Goal: Task Accomplishment & Management: Manage account settings

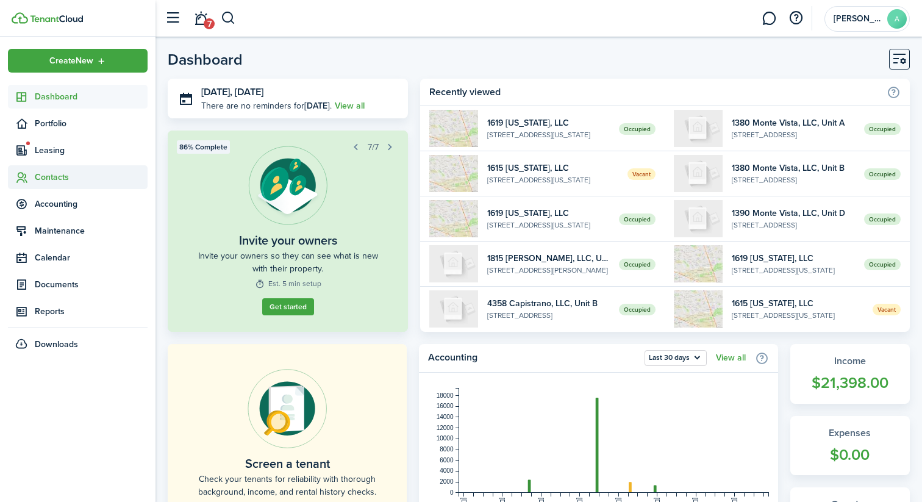
click at [80, 174] on span "Contacts" at bounding box center [91, 177] width 113 height 13
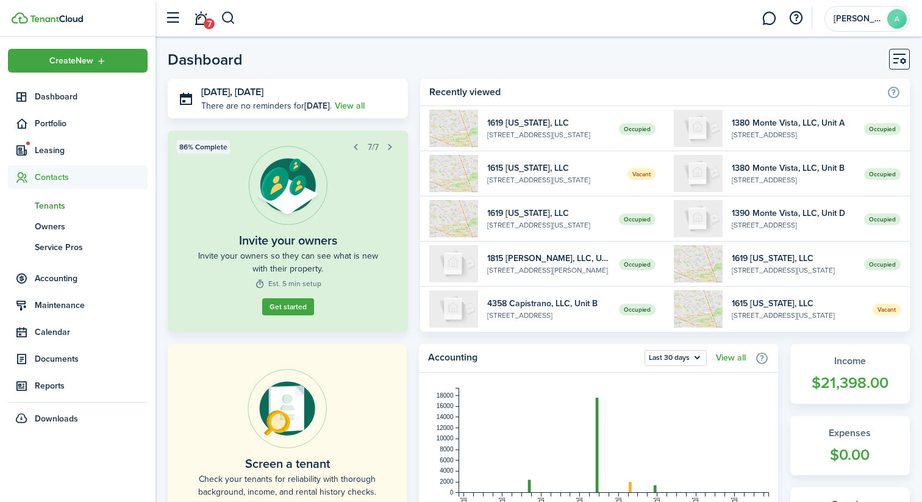
click at [70, 209] on span "Tenants" at bounding box center [91, 205] width 113 height 13
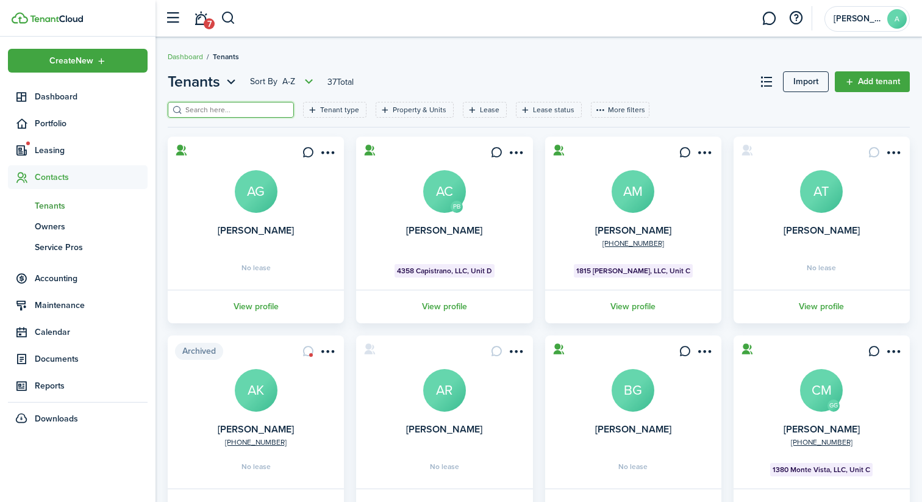
click at [230, 113] on input "search" at bounding box center [235, 110] width 107 height 12
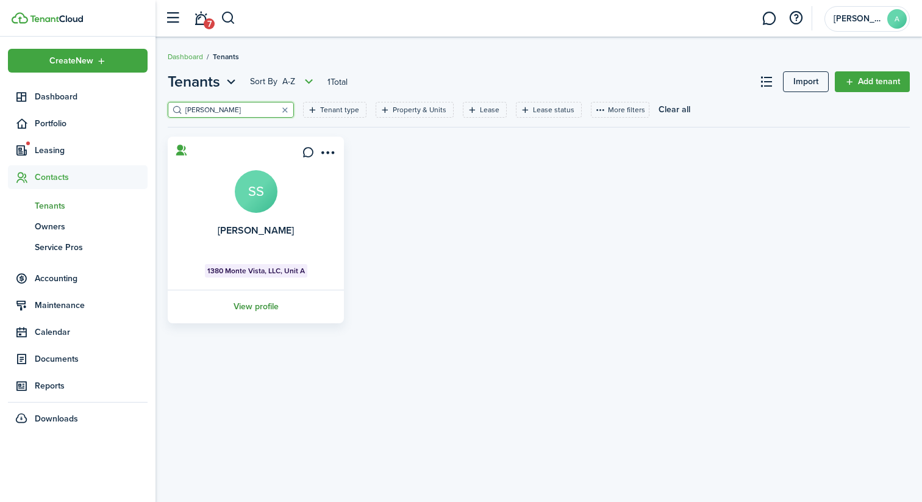
type input "[PERSON_NAME]"
click at [255, 312] on link "View profile" at bounding box center [256, 307] width 180 height 34
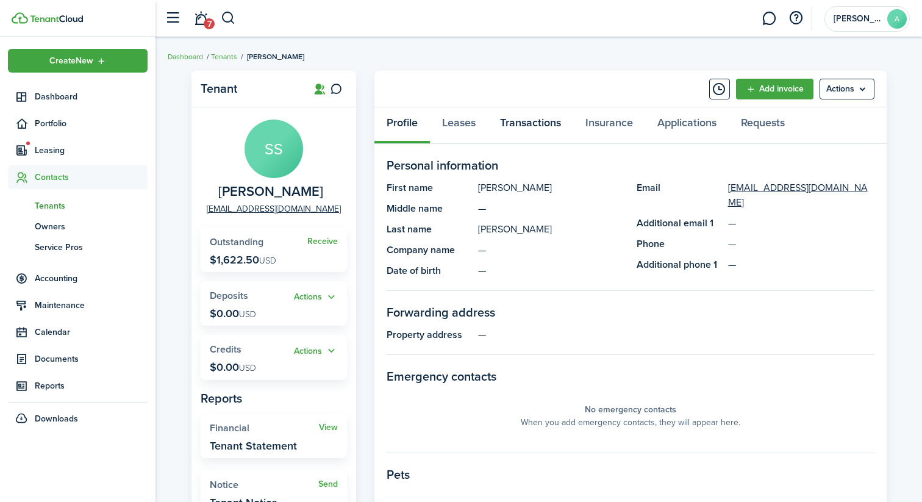
click at [517, 126] on link "Transactions" at bounding box center [530, 125] width 85 height 37
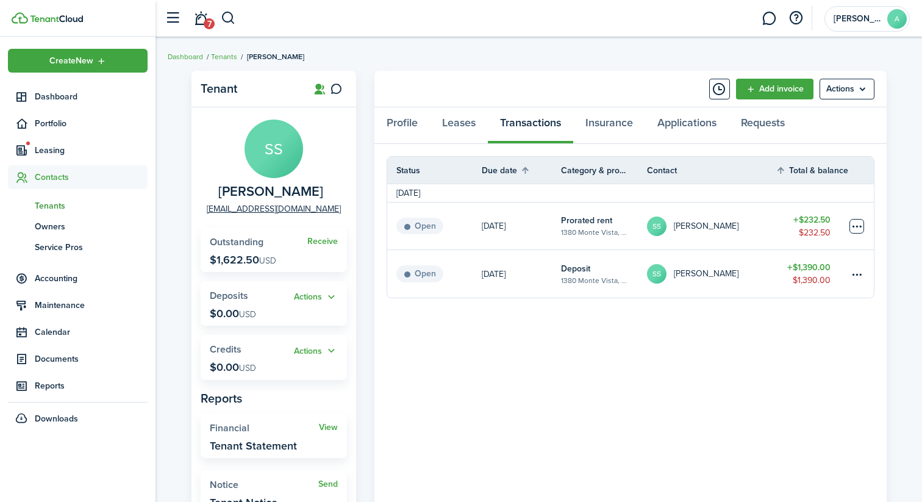
click at [853, 226] on table-menu-btn-icon at bounding box center [856, 226] width 15 height 15
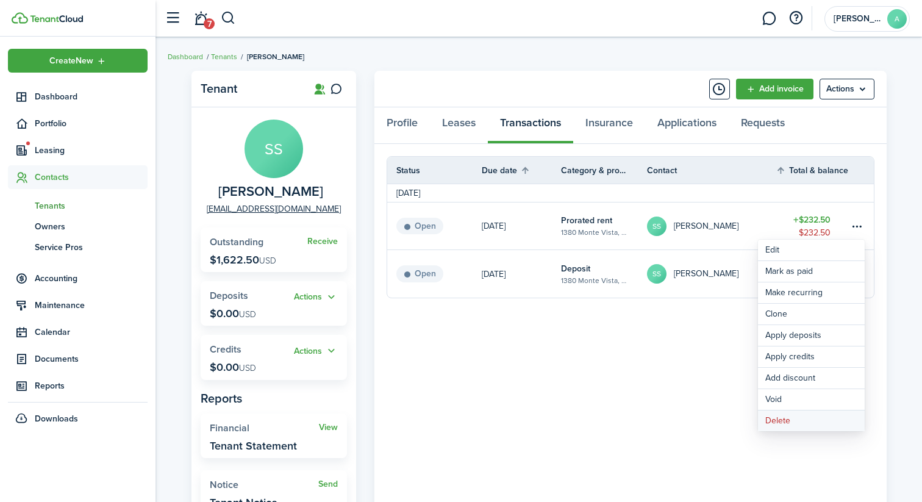
click at [785, 422] on button "Delete" at bounding box center [811, 420] width 107 height 21
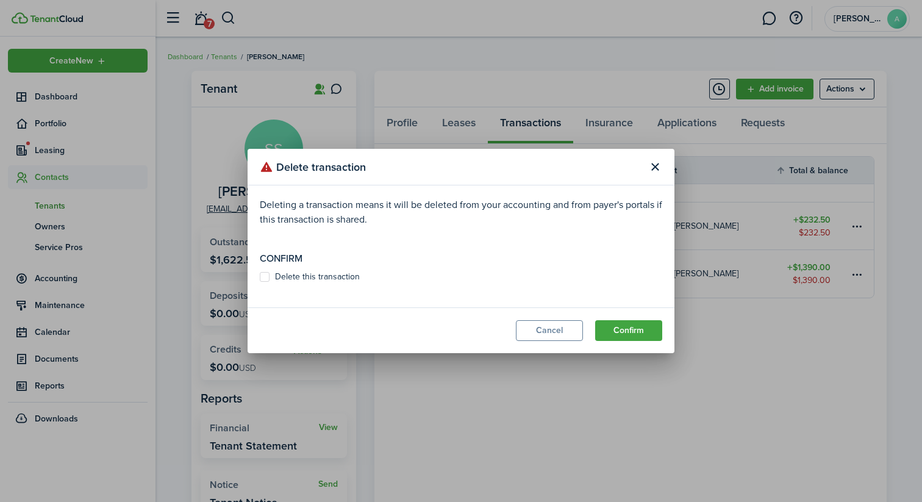
click at [311, 273] on label "Delete this transaction" at bounding box center [310, 277] width 100 height 10
click at [260, 277] on input "Delete this transaction" at bounding box center [259, 277] width 1 height 1
checkbox input "true"
click at [607, 328] on button "Confirm" at bounding box center [628, 330] width 67 height 21
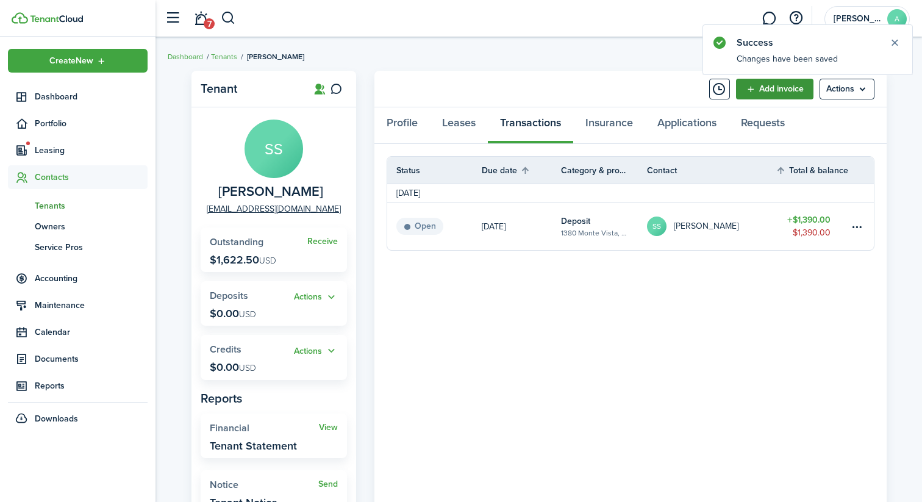
click at [796, 95] on link "Add invoice" at bounding box center [774, 89] width 77 height 21
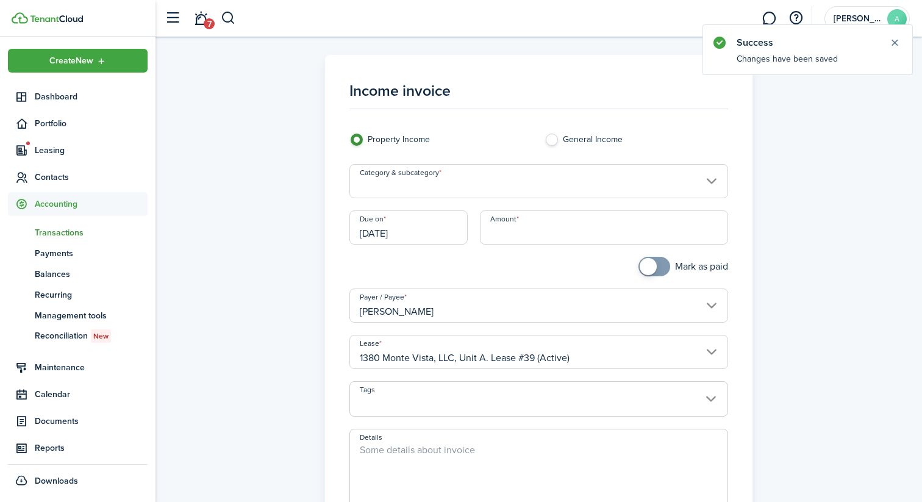
click at [529, 176] on input "Category & subcategory" at bounding box center [538, 181] width 379 height 34
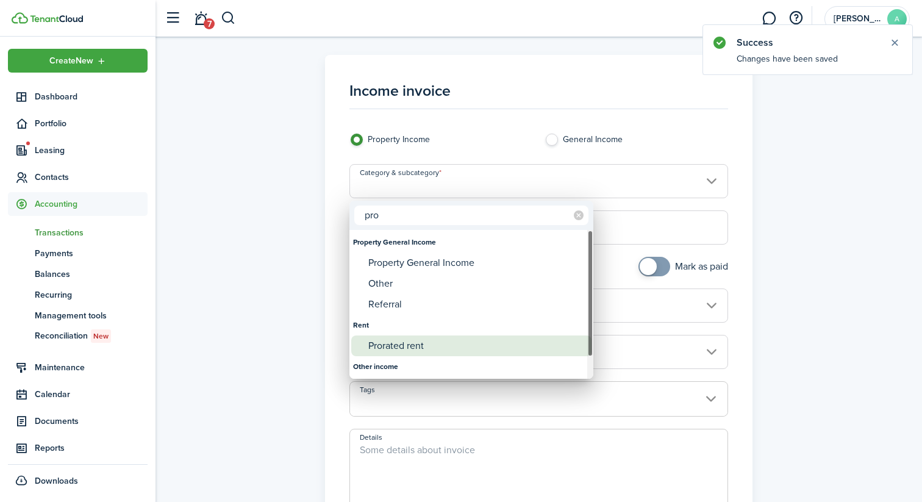
type input "pro"
click at [421, 344] on div "Prorated rent" at bounding box center [476, 345] width 216 height 21
type input "Rent / Prorated rent"
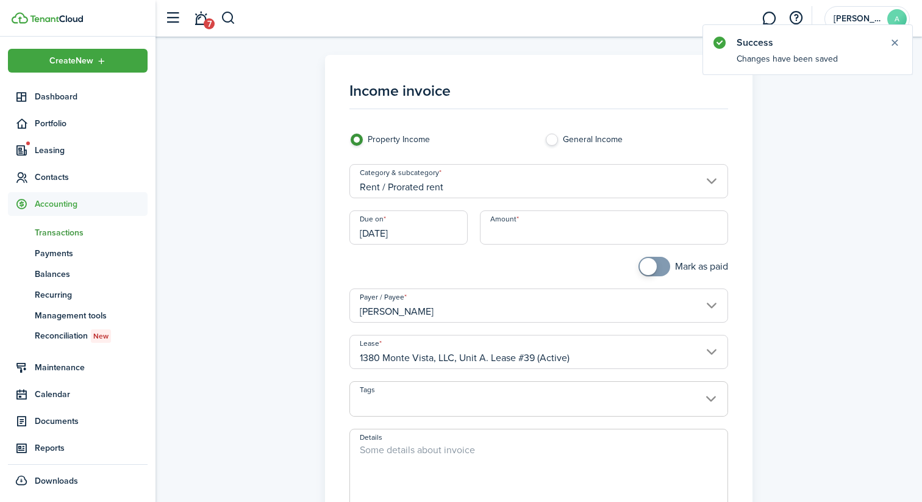
click at [521, 232] on input "Amount" at bounding box center [604, 227] width 249 height 34
type input "$325.50"
click at [562, 262] on div "Mark as paid" at bounding box center [636, 273] width 196 height 32
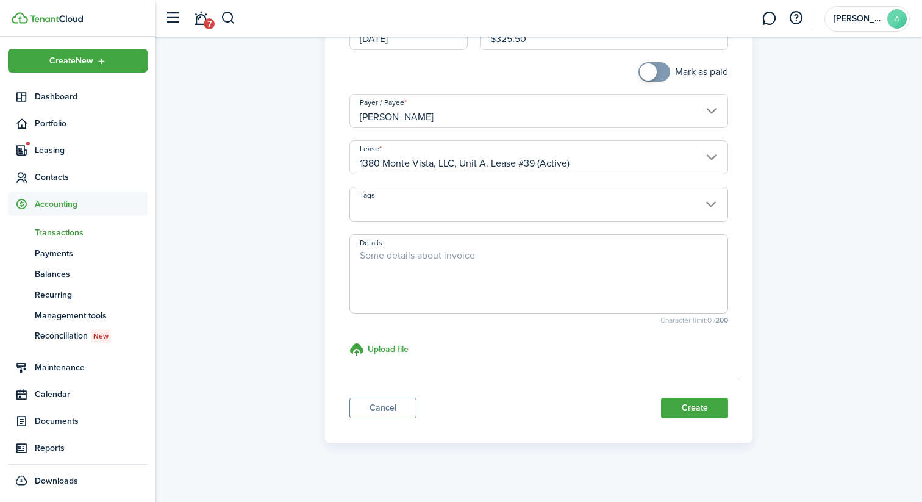
scroll to position [205, 0]
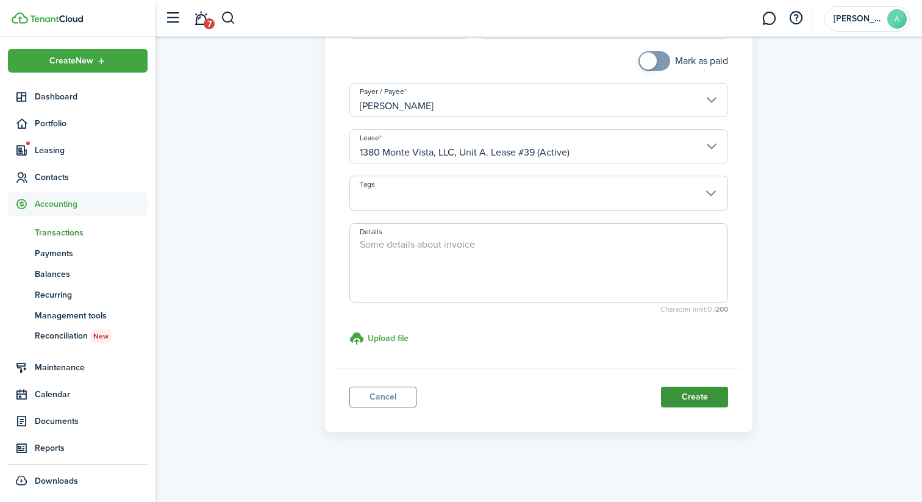
click at [691, 393] on button "Create" at bounding box center [694, 396] width 67 height 21
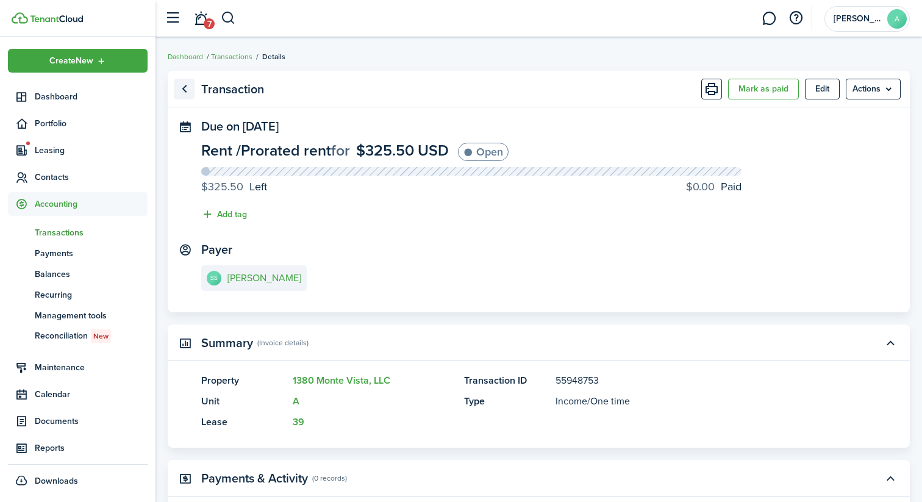
click at [183, 86] on link "Go back" at bounding box center [184, 89] width 21 height 21
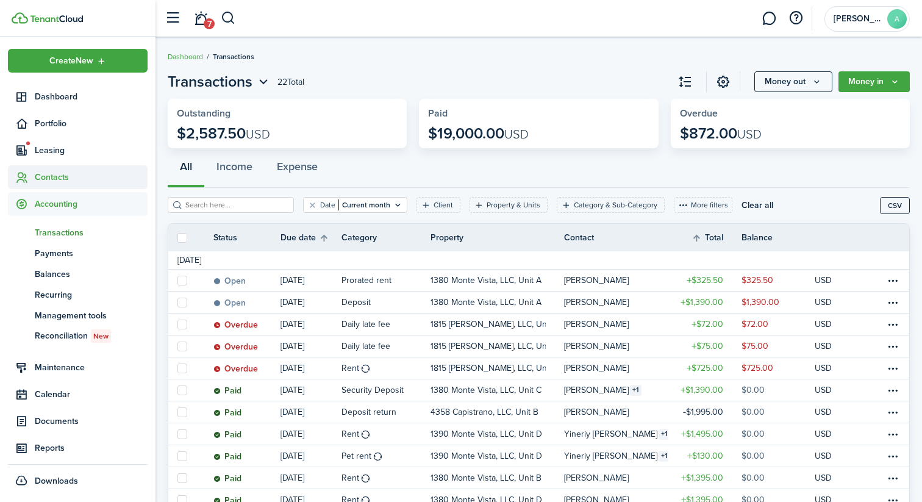
click at [54, 182] on span "Contacts" at bounding box center [91, 177] width 113 height 13
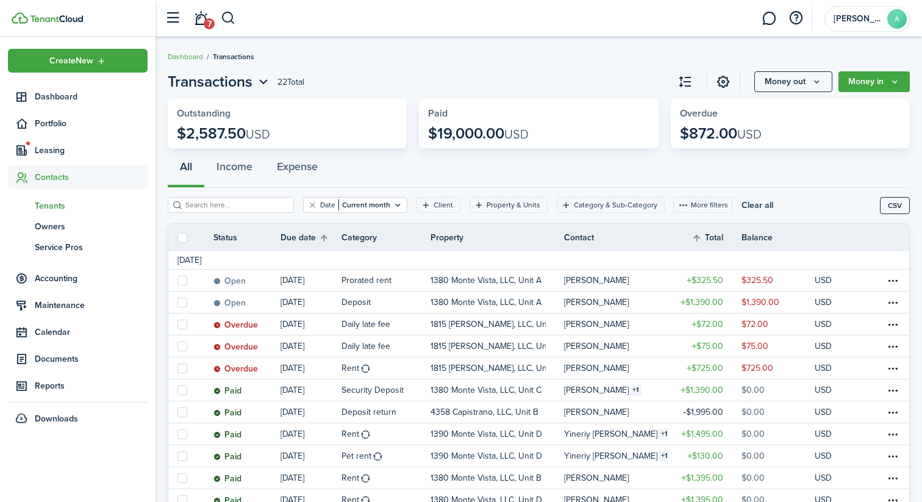
click at [57, 205] on span "Tenants" at bounding box center [91, 205] width 113 height 13
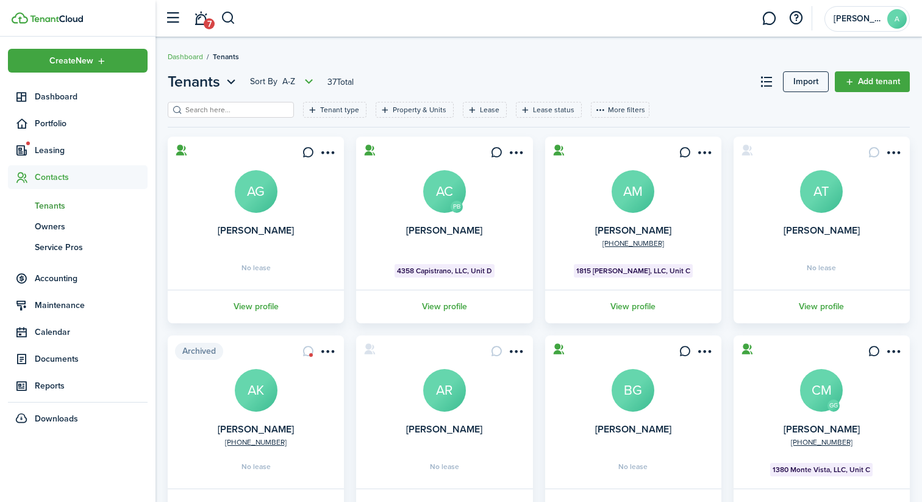
click at [241, 106] on input "search" at bounding box center [235, 110] width 107 height 12
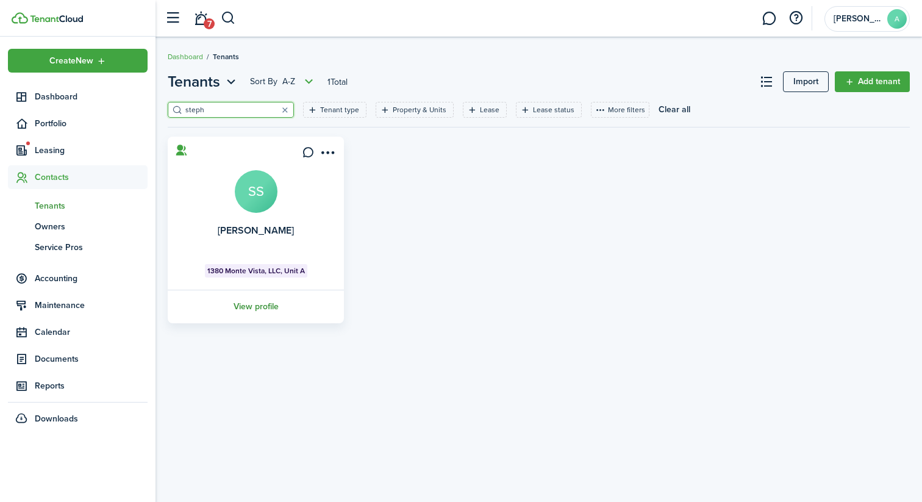
type input "steph"
click at [272, 302] on link "View profile" at bounding box center [256, 307] width 180 height 34
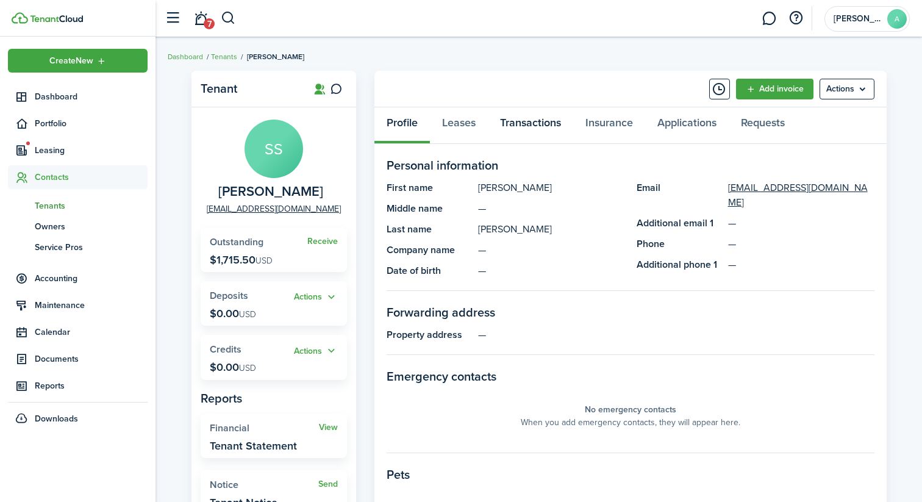
click at [510, 124] on link "Transactions" at bounding box center [530, 125] width 85 height 37
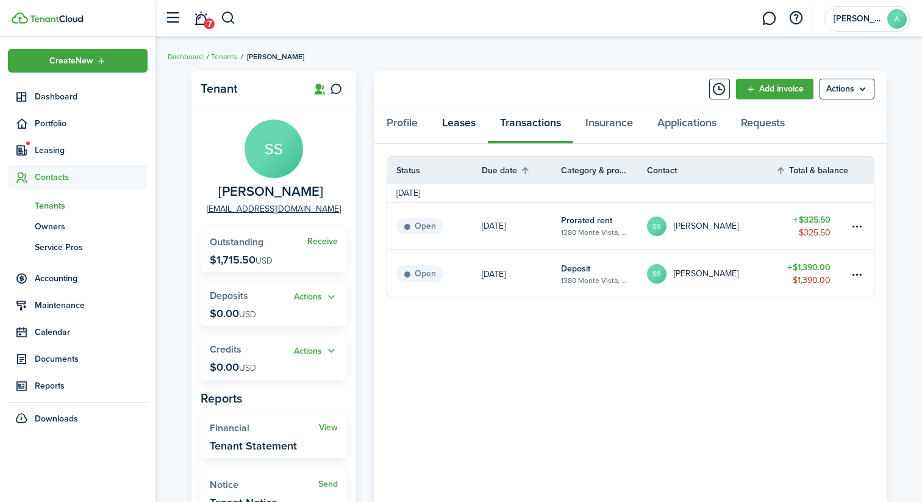
click at [454, 128] on link "Leases" at bounding box center [459, 125] width 58 height 37
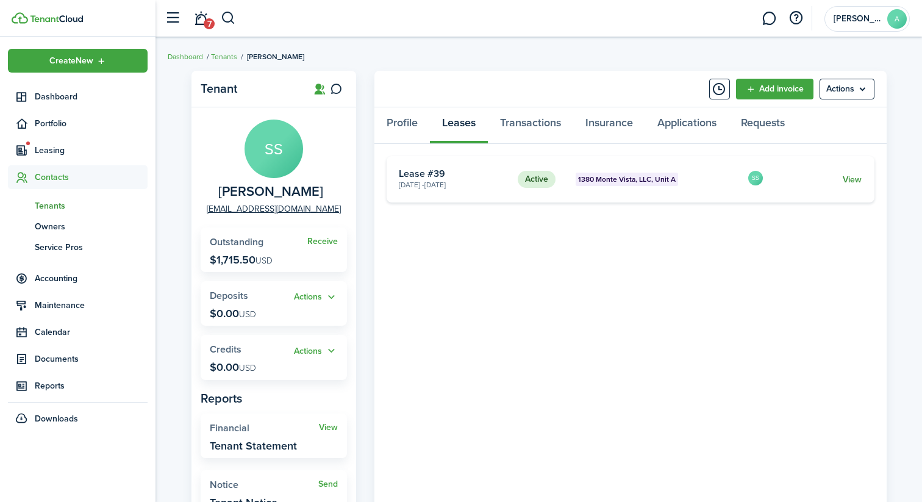
click at [847, 181] on link "View" at bounding box center [851, 179] width 19 height 13
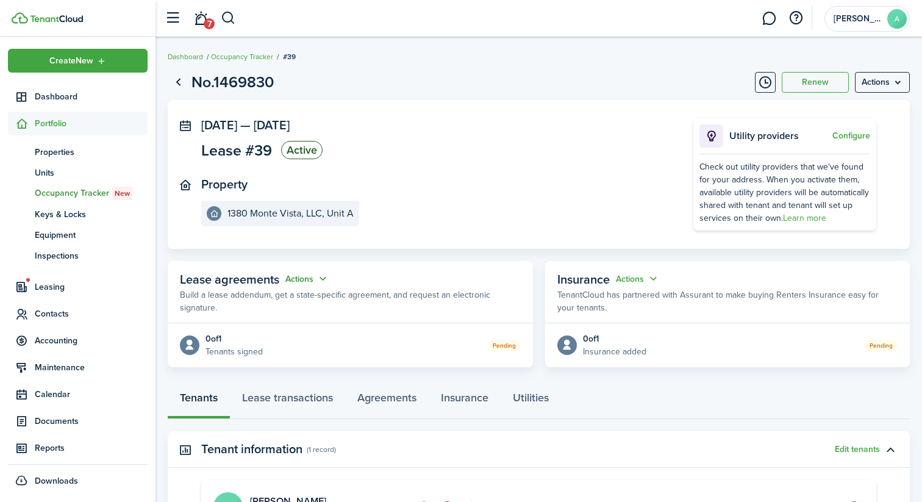
click at [312, 276] on button "Actions" at bounding box center [307, 279] width 44 height 14
click at [273, 323] on button "Cancel" at bounding box center [277, 323] width 107 height 21
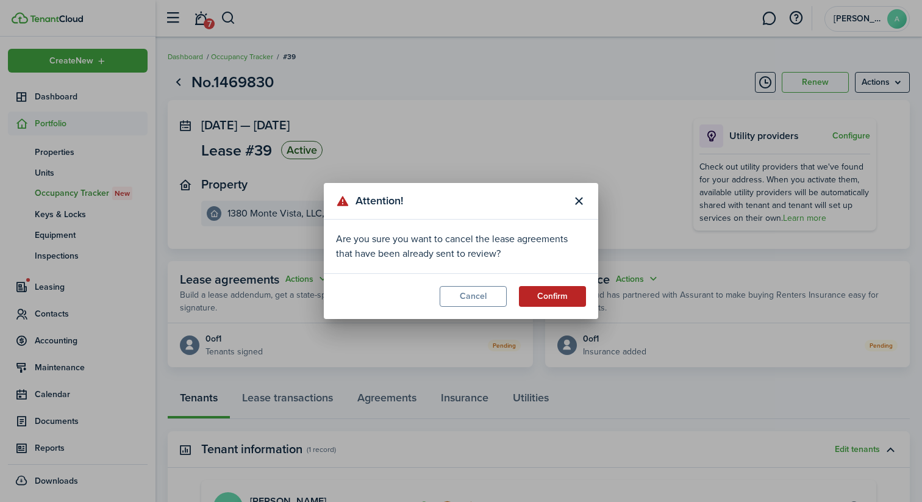
click at [540, 299] on button "Confirm" at bounding box center [552, 296] width 67 height 21
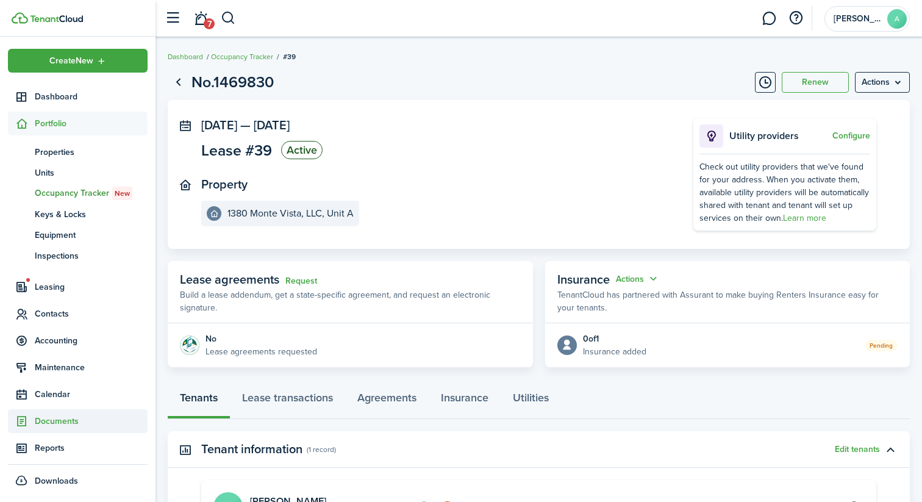
click at [66, 419] on span "Documents" at bounding box center [91, 421] width 113 height 13
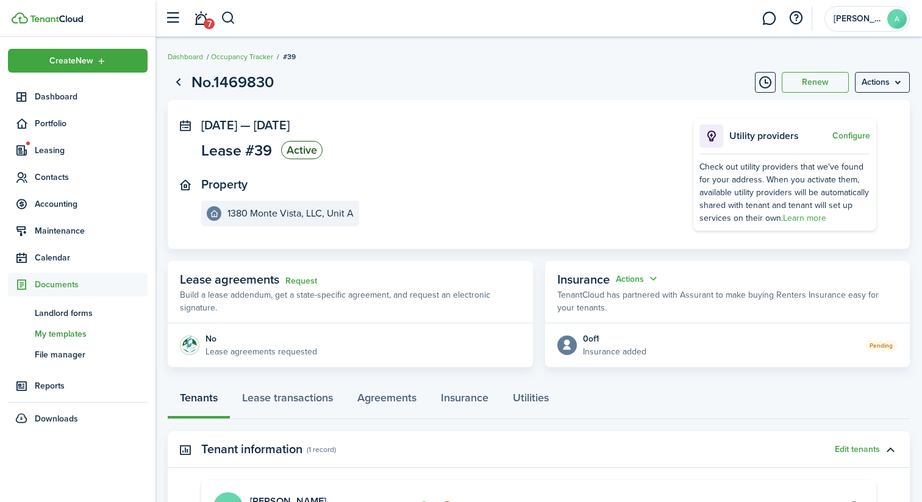
click at [62, 335] on span "My templates" at bounding box center [91, 333] width 113 height 13
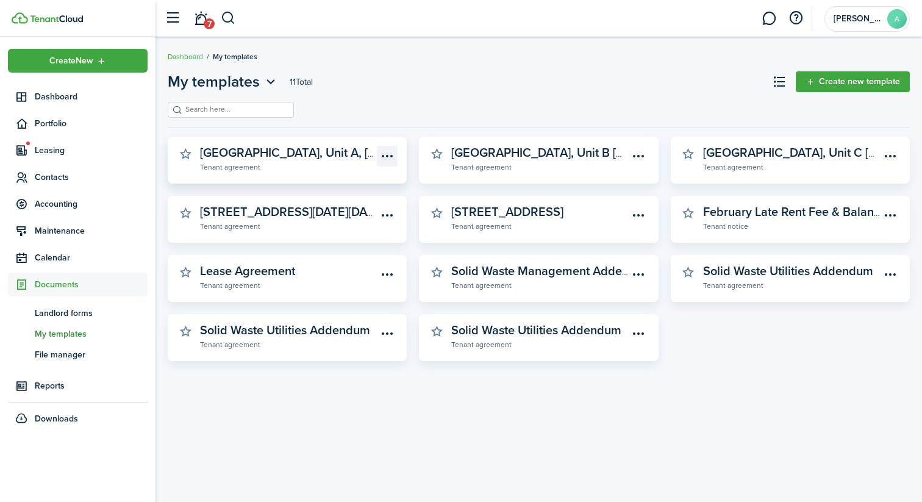
click at [386, 160] on menu-btn-icon "Open menu" at bounding box center [387, 156] width 21 height 21
click at [369, 206] on button "Delete" at bounding box center [344, 204] width 107 height 21
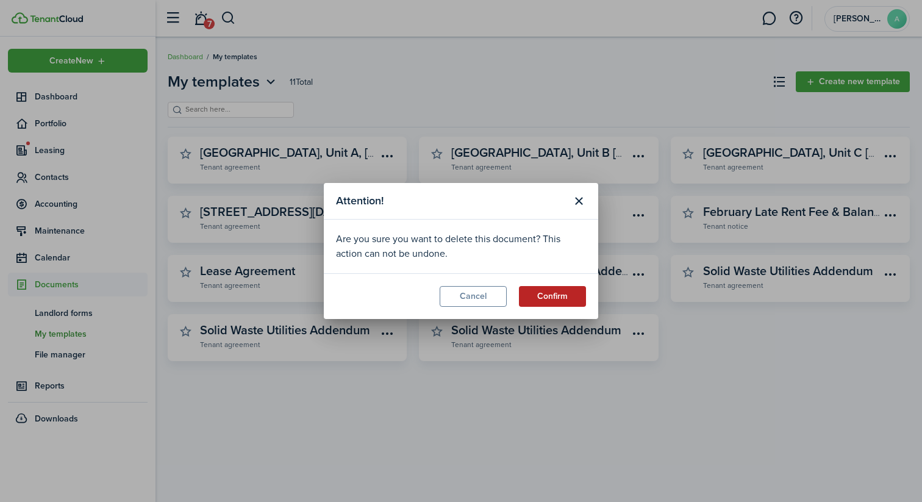
click at [558, 296] on button "Confirm" at bounding box center [552, 296] width 67 height 21
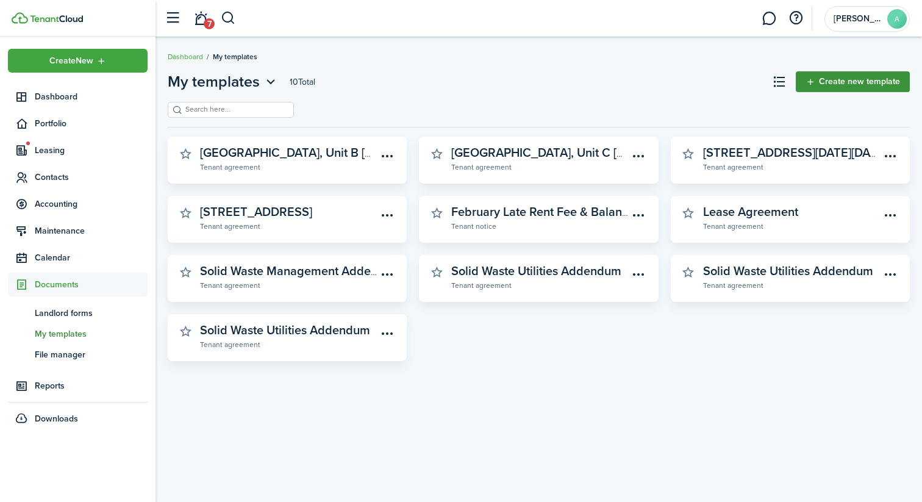
click at [844, 86] on link "Create new template" at bounding box center [853, 81] width 114 height 21
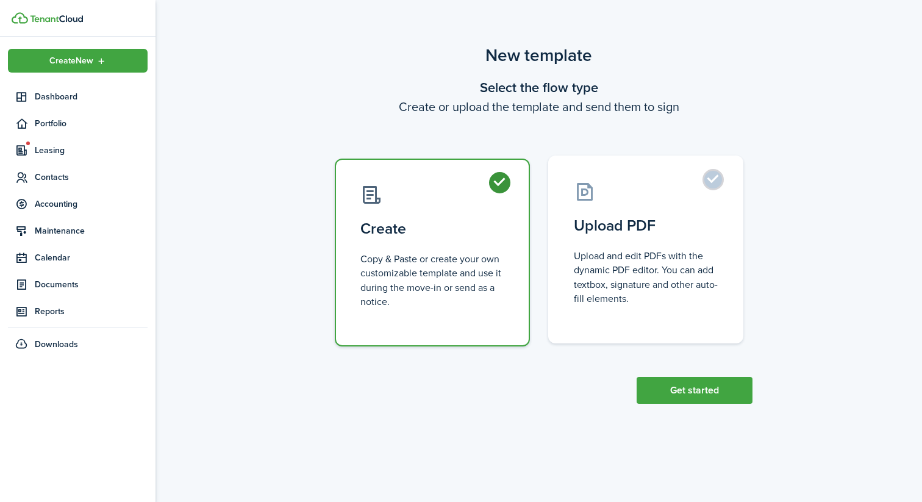
click at [653, 193] on control-radio-card-icon at bounding box center [646, 191] width 144 height 21
radio input "false"
radio input "true"
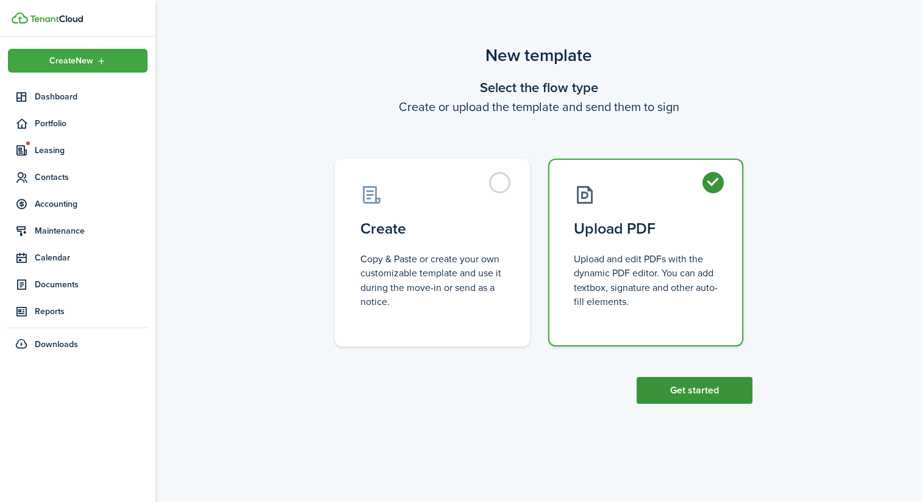
click at [675, 394] on button "Get started" at bounding box center [694, 390] width 116 height 27
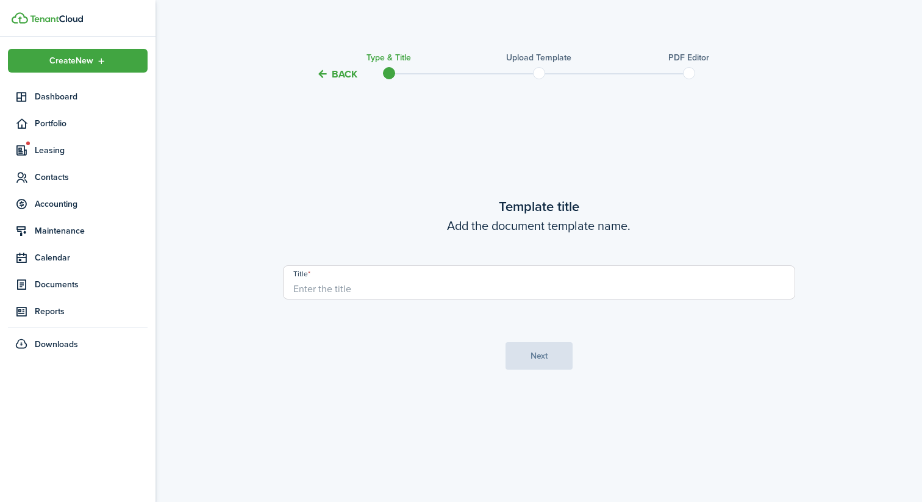
click at [563, 294] on input "Title" at bounding box center [539, 282] width 512 height 34
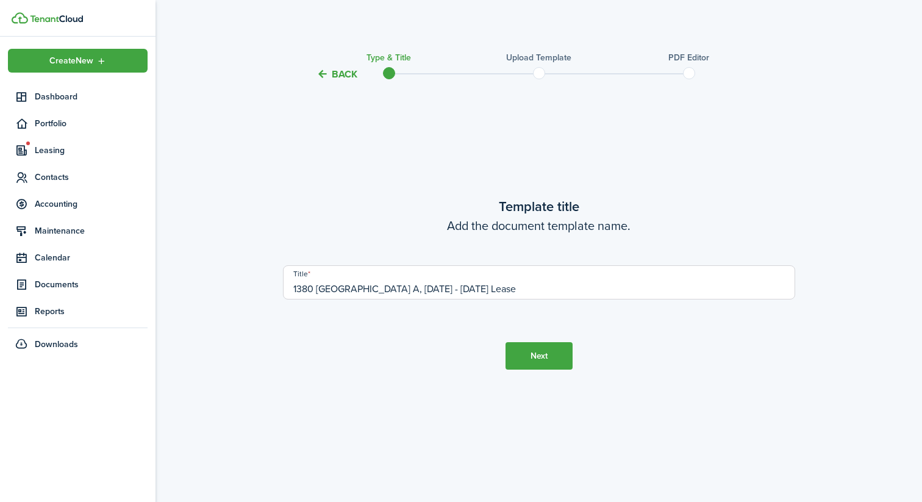
type input "1380 [GEOGRAPHIC_DATA] A, [DATE] - [DATE] Lease"
click at [551, 358] on button "Next" at bounding box center [538, 355] width 67 height 27
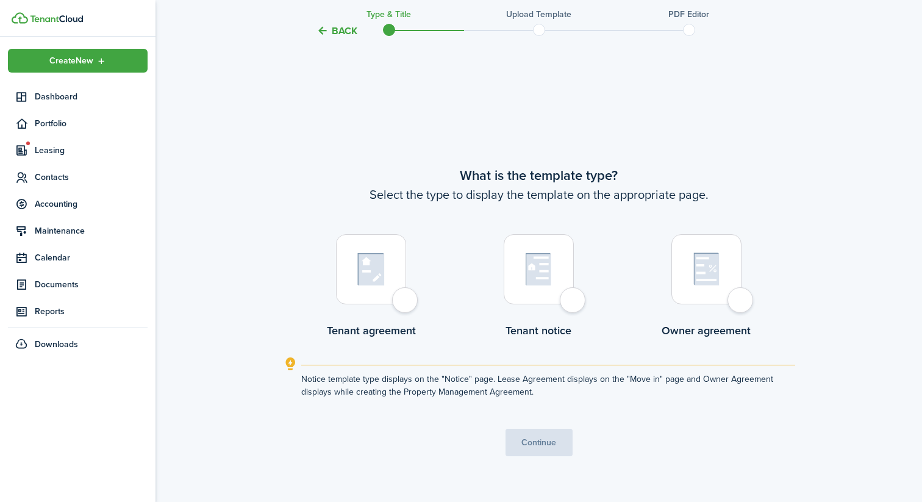
scroll to position [420, 0]
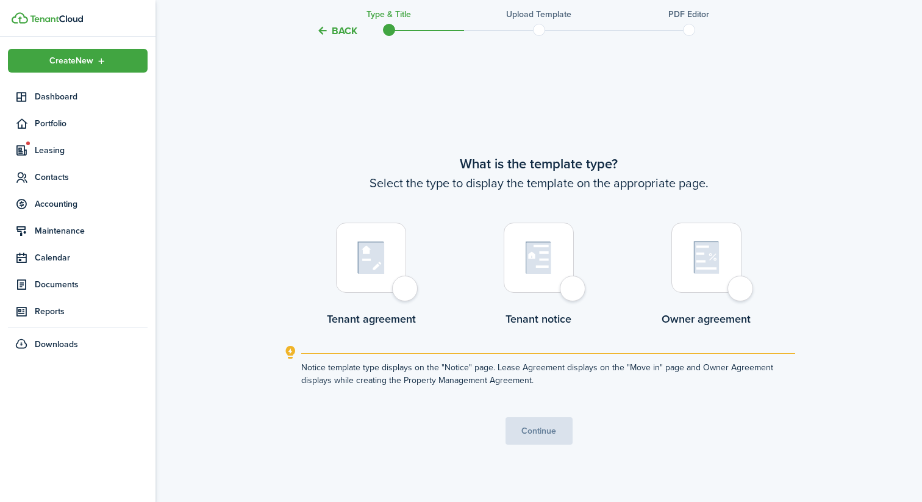
click at [396, 271] on div at bounding box center [371, 258] width 70 height 70
radio input "true"
click at [533, 427] on button "Continue" at bounding box center [538, 430] width 67 height 27
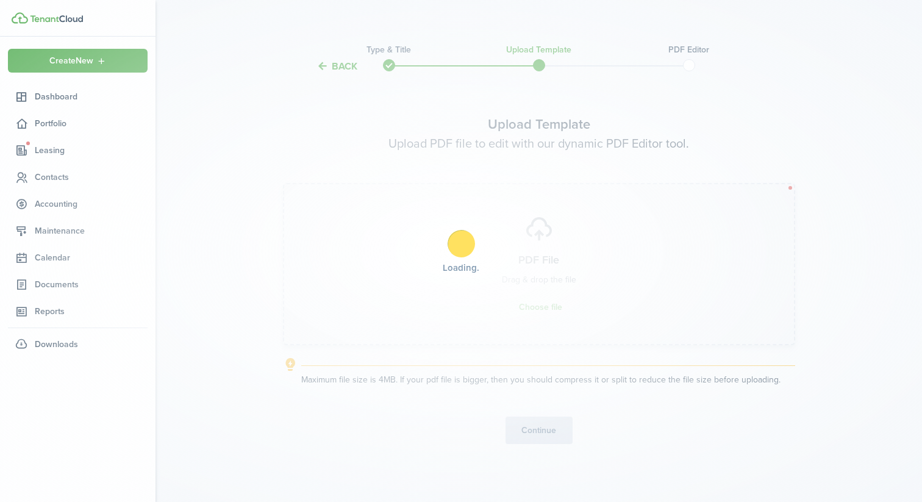
scroll to position [0, 0]
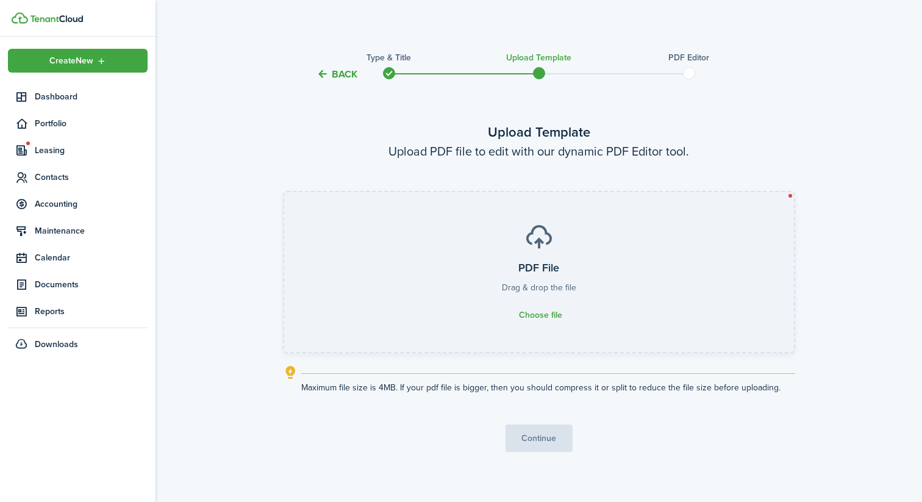
click at [538, 299] on label "PDF File Drag & drop the file Choose file" at bounding box center [539, 272] width 510 height 160
click at [284, 192] on input "PDF File Drag & drop the file Choose file" at bounding box center [284, 192] width 0 height 0
click at [527, 303] on label "PDF File Drag & drop the file Choose file" at bounding box center [539, 272] width 510 height 160
click at [284, 192] on input "PDF File Drag & drop the file Choose file" at bounding box center [284, 192] width 0 height 0
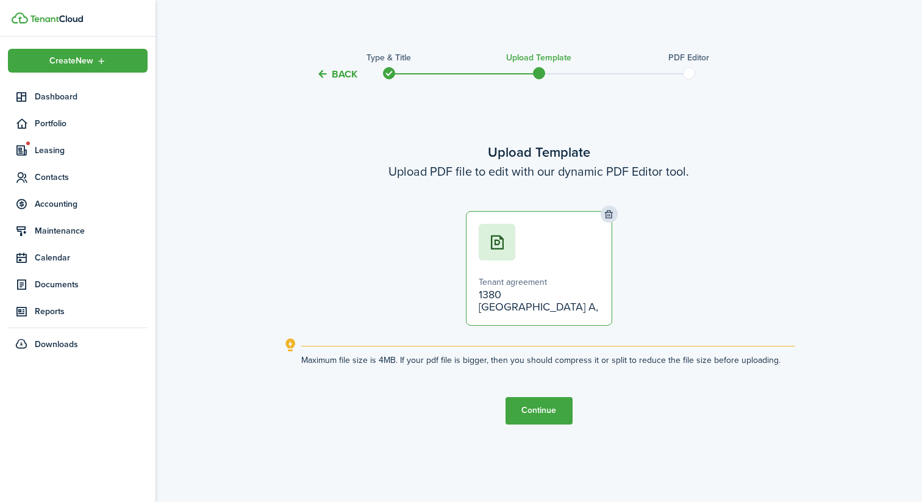
click at [539, 421] on button "Continue" at bounding box center [538, 410] width 67 height 27
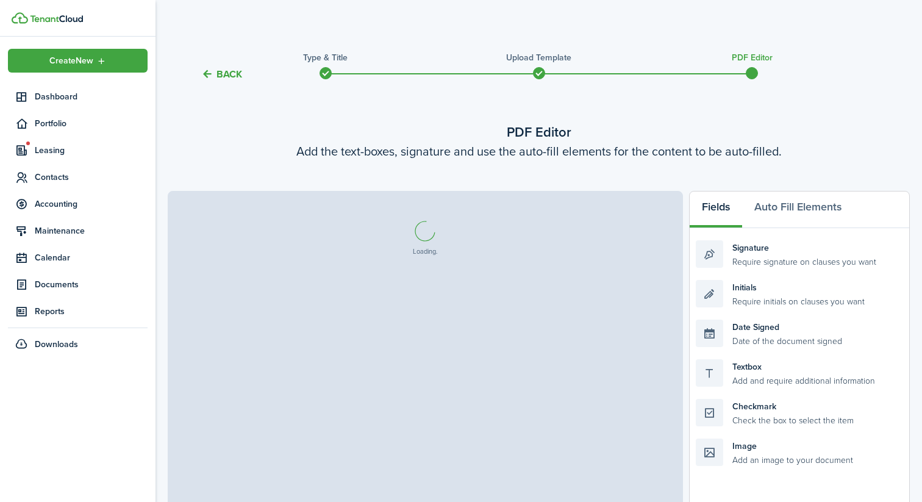
select select "fit"
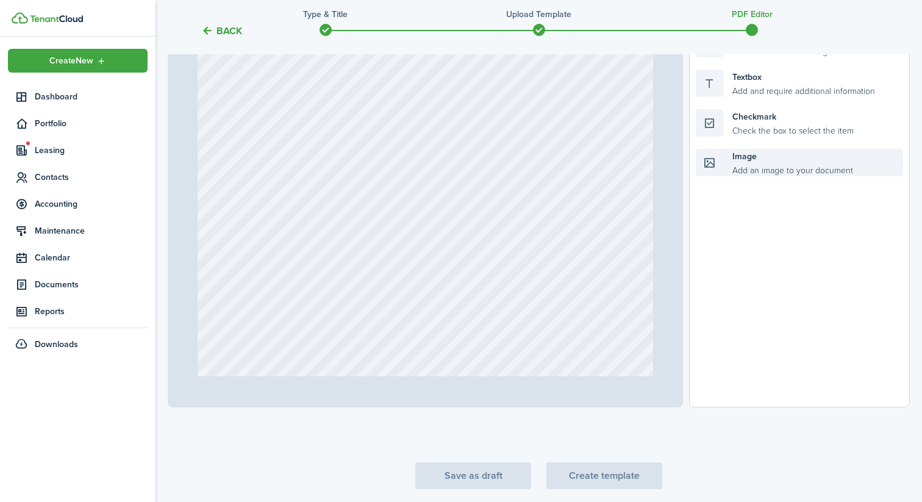
scroll to position [311, 0]
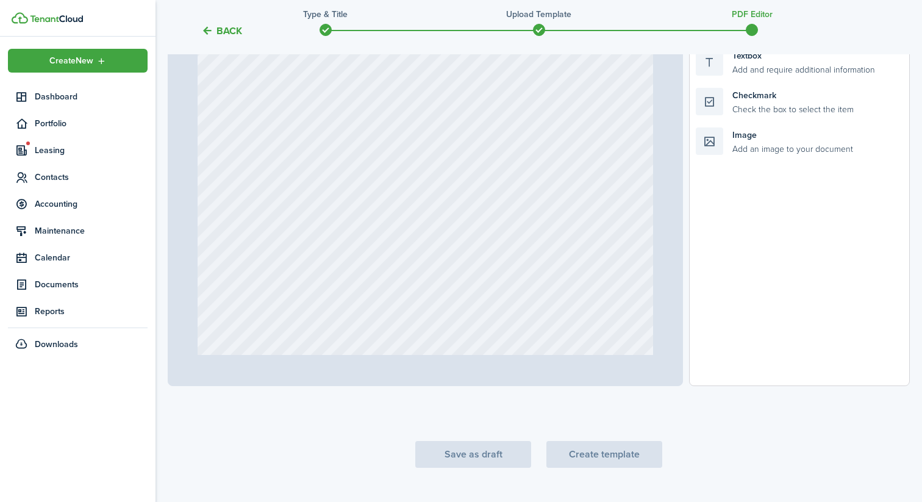
type input "1"
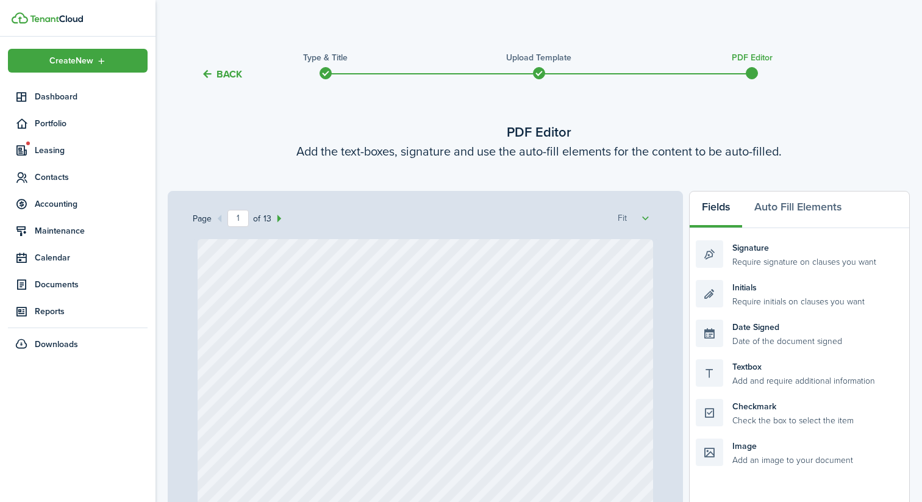
click at [220, 63] on tc-wizard-header "Back Type & Title Upload Template PDF Editor" at bounding box center [538, 70] width 760 height 55
click at [220, 74] on button "Back" at bounding box center [221, 74] width 41 height 13
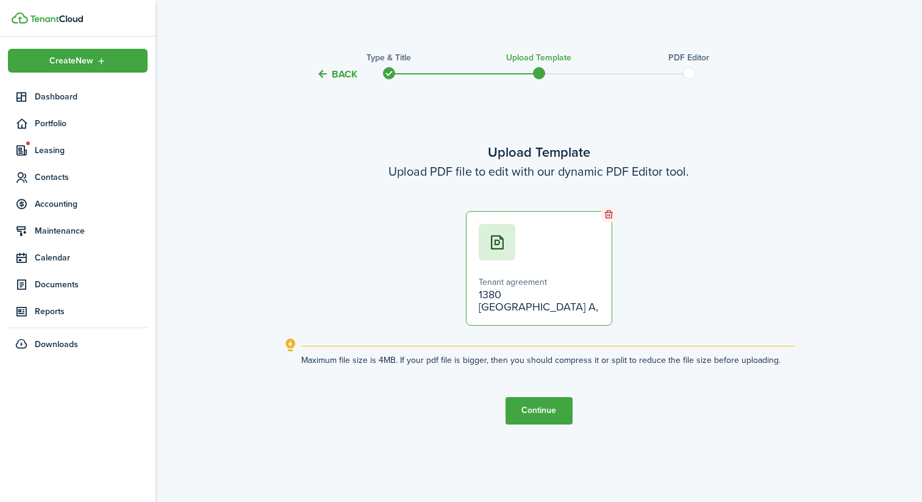
click at [607, 212] on icon at bounding box center [609, 214] width 10 height 10
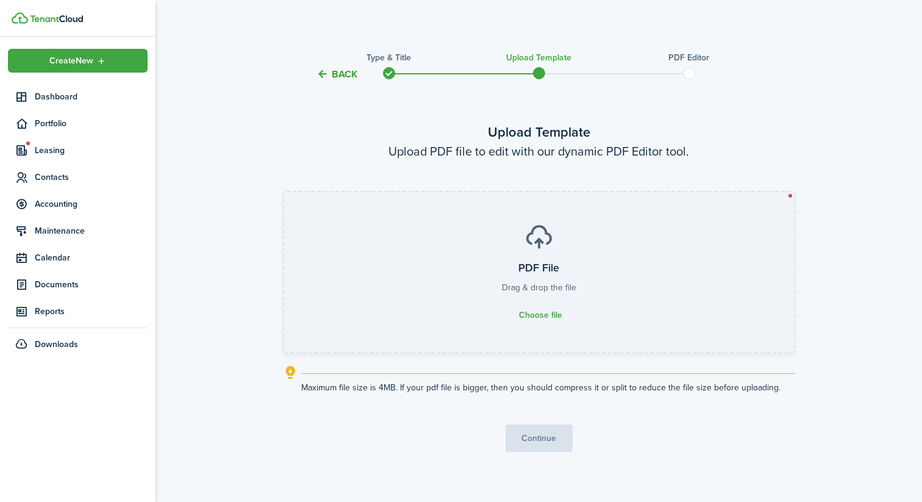
click at [538, 260] on h3 "PDF File" at bounding box center [538, 268] width 41 height 16
click at [284, 192] on input "PDF File Drag & drop the file Choose file" at bounding box center [284, 192] width 0 height 0
click at [508, 275] on label "PDF File Drag & drop the file Choose file" at bounding box center [539, 272] width 510 height 160
click at [284, 192] on input "PDF File Drag & drop the file Choose file" at bounding box center [284, 192] width 0 height 0
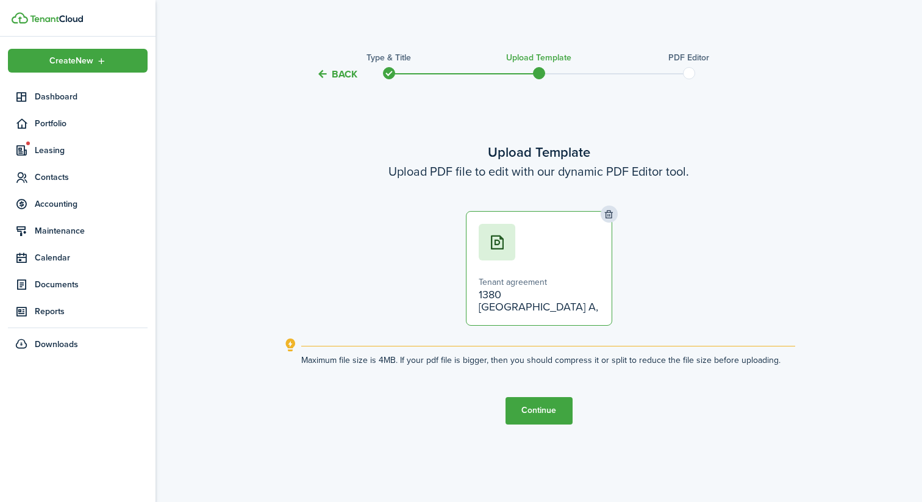
click at [533, 400] on button "Continue" at bounding box center [538, 410] width 67 height 27
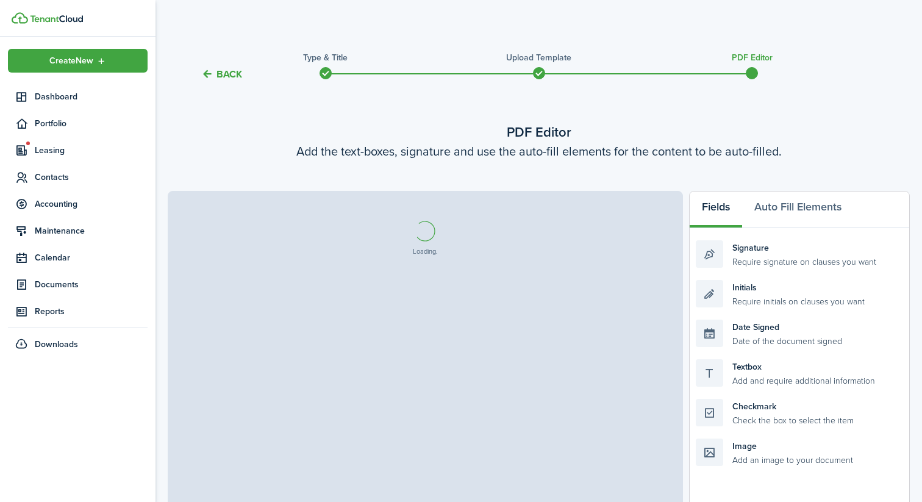
select select "fit"
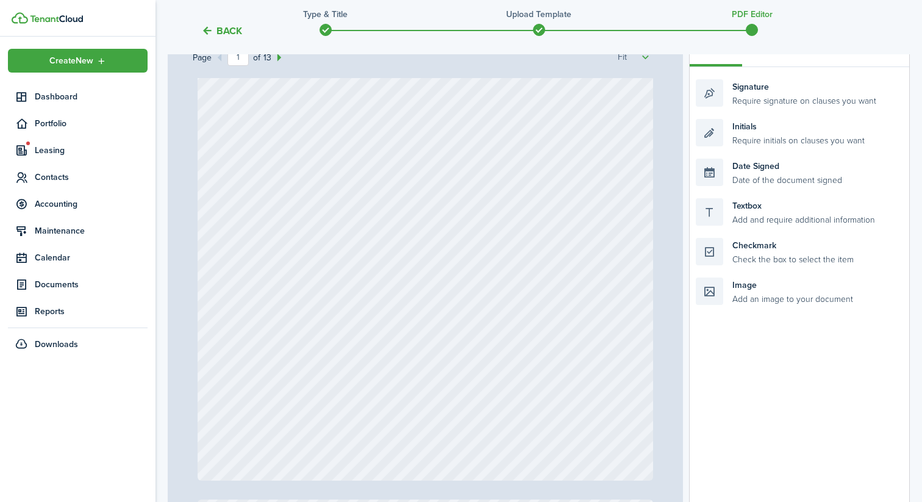
scroll to position [204, 0]
drag, startPoint x: 764, startPoint y: 102, endPoint x: 527, endPoint y: 364, distance: 353.5
click at [527, 364] on div "Page 1 of 13 50% 75% 100% 150% 200% Fit Signature Loading Fields Auto Fill Elem…" at bounding box center [539, 283] width 742 height 506
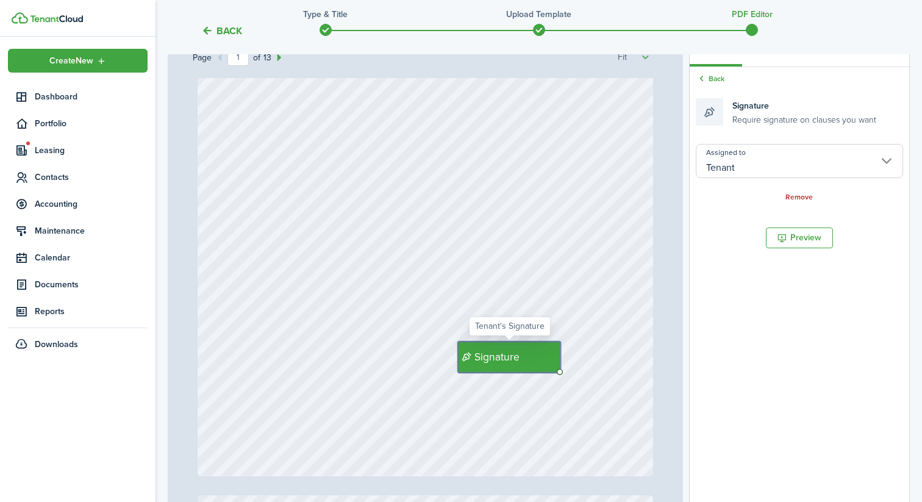
click at [543, 358] on div "Signature" at bounding box center [509, 356] width 102 height 30
click at [791, 194] on link "Remove" at bounding box center [798, 197] width 27 height 9
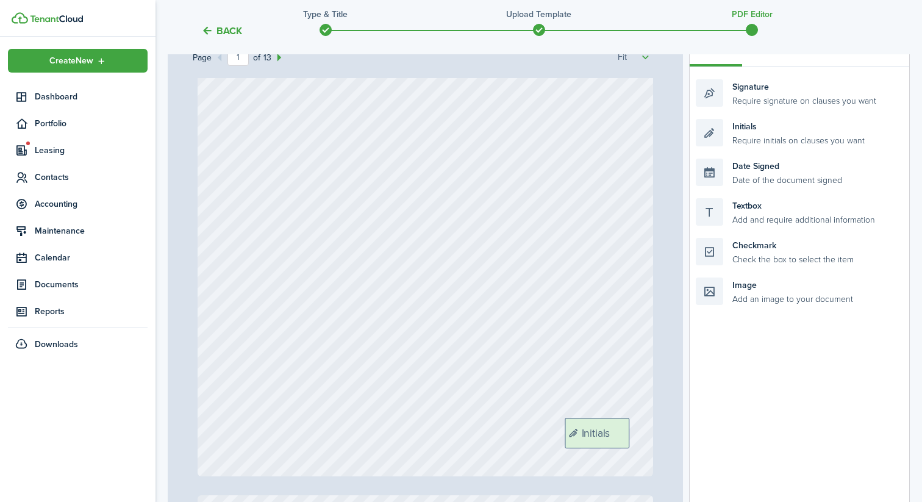
drag, startPoint x: 775, startPoint y: 140, endPoint x: 644, endPoint y: 438, distance: 325.6
click at [644, 438] on div "Page 1 of 13 50% 75% 100% 150% 200% Fit Initials Loading Fields Auto Fill Eleme…" at bounding box center [539, 283] width 742 height 506
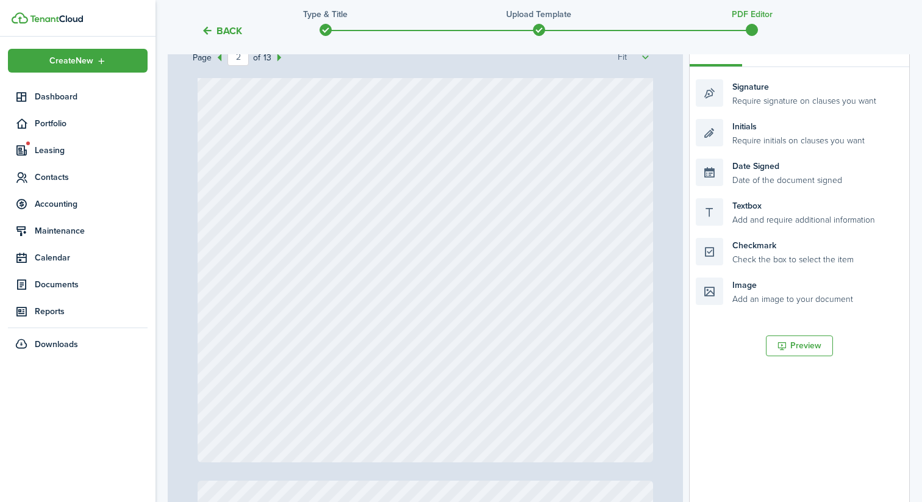
scroll to position [889, 0]
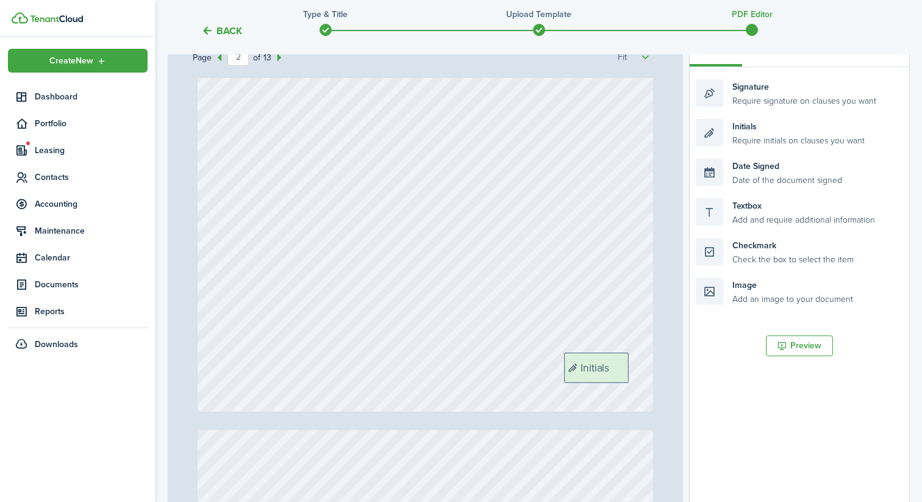
drag, startPoint x: 792, startPoint y: 141, endPoint x: 660, endPoint y: 375, distance: 268.1
click at [660, 375] on div "Page 2 of 13 50% 75% 100% 150% 200% Fit Initials Initials Loading Fields Auto F…" at bounding box center [539, 283] width 742 height 506
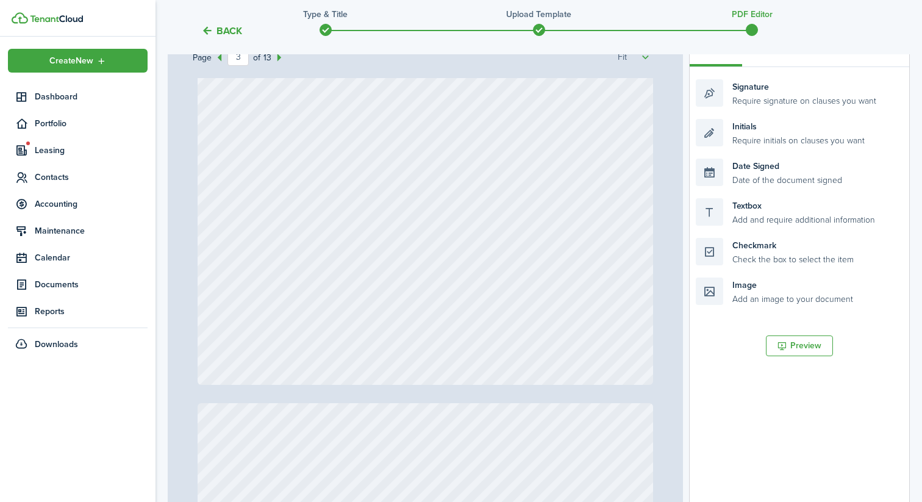
scroll to position [1540, 0]
click at [781, 115] on li "Initials Require initials on clauses you want" at bounding box center [799, 133] width 207 height 40
drag, startPoint x: 768, startPoint y: 127, endPoint x: 637, endPoint y: 331, distance: 242.1
click at [637, 331] on div "Page 3 of 13 50% 75% 100% 150% 200% Fit Initials Initials Initials Loading Fiel…" at bounding box center [539, 283] width 742 height 506
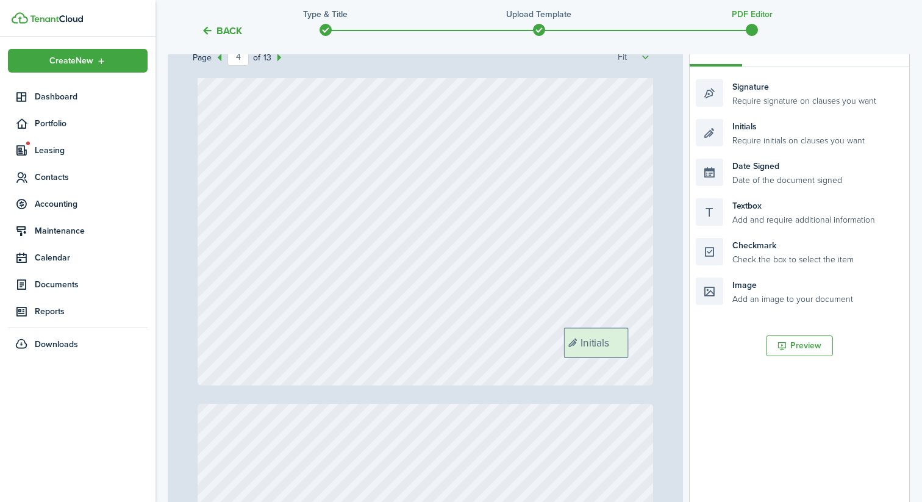
drag, startPoint x: 780, startPoint y: 132, endPoint x: 648, endPoint y: 340, distance: 246.9
click at [648, 340] on div "Page 4 of 13 50% 75% 100% 150% 200% Fit Initials Initials Initials Initials Loa…" at bounding box center [539, 283] width 742 height 506
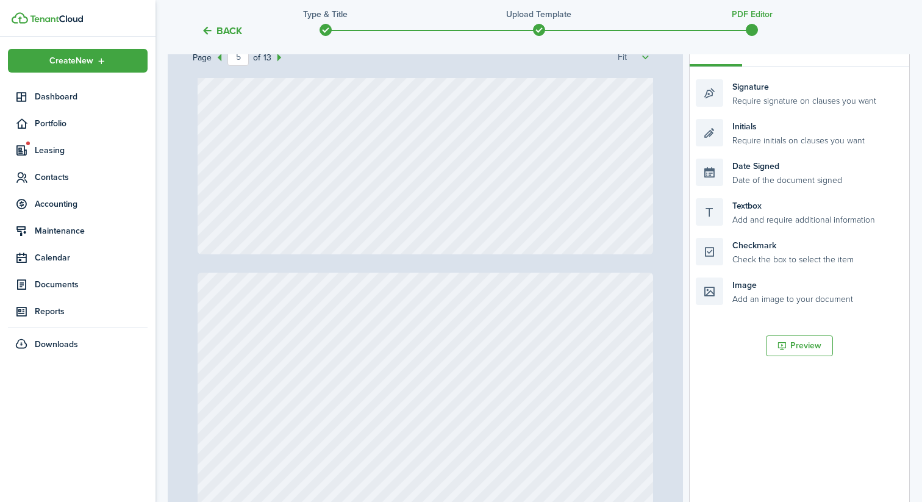
scroll to position [2899, 0]
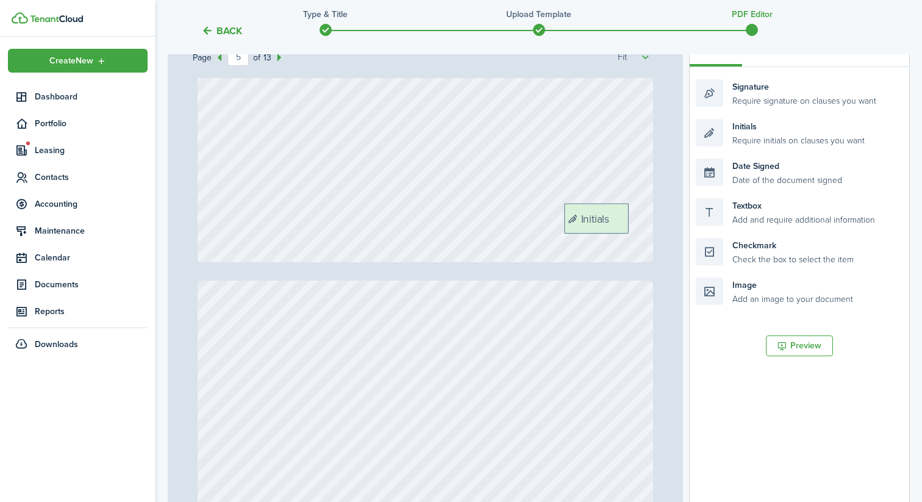
drag, startPoint x: 805, startPoint y: 124, endPoint x: 673, endPoint y: 208, distance: 156.6
click at [673, 208] on div "Page 5 of 13 50% 75% 100% 150% 200% Fit Initials Initials Initials Initials Ini…" at bounding box center [539, 283] width 742 height 506
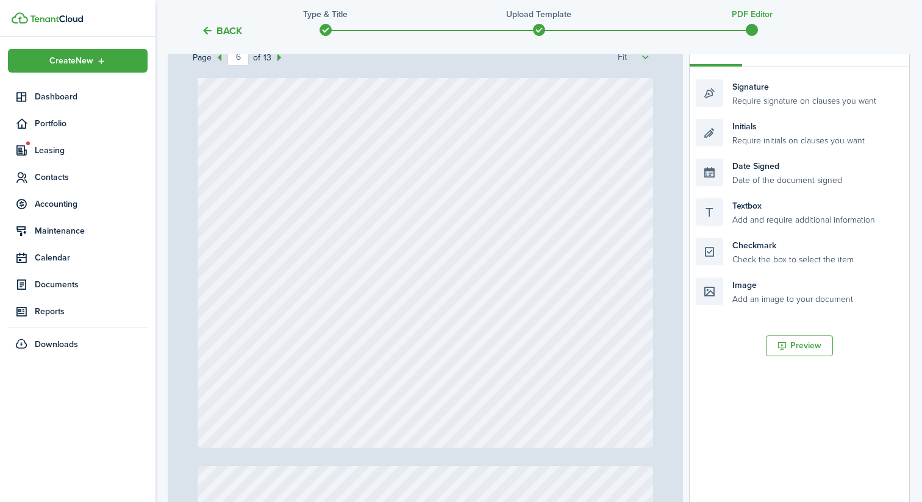
scroll to position [3406, 0]
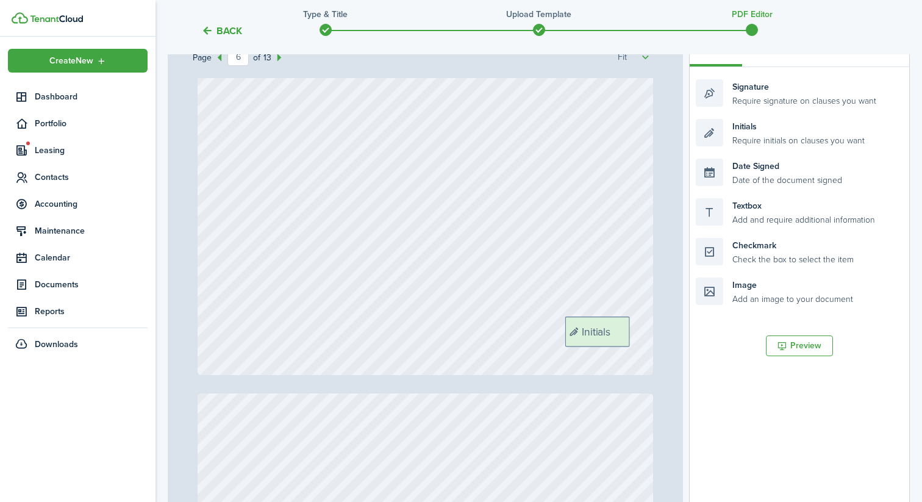
drag, startPoint x: 774, startPoint y: 123, endPoint x: 643, endPoint y: 321, distance: 236.7
click at [643, 321] on div "Page 6 of 13 50% 75% 100% 150% 200% Fit Initials Initials Initials Initials Ini…" at bounding box center [539, 283] width 742 height 506
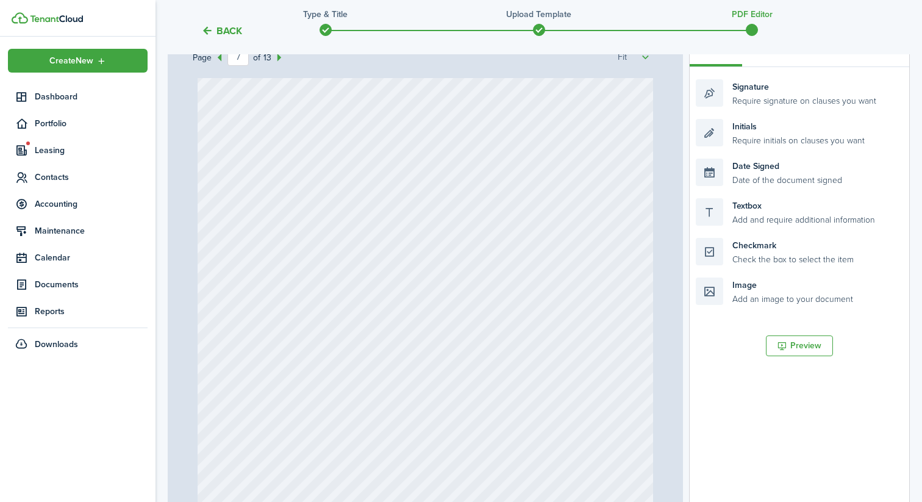
scroll to position [3970, 0]
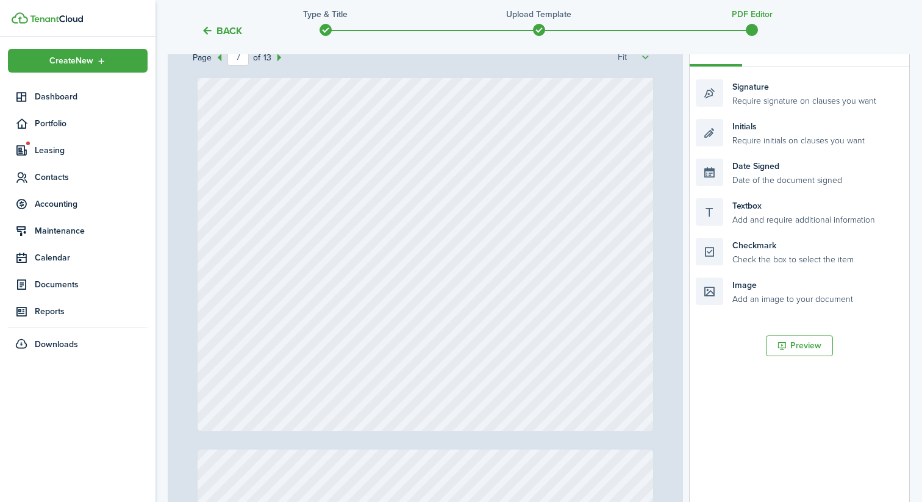
click at [747, 147] on li "Initials Require initials on clauses you want" at bounding box center [799, 133] width 207 height 40
drag, startPoint x: 753, startPoint y: 136, endPoint x: 622, endPoint y: 390, distance: 285.5
click at [622, 390] on div "Page 7 of 13 50% 75% 100% 150% 200% Fit Initials Initials Initials Initials Ini…" at bounding box center [539, 283] width 742 height 506
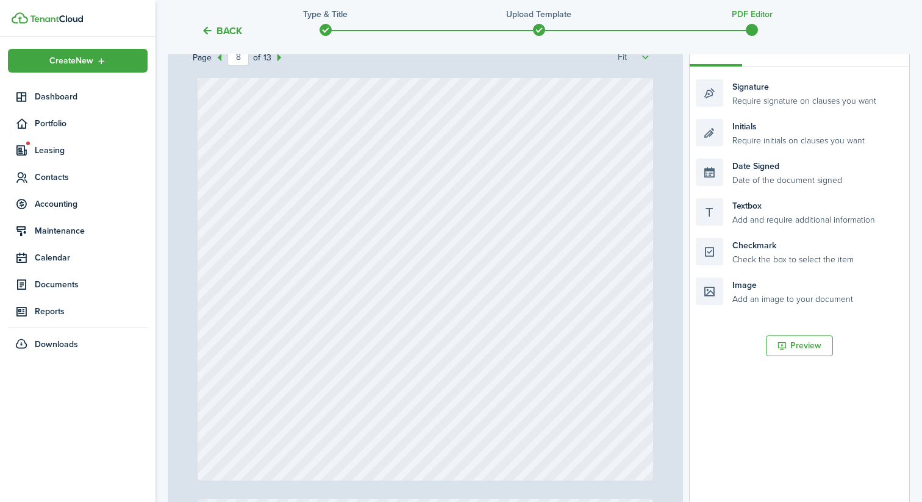
scroll to position [4550, 0]
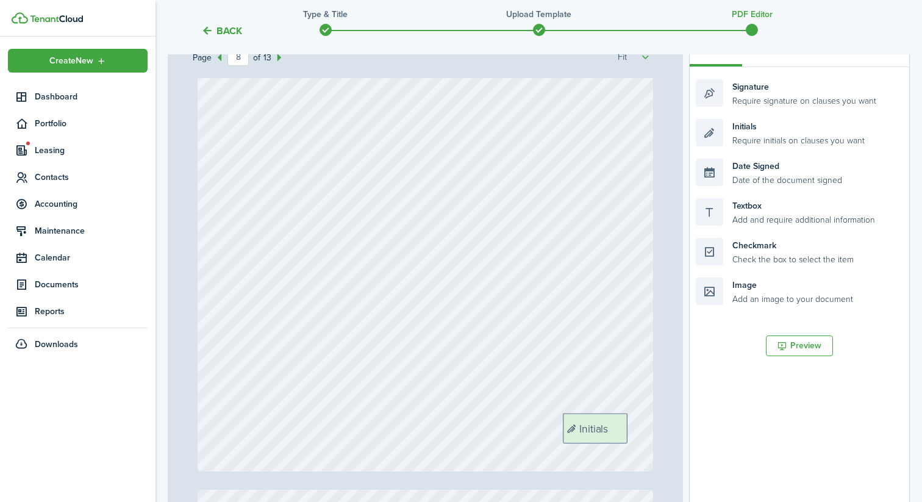
drag, startPoint x: 772, startPoint y: 133, endPoint x: 639, endPoint y: 427, distance: 322.5
click at [639, 427] on div "Page 8 of 13 50% 75% 100% 150% 200% Fit Initials Initials Initials Initials Ini…" at bounding box center [539, 283] width 742 height 506
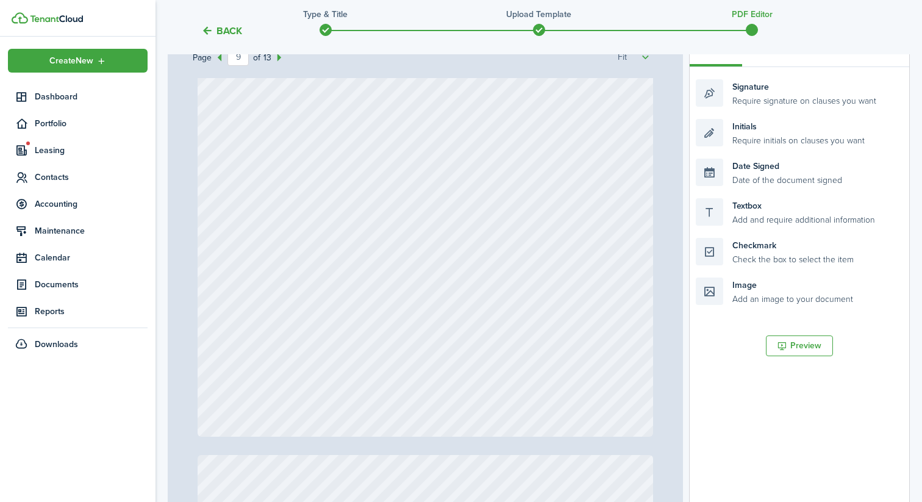
scroll to position [5207, 0]
drag, startPoint x: 774, startPoint y: 132, endPoint x: 642, endPoint y: 389, distance: 288.7
click at [642, 389] on div "Page 9 of 13 50% 75% 100% 150% 200% Fit Initials Initials Initials Initials Ini…" at bounding box center [539, 283] width 742 height 506
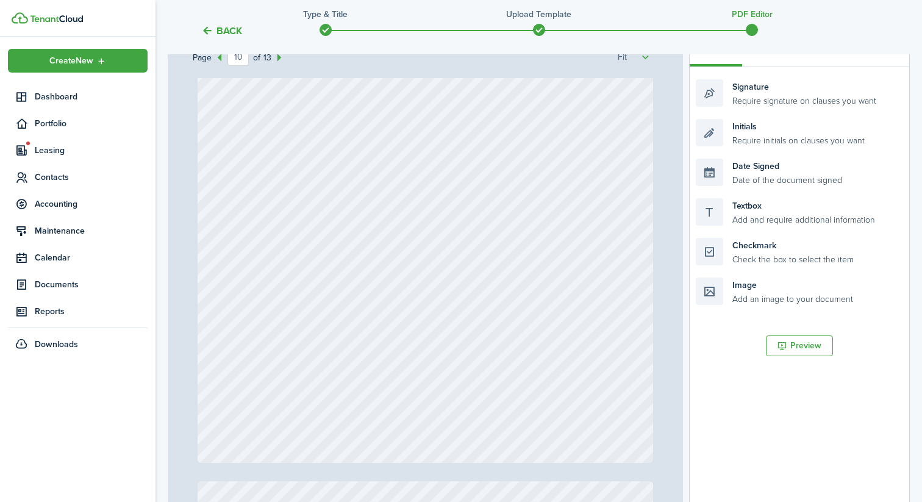
scroll to position [5810, 0]
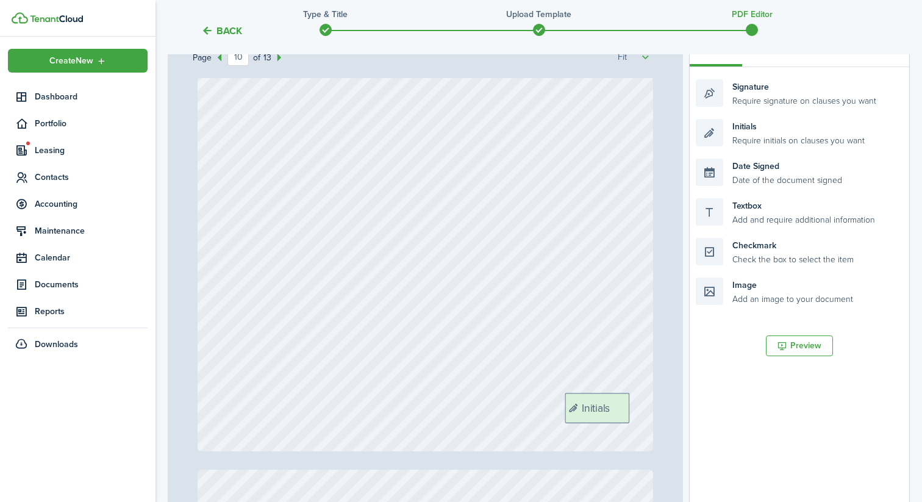
drag, startPoint x: 775, startPoint y: 139, endPoint x: 645, endPoint y: 413, distance: 303.2
click at [645, 413] on div "Page 10 of 13 50% 75% 100% 150% 200% Fit Initials Initials Initials Initials In…" at bounding box center [539, 283] width 742 height 506
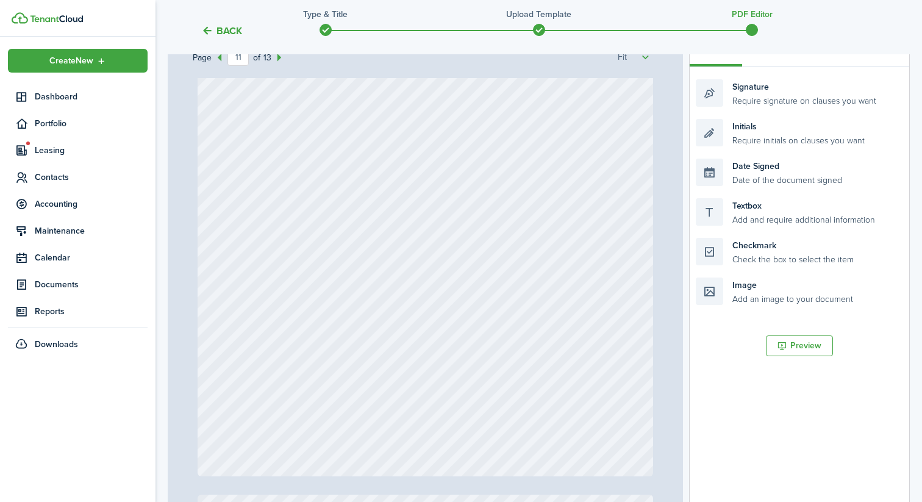
scroll to position [6408, 0]
drag, startPoint x: 771, startPoint y: 129, endPoint x: 639, endPoint y: 424, distance: 323.4
click at [639, 424] on div "Page 11 of 13 50% 75% 100% 150% 200% Fit Initials Initials Initials Initials In…" at bounding box center [539, 283] width 742 height 506
drag, startPoint x: 751, startPoint y: 140, endPoint x: 619, endPoint y: 434, distance: 322.5
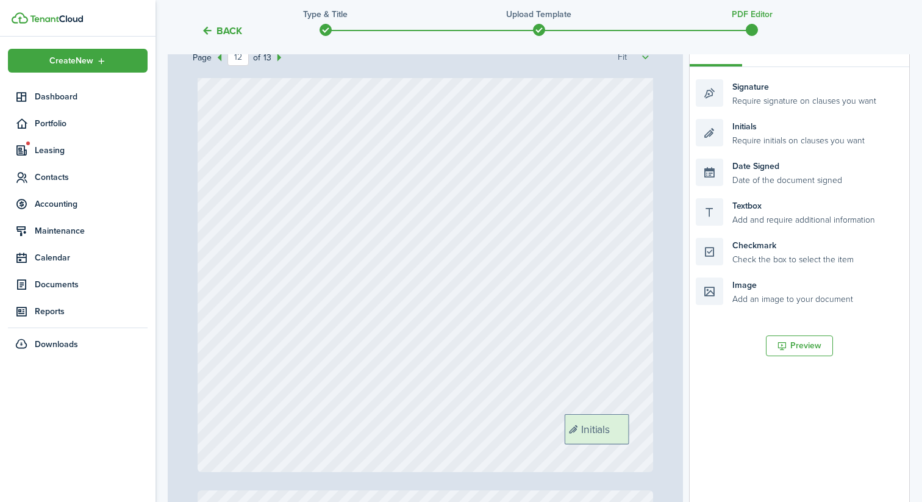
click at [619, 434] on div "Page 12 of 13 50% 75% 100% 150% 200% Fit Initials Initials Initials Initials In…" at bounding box center [539, 283] width 742 height 506
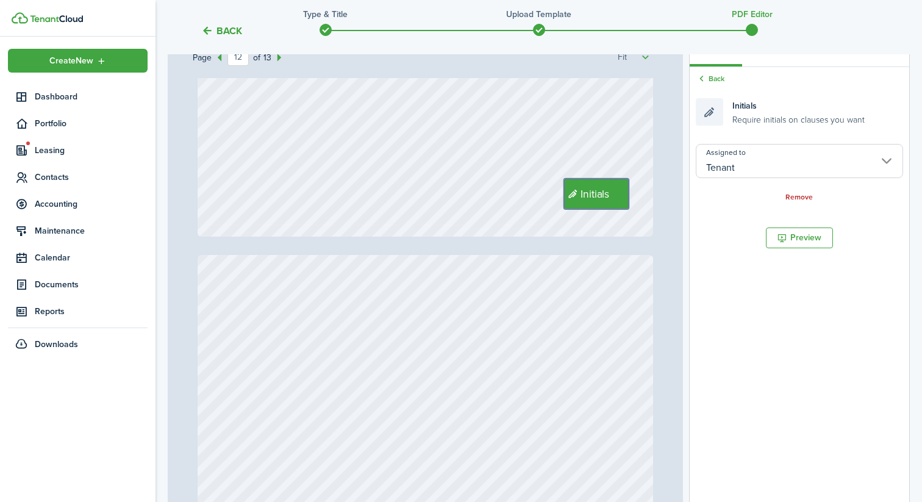
type input "13"
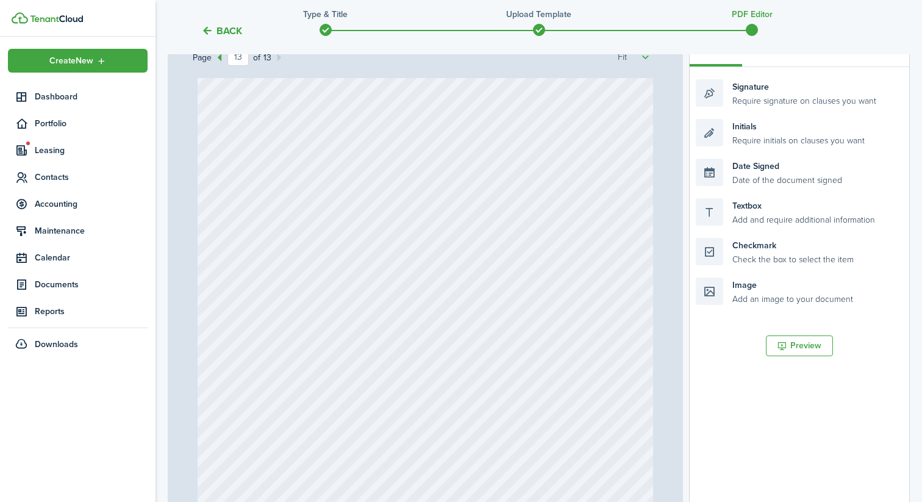
scroll to position [7496, 0]
drag, startPoint x: 782, startPoint y: 92, endPoint x: 337, endPoint y: 148, distance: 447.9
click at [337, 148] on div "Page 13 of 13 50% 75% 100% 150% 200% Fit Initials Initials Initials Initials In…" at bounding box center [539, 283] width 742 height 506
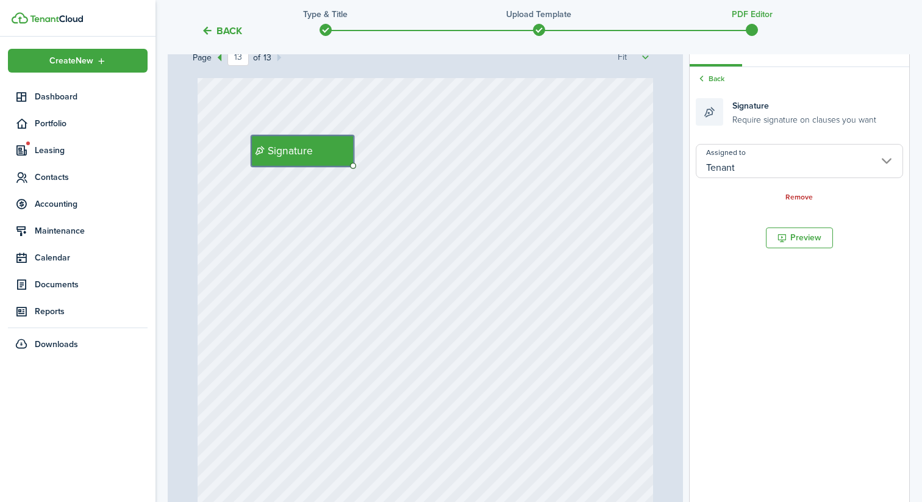
click at [533, 242] on div "Signature" at bounding box center [426, 324] width 456 height 602
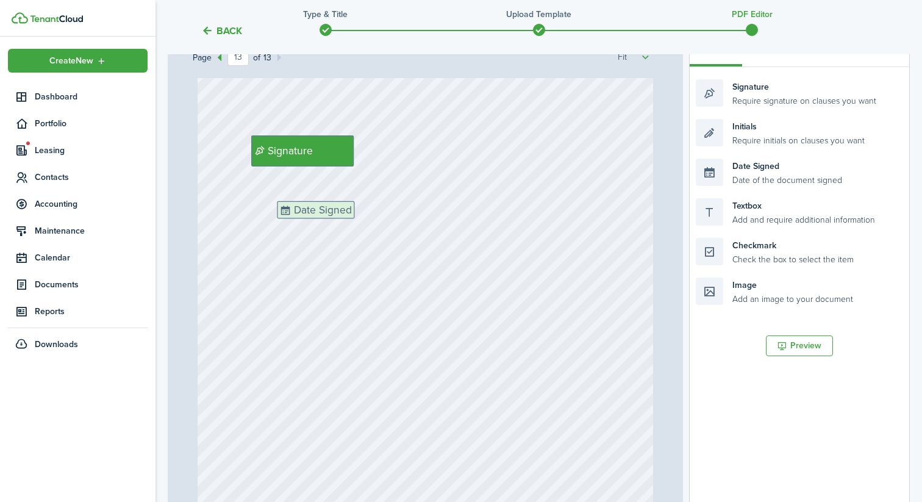
drag, startPoint x: 753, startPoint y: 172, endPoint x: 334, endPoint y: 215, distance: 421.0
click at [334, 215] on div "Page 13 of 13 50% 75% 100% 150% 200% Fit Initials Initials Initials Initials In…" at bounding box center [539, 283] width 742 height 506
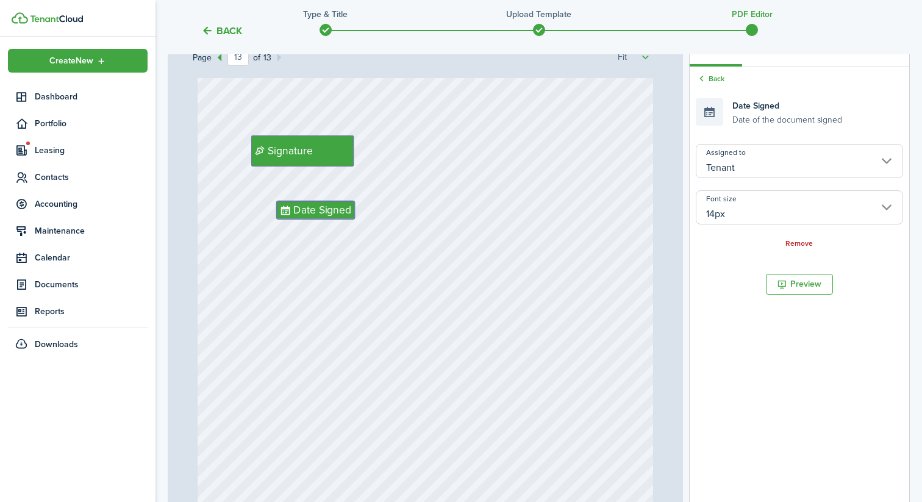
click at [733, 201] on input "14px" at bounding box center [799, 207] width 207 height 34
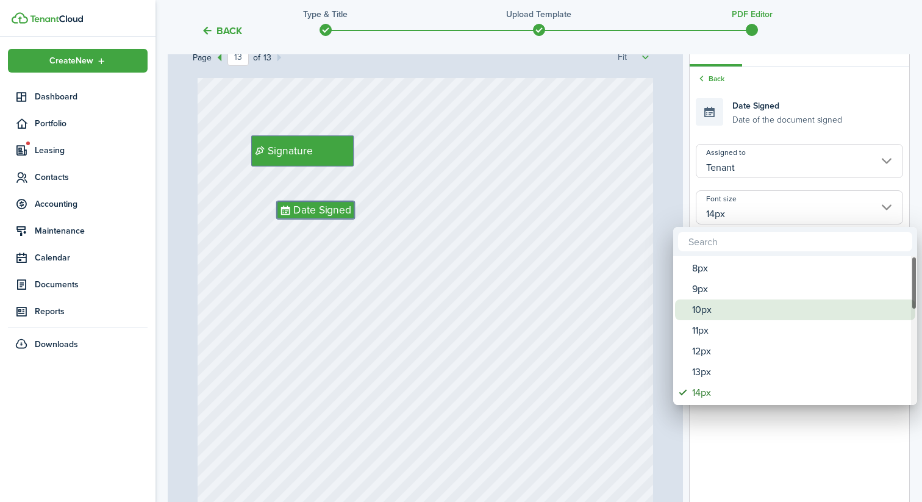
click at [711, 314] on div "10px" at bounding box center [800, 309] width 216 height 21
type input "10px"
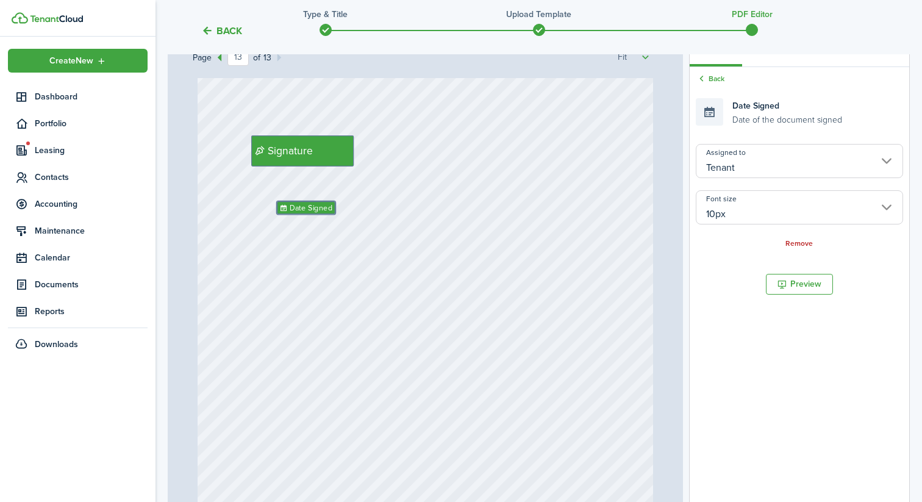
click at [349, 263] on div "Signature Date Signed" at bounding box center [426, 324] width 456 height 602
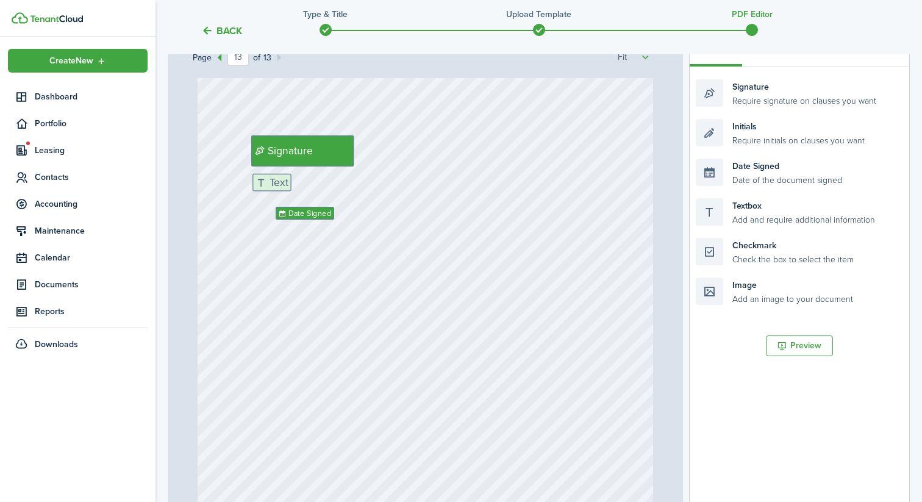
drag, startPoint x: 739, startPoint y: 205, endPoint x: 296, endPoint y: 181, distance: 443.2
click at [296, 181] on div "Page 13 of 13 50% 75% 100% 150% 200% Fit Initials Initials Initials Initials In…" at bounding box center [539, 283] width 742 height 506
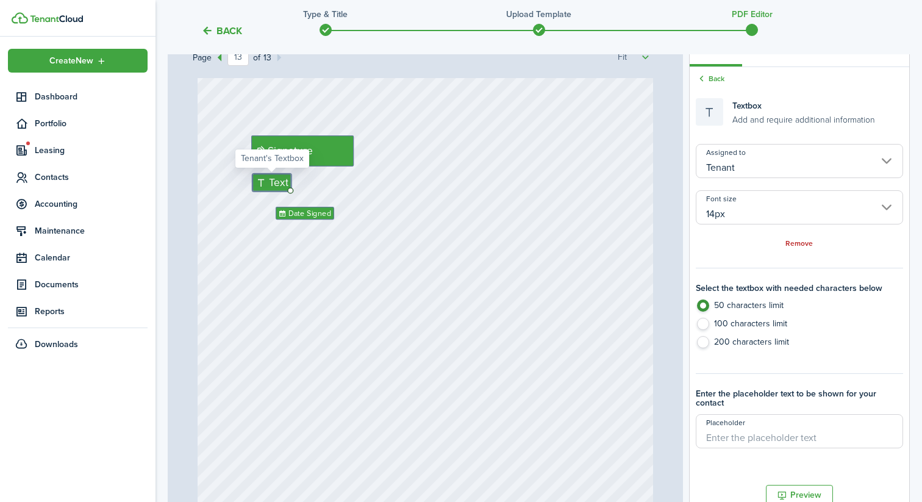
click at [774, 218] on input "14px" at bounding box center [799, 207] width 207 height 34
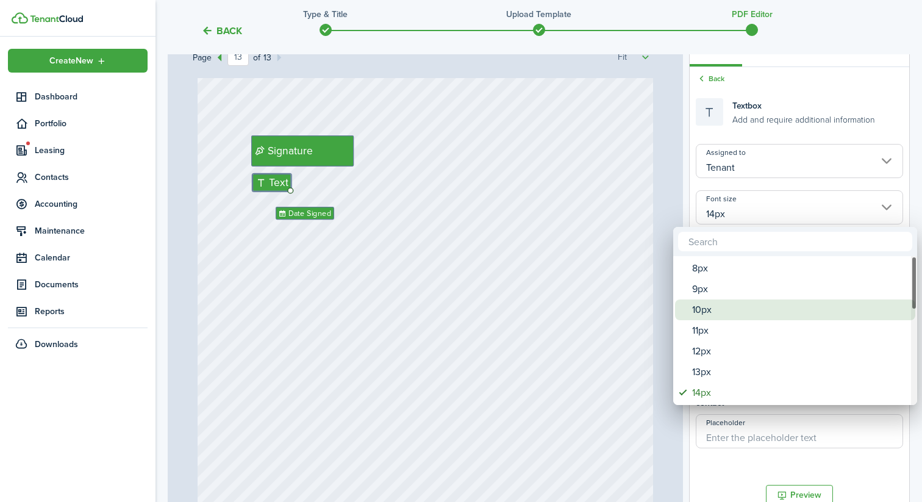
click at [718, 310] on div "10px" at bounding box center [800, 309] width 216 height 21
type input "10px"
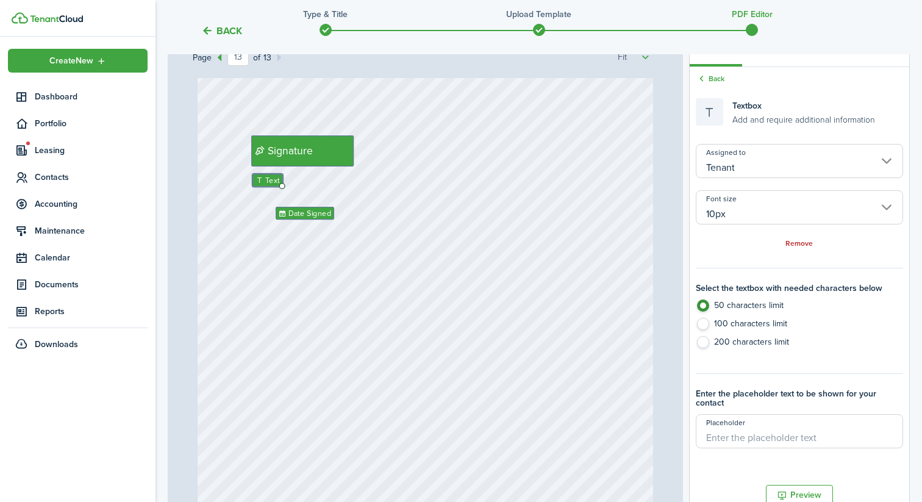
click at [419, 300] on div "Signature Date Signed Text" at bounding box center [426, 324] width 456 height 602
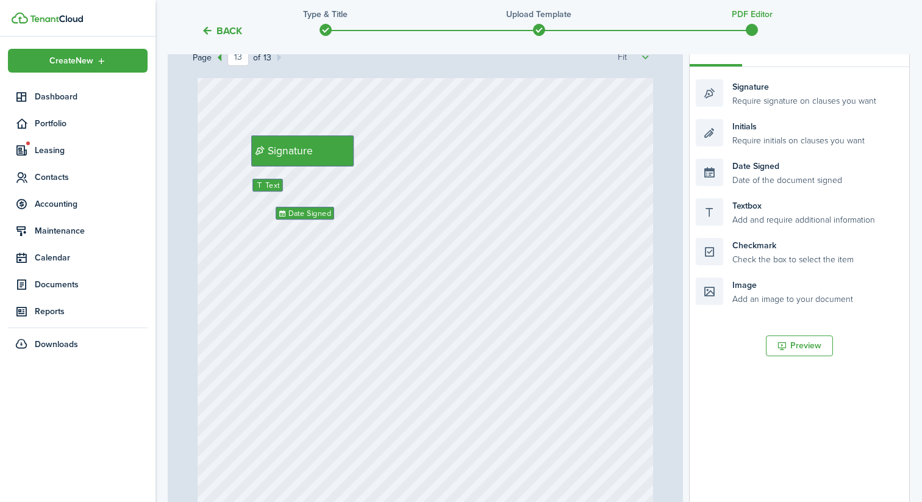
click at [457, 269] on div "Signature Date Signed Text" at bounding box center [426, 324] width 456 height 602
drag, startPoint x: 769, startPoint y: 104, endPoint x: 514, endPoint y: 156, distance: 260.2
click at [514, 156] on div "Page 13 of 13 50% 75% 100% 150% 200% Fit Initials Initials Initials Initials In…" at bounding box center [539, 283] width 742 height 506
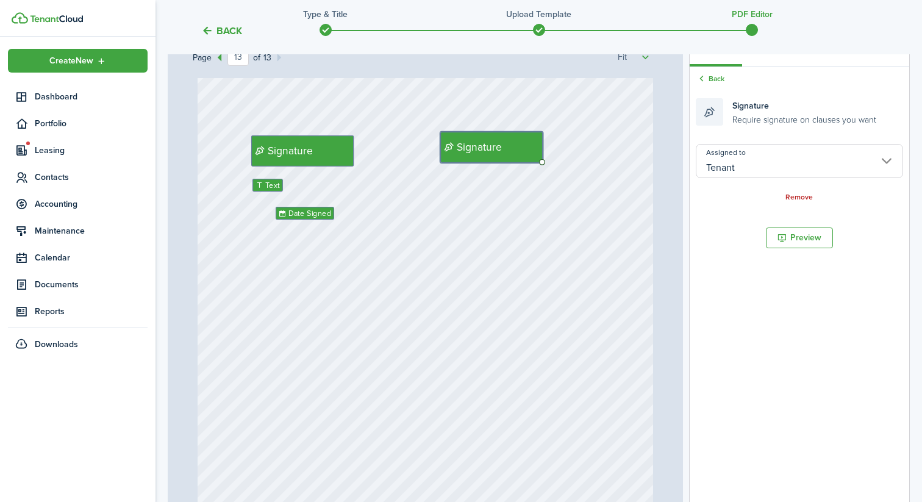
click at [772, 154] on input "Tenant" at bounding box center [799, 161] width 207 height 34
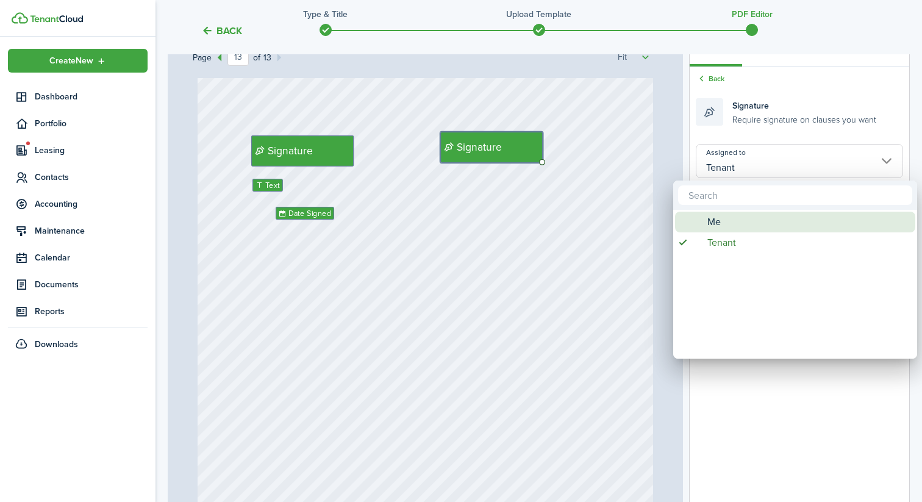
click at [739, 217] on div "Me" at bounding box center [800, 222] width 216 height 21
type input "Me"
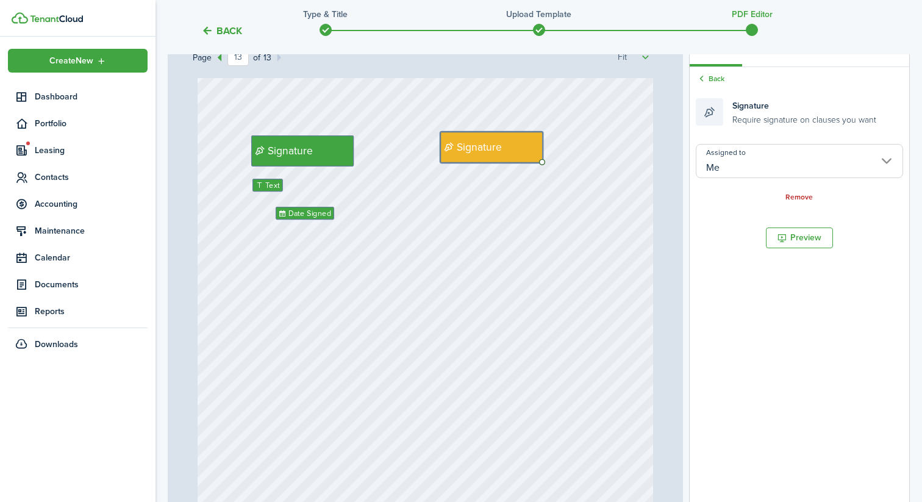
click at [547, 270] on div "Signature Date Signed Text Signature" at bounding box center [426, 324] width 456 height 602
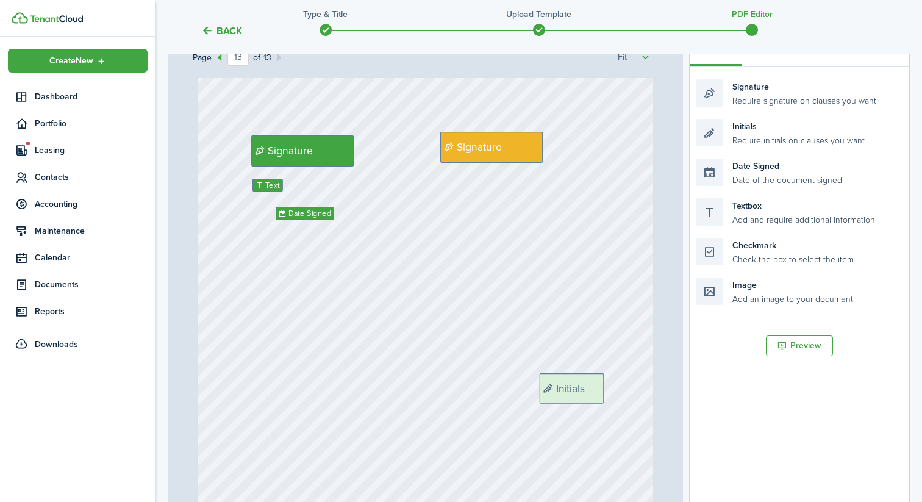
drag, startPoint x: 735, startPoint y: 138, endPoint x: 575, endPoint y: 397, distance: 303.8
click at [575, 397] on div "Page 13 of 13 50% 75% 100% 150% 200% Fit Initials Initials Initials Initials In…" at bounding box center [539, 283] width 742 height 506
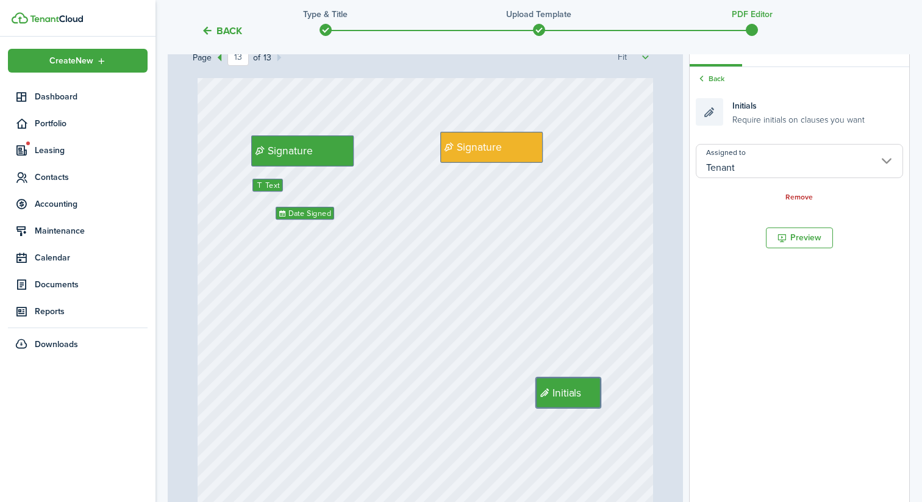
click at [578, 254] on div "Signature Date Signed Text Signature Initials" at bounding box center [426, 324] width 456 height 602
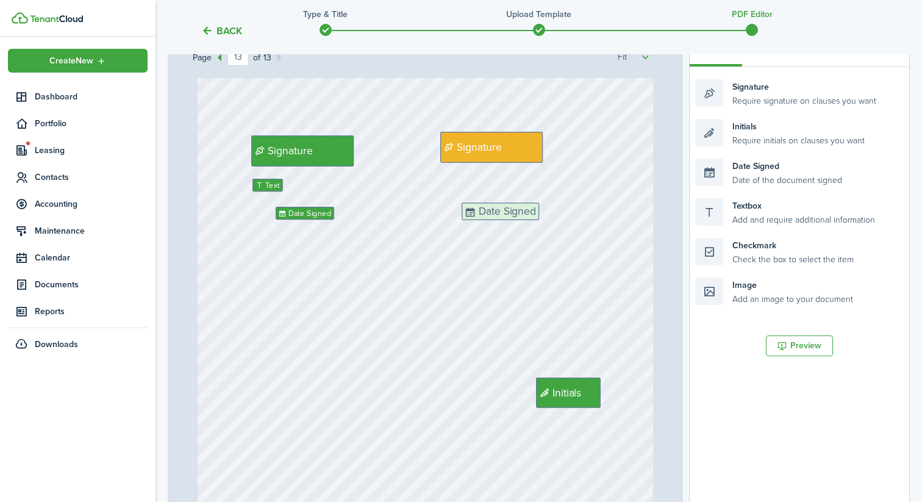
drag, startPoint x: 753, startPoint y: 168, endPoint x: 518, endPoint y: 212, distance: 238.8
click at [518, 212] on div "Page 13 of 13 50% 75% 100% 150% 200% Fit Initials Initials Initials Initials In…" at bounding box center [539, 283] width 742 height 506
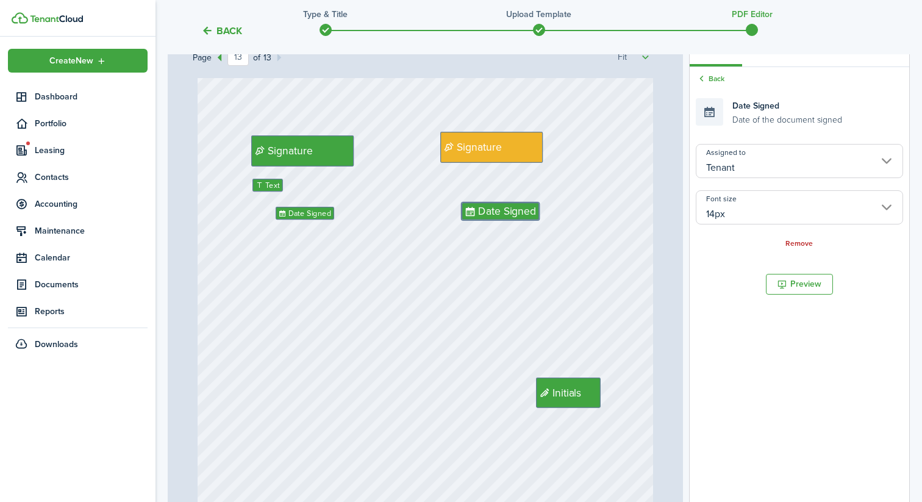
click at [754, 149] on input "Tenant" at bounding box center [799, 161] width 207 height 34
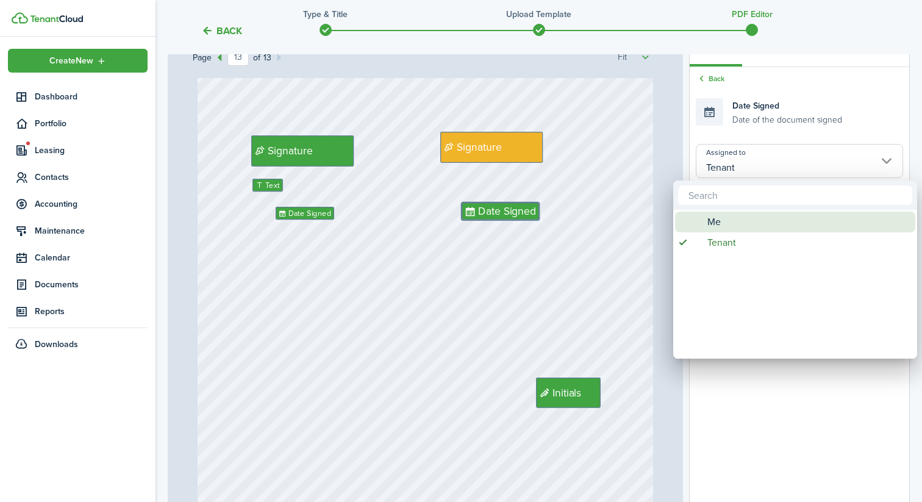
click at [725, 216] on div "Me" at bounding box center [800, 222] width 216 height 21
type input "Me"
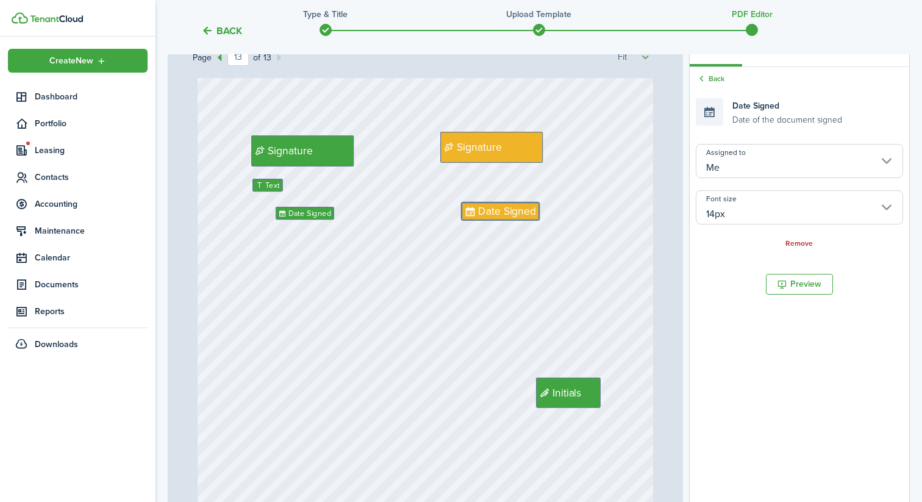
click at [728, 207] on input "14px" at bounding box center [799, 207] width 207 height 34
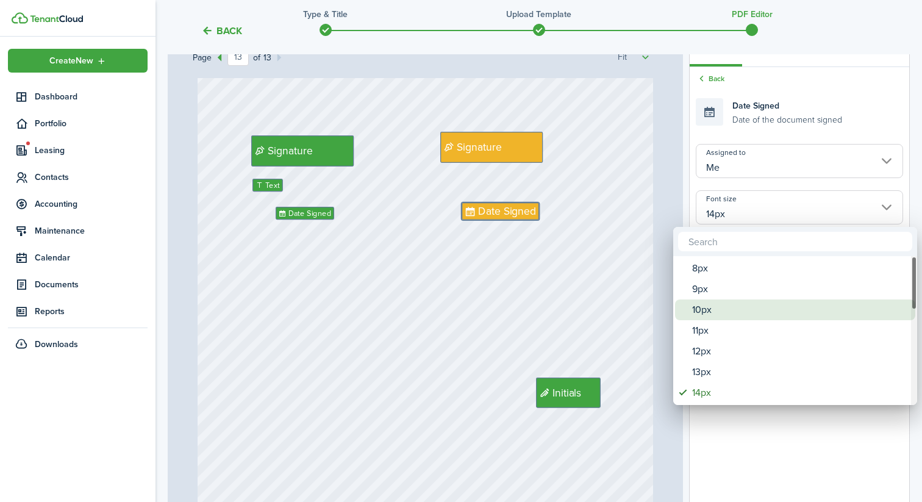
click at [719, 316] on div "10px" at bounding box center [800, 309] width 216 height 21
type input "10px"
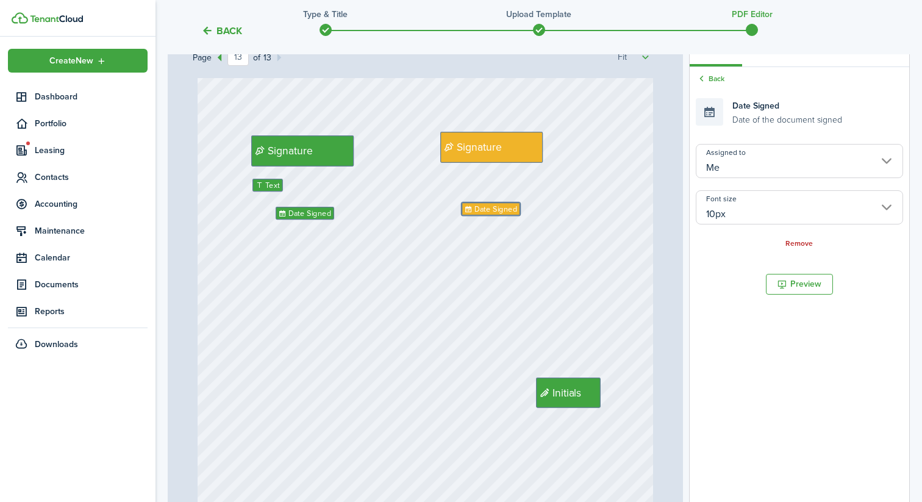
click at [502, 257] on div "Signature Date Signed Text Signature Initials Date Signed" at bounding box center [426, 324] width 456 height 602
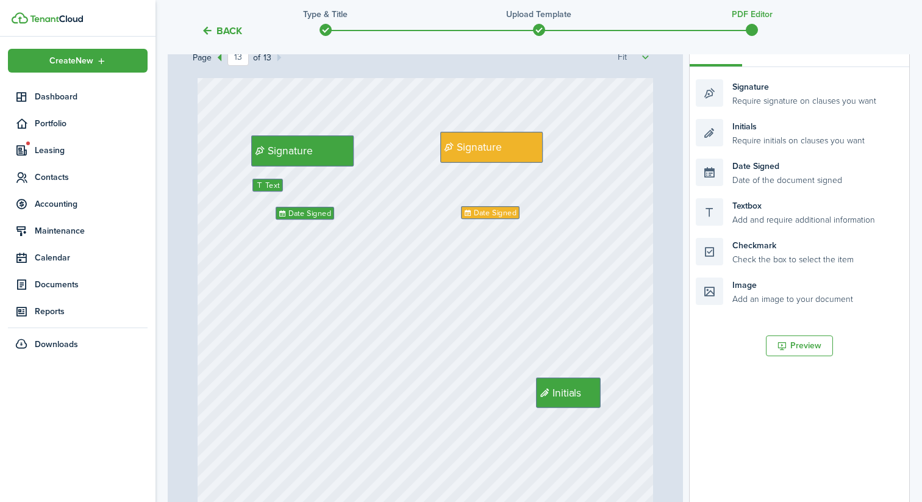
click at [487, 258] on div "Signature Date Signed Text Signature Initials Date Signed" at bounding box center [426, 324] width 456 height 602
drag, startPoint x: 784, startPoint y: 203, endPoint x: 529, endPoint y: 180, distance: 255.9
click at [529, 180] on div "Page 13 of 13 50% 75% 100% 150% 200% Fit Initials Initials Initials Initials In…" at bounding box center [539, 283] width 742 height 506
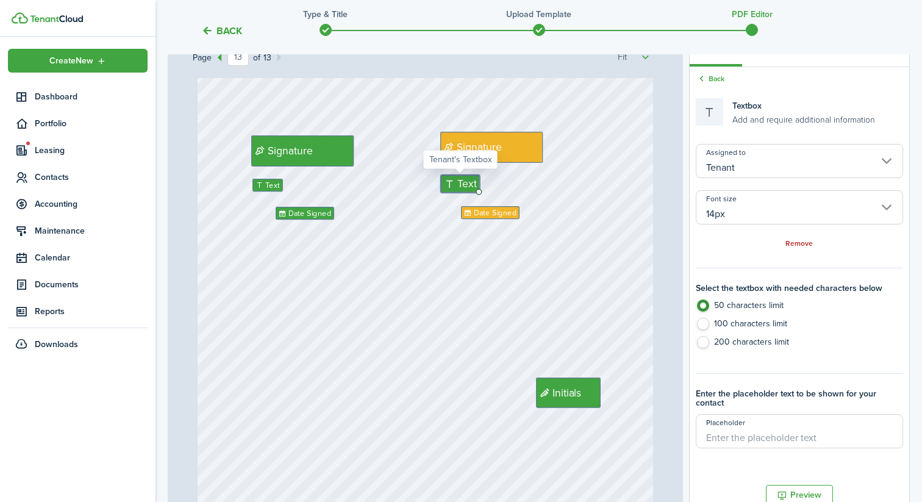
click at [760, 167] on input "Tenant" at bounding box center [799, 161] width 207 height 34
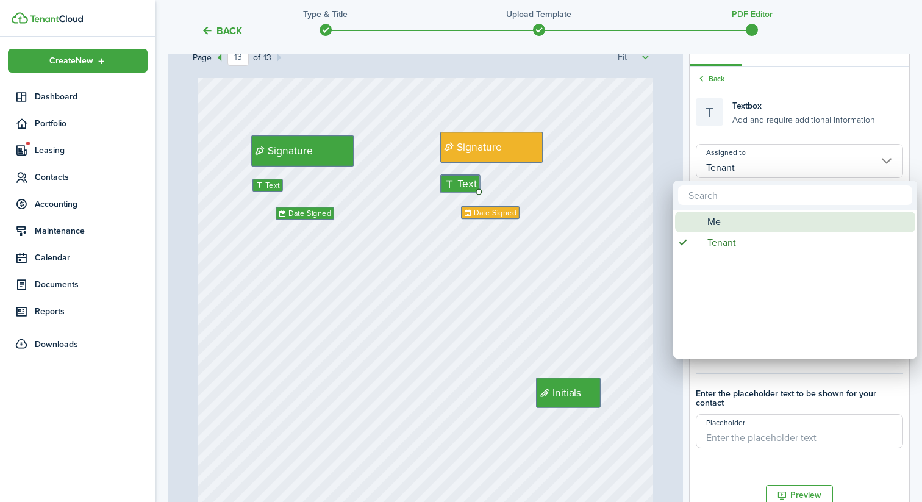
click at [737, 218] on div "Me" at bounding box center [800, 222] width 216 height 21
type input "Me"
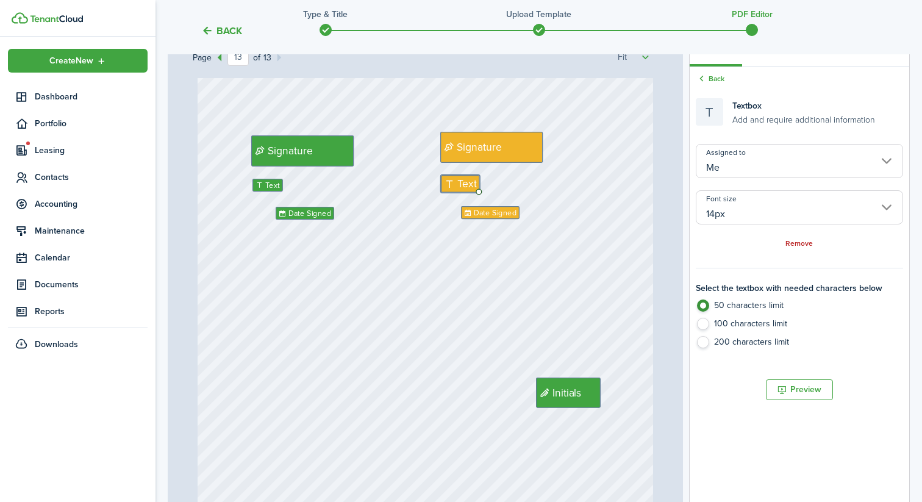
click at [751, 213] on input "14px" at bounding box center [799, 207] width 207 height 34
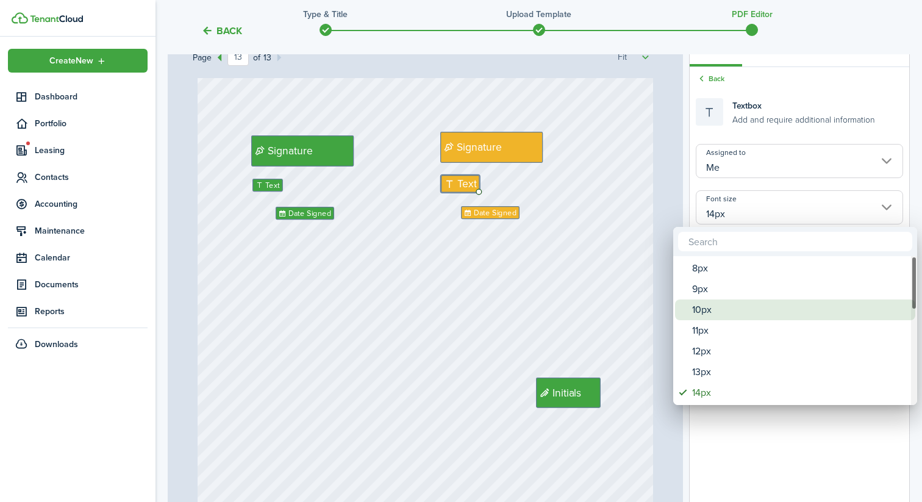
click at [725, 308] on div "10px" at bounding box center [800, 309] width 216 height 21
type input "10px"
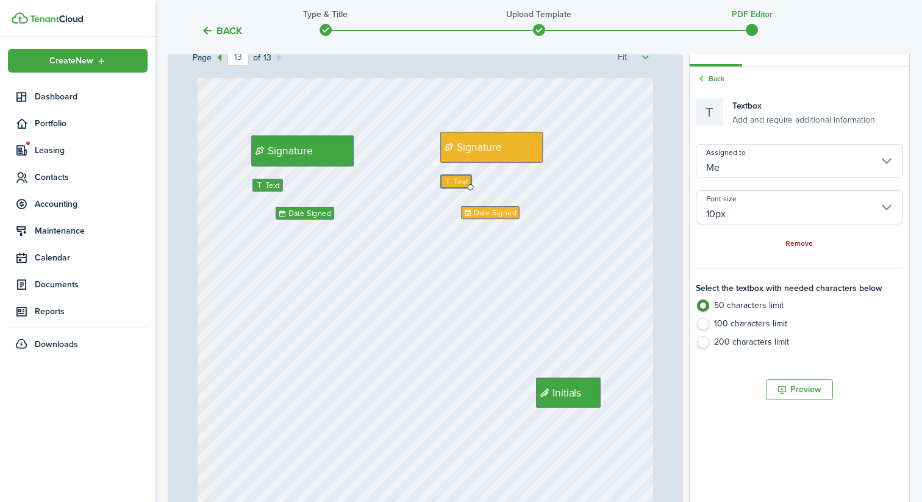
click at [380, 334] on div "Signature Date Signed Text Signature Initials Date Signed Text" at bounding box center [426, 324] width 456 height 602
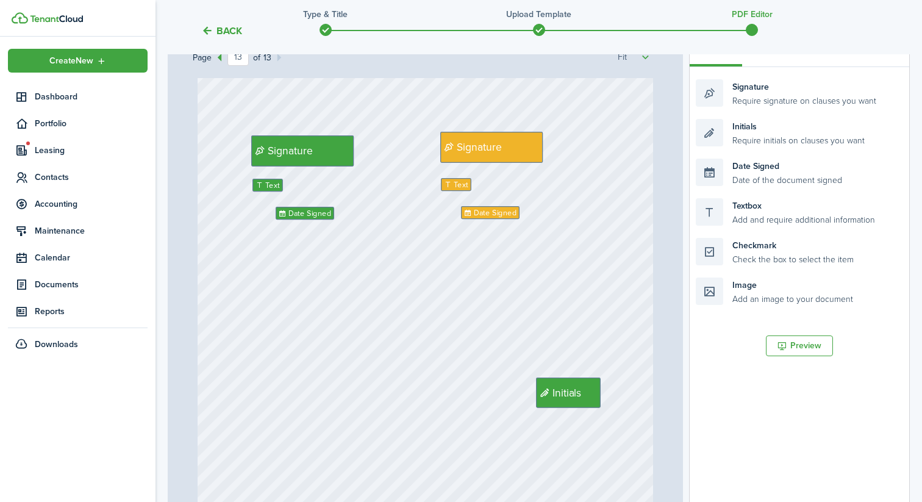
click at [451, 290] on div "Signature Date Signed Text Signature Initials Date Signed Text" at bounding box center [426, 324] width 456 height 602
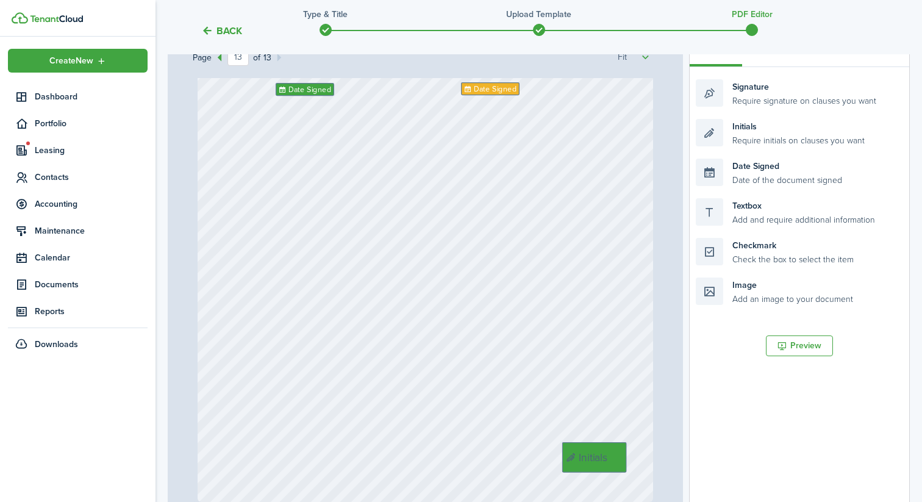
drag, startPoint x: 566, startPoint y: 268, endPoint x: 593, endPoint y: 457, distance: 190.2
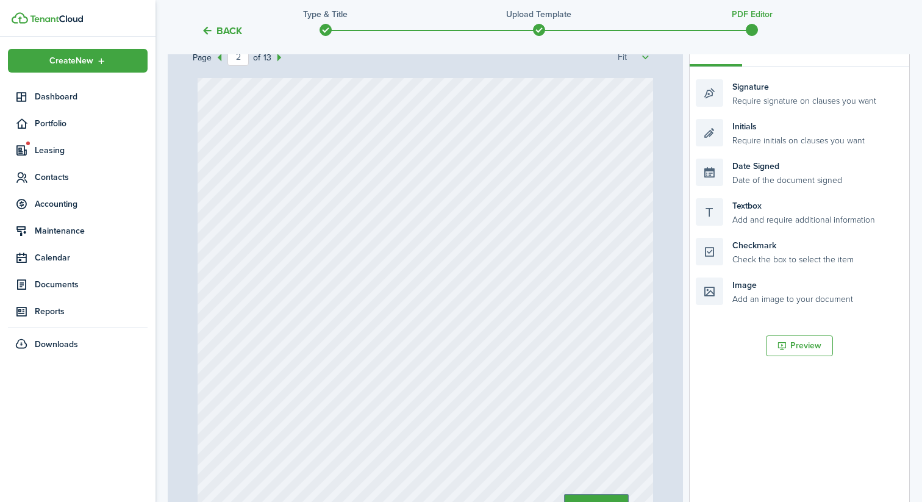
type input "1"
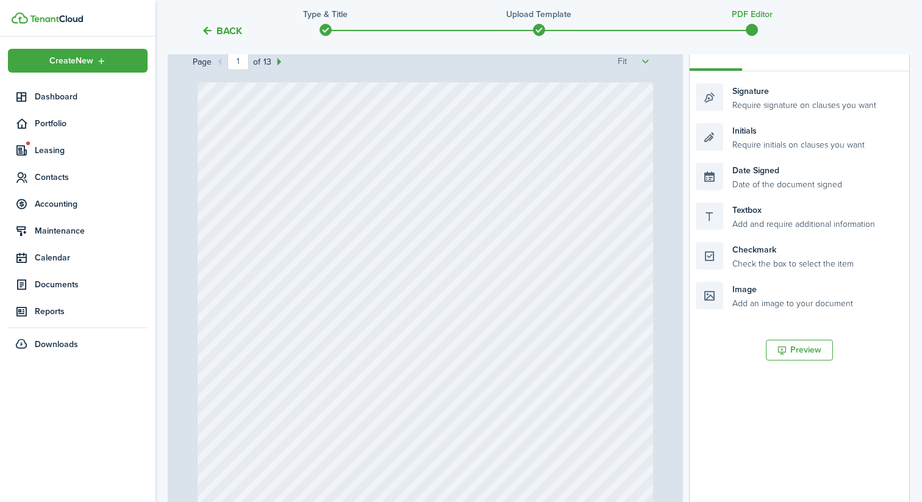
scroll to position [339, 0]
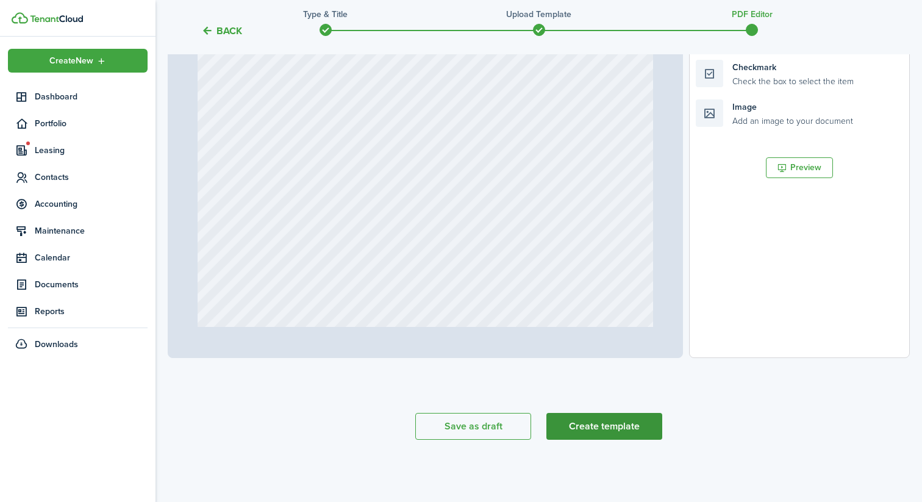
click at [607, 422] on button "Create template" at bounding box center [604, 426] width 116 height 27
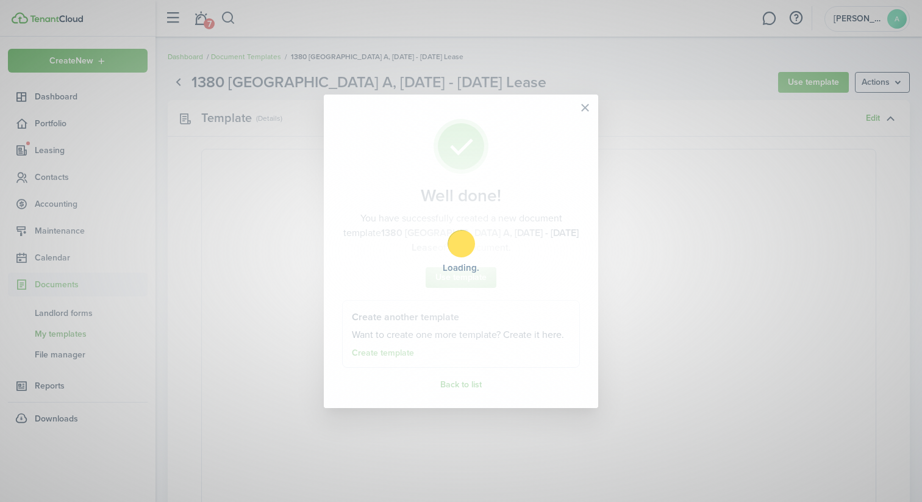
select select "fit"
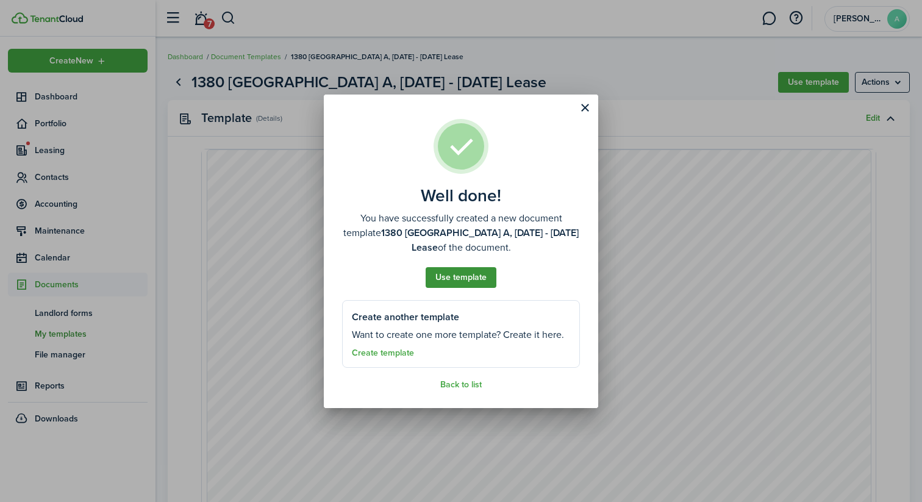
click at [482, 276] on button "Use template" at bounding box center [461, 277] width 71 height 21
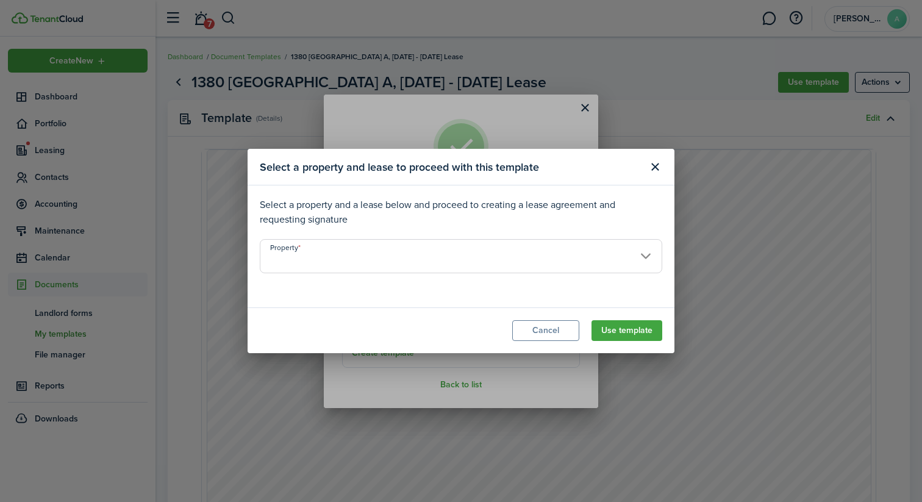
click at [489, 245] on input "Property" at bounding box center [461, 256] width 402 height 34
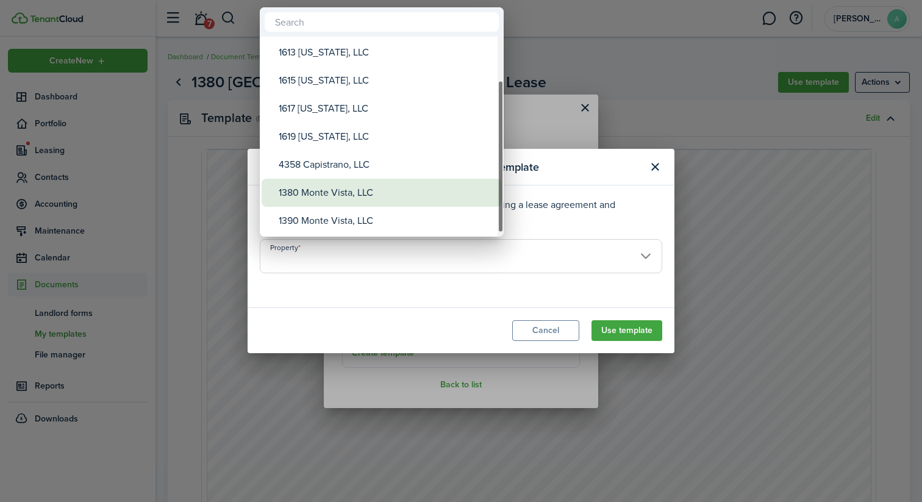
click at [371, 194] on div "1380 Monte Vista, LLC" at bounding box center [387, 193] width 216 height 28
type input "1380 Monte Vista, LLC"
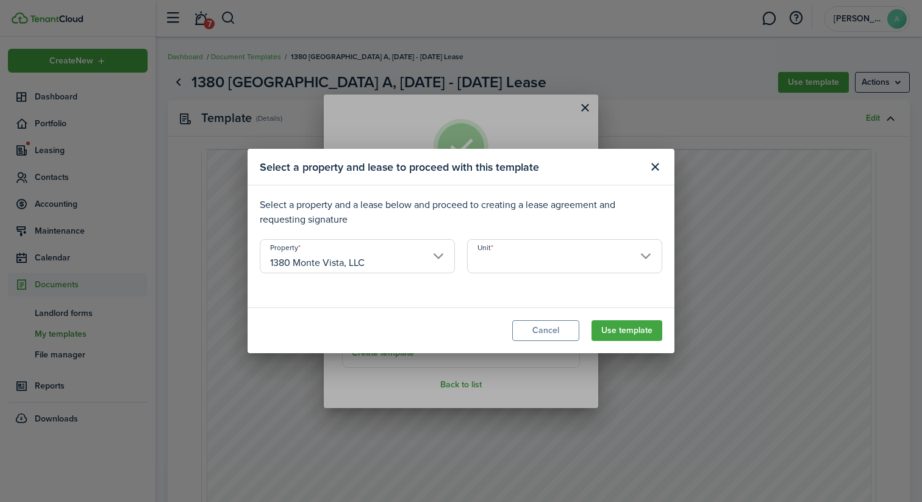
click at [524, 263] on input "Unit" at bounding box center [564, 256] width 195 height 34
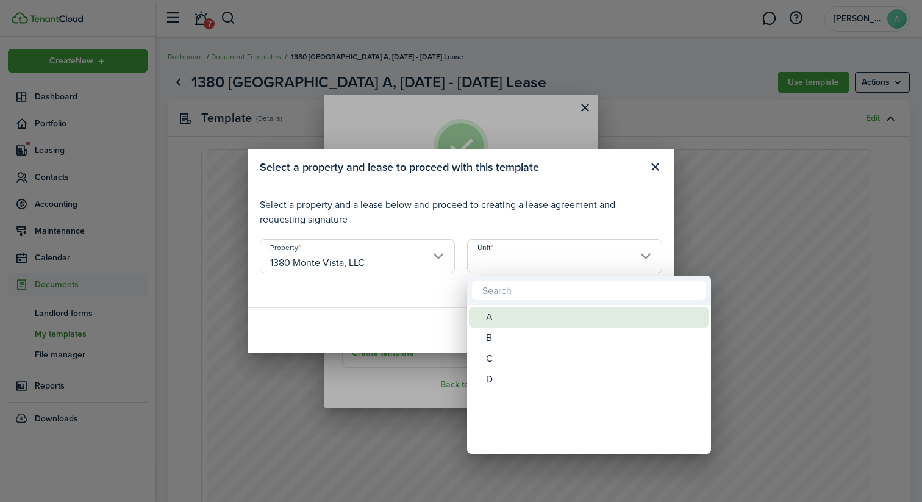
click at [502, 313] on div "A" at bounding box center [594, 317] width 216 height 21
type input "A"
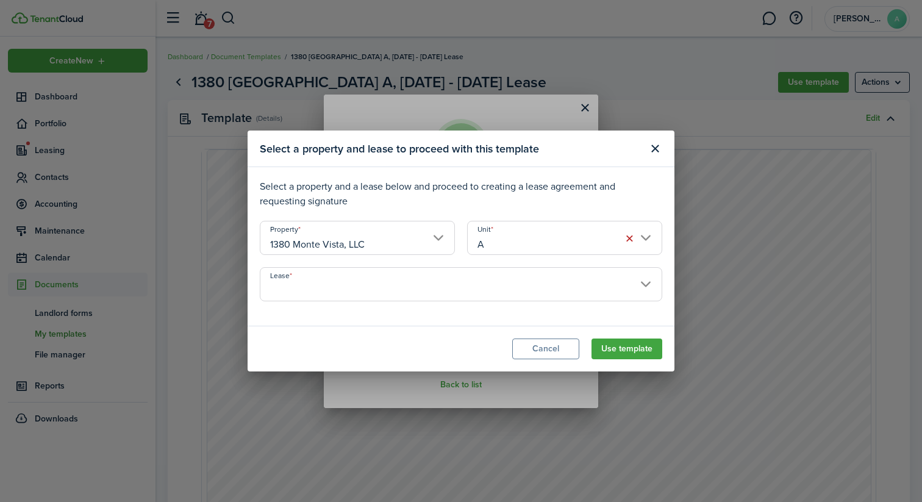
click at [391, 283] on input "Lease" at bounding box center [461, 284] width 402 height 34
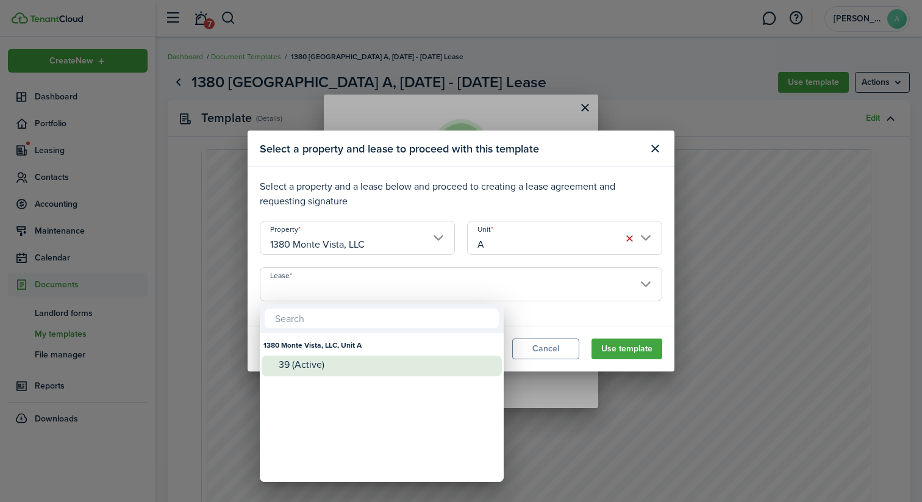
click at [357, 370] on div "39 (Active)" at bounding box center [387, 364] width 216 height 18
type input "1380 Monte Vista, LLC, Unit A. Lease #39 (Active)"
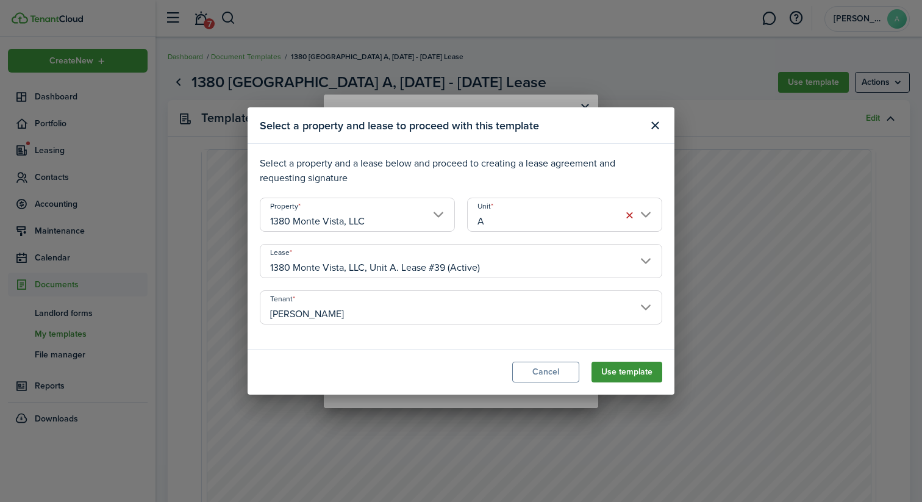
click at [632, 372] on button "Use template" at bounding box center [626, 371] width 71 height 21
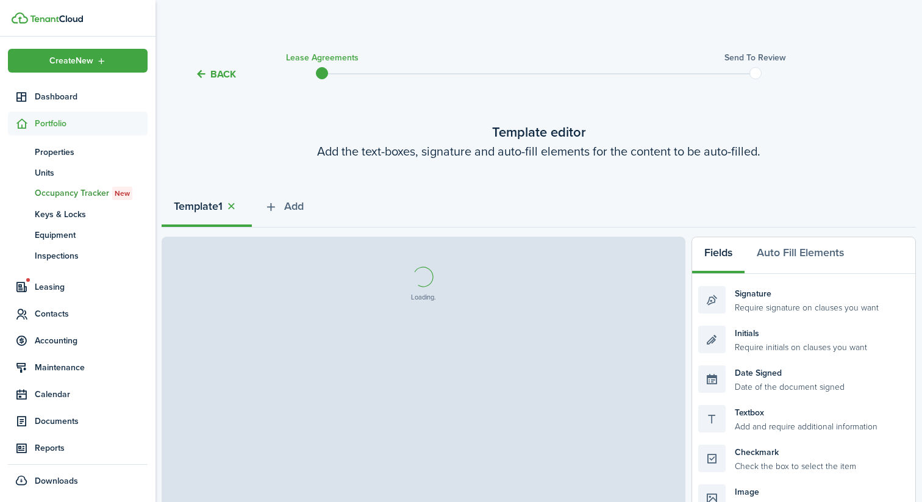
select select "fit"
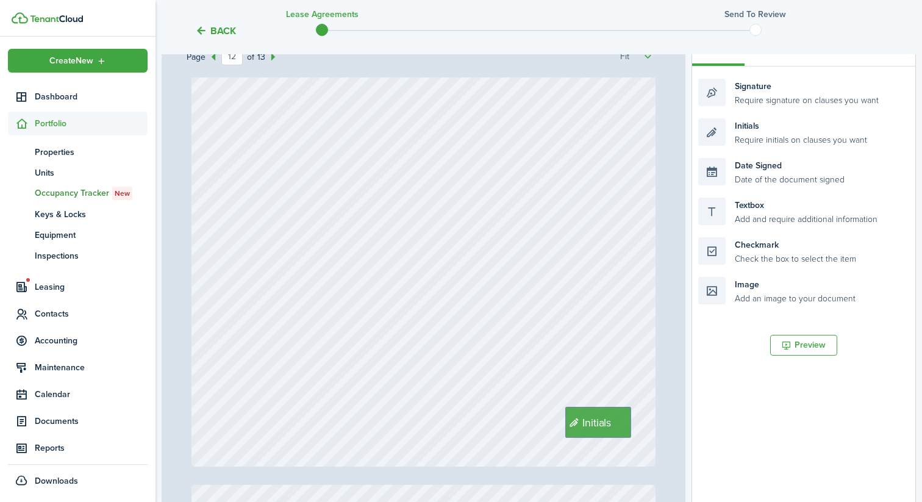
scroll to position [7217, 0]
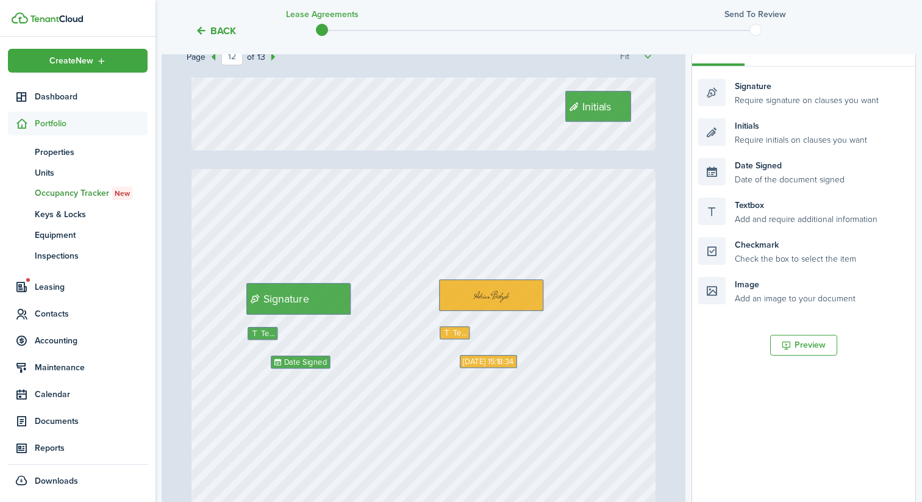
type input "13"
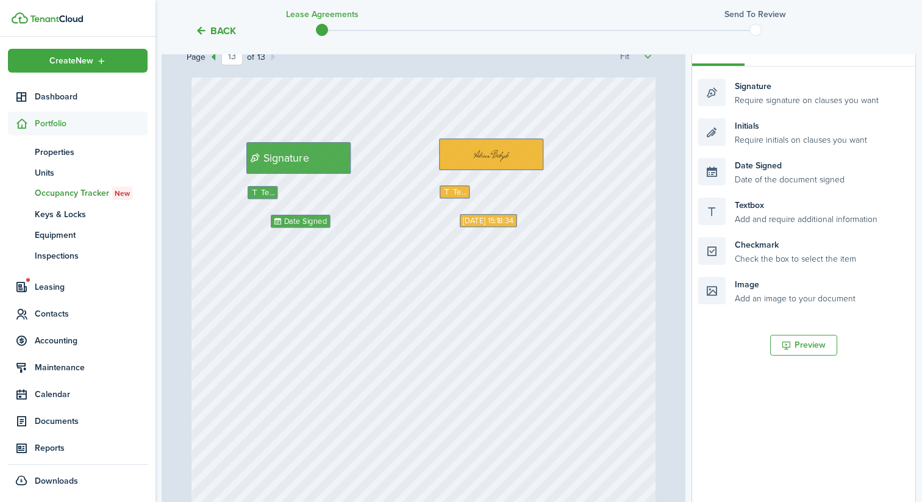
scroll to position [7668, 0]
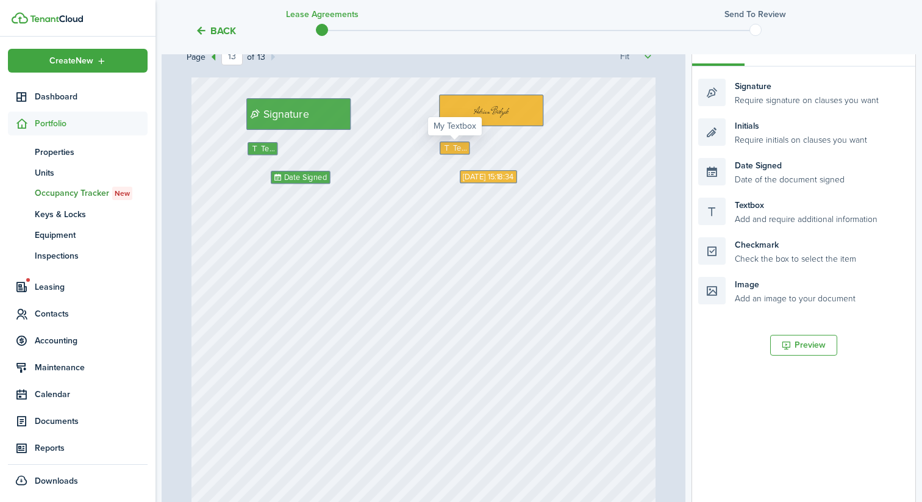
click at [450, 146] on icon at bounding box center [448, 148] width 10 height 8
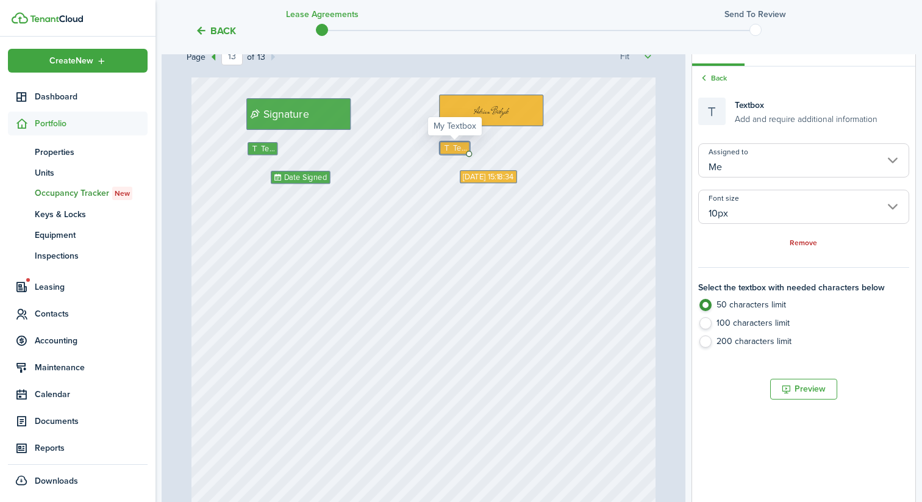
click at [450, 146] on icon at bounding box center [448, 148] width 10 height 8
type textarea "[PERSON_NAME]"
click at [426, 223] on div "Text Initials [DATE] 15:18:34 Signature Date Signed Text [PERSON_NAME]" at bounding box center [423, 290] width 465 height 613
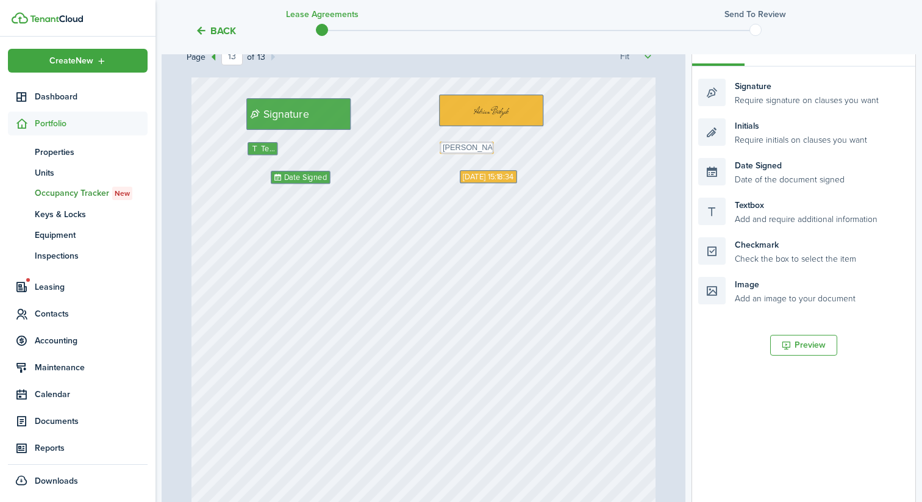
scroll to position [7763, 0]
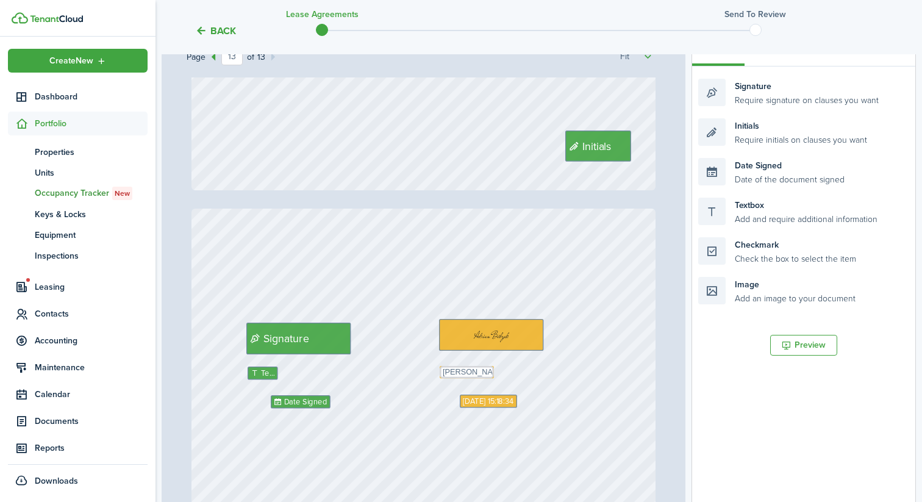
type input "12"
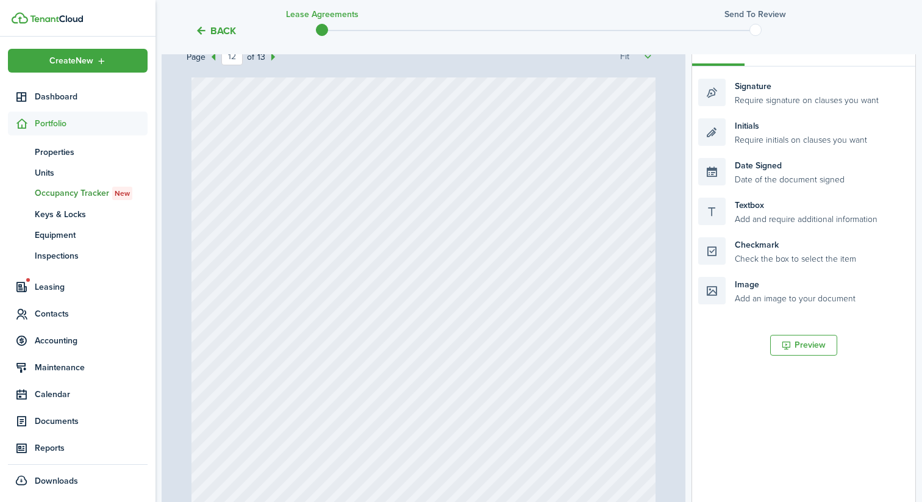
scroll to position [350, 0]
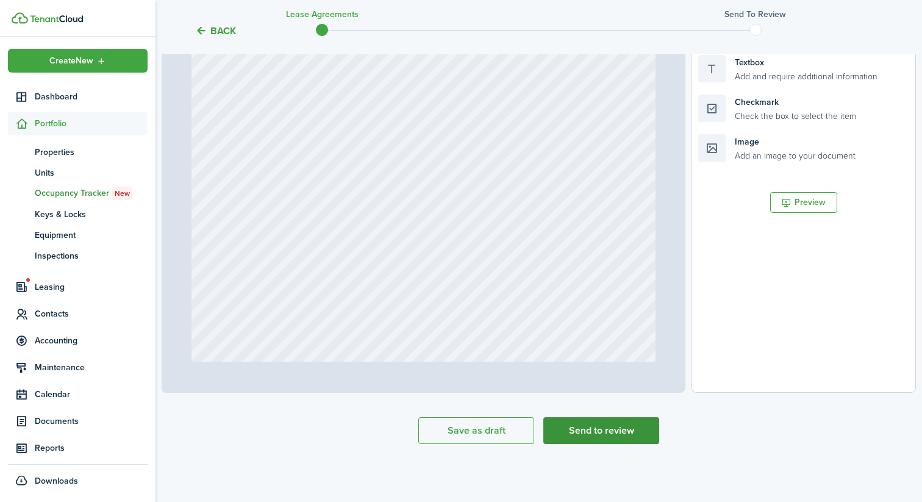
click at [605, 431] on button "Send to review" at bounding box center [601, 430] width 116 height 27
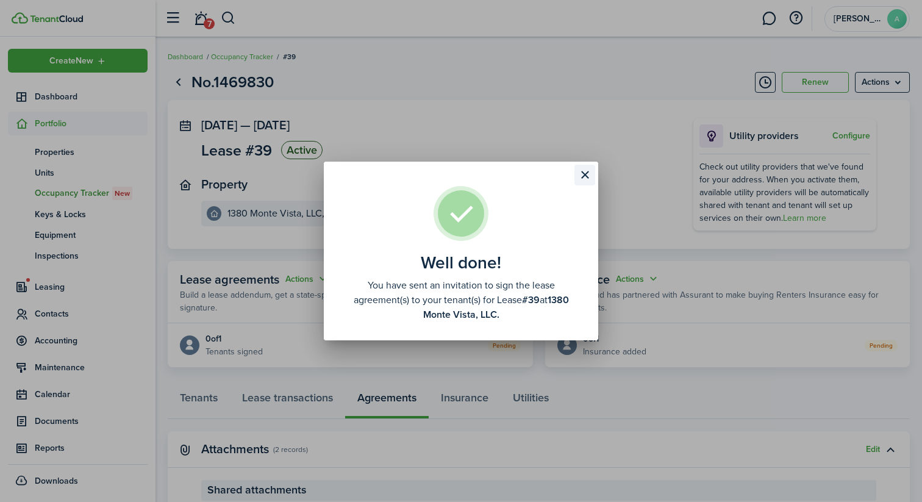
click at [589, 173] on button "Close modal" at bounding box center [584, 175] width 21 height 21
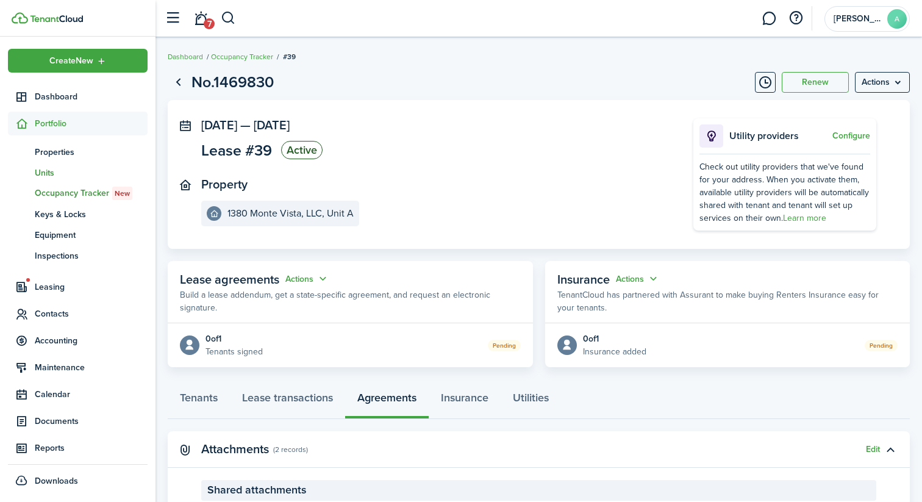
click at [101, 170] on span "Units" at bounding box center [91, 172] width 113 height 13
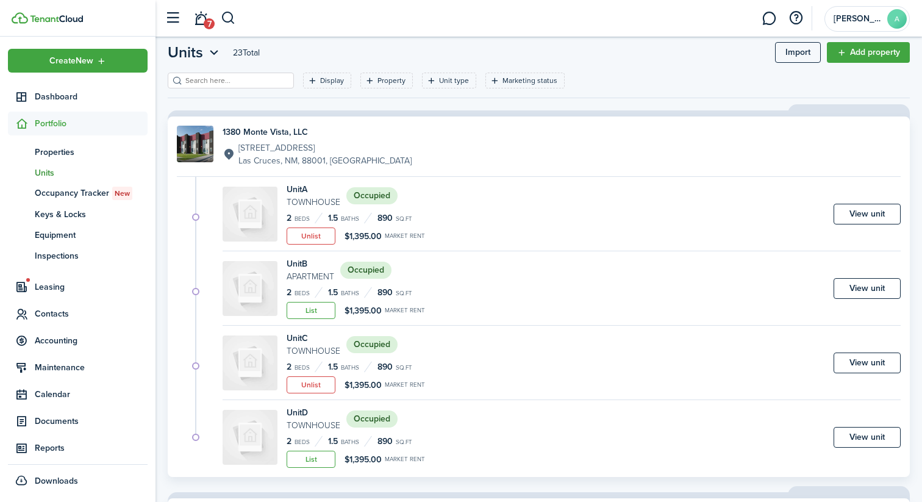
scroll to position [41, 0]
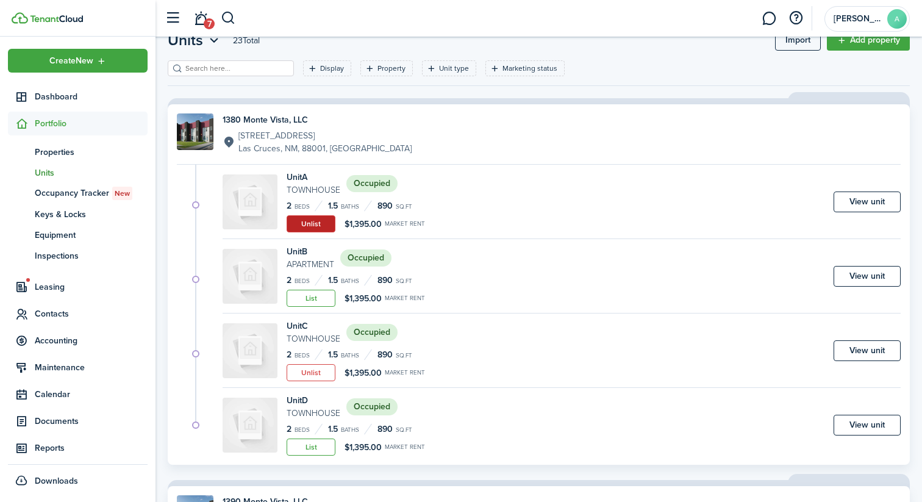
click at [317, 226] on button "Unlist" at bounding box center [311, 223] width 49 height 17
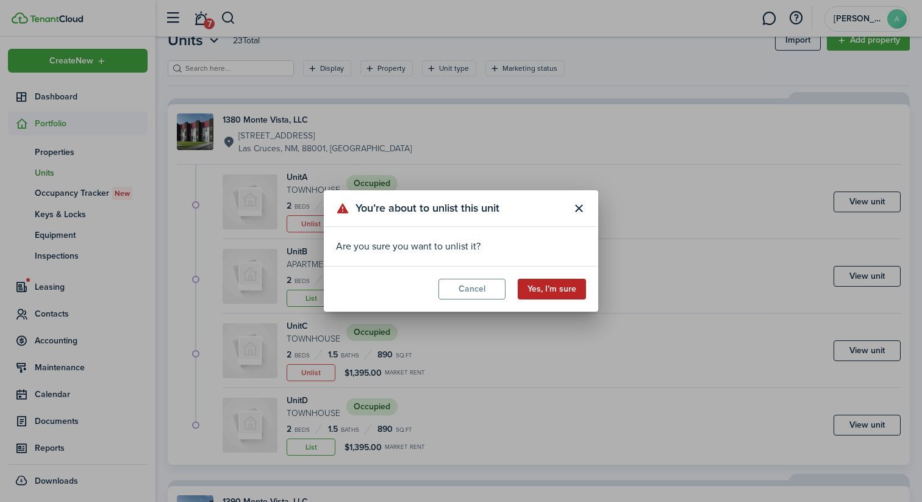
click at [559, 288] on button "Yes, I’m sure" at bounding box center [552, 289] width 68 height 21
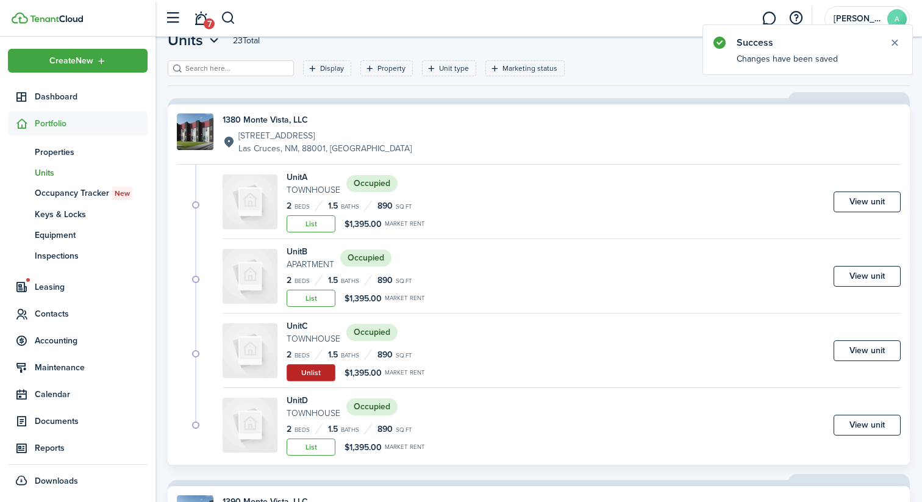
click at [318, 368] on button "Unlist" at bounding box center [311, 372] width 49 height 17
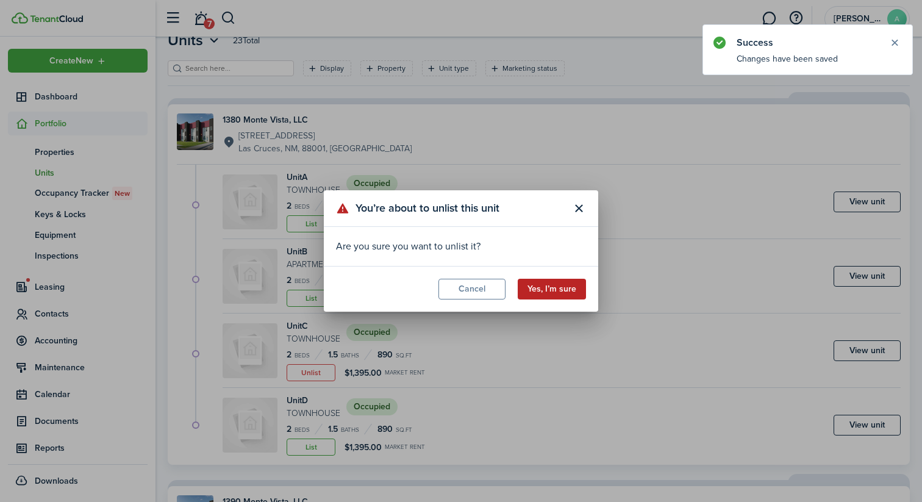
click at [574, 286] on button "Yes, I’m sure" at bounding box center [552, 289] width 68 height 21
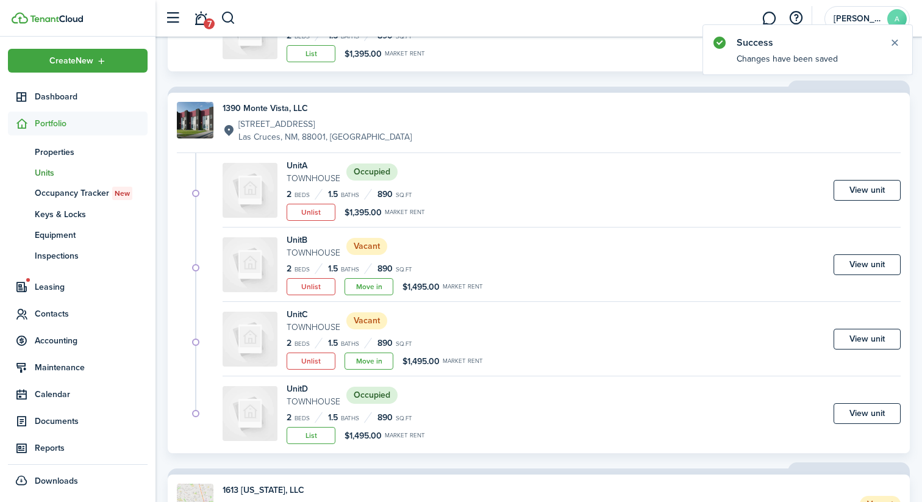
scroll to position [446, 0]
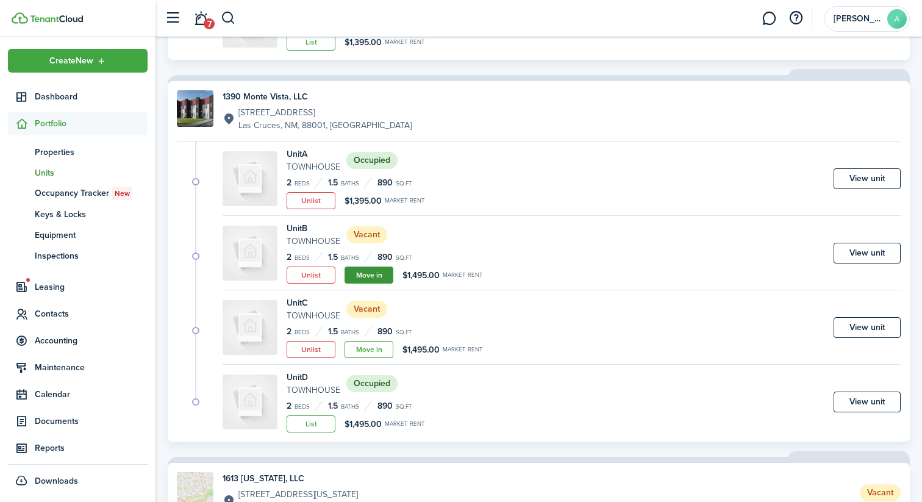
click at [377, 275] on link "Move in" at bounding box center [368, 274] width 49 height 17
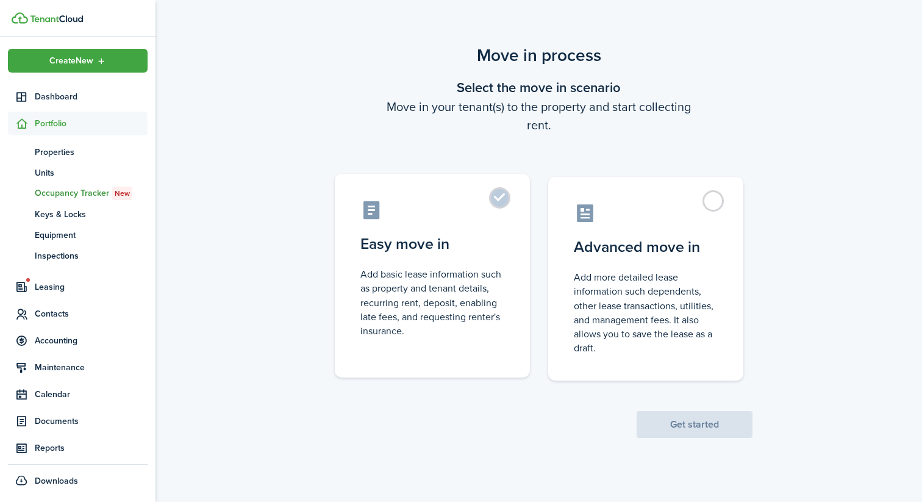
click at [466, 215] on control-radio-card-icon at bounding box center [432, 209] width 144 height 21
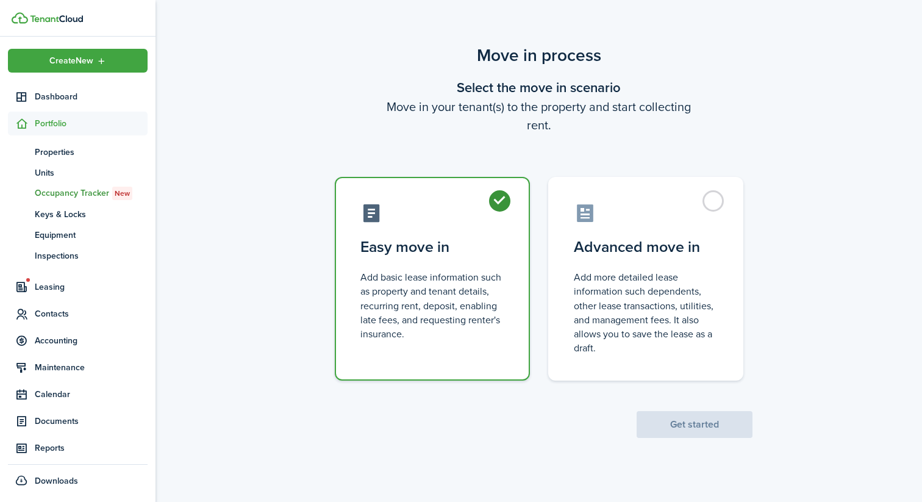
radio input "true"
click at [646, 411] on button "Get started" at bounding box center [694, 424] width 116 height 27
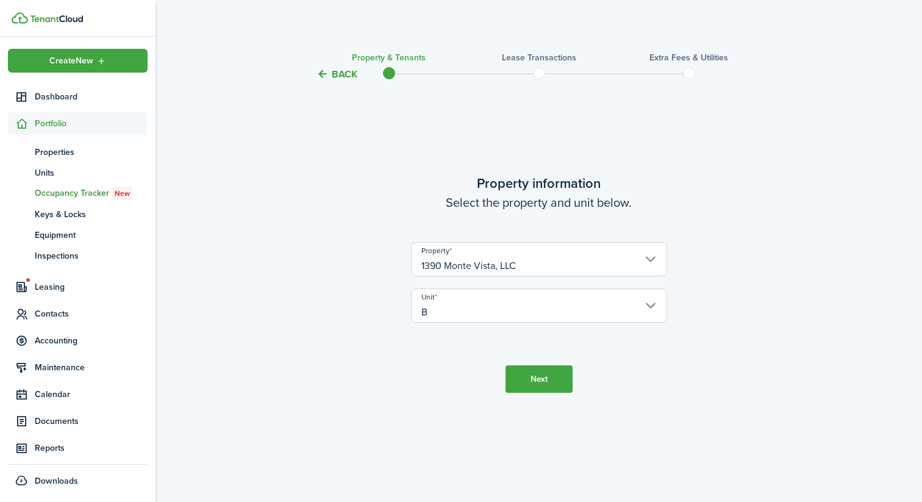
click at [527, 379] on button "Next" at bounding box center [538, 378] width 67 height 27
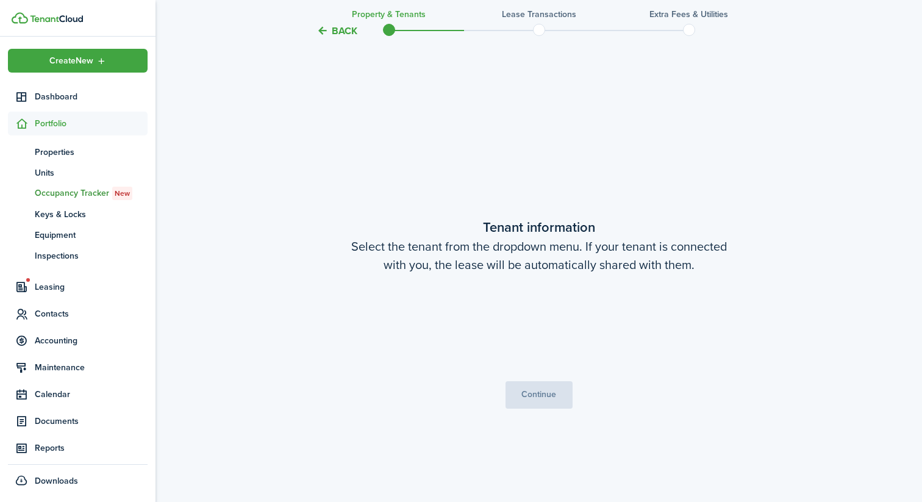
scroll to position [420, 0]
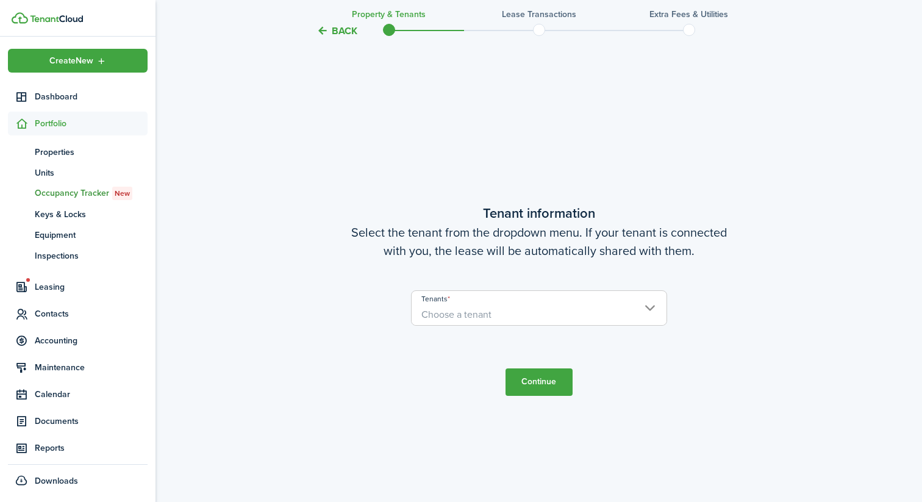
click at [483, 308] on span "Choose a tenant" at bounding box center [456, 314] width 70 height 14
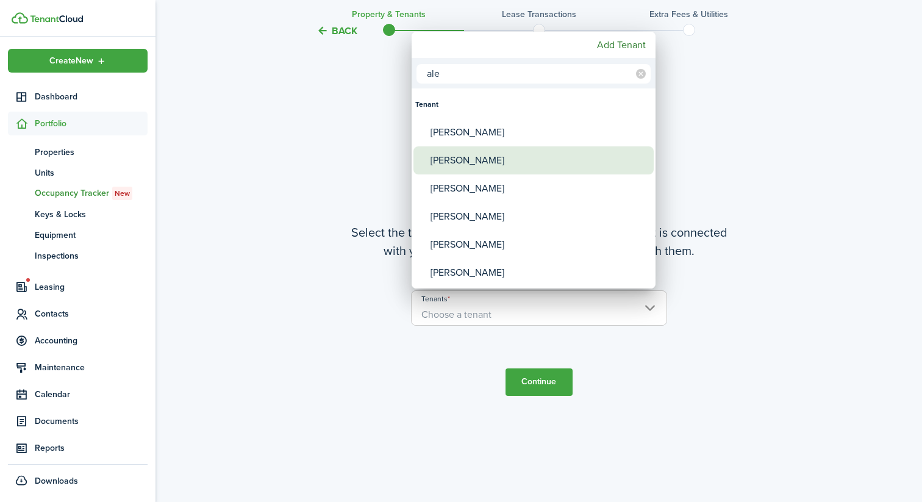
type input "ale"
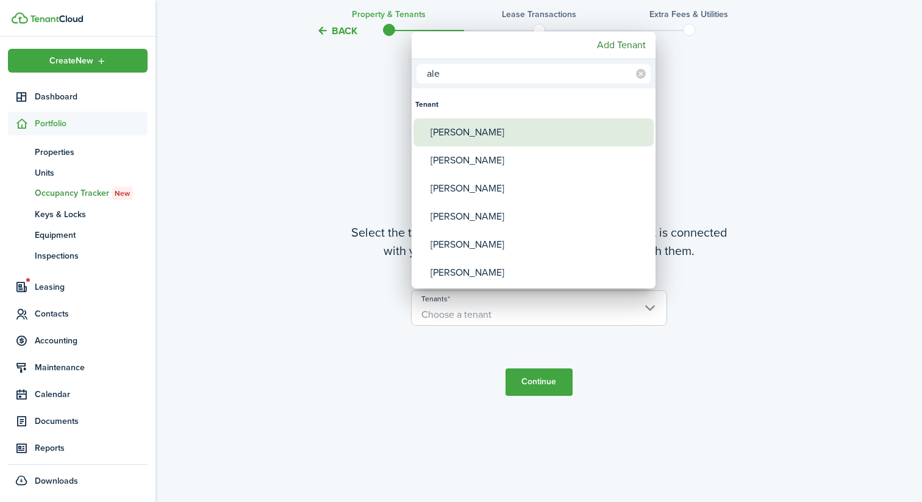
click at [504, 132] on div "[PERSON_NAME]" at bounding box center [538, 132] width 216 height 28
type input "[PERSON_NAME]"
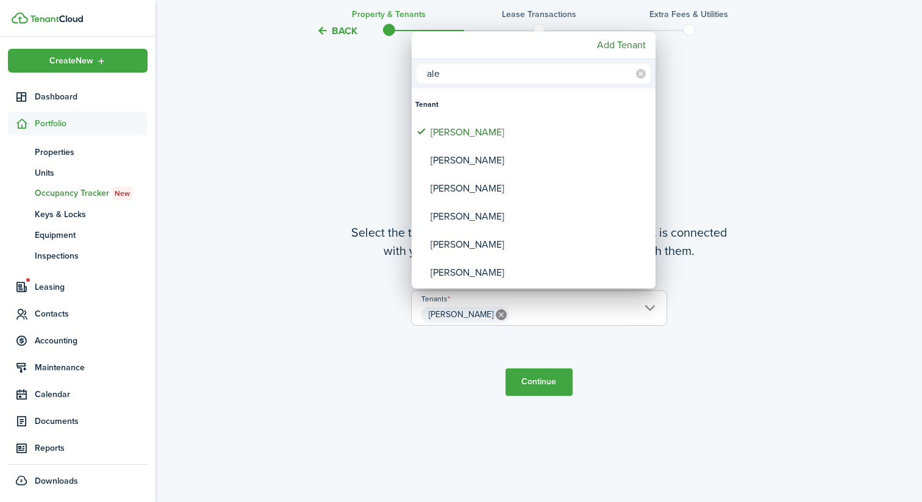
click at [495, 72] on input "ale" at bounding box center [533, 74] width 234 height 20
type input "a"
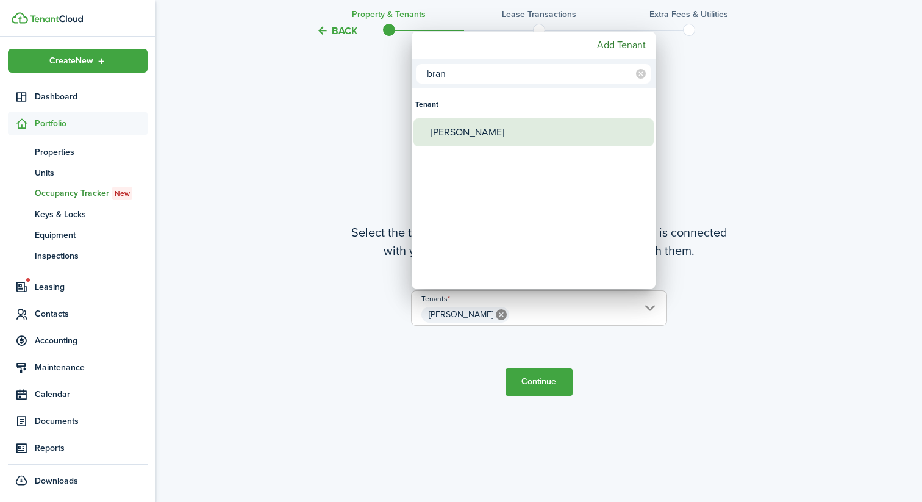
type input "bran"
click at [484, 130] on div "[PERSON_NAME]" at bounding box center [538, 132] width 216 height 28
type input "[PERSON_NAME], [PERSON_NAME]"
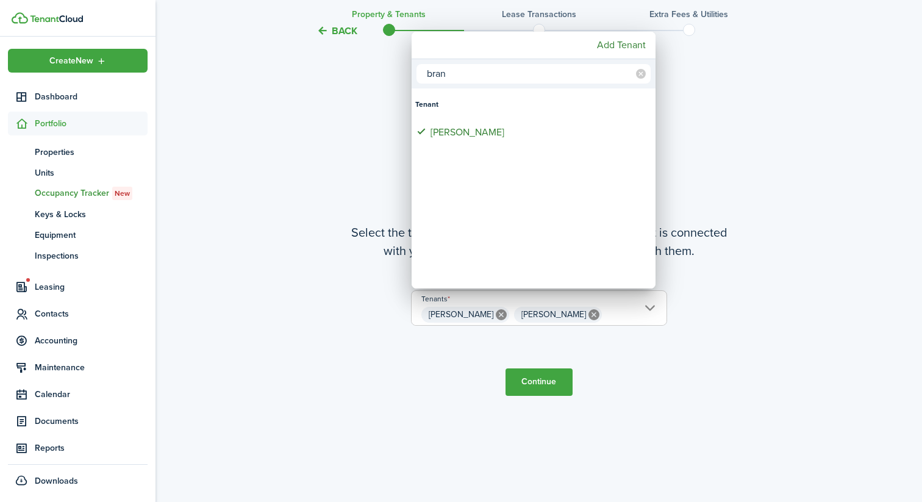
click at [511, 76] on input "bran" at bounding box center [533, 74] width 234 height 20
type input "b"
type input "jerr"
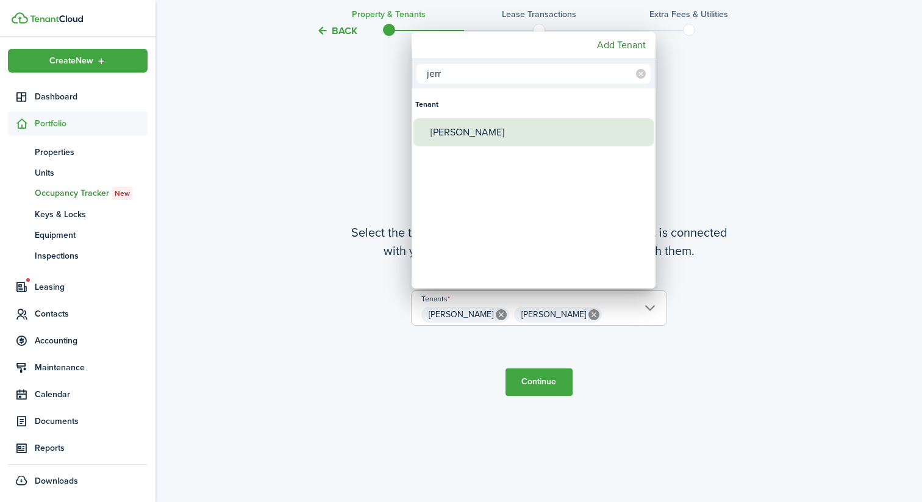
click at [503, 119] on div "[PERSON_NAME]" at bounding box center [538, 132] width 216 height 28
type input "[PERSON_NAME], [PERSON_NAME], [PERSON_NAME]"
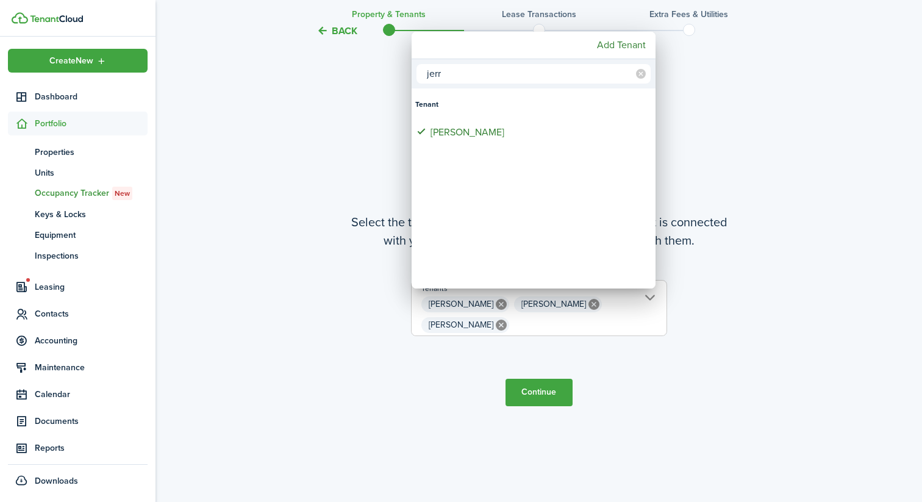
click at [630, 374] on div at bounding box center [460, 250] width 1117 height 697
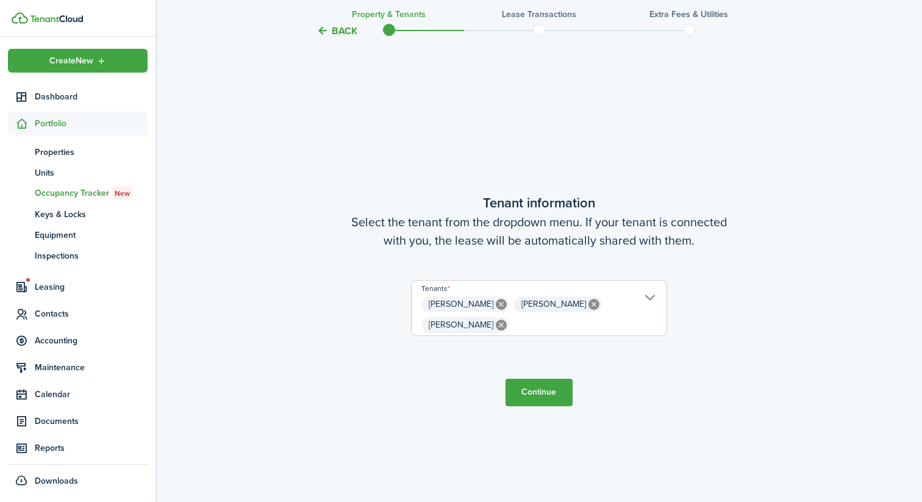
click at [530, 397] on button "Continue" at bounding box center [538, 392] width 67 height 27
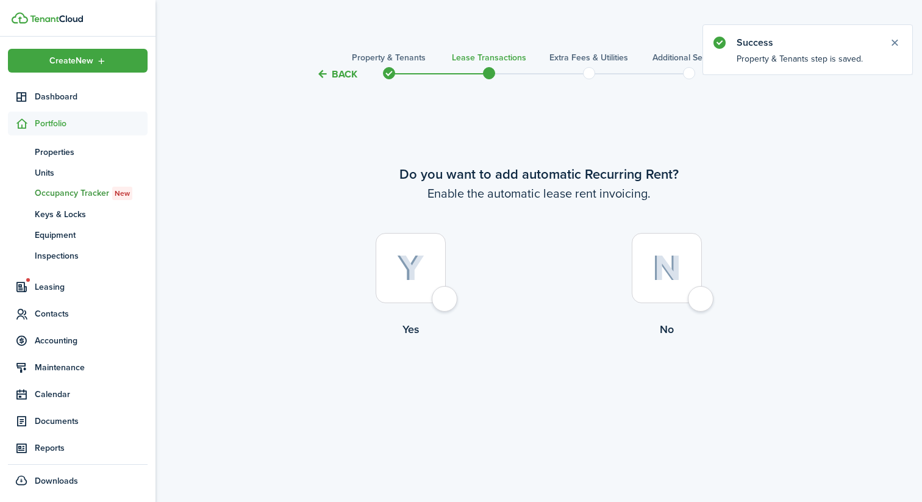
click at [429, 263] on div at bounding box center [411, 268] width 70 height 70
radio input "true"
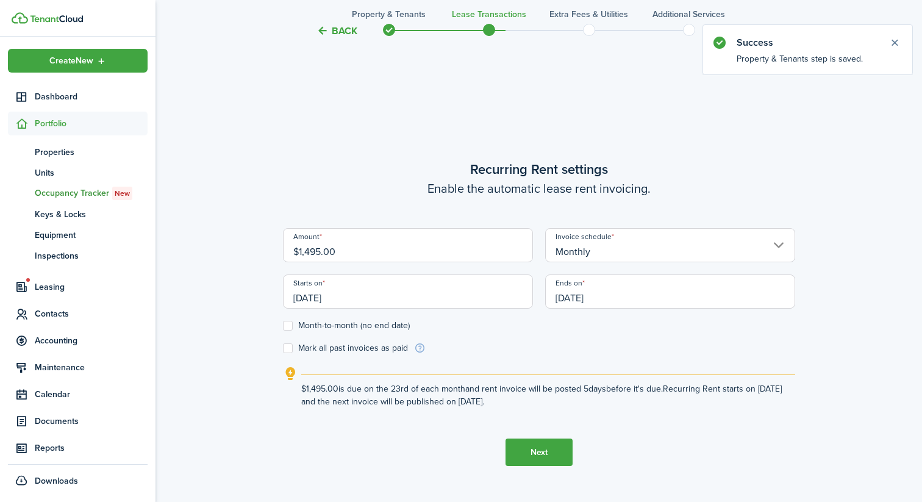
scroll to position [420, 0]
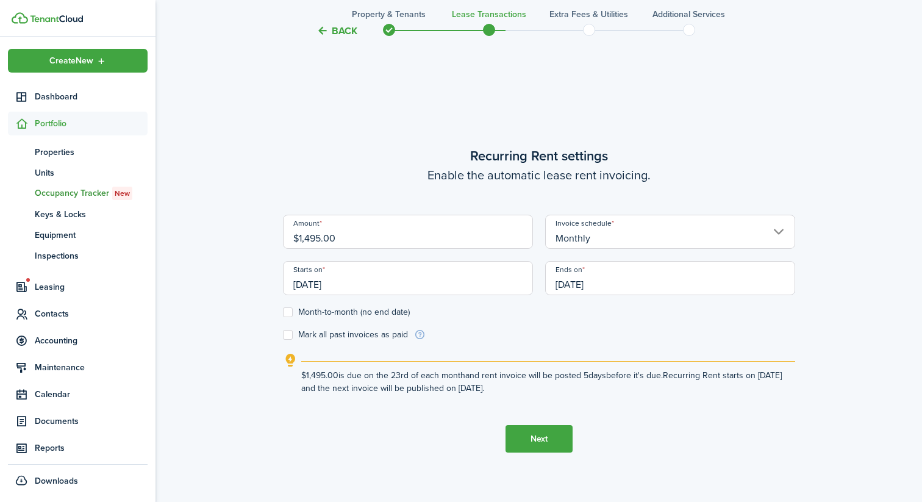
click at [448, 283] on input "[DATE]" at bounding box center [408, 278] width 250 height 34
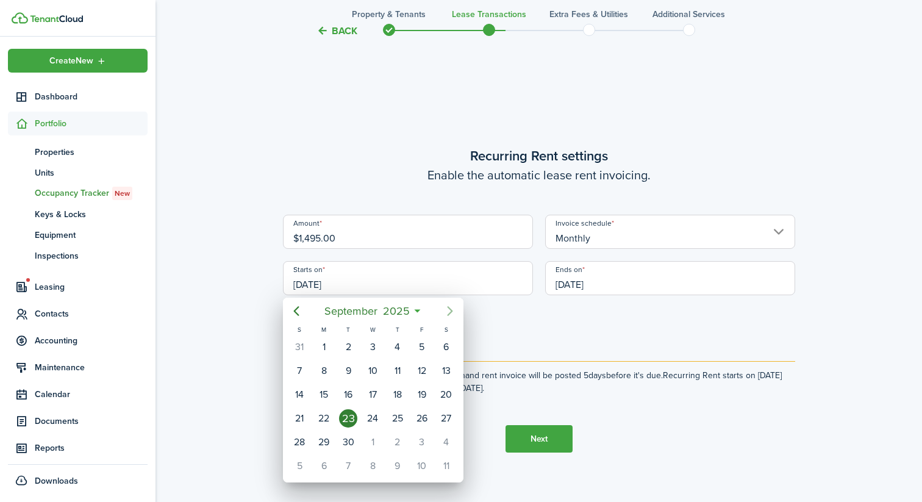
click at [454, 311] on icon "Next page" at bounding box center [450, 311] width 15 height 15
click at [376, 346] on div "1" at bounding box center [372, 347] width 18 height 18
type input "[DATE]"
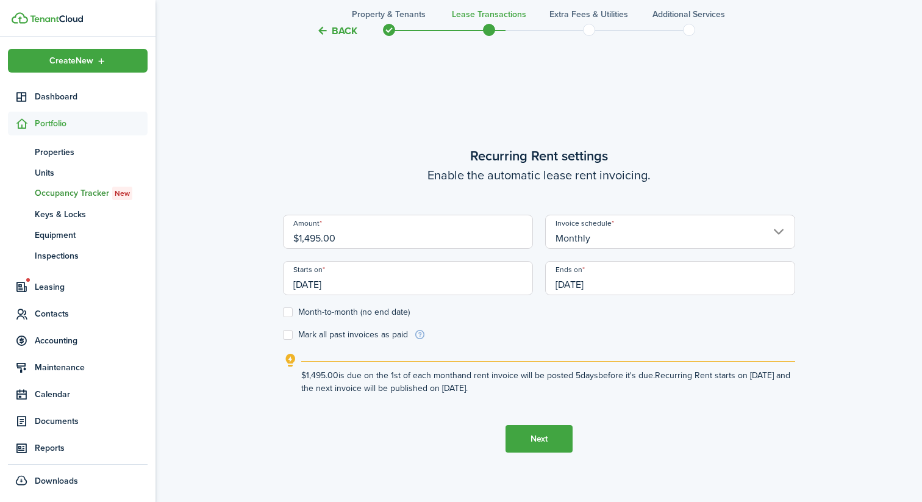
click at [618, 287] on input "[DATE]" at bounding box center [670, 278] width 250 height 34
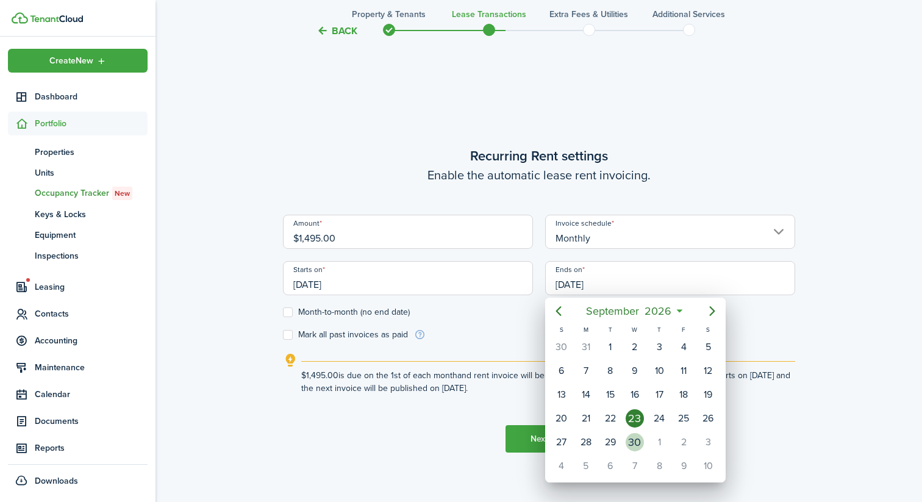
click at [635, 438] on div "30" at bounding box center [634, 442] width 18 height 18
type input "[DATE]"
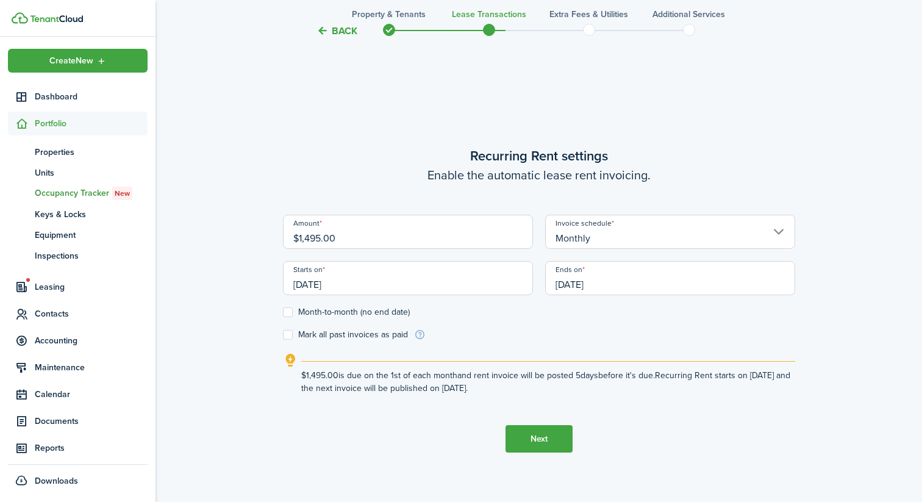
click at [624, 335] on form "Amount $1,495.00 Invoice schedule Monthly Starts on [DATE] Ends on [DATE] Month…" at bounding box center [539, 278] width 512 height 126
click at [537, 433] on button "Next" at bounding box center [538, 438] width 67 height 27
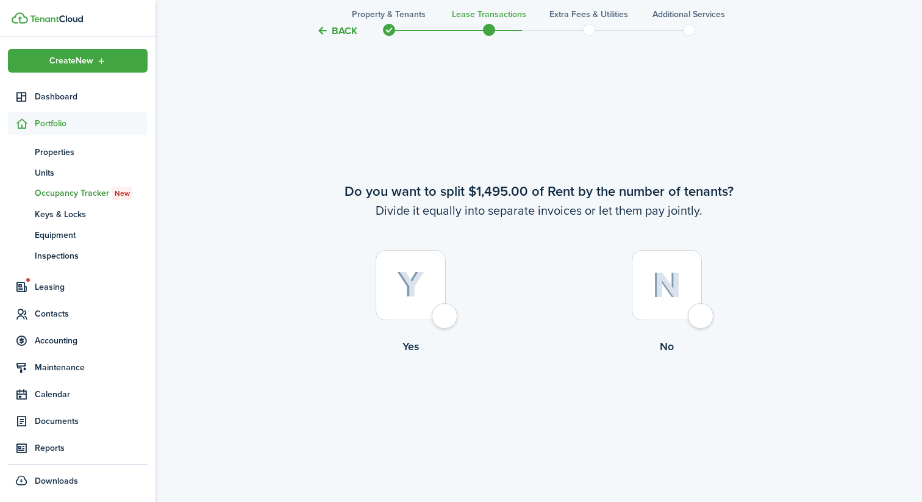
scroll to position [922, 0]
click at [686, 318] on div at bounding box center [667, 284] width 70 height 70
radio input "true"
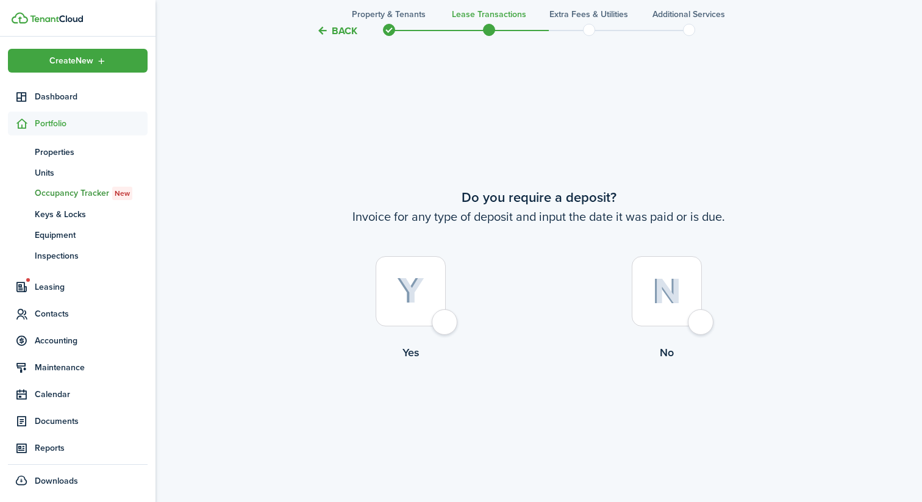
scroll to position [1423, 0]
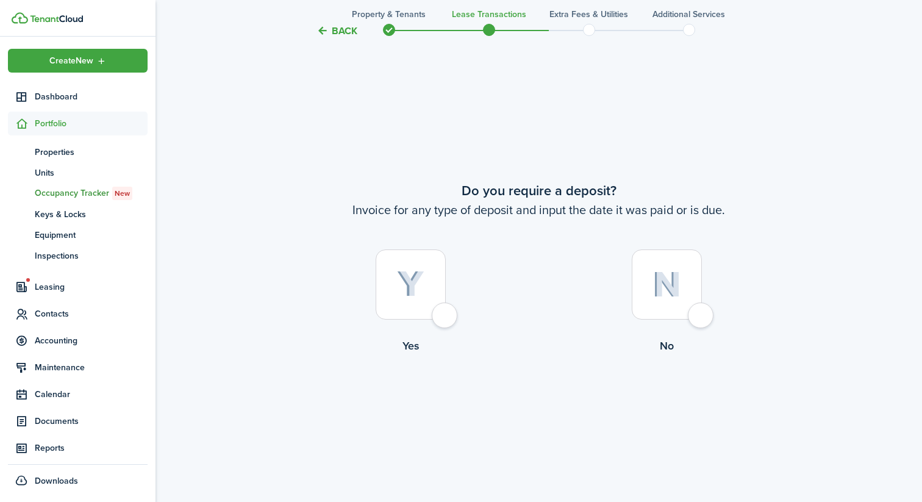
click at [433, 300] on div at bounding box center [411, 284] width 70 height 70
radio input "true"
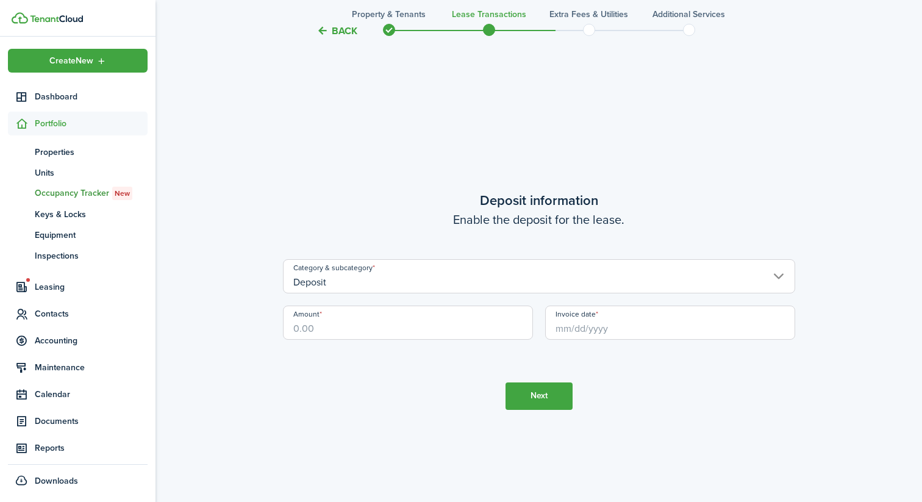
scroll to position [1925, 0]
click at [429, 287] on input "Deposit" at bounding box center [539, 275] width 512 height 34
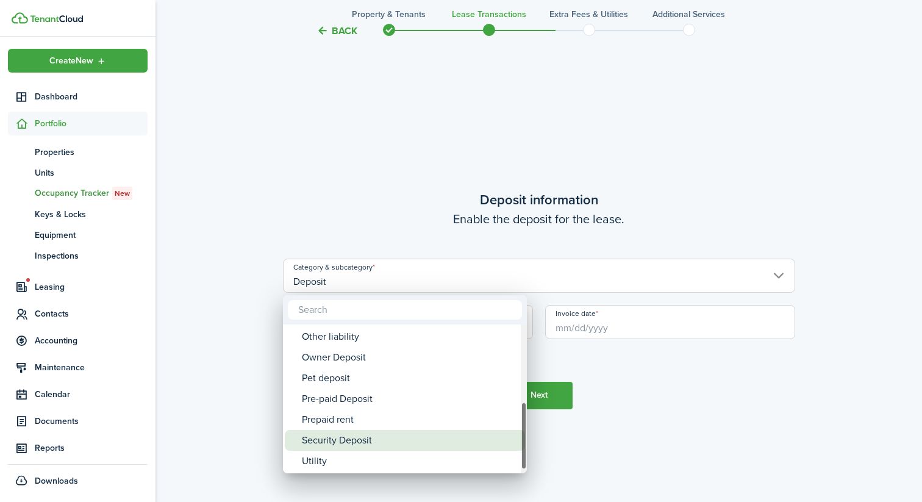
click at [361, 437] on div "Security Deposit" at bounding box center [410, 440] width 216 height 21
type input "Deposit / Security Deposit"
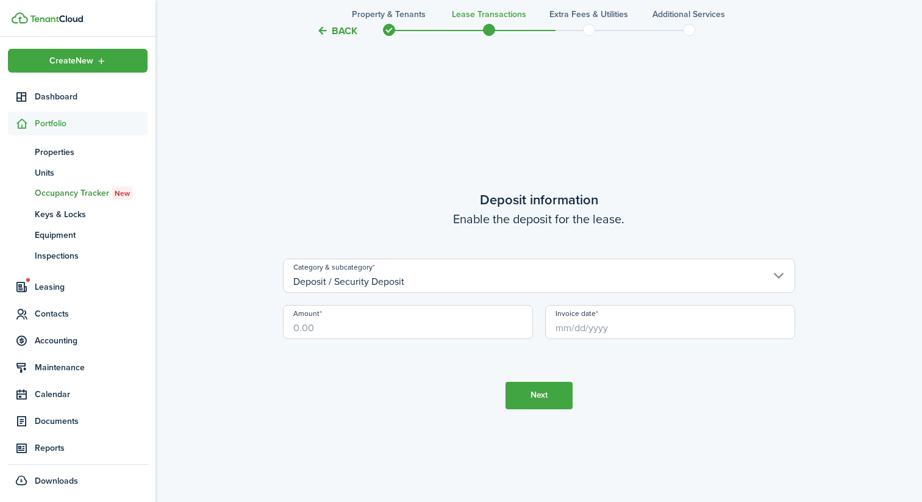
click at [358, 332] on input "Amount" at bounding box center [408, 322] width 250 height 34
click at [611, 322] on input "Invoice date" at bounding box center [670, 322] width 250 height 34
type input "$1,490.00"
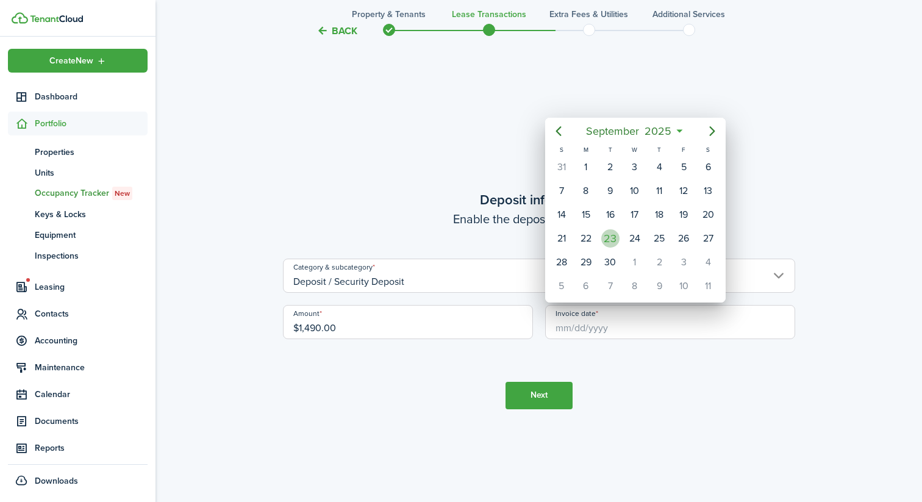
click at [613, 239] on div "23" at bounding box center [610, 238] width 18 height 18
type input "[DATE]"
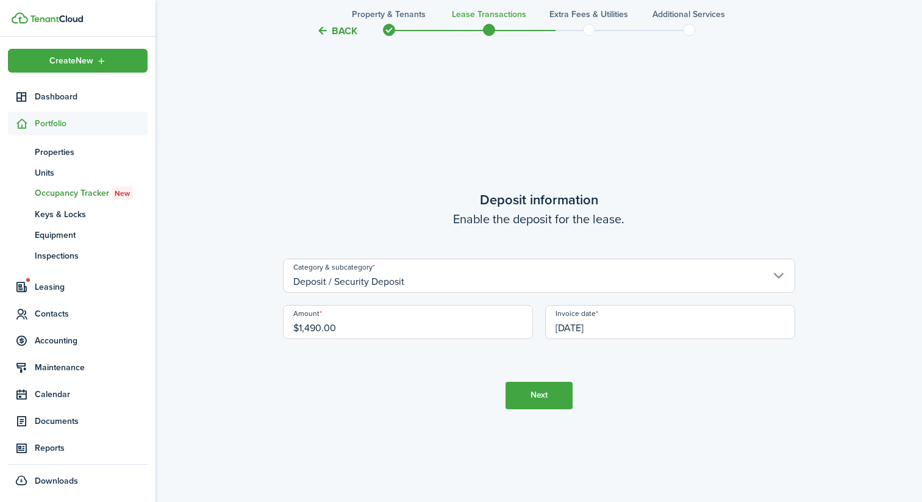
click at [544, 388] on button "Next" at bounding box center [538, 395] width 67 height 27
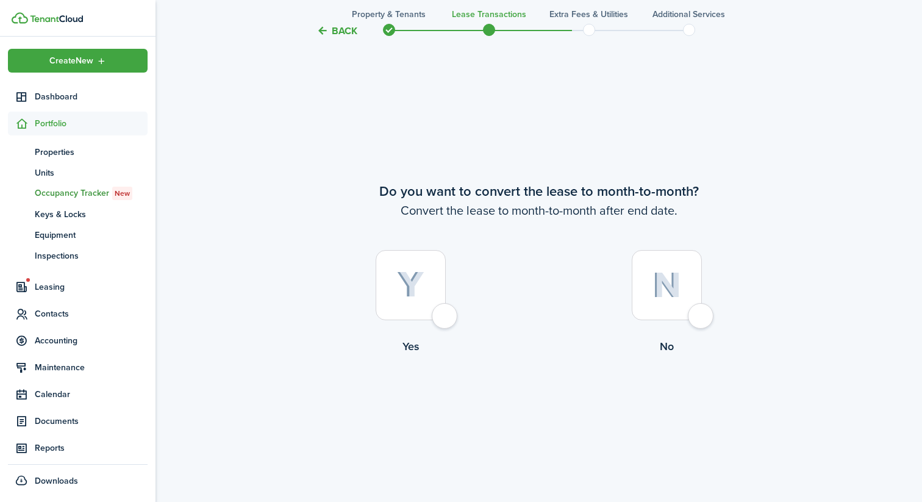
scroll to position [2427, 0]
click at [700, 285] on div at bounding box center [667, 284] width 70 height 70
radio input "true"
click at [558, 401] on button "Continue" at bounding box center [538, 403] width 67 height 27
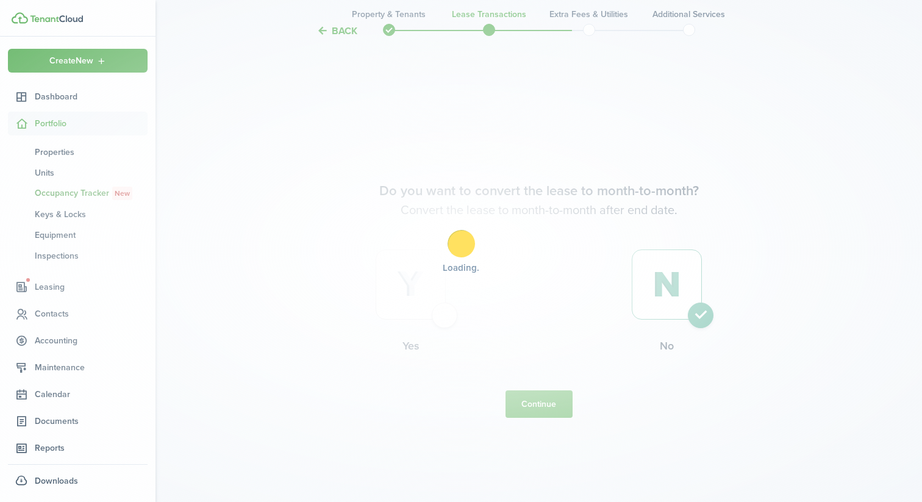
scroll to position [0, 0]
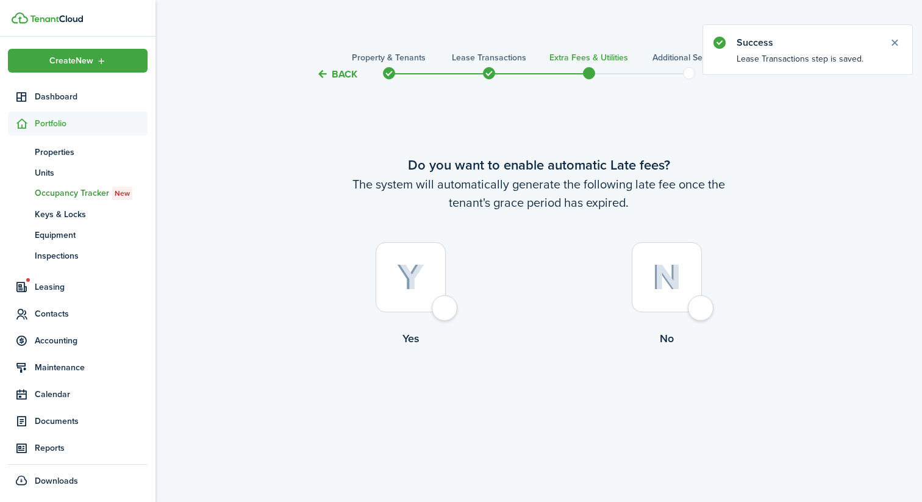
click at [438, 303] on div at bounding box center [411, 277] width 70 height 70
radio input "true"
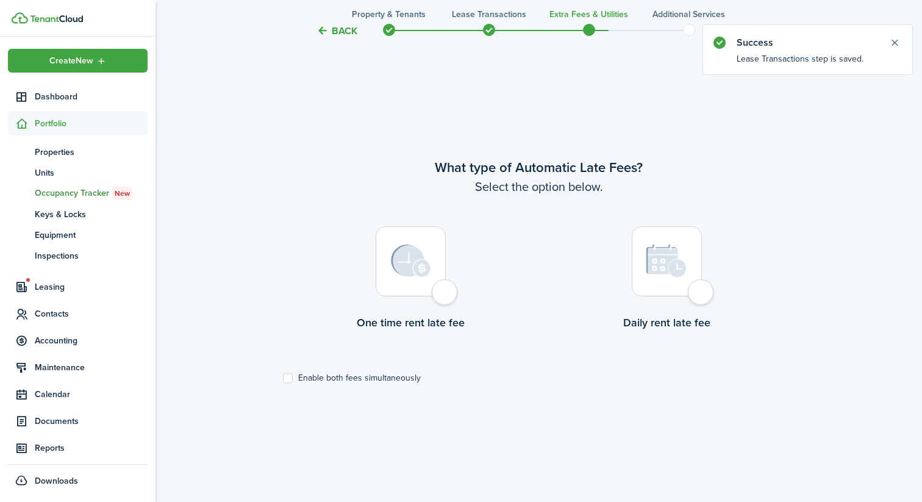
click at [674, 290] on div at bounding box center [667, 261] width 70 height 70
radio input "true"
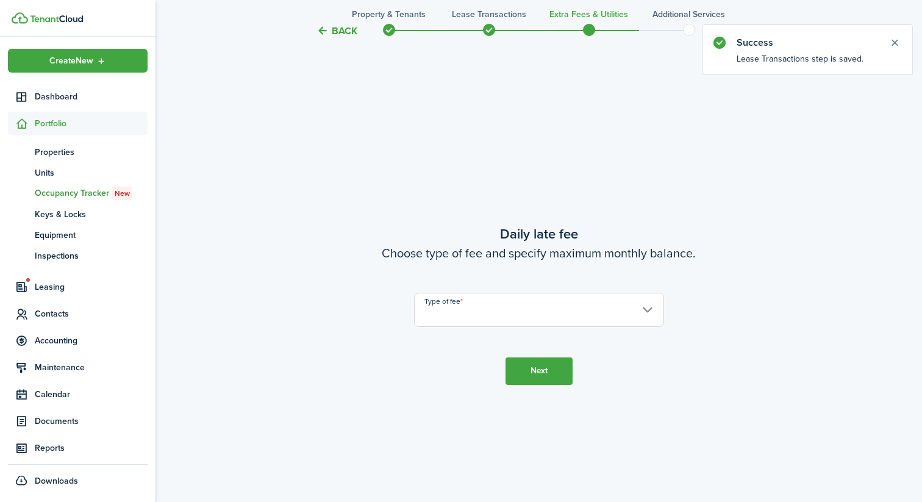
scroll to position [922, 0]
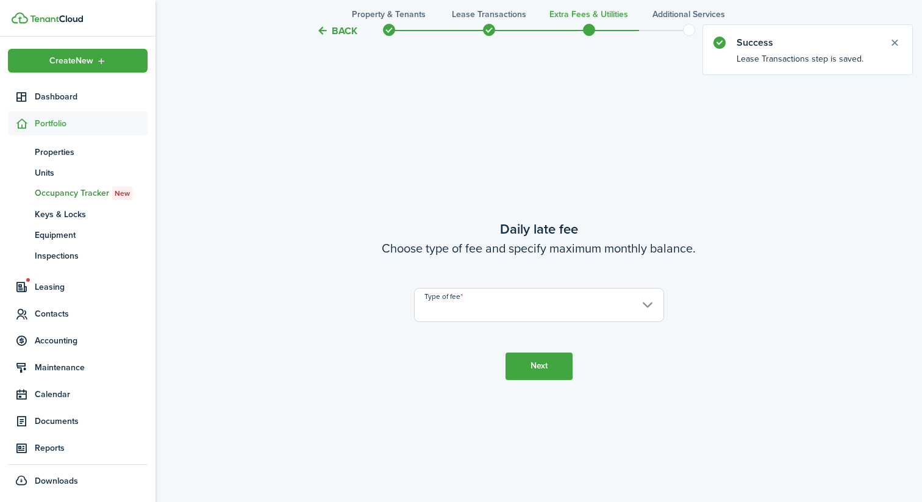
click at [521, 299] on input "Type of fee" at bounding box center [539, 305] width 250 height 34
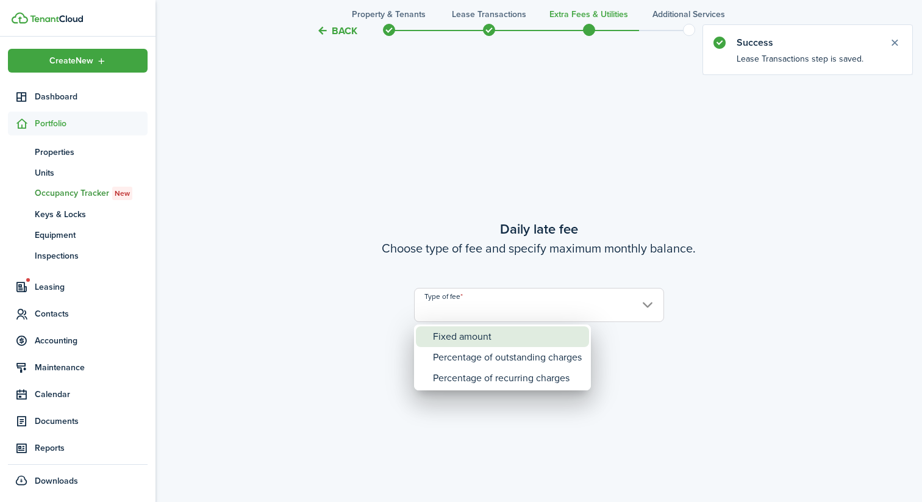
click at [465, 338] on div "Fixed amount" at bounding box center [507, 336] width 149 height 21
type input "Fixed amount"
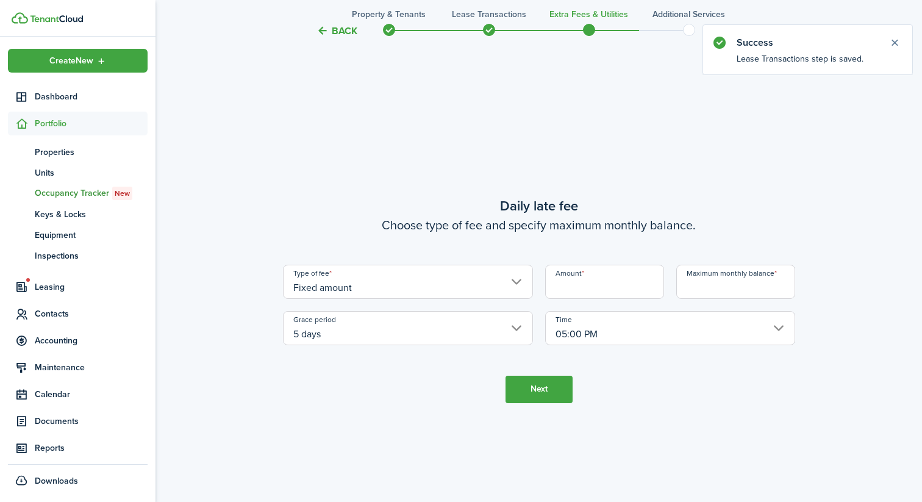
click at [602, 289] on input "Amount" at bounding box center [604, 282] width 119 height 34
type input "$75.00"
click at [716, 291] on input "Maximum monthly balance" at bounding box center [735, 282] width 119 height 34
type input "$149.50"
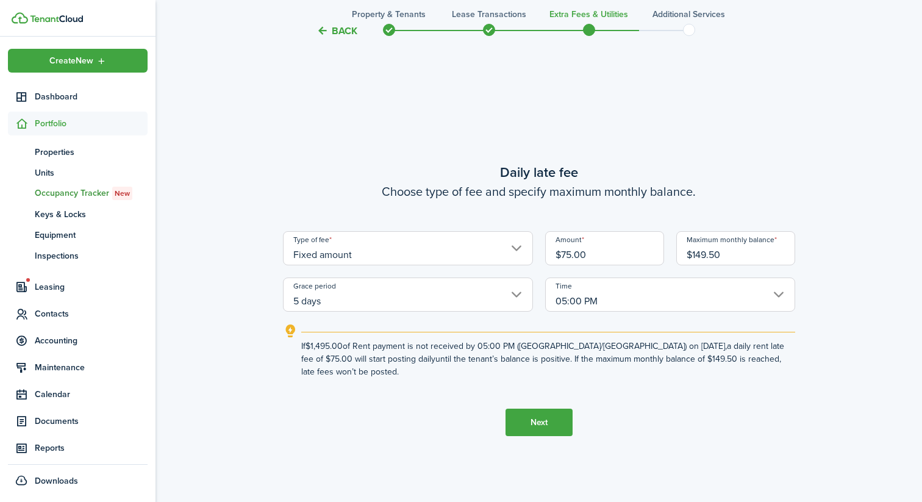
click at [455, 305] on input "5 days" at bounding box center [408, 294] width 250 height 34
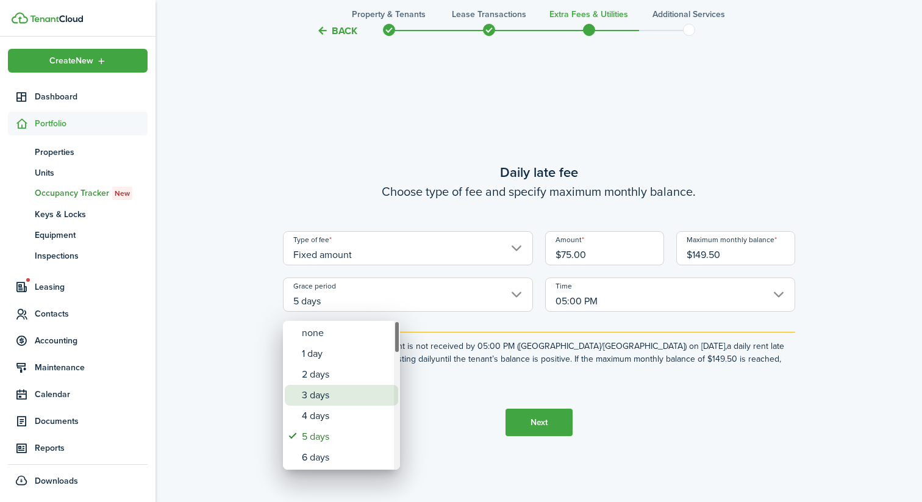
click at [326, 390] on div "3 days" at bounding box center [346, 395] width 89 height 21
type input "3 days"
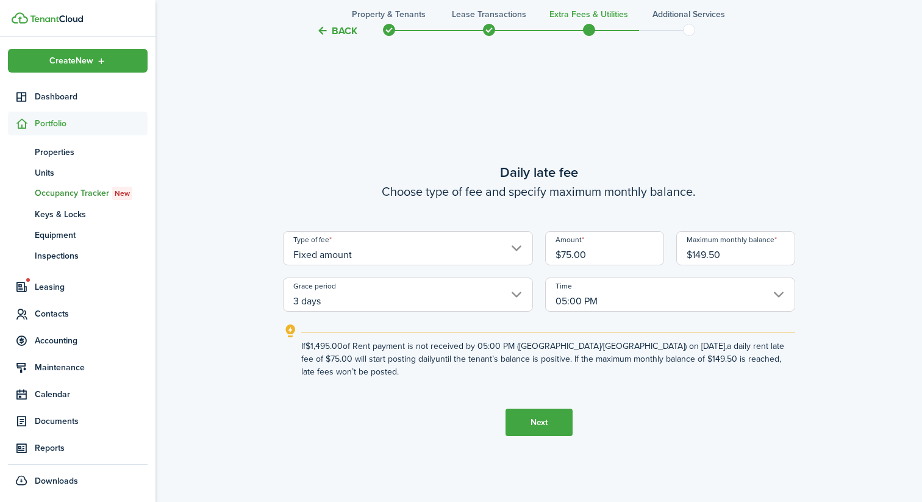
click at [367, 383] on tc-wizard-step "Daily late fee Choose type of fee and specify maximum monthly balance. Type of …" at bounding box center [539, 299] width 512 height 502
click at [547, 417] on button "Next" at bounding box center [538, 421] width 67 height 27
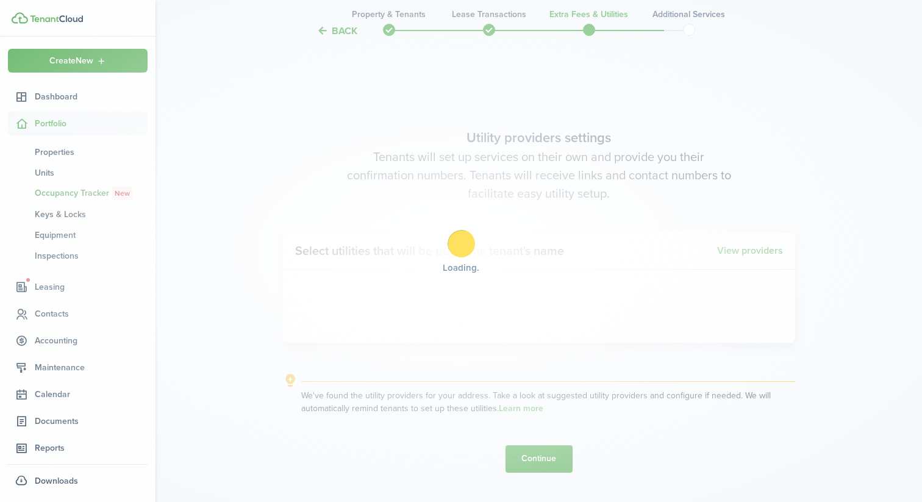
scroll to position [1423, 0]
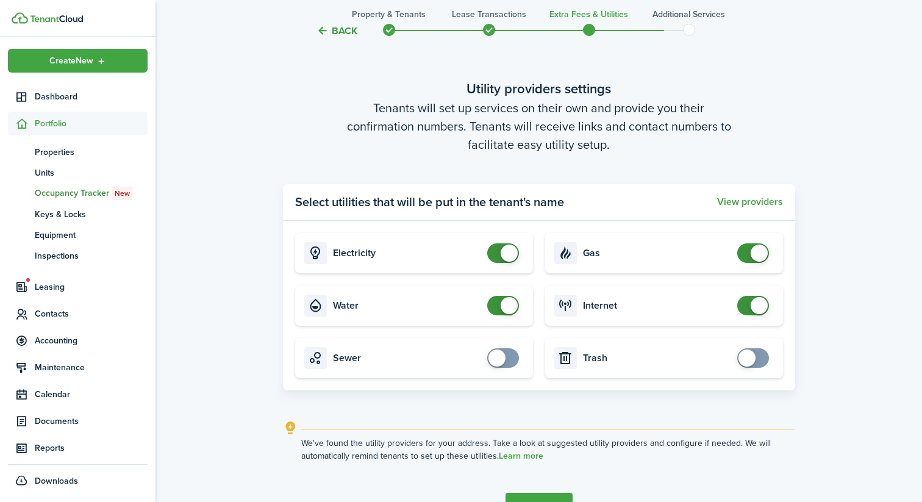
checkbox input "false"
click at [753, 255] on span at bounding box center [758, 252] width 17 height 17
checkbox input "true"
click at [742, 357] on span at bounding box center [746, 357] width 17 height 17
checkbox input "true"
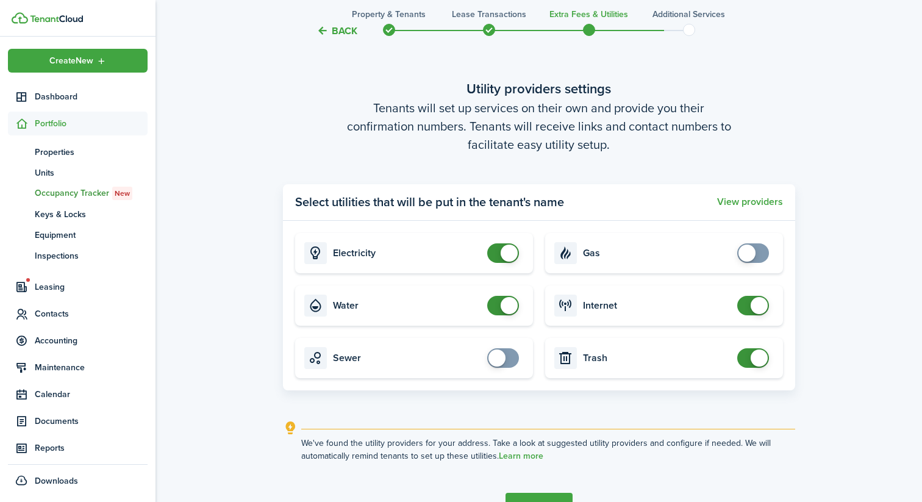
click at [504, 357] on span at bounding box center [496, 357] width 17 height 17
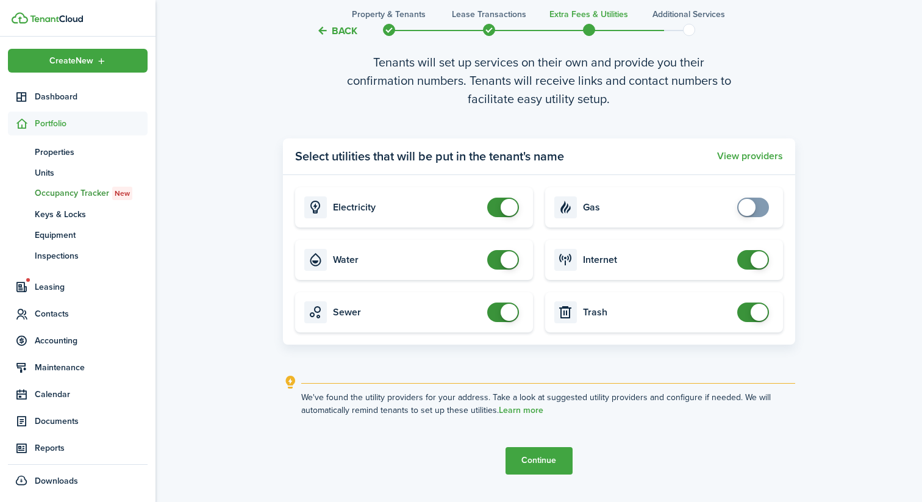
scroll to position [1470, 0]
click at [761, 158] on button "View providers" at bounding box center [750, 154] width 66 height 11
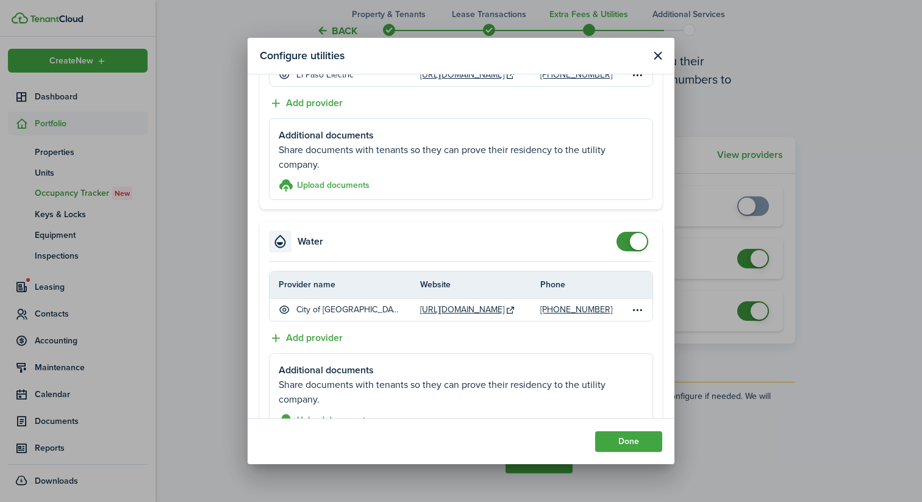
scroll to position [141, 0]
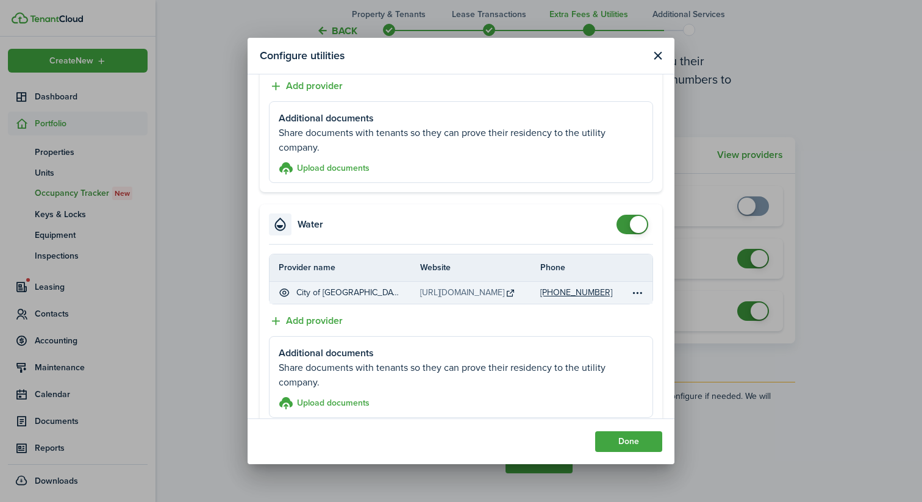
click at [483, 293] on link "[URL][DOMAIN_NAME]" at bounding box center [462, 292] width 84 height 13
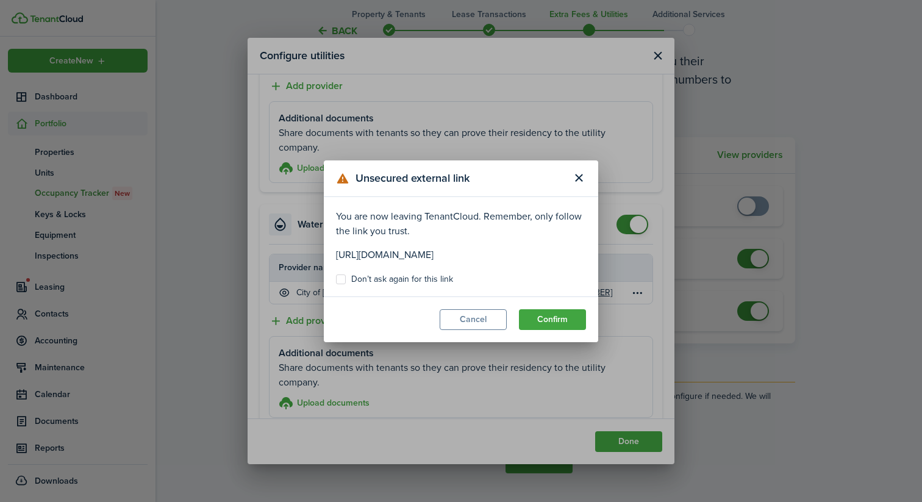
drag, startPoint x: 582, startPoint y: 255, endPoint x: 322, endPoint y: 255, distance: 259.1
click at [322, 255] on div "Unsecured external link You are now leaving TenantCloud. Remember, only follow …" at bounding box center [461, 251] width 922 height 502
copy p "[URL][DOMAIN_NAME]"
click at [618, 168] on div "Unsecured external link You are now leaving TenantCloud. Remember, only follow …" at bounding box center [461, 251] width 922 height 502
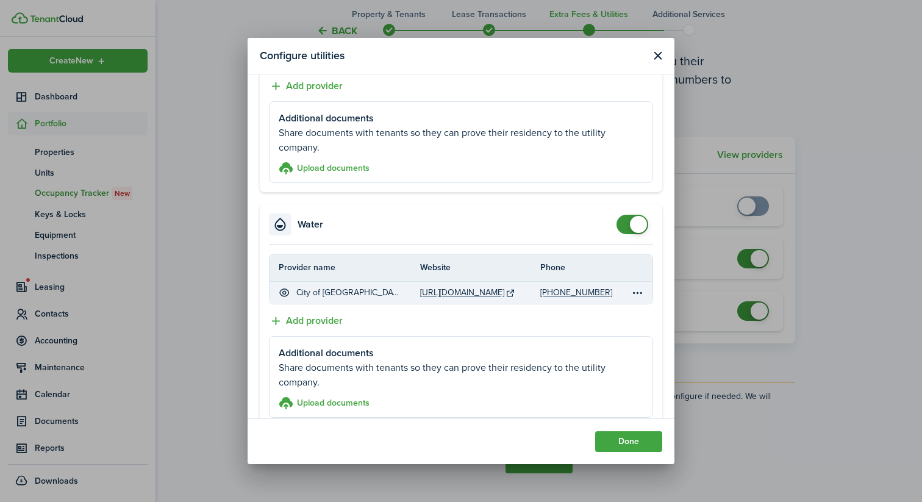
drag, startPoint x: 605, startPoint y: 294, endPoint x: 537, endPoint y: 294, distance: 67.7
click at [537, 294] on tr "City of [GEOGRAPHIC_DATA] [URL][DOMAIN_NAME] [PHONE_NUMBER]" at bounding box center [460, 293] width 383 height 22
copy tr "[PHONE_NUMBER]"
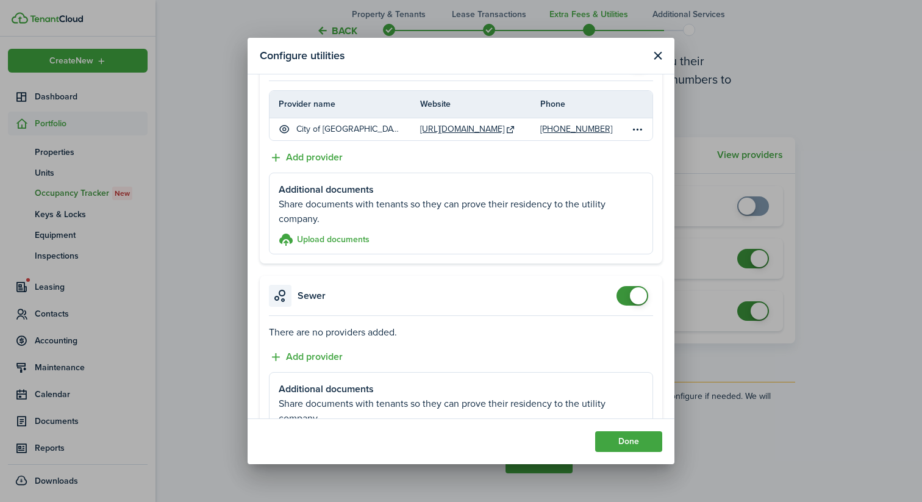
scroll to position [318, 0]
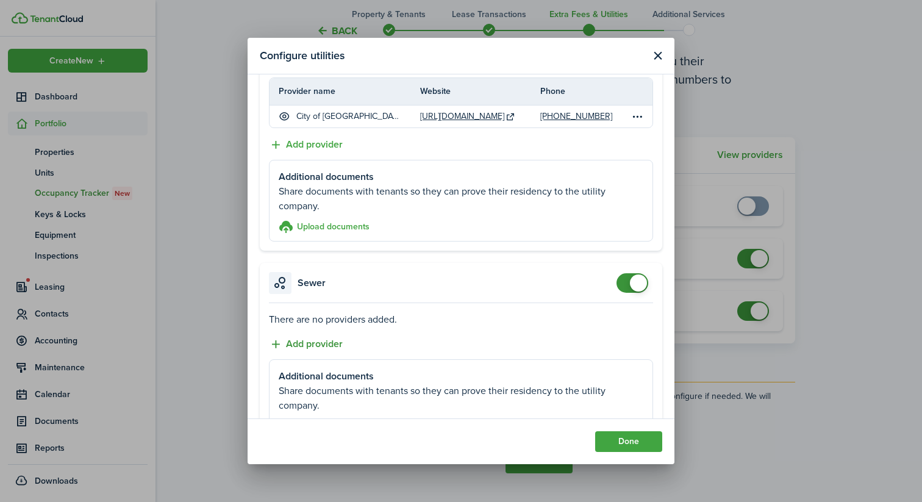
click at [319, 337] on button "Add provider" at bounding box center [306, 344] width 74 height 15
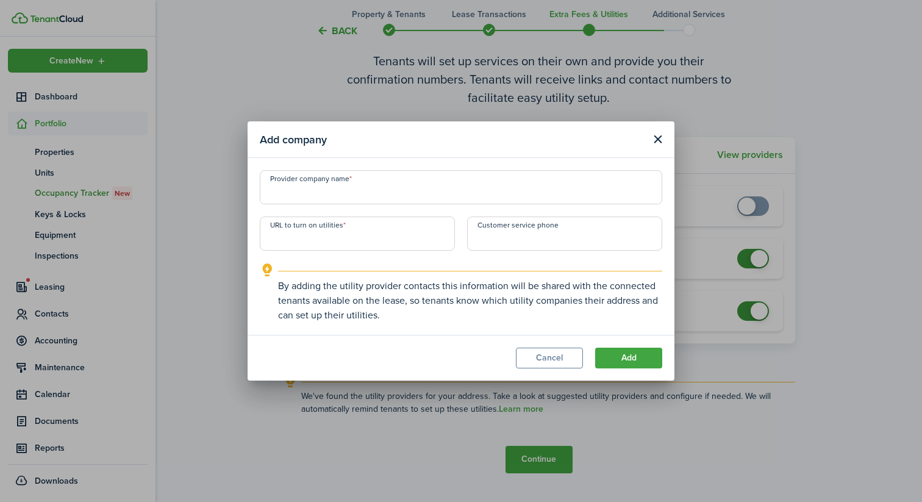
click at [388, 240] on input "URL to turn on utilities" at bounding box center [357, 233] width 195 height 34
paste input "[PHONE_NUMBER]"
type input "[PHONE_NUMBER]"
click at [388, 240] on input "[PHONE_NUMBER]" at bounding box center [357, 233] width 195 height 34
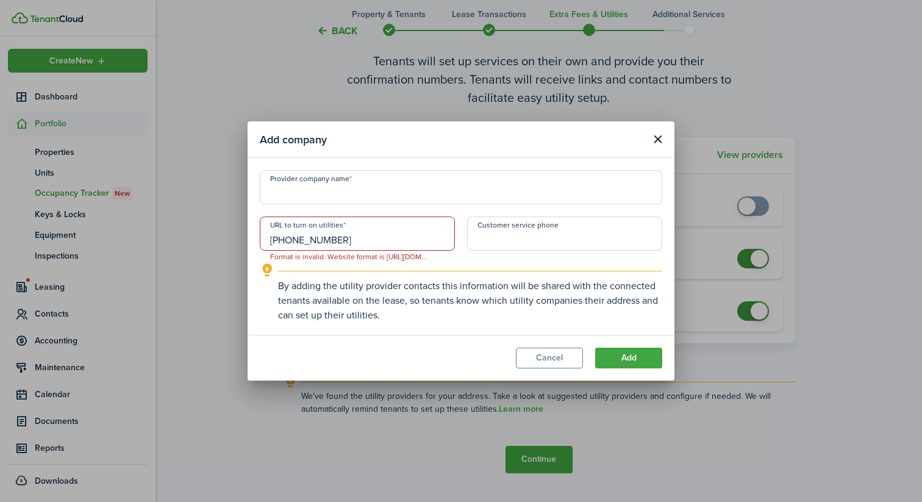
click at [388, 240] on input "[PHONE_NUMBER]" at bounding box center [357, 233] width 195 height 34
type input "+1"
click at [534, 246] on input "+1" at bounding box center [564, 233] width 195 height 34
click at [558, 352] on button "Cancel" at bounding box center [549, 357] width 67 height 21
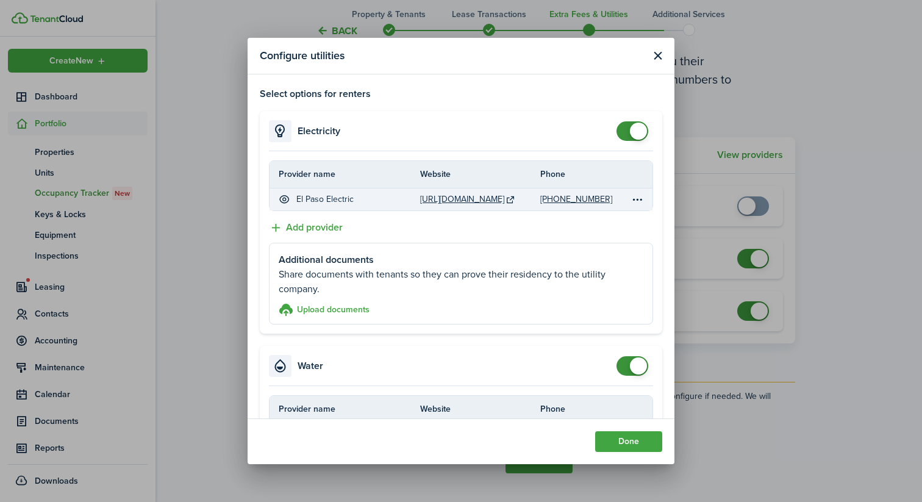
click at [516, 199] on table-icon at bounding box center [510, 199] width 10 height 10
click at [499, 198] on link "[URL][DOMAIN_NAME]" at bounding box center [462, 199] width 84 height 13
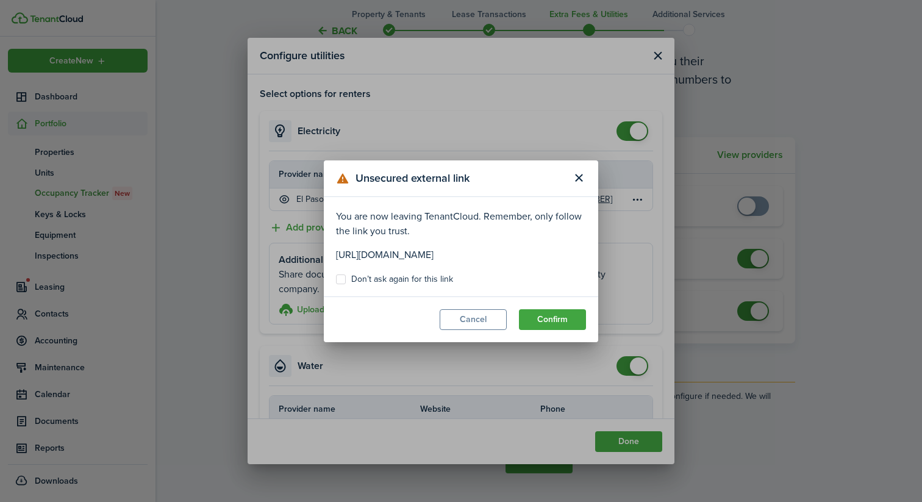
drag, startPoint x: 526, startPoint y: 252, endPoint x: 317, endPoint y: 251, distance: 209.1
click at [316, 251] on div "Unsecured external link You are now leaving TenantCloud. Remember, only follow …" at bounding box center [461, 251] width 922 height 502
click at [462, 313] on button "Cancel" at bounding box center [473, 319] width 67 height 21
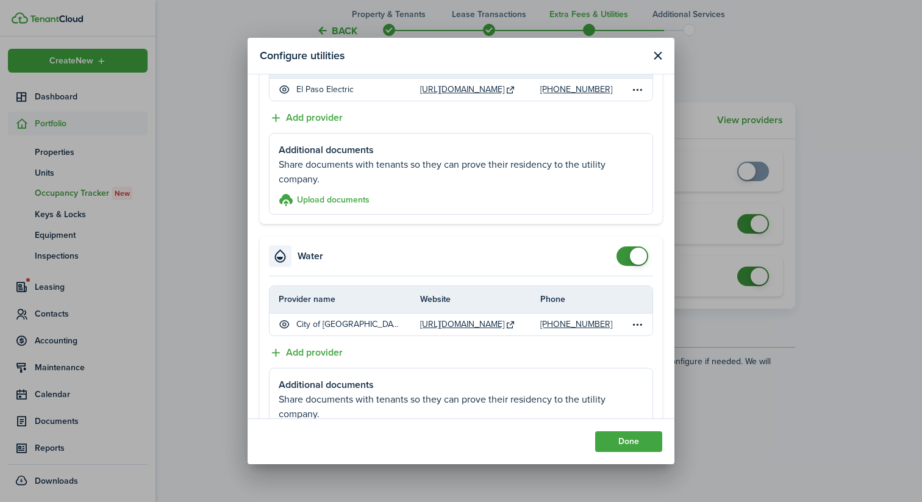
scroll to position [115, 0]
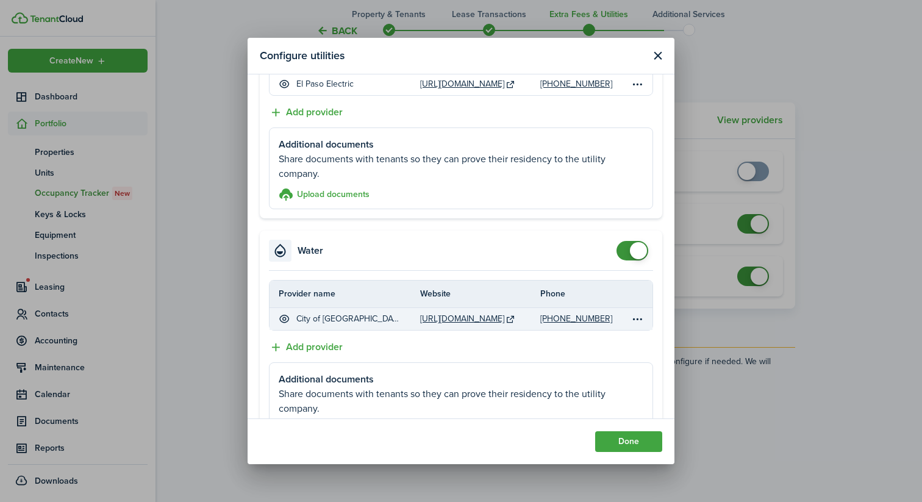
click at [511, 317] on table-icon at bounding box center [510, 319] width 10 height 10
click at [516, 321] on table-icon at bounding box center [510, 319] width 10 height 10
click at [494, 320] on link "[URL][DOMAIN_NAME]" at bounding box center [462, 318] width 84 height 13
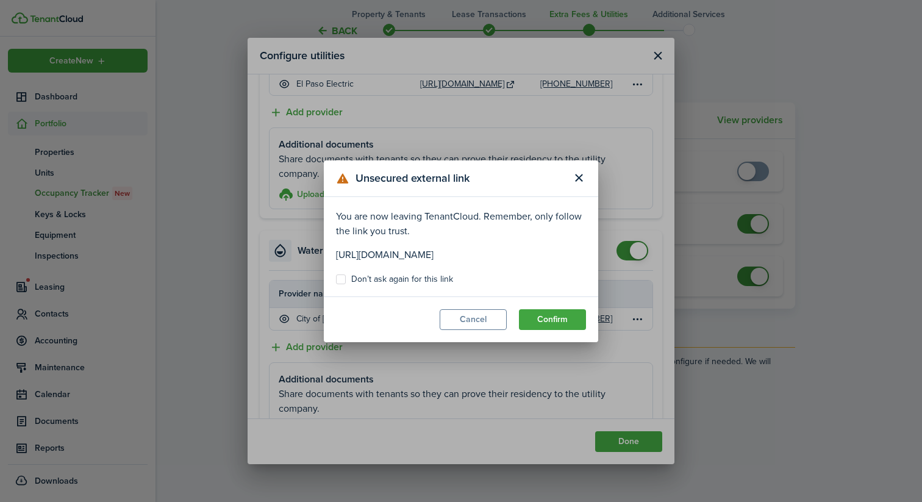
drag, startPoint x: 577, startPoint y: 255, endPoint x: 330, endPoint y: 255, distance: 247.5
click at [330, 255] on modal-body "You are now leaving TenantCloud. Remember, only follow the link you trust. [URL…" at bounding box center [461, 246] width 274 height 99
copy p "[URL][DOMAIN_NAME]"
click at [579, 185] on button "Close modal" at bounding box center [578, 178] width 21 height 21
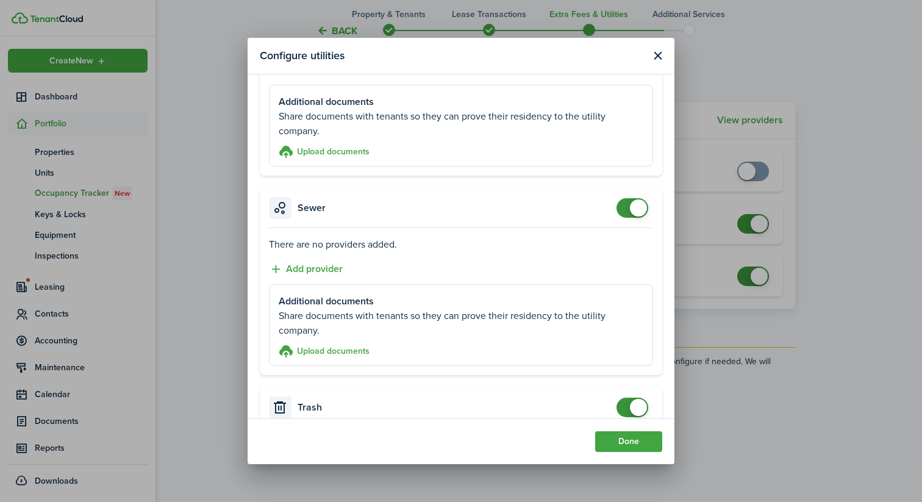
scroll to position [394, 0]
click at [340, 274] on accordion-content "There are no providers added. Add provider Additional documents Share documents…" at bounding box center [461, 300] width 402 height 147
click at [337, 271] on button "Add provider" at bounding box center [306, 267] width 74 height 15
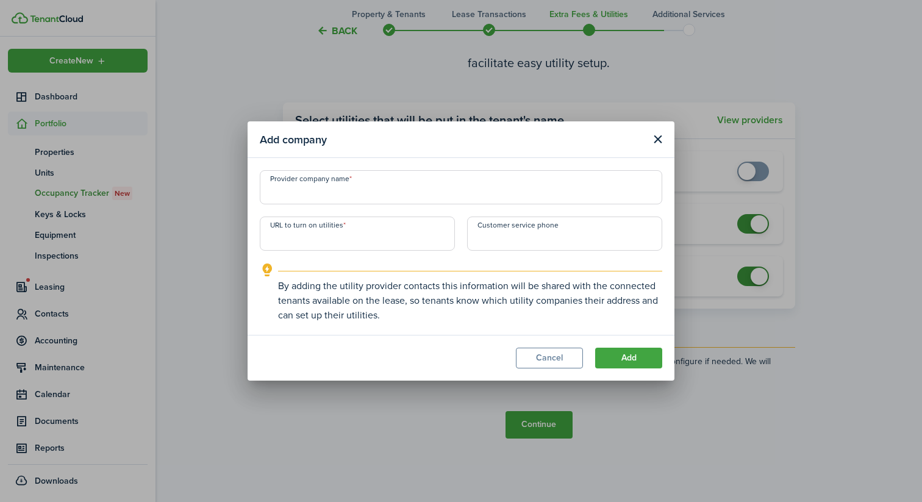
click at [360, 244] on input "URL to turn on utilities" at bounding box center [357, 233] width 195 height 34
paste input "[URL][DOMAIN_NAME]"
type input "[URL][DOMAIN_NAME]"
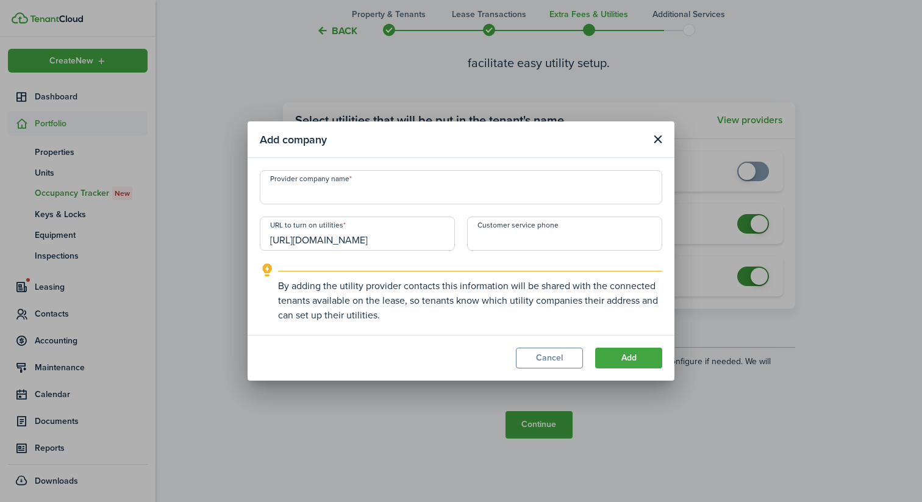
click at [367, 200] on input "Provider company name" at bounding box center [461, 187] width 402 height 34
type input "City of [GEOGRAPHIC_DATA]"
click at [491, 251] on div "Customer service phone" at bounding box center [564, 239] width 207 height 46
click at [491, 241] on input "+1" at bounding box center [564, 233] width 195 height 34
paste input "[PHONE_NUMBER]"
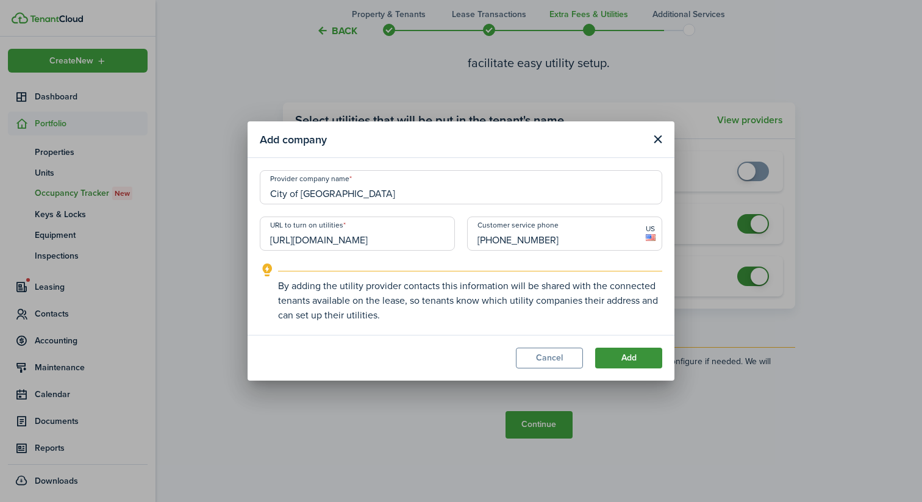
type input "[PHONE_NUMBER]"
click at [621, 357] on button "Add" at bounding box center [628, 357] width 67 height 21
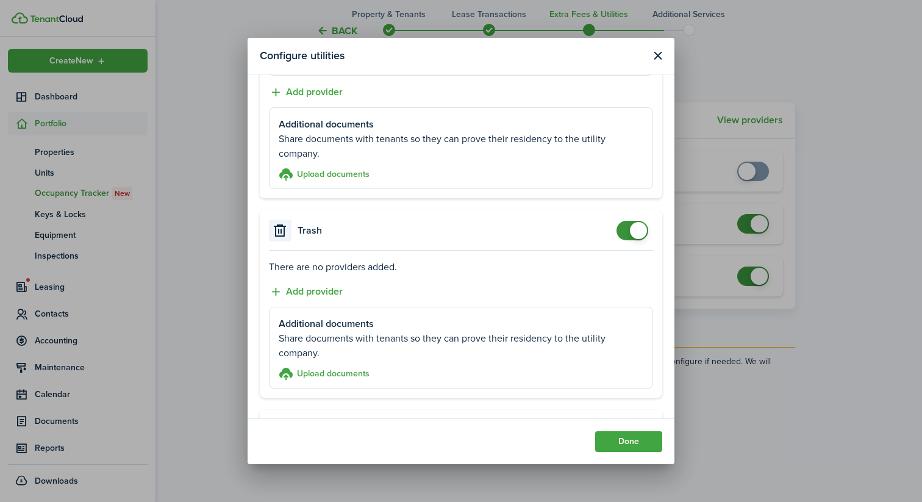
scroll to position [608, 0]
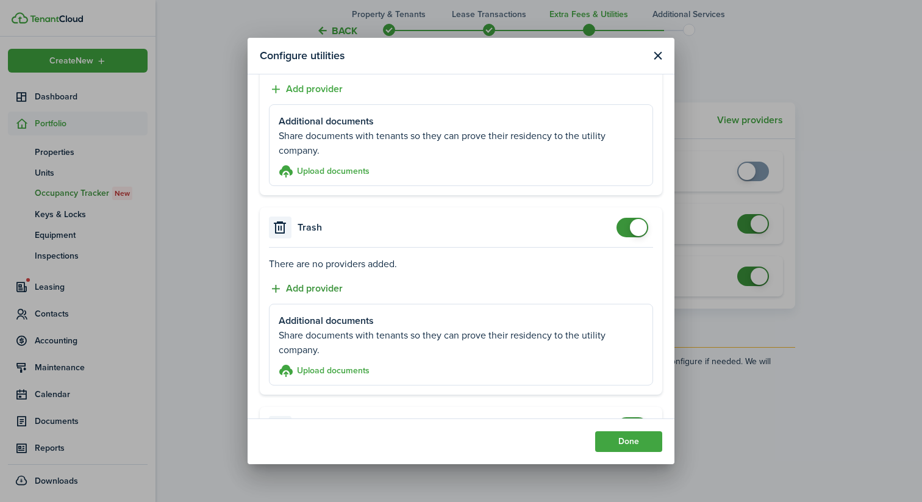
click at [332, 283] on button "Add provider" at bounding box center [306, 288] width 74 height 15
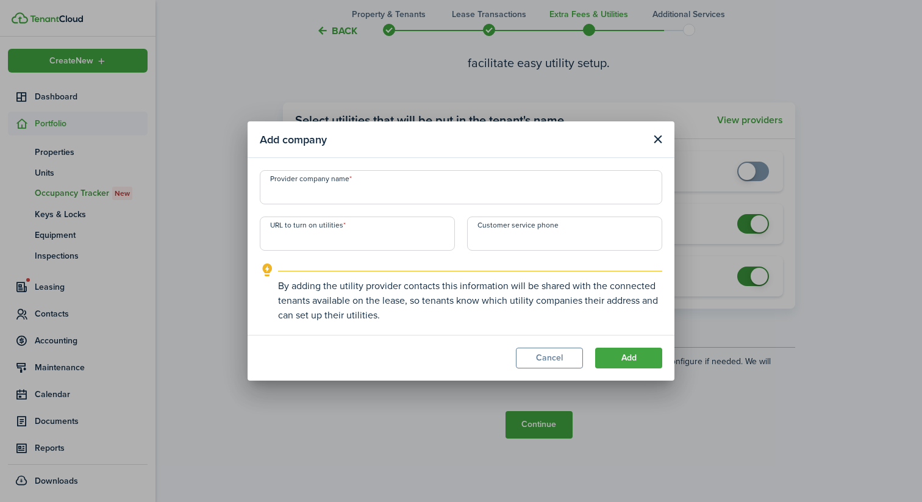
click at [365, 235] on input "URL to turn on utilities" at bounding box center [357, 233] width 195 height 34
paste input "[PHONE_NUMBER]"
click at [365, 240] on input "[PHONE_NUMBER]" at bounding box center [357, 233] width 195 height 34
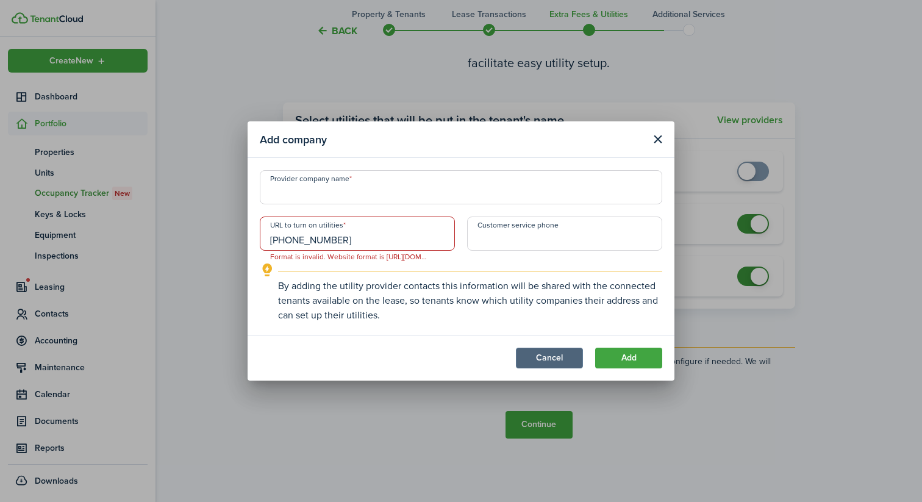
type input "[PHONE_NUMBER]"
click at [554, 351] on button "Cancel" at bounding box center [549, 357] width 67 height 21
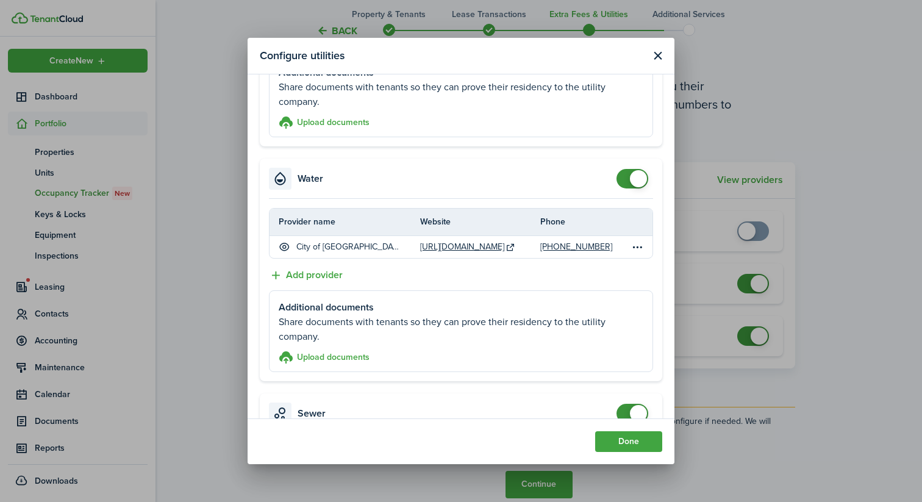
scroll to position [194, 0]
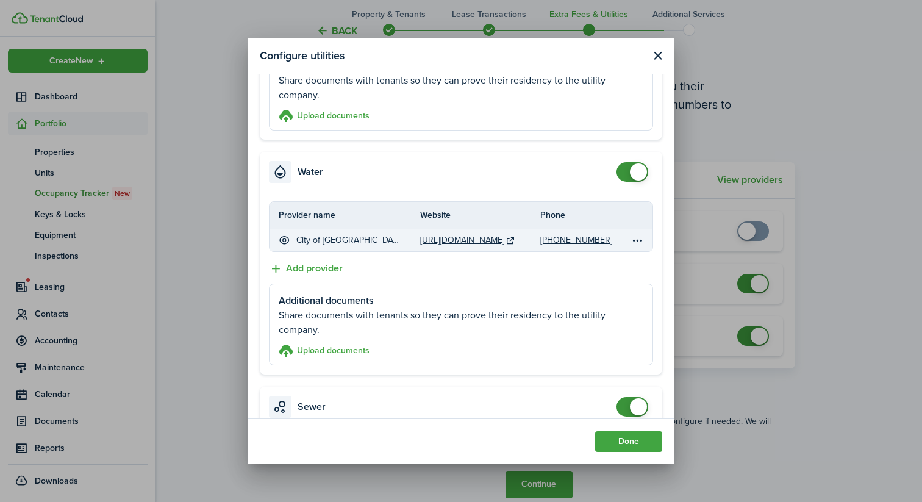
click at [516, 237] on table-icon at bounding box center [510, 240] width 10 height 10
click at [512, 237] on table-icon at bounding box center [510, 240] width 10 height 10
click at [515, 238] on table-icon at bounding box center [510, 240] width 10 height 10
click at [491, 238] on link "[URL][DOMAIN_NAME]" at bounding box center [462, 239] width 84 height 13
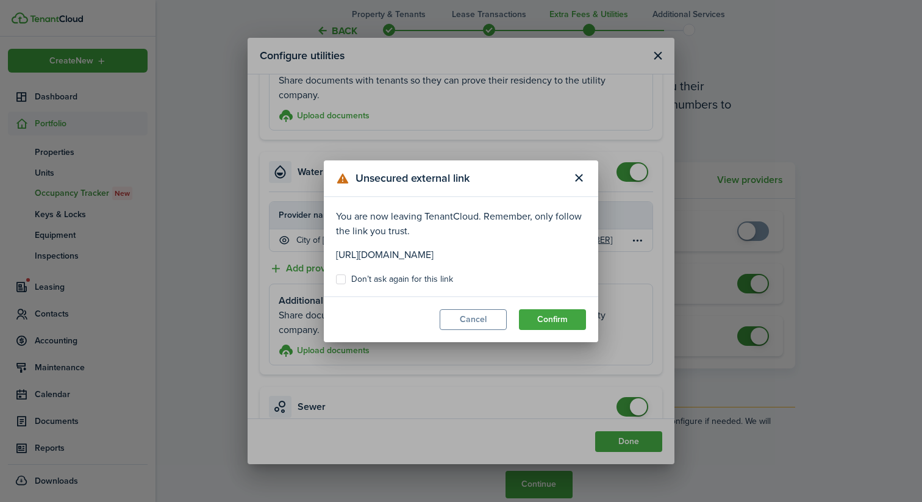
drag, startPoint x: 580, startPoint y: 255, endPoint x: 327, endPoint y: 249, distance: 253.0
click at [327, 249] on modal-body "You are now leaving TenantCloud. Remember, only follow the link you trust. [URL…" at bounding box center [461, 246] width 274 height 99
copy p "[URL][DOMAIN_NAME]"
click at [455, 352] on div "Unsecured external link You are now leaving TenantCloud. Remember, only follow …" at bounding box center [461, 251] width 922 height 502
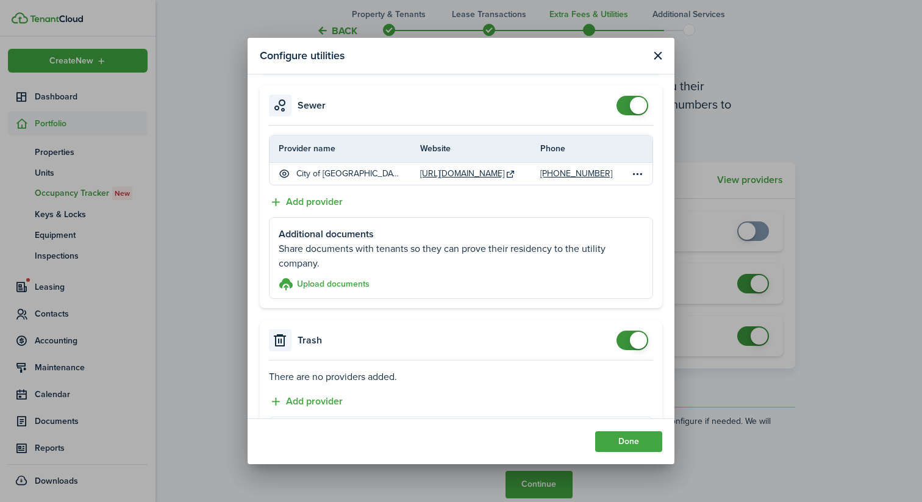
scroll to position [540, 0]
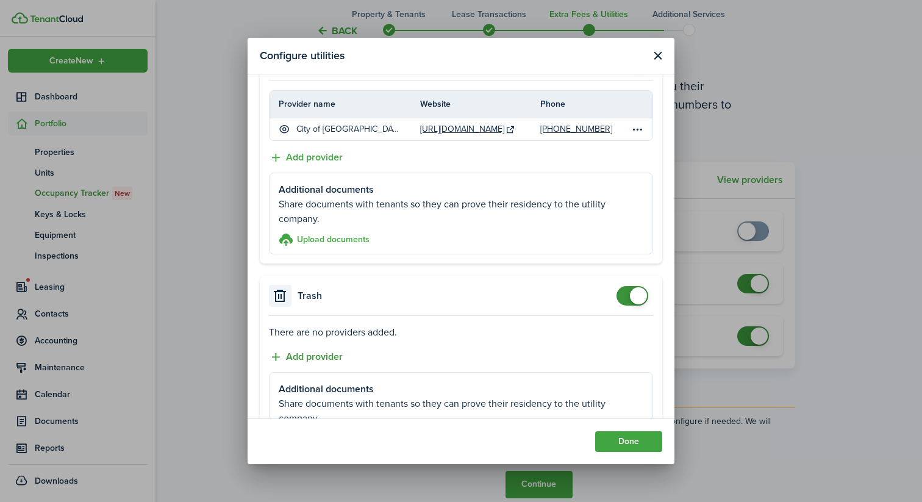
click at [332, 354] on button "Add provider" at bounding box center [306, 356] width 74 height 15
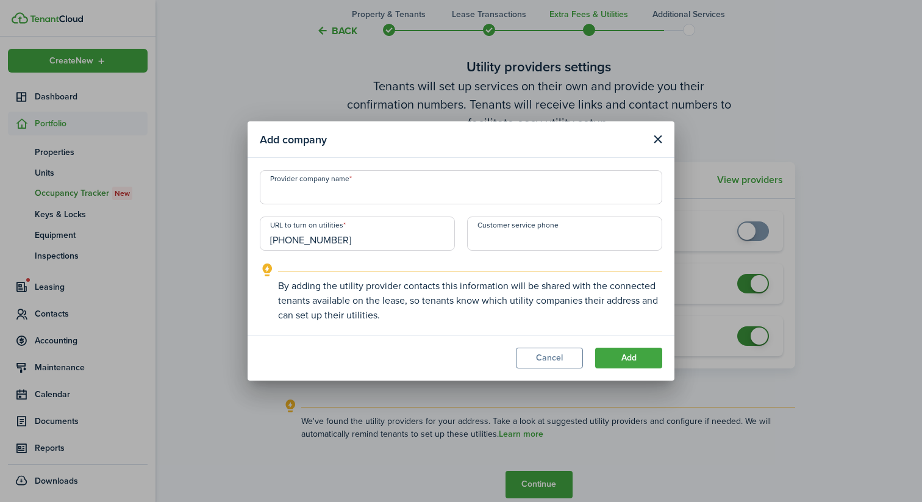
click at [435, 238] on input "[PHONE_NUMBER]" at bounding box center [357, 233] width 195 height 34
click at [435, 239] on input "[PHONE_NUMBER]" at bounding box center [357, 233] width 195 height 34
paste input "[URL][DOMAIN_NAME]"
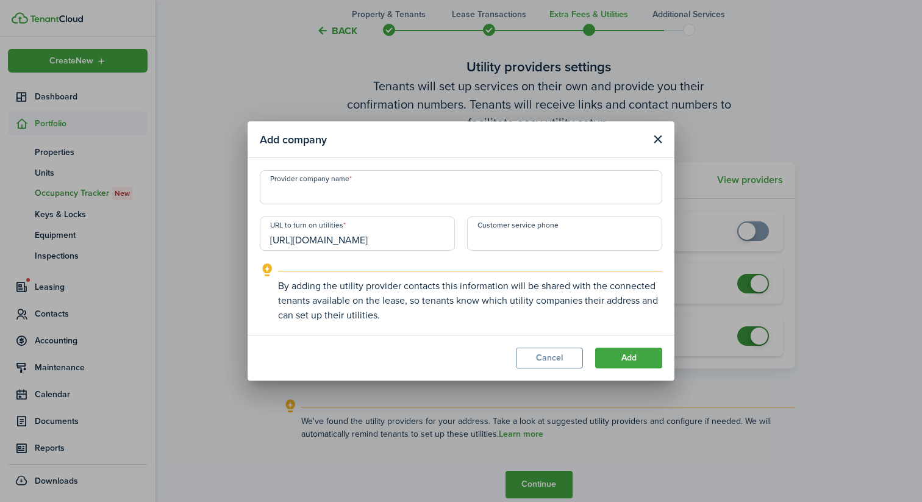
type input "[URL][DOMAIN_NAME]"
click at [447, 192] on input "Provider company name" at bounding box center [461, 187] width 402 height 34
type input "+1"
click at [516, 229] on input "+1" at bounding box center [564, 233] width 195 height 34
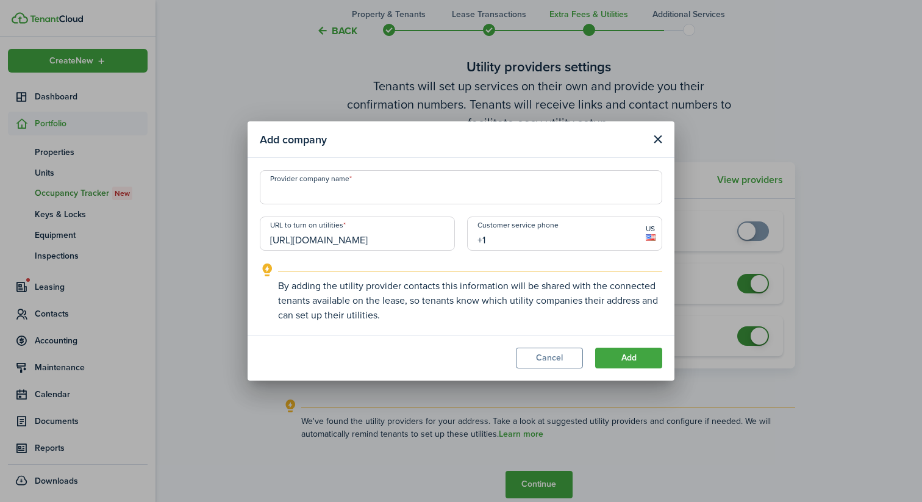
paste input "text"
paste input "[PHONE_NUMBER]"
type input "[PHONE_NUMBER]"
click at [480, 198] on input "Provider company name" at bounding box center [461, 187] width 402 height 34
type input "City of [GEOGRAPHIC_DATA]"
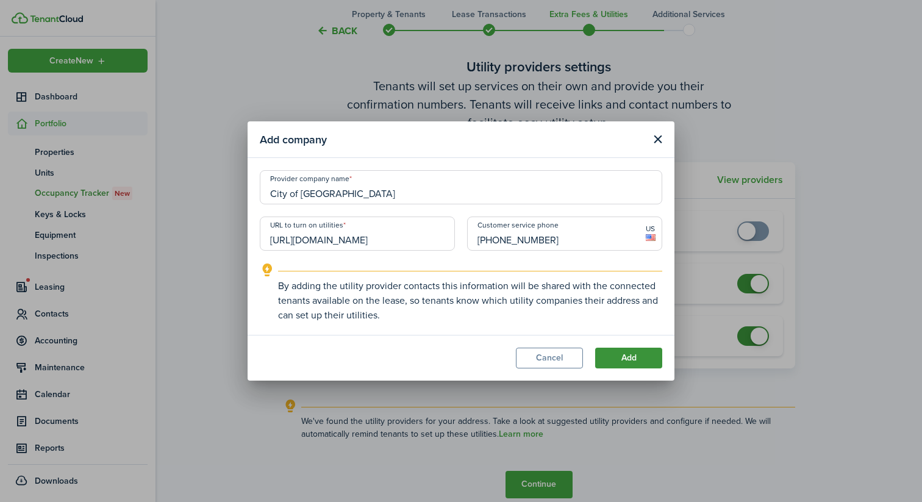
click at [624, 355] on button "Add" at bounding box center [628, 357] width 67 height 21
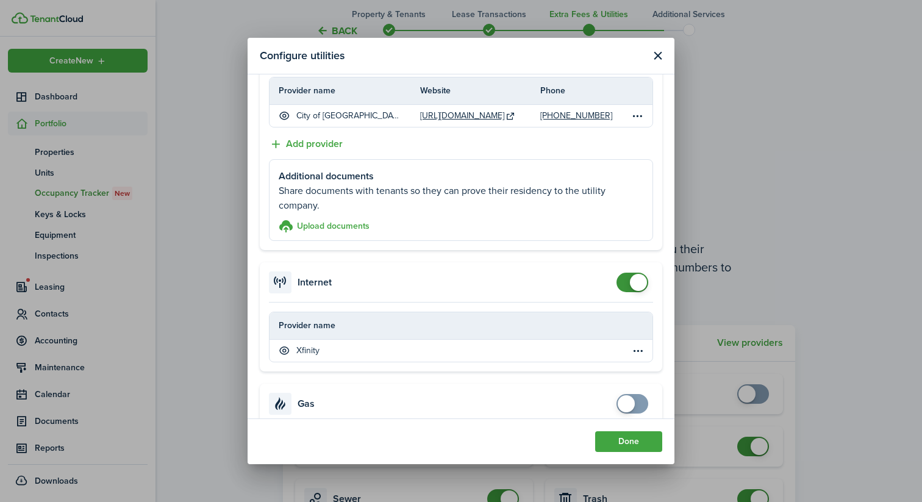
scroll to position [801, 0]
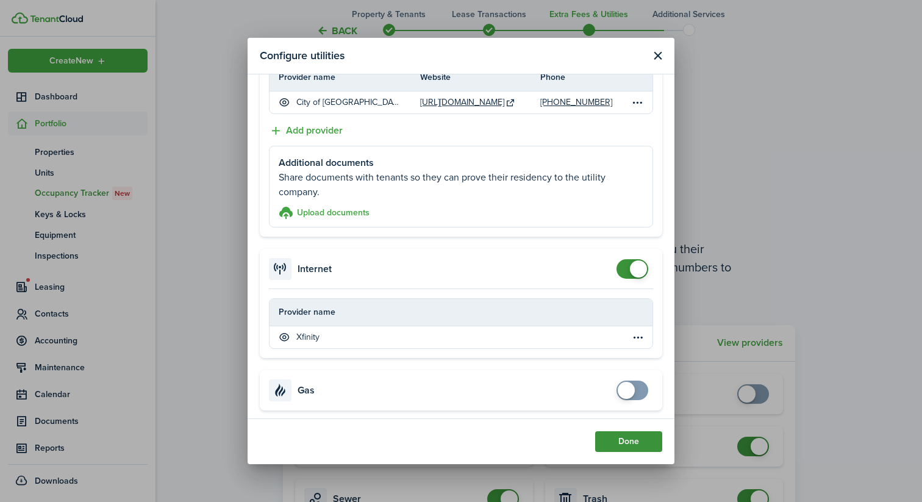
click at [624, 441] on button "Done" at bounding box center [628, 441] width 67 height 21
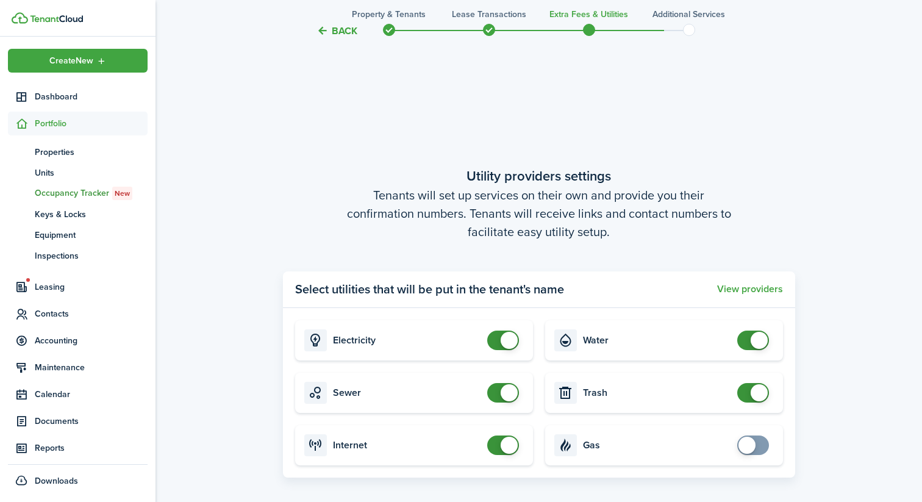
scroll to position [1505, 0]
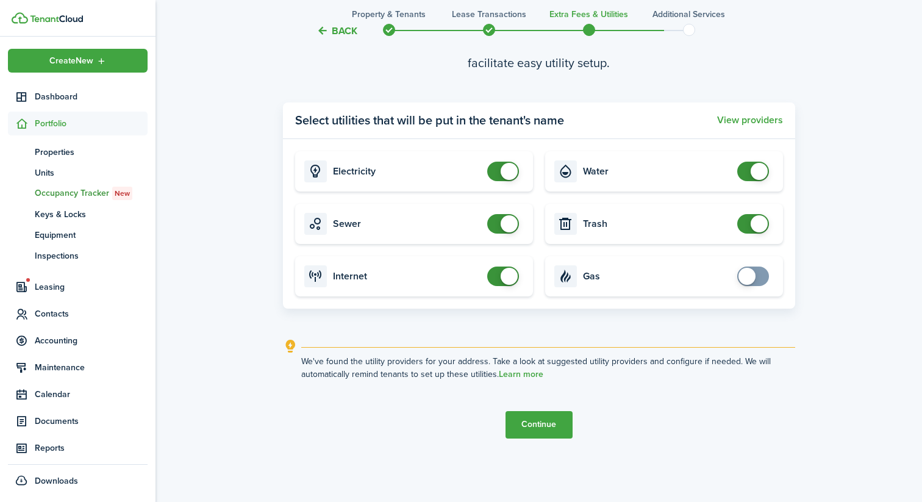
click at [533, 430] on button "Continue" at bounding box center [538, 424] width 67 height 27
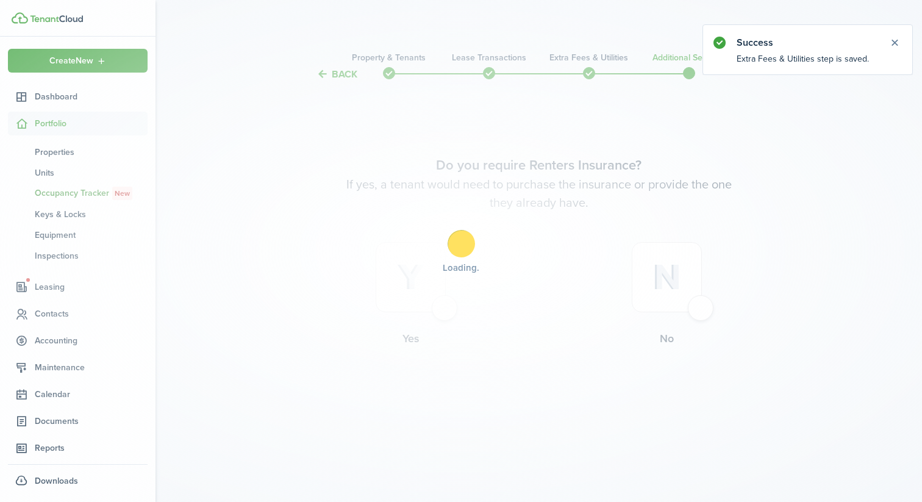
scroll to position [0, 0]
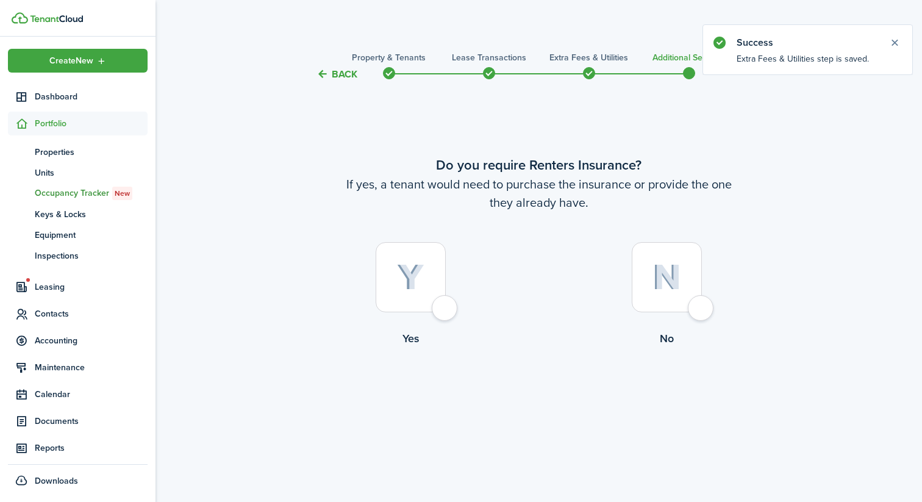
click at [394, 299] on div at bounding box center [411, 277] width 70 height 70
radio input "true"
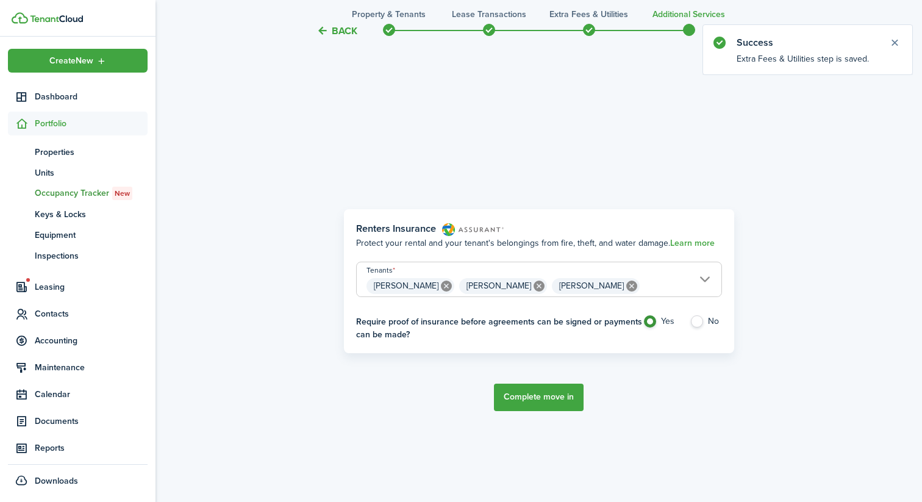
scroll to position [420, 0]
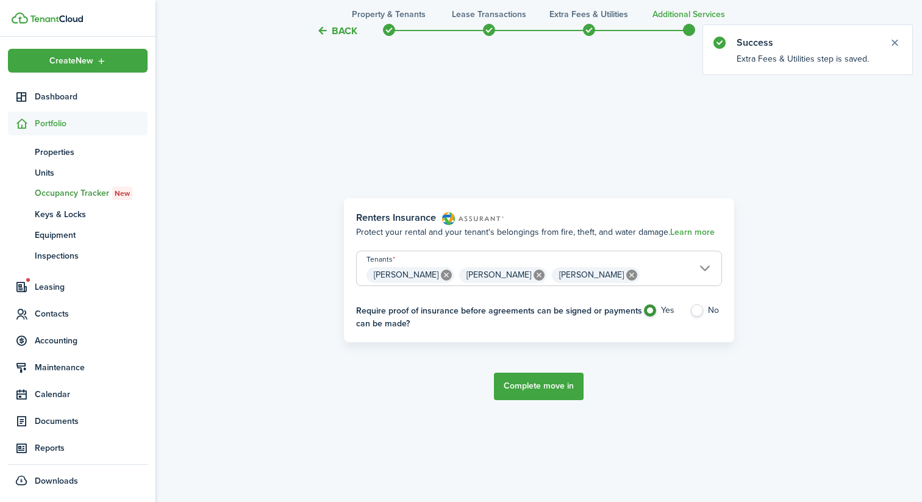
click at [697, 307] on label "No" at bounding box center [705, 313] width 32 height 18
radio input "false"
radio input "true"
click at [560, 386] on button "Complete move in" at bounding box center [539, 385] width 90 height 27
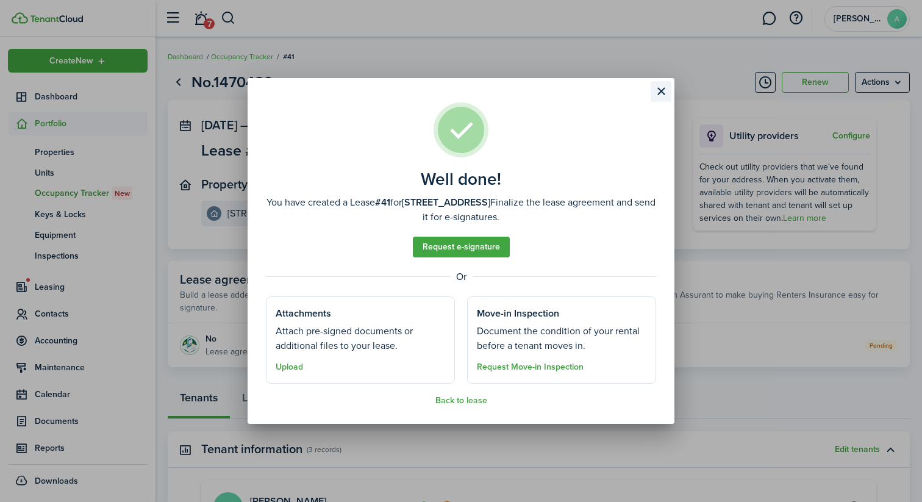
click at [658, 93] on button "Close modal" at bounding box center [660, 91] width 21 height 21
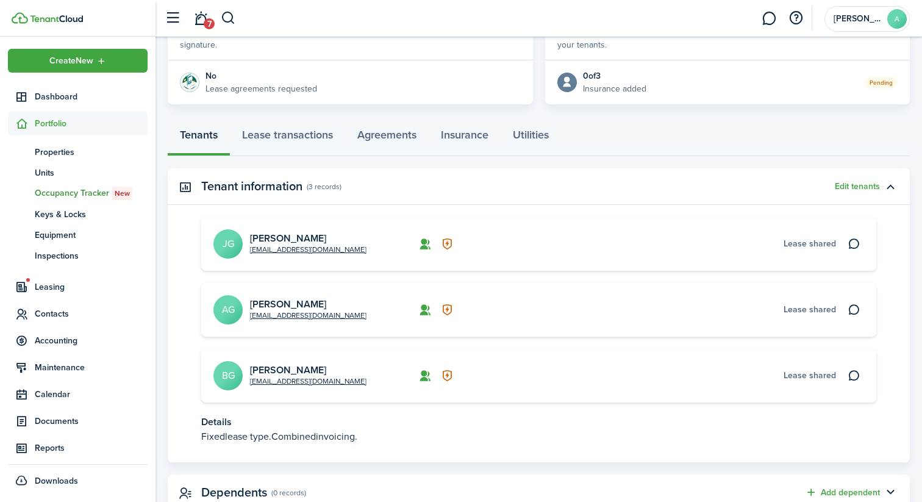
scroll to position [261, 0]
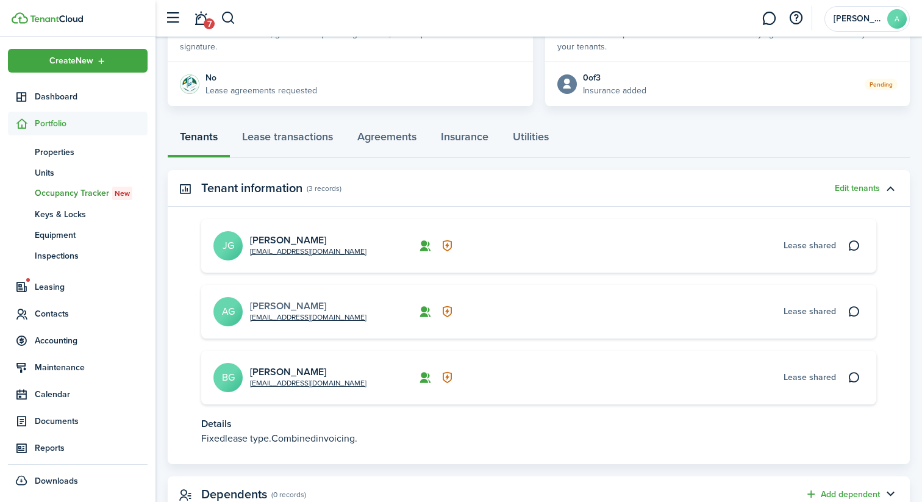
click at [293, 306] on link "[PERSON_NAME]" at bounding box center [288, 306] width 76 height 14
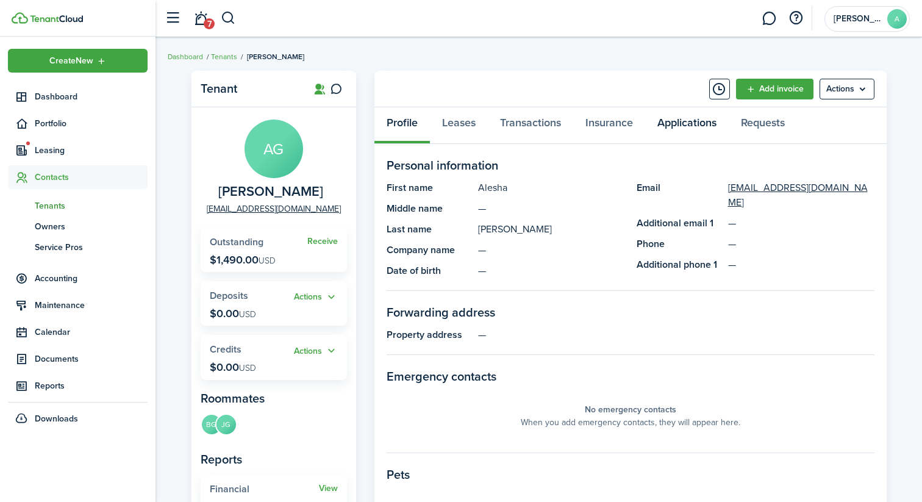
click at [671, 131] on link "Applications" at bounding box center [687, 125] width 84 height 37
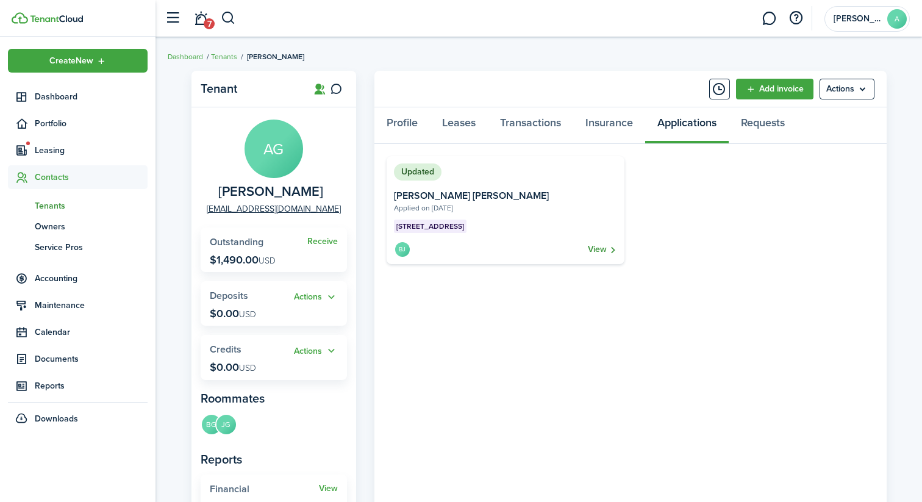
click at [602, 241] on link "View" at bounding box center [602, 249] width 29 height 17
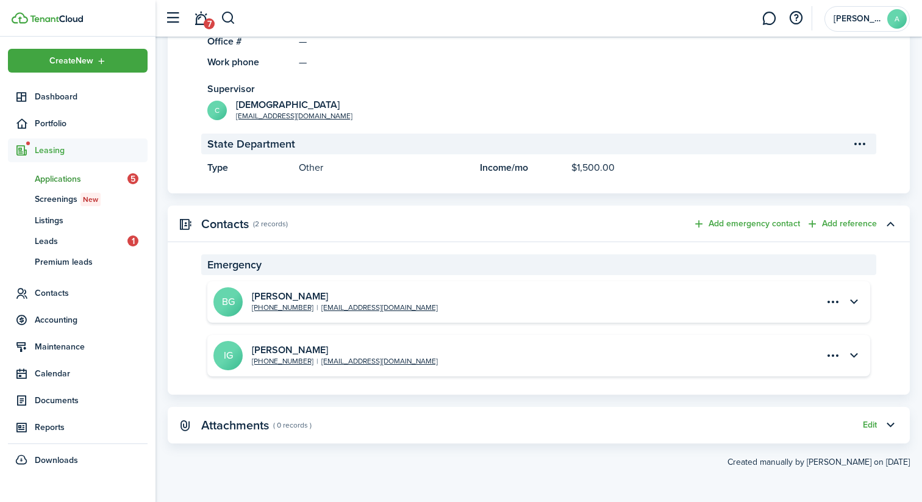
scroll to position [1237, 0]
click at [855, 350] on button "button" at bounding box center [853, 355] width 21 height 21
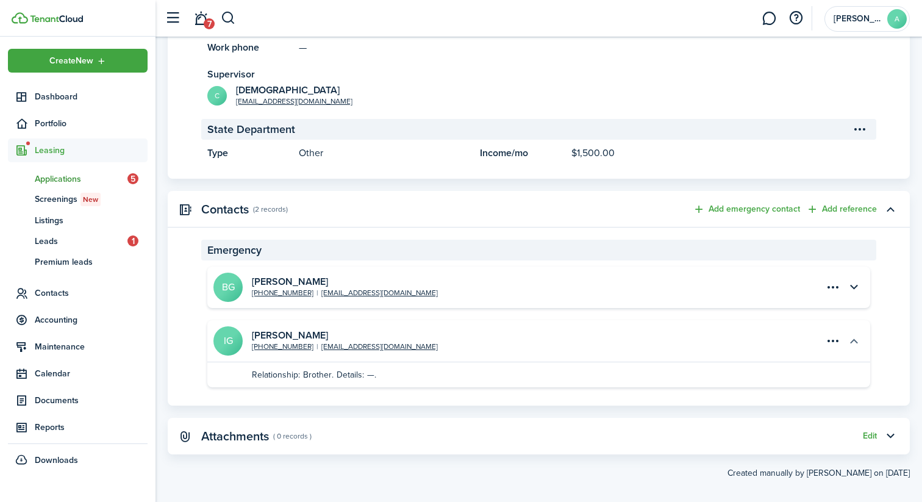
click at [855, 351] on button "button" at bounding box center [853, 340] width 21 height 21
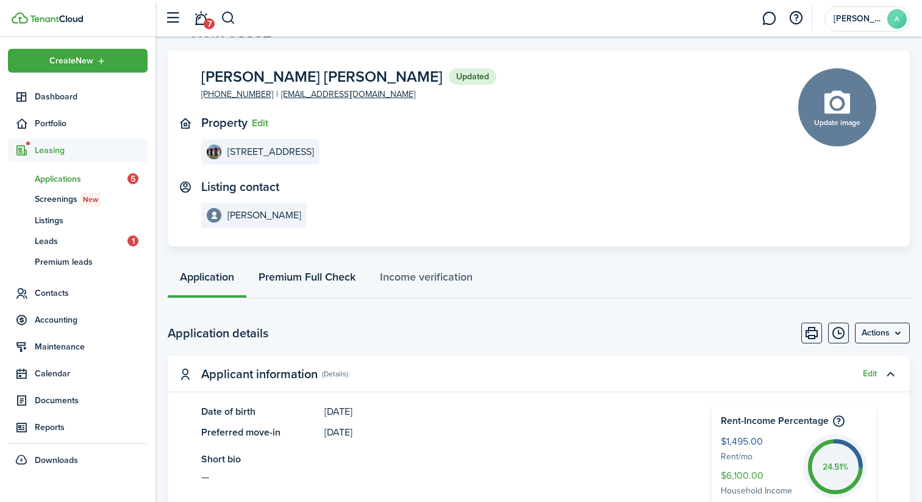
scroll to position [25, 0]
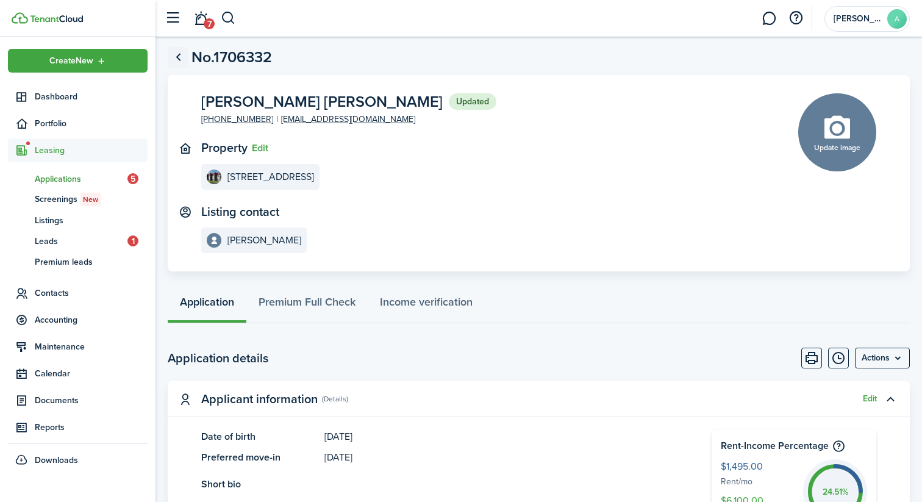
click at [177, 64] on link "Go back" at bounding box center [178, 57] width 21 height 21
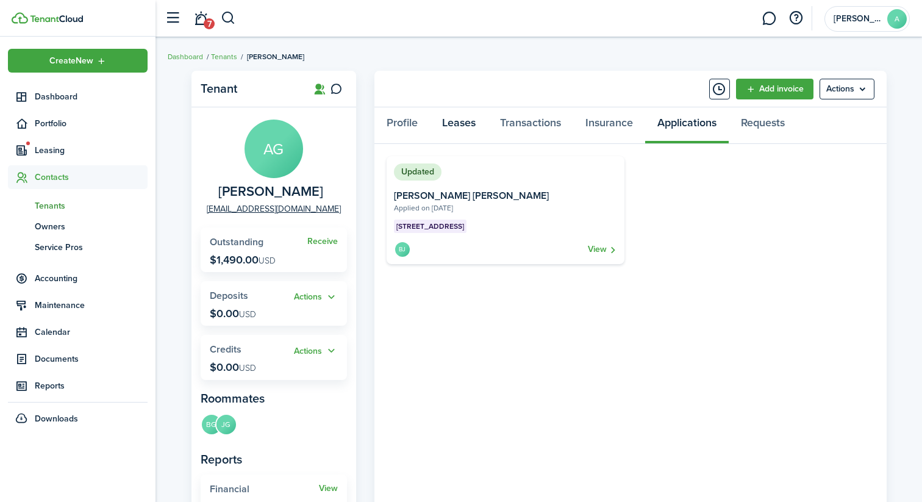
click at [454, 131] on link "Leases" at bounding box center [459, 125] width 58 height 37
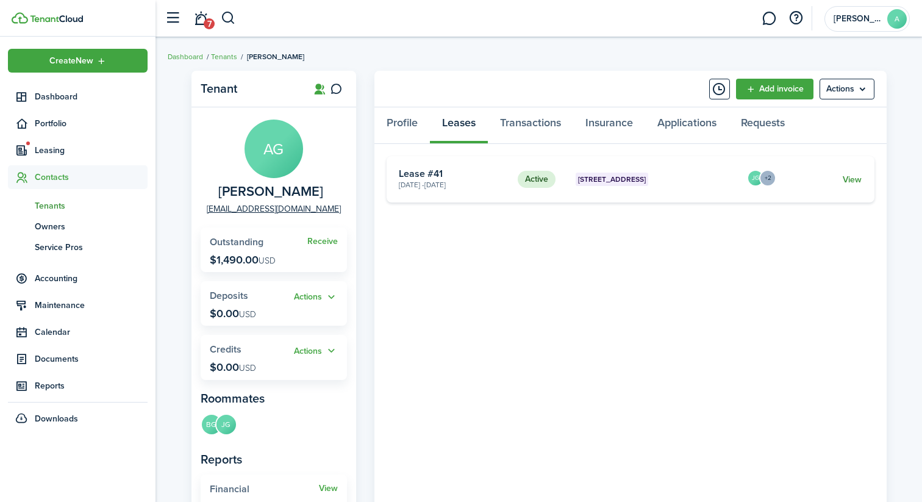
click at [852, 179] on link "View" at bounding box center [851, 179] width 19 height 13
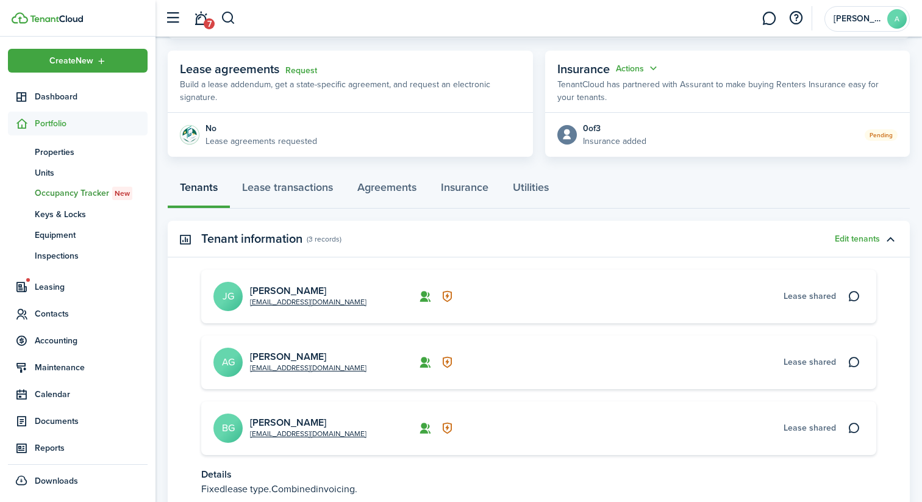
scroll to position [208, 0]
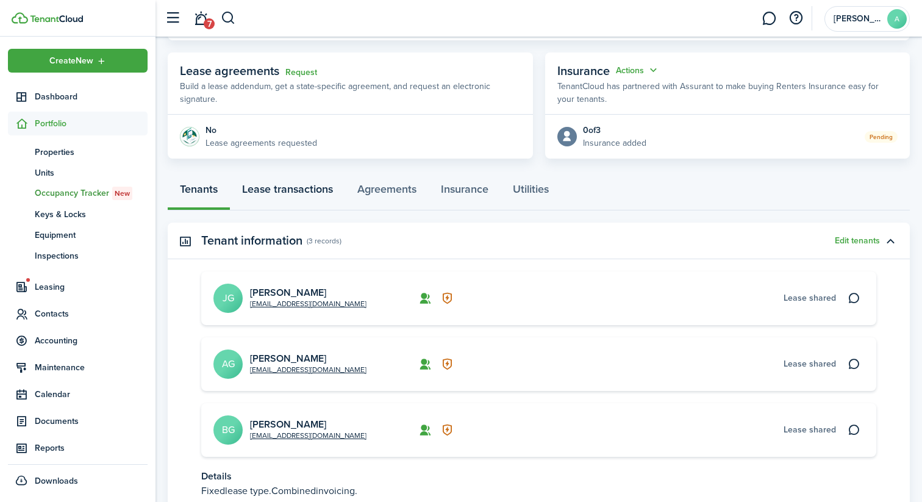
click at [296, 201] on link "Lease transactions" at bounding box center [287, 192] width 115 height 37
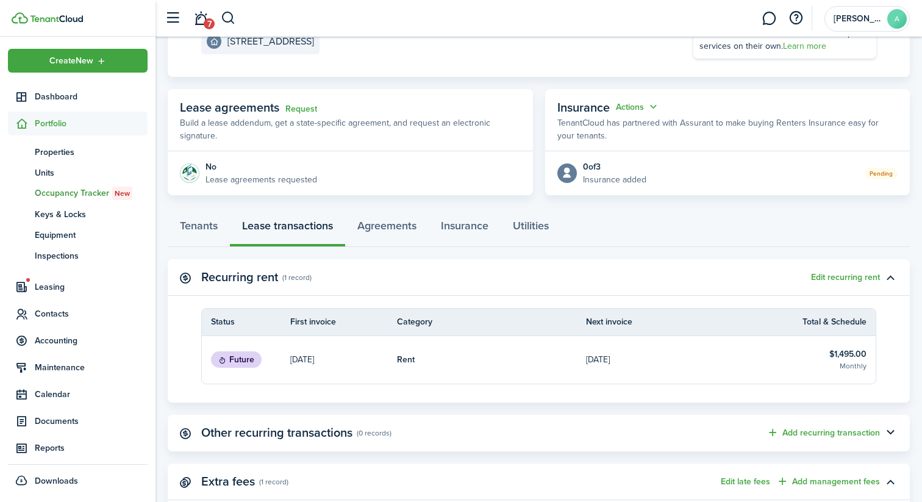
scroll to position [168, 0]
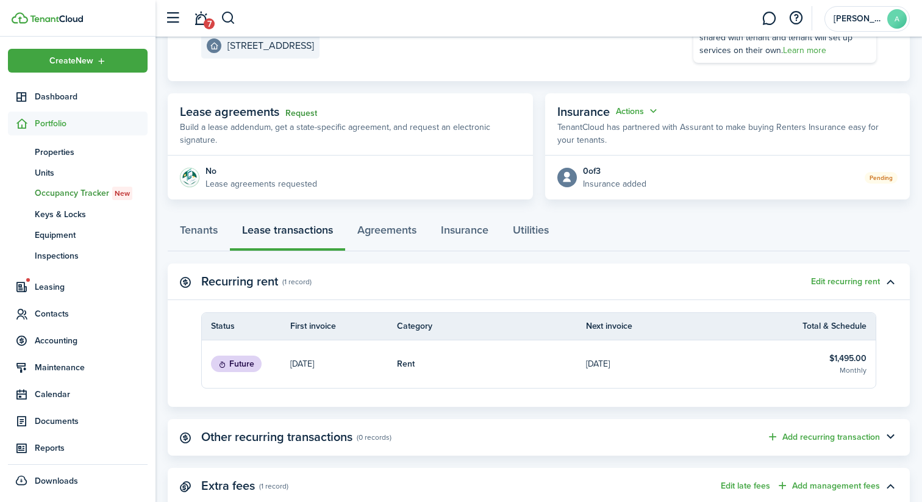
click at [302, 115] on link "Request" at bounding box center [301, 114] width 32 height 10
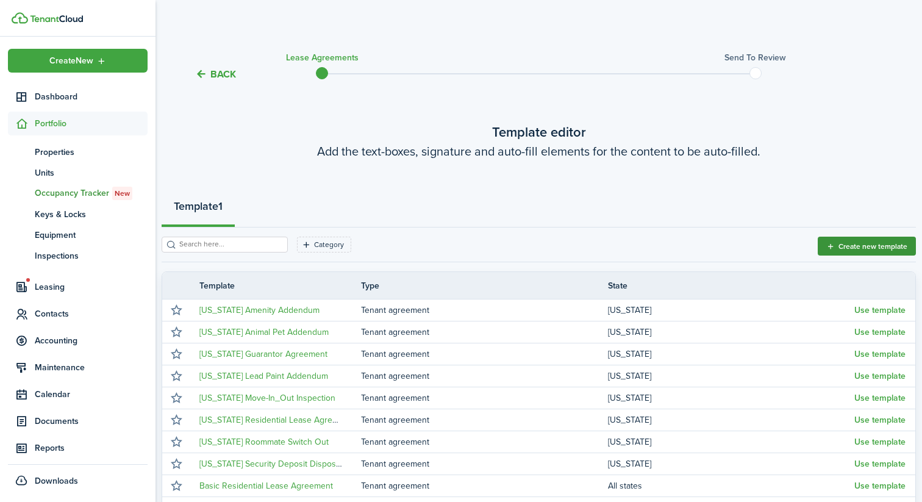
click at [843, 244] on button "Create new template" at bounding box center [866, 246] width 98 height 19
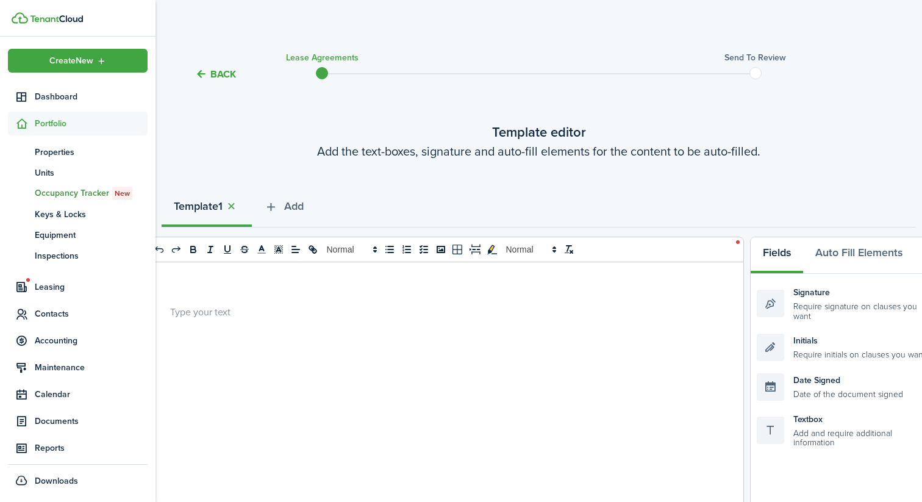
click at [199, 80] on button "Back" at bounding box center [215, 74] width 41 height 13
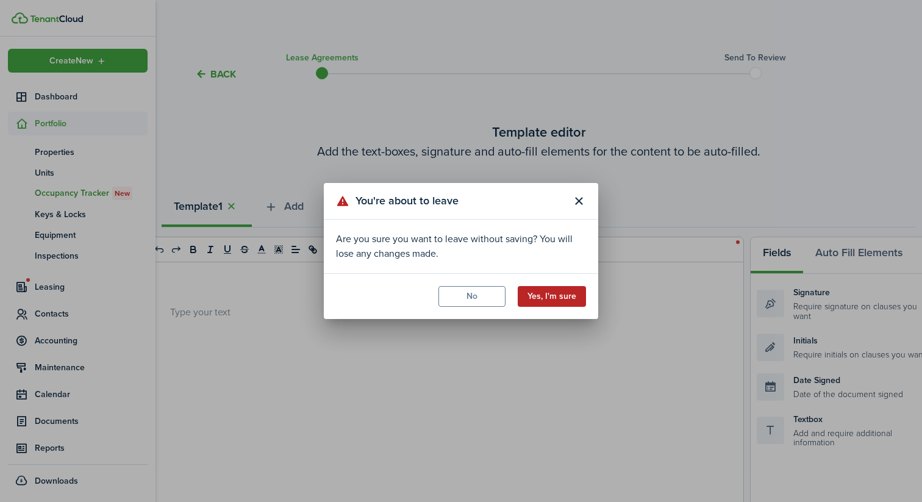
click at [552, 302] on button "Yes, I'm sure" at bounding box center [552, 296] width 68 height 21
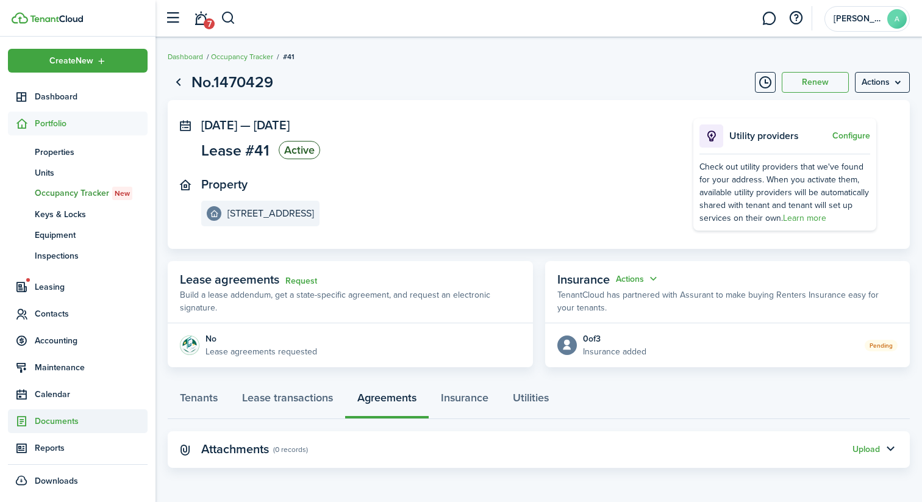
click at [83, 418] on span "Documents" at bounding box center [91, 421] width 113 height 13
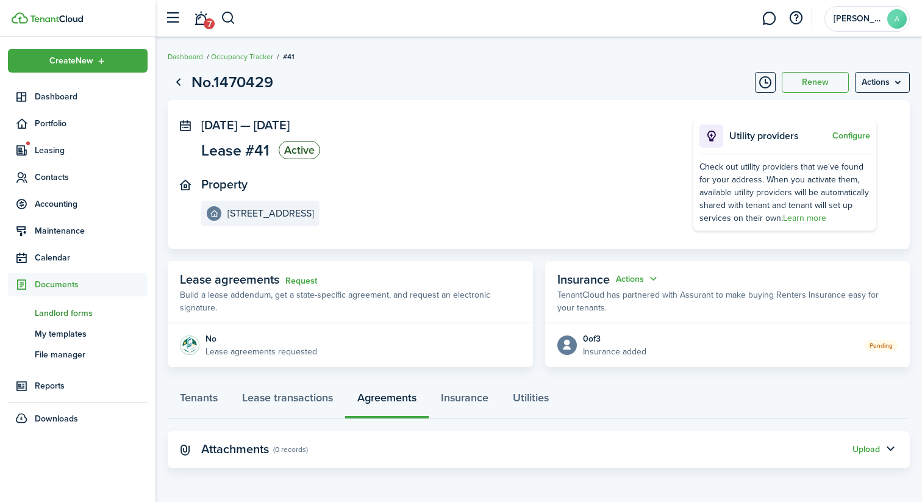
click at [76, 312] on span "Landlord forms" at bounding box center [91, 313] width 113 height 13
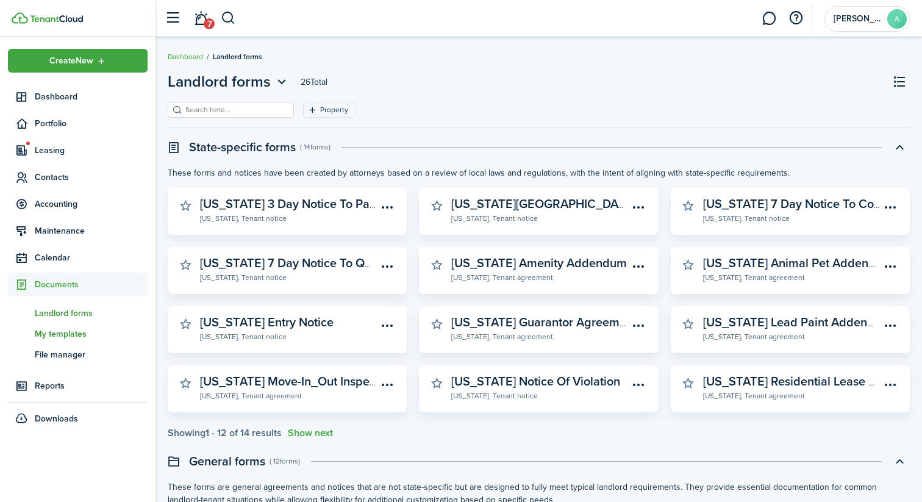
click at [51, 334] on span "My templates" at bounding box center [91, 333] width 113 height 13
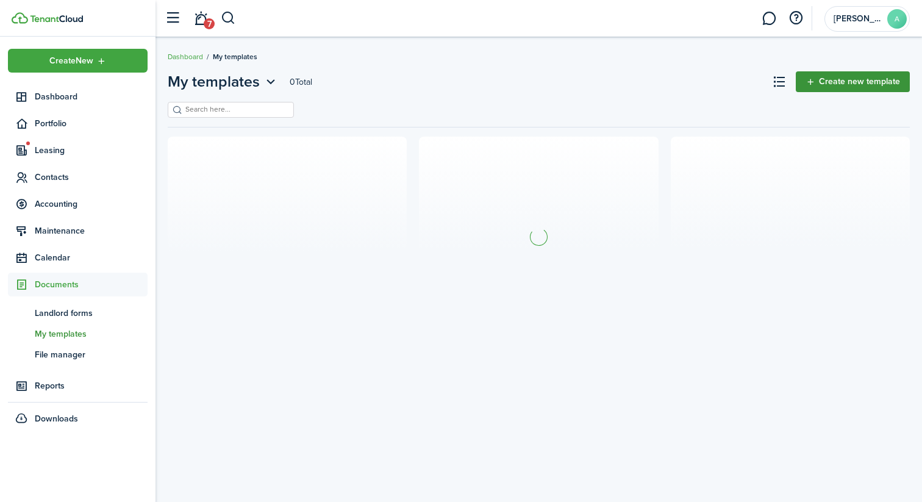
click at [831, 85] on link "Create new template" at bounding box center [853, 81] width 114 height 21
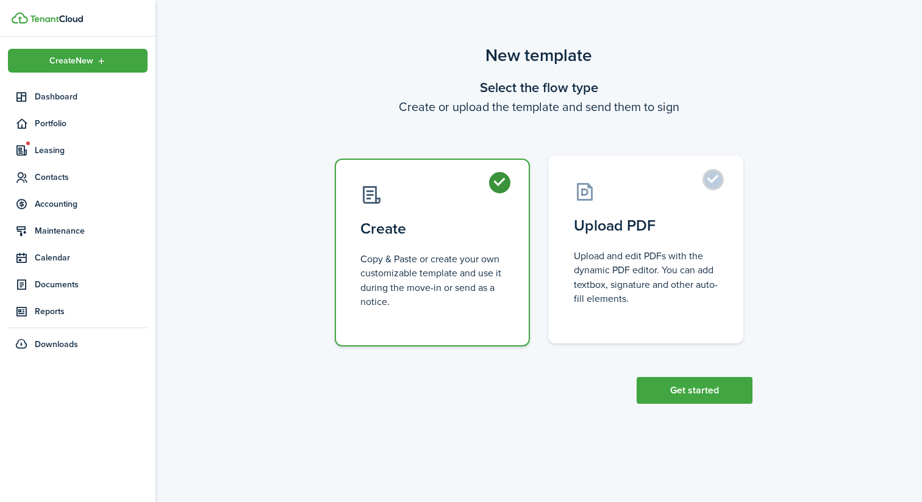
click at [604, 224] on control-radio-card-title "Upload PDF" at bounding box center [646, 226] width 144 height 22
radio input "false"
radio input "true"
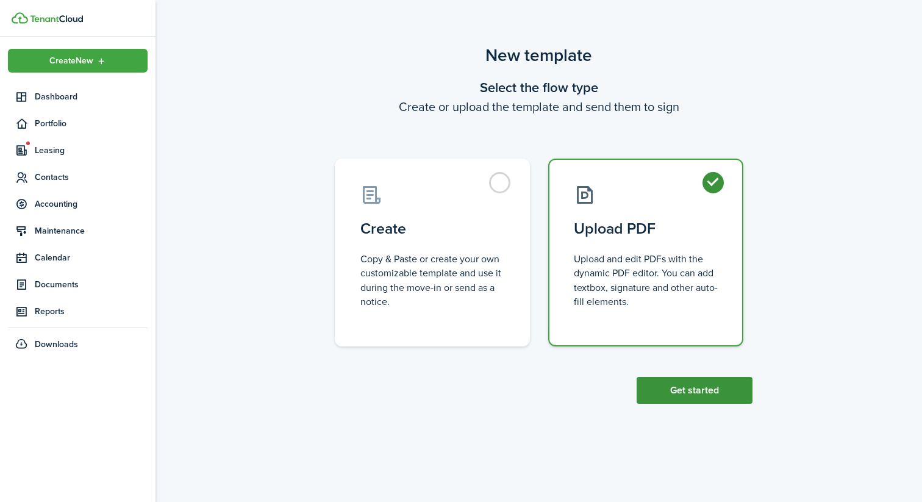
click at [710, 402] on button "Get started" at bounding box center [694, 390] width 116 height 27
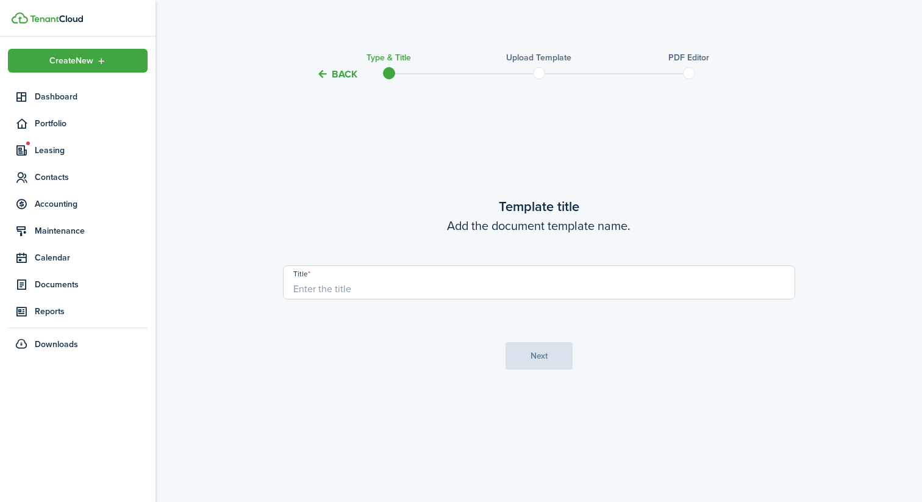
click at [474, 285] on input "Title" at bounding box center [539, 282] width 512 height 34
type input "[STREET_ADDRESS][DATE][DATE]"
click at [541, 363] on button "Next" at bounding box center [538, 355] width 67 height 27
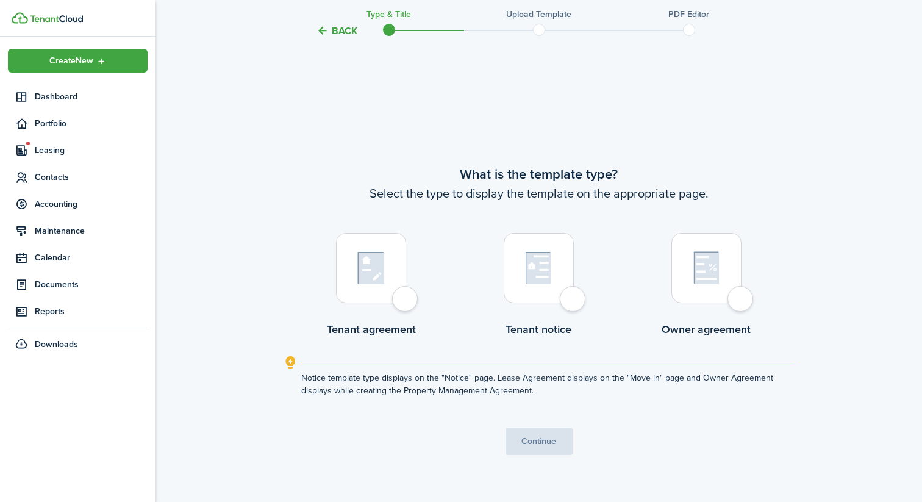
scroll to position [420, 0]
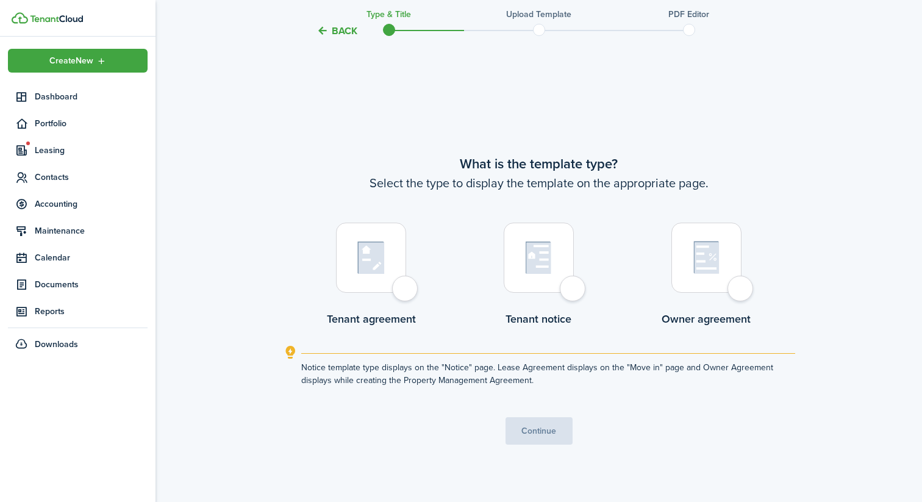
click at [398, 266] on div at bounding box center [371, 258] width 70 height 70
radio input "true"
click at [549, 438] on button "Continue" at bounding box center [538, 430] width 67 height 27
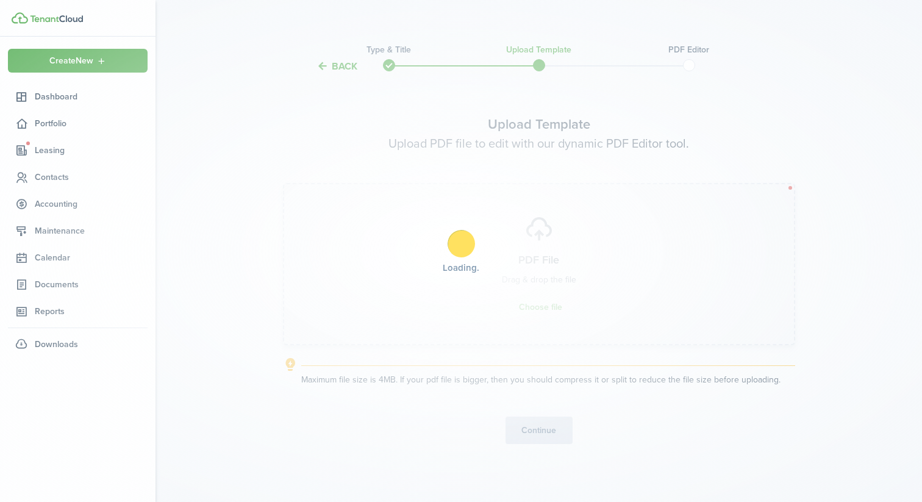
scroll to position [0, 0]
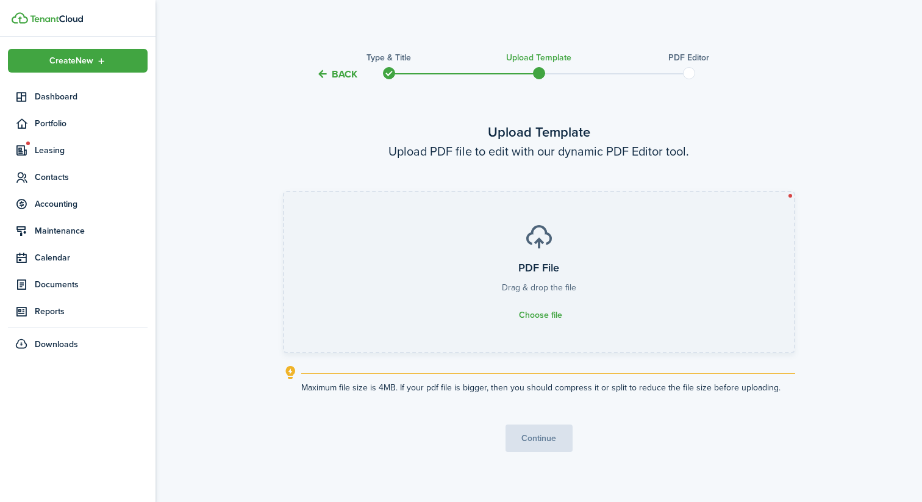
click at [538, 263] on h3 "PDF File" at bounding box center [538, 268] width 41 height 16
click at [284, 192] on input "PDF File Drag & drop the file Choose file" at bounding box center [284, 192] width 0 height 0
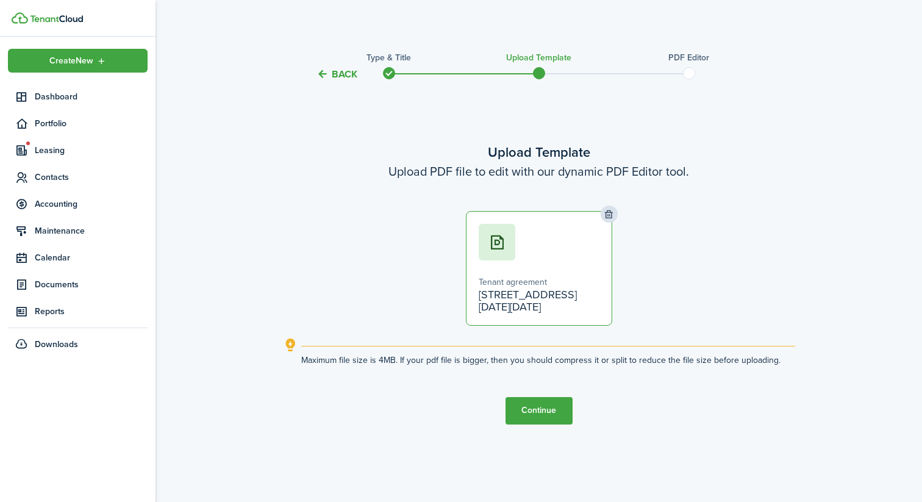
click at [530, 406] on button "Continue" at bounding box center [538, 410] width 67 height 27
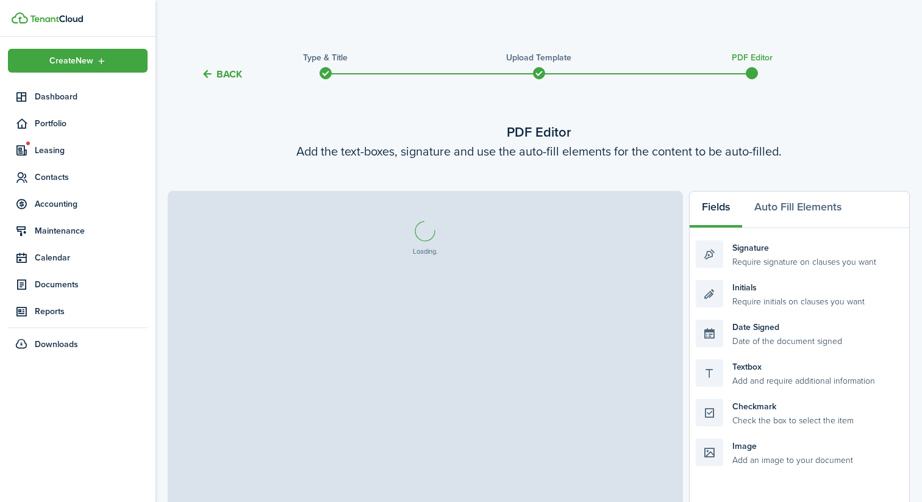
select select "fit"
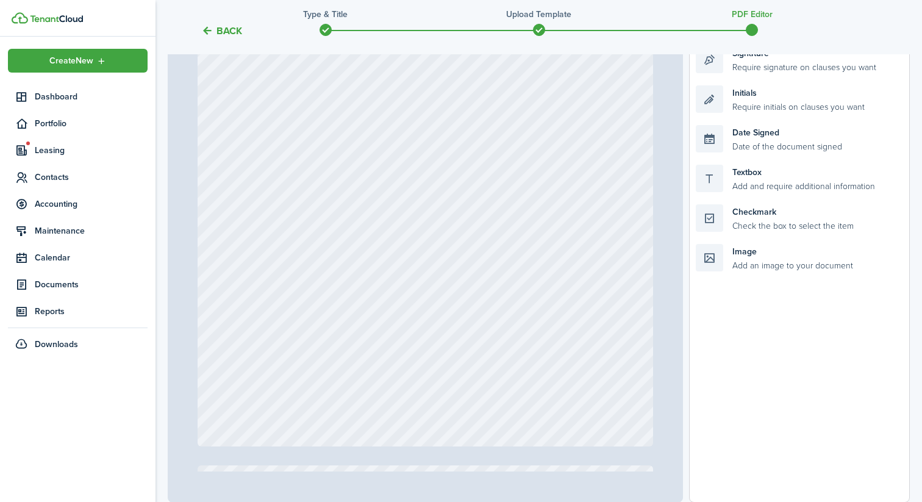
scroll to position [188, 0]
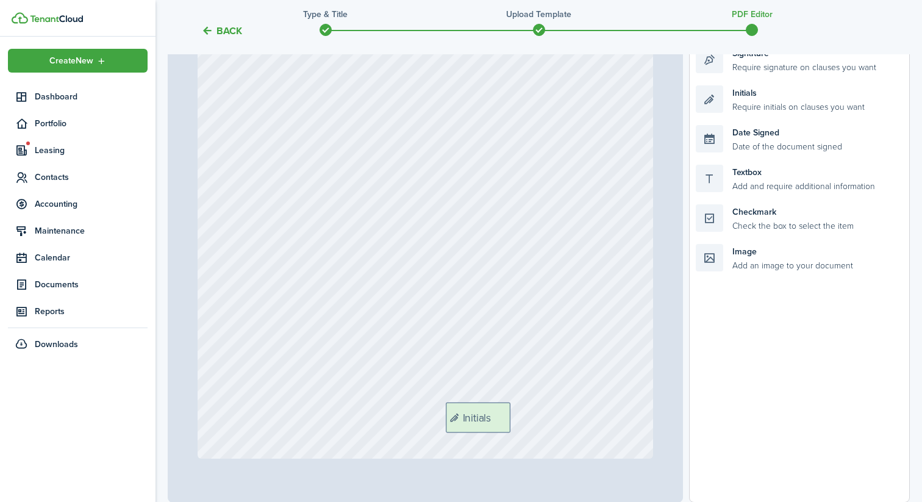
drag, startPoint x: 768, startPoint y: 107, endPoint x: 518, endPoint y: 424, distance: 403.7
click at [518, 424] on div "Page 1 of 13 50% 75% 100% 150% 200% Fit Initials Loading Fields Auto Fill Eleme…" at bounding box center [539, 249] width 742 height 506
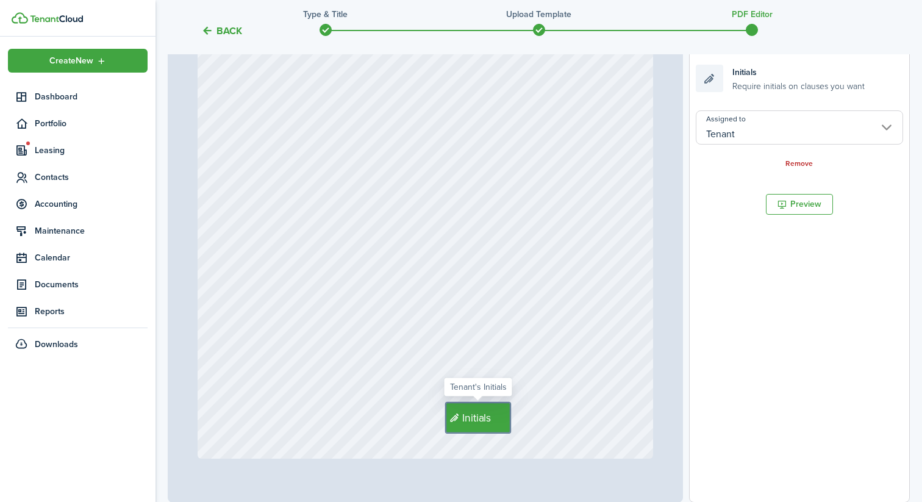
click at [616, 238] on div "Initials" at bounding box center [426, 158] width 456 height 602
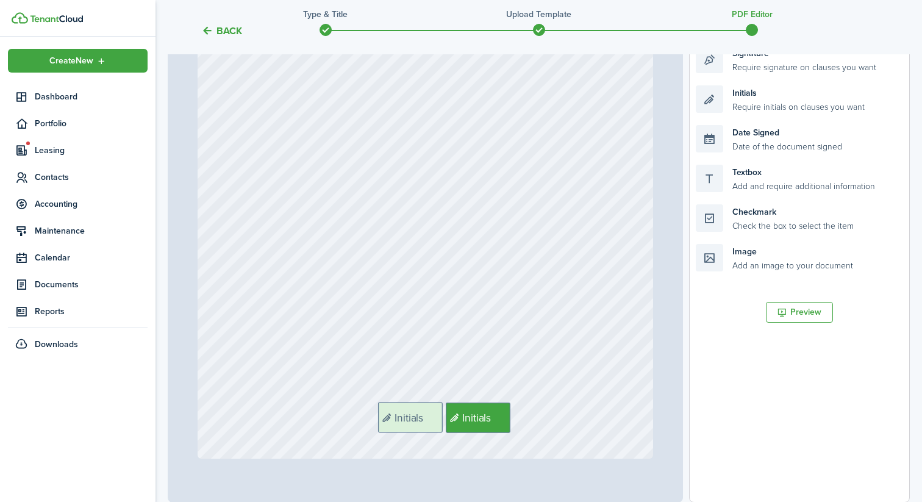
drag, startPoint x: 761, startPoint y: 105, endPoint x: 444, endPoint y: 422, distance: 448.3
click at [444, 422] on div "Page 1 of 13 50% 75% 100% 150% 200% Fit Initials Initials Loading Fields Auto F…" at bounding box center [539, 249] width 742 height 506
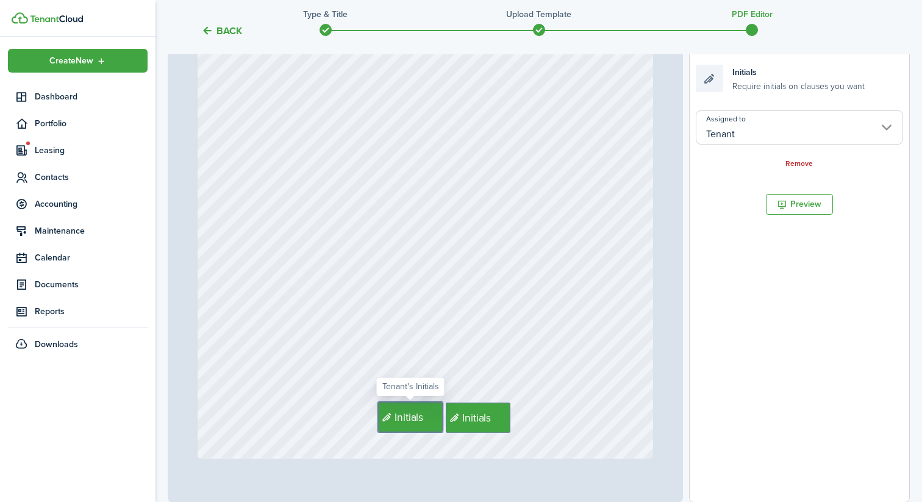
click at [541, 235] on div "Initials Initials" at bounding box center [426, 158] width 456 height 602
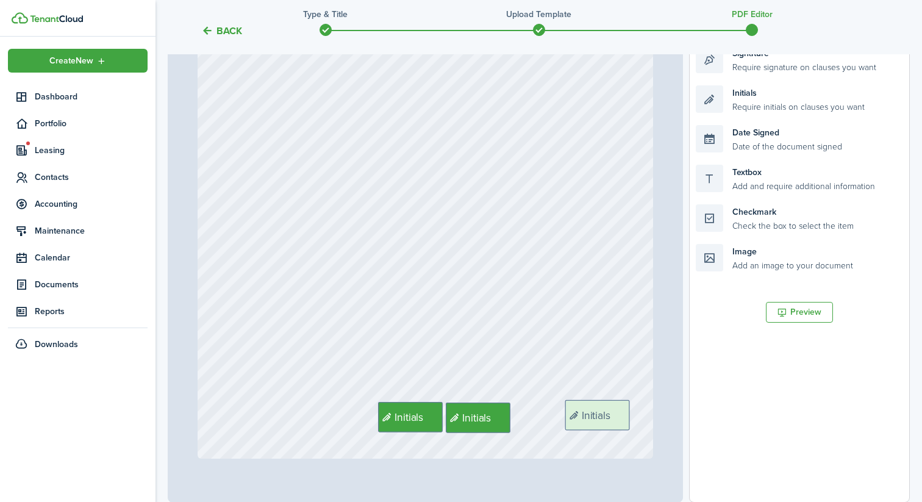
drag, startPoint x: 780, startPoint y: 92, endPoint x: 649, endPoint y: 406, distance: 340.2
click at [649, 406] on div "Page 1 of 13 50% 75% 100% 150% 200% Fit Initials Initials Initials Loading Fiel…" at bounding box center [539, 249] width 742 height 506
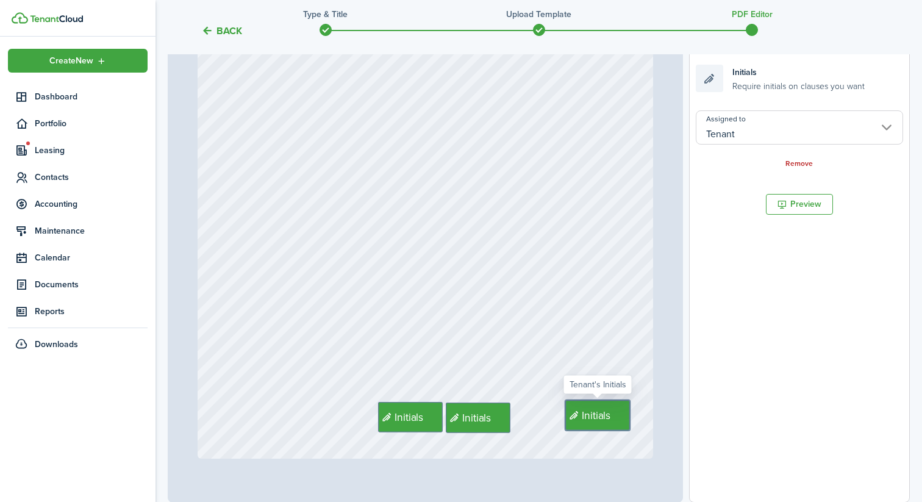
click at [603, 330] on div "Initials Initials Initials" at bounding box center [426, 158] width 456 height 602
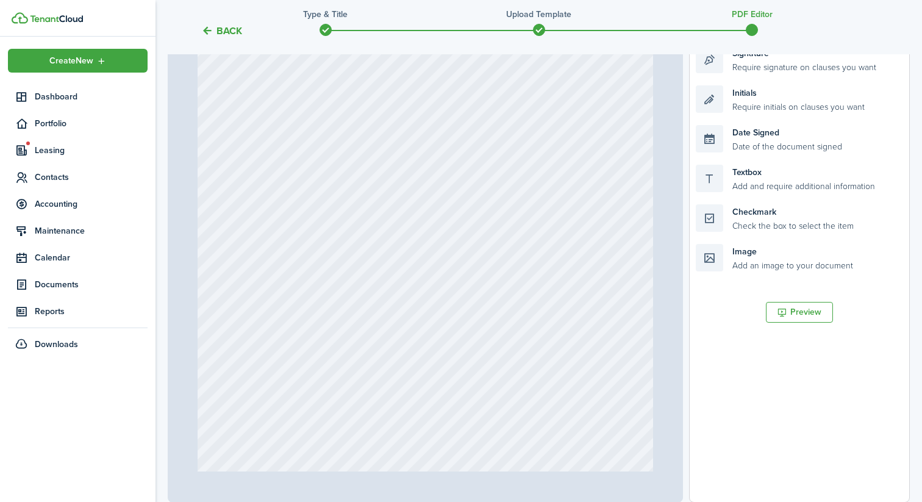
scroll to position [790, 0]
drag, startPoint x: 771, startPoint y: 95, endPoint x: 640, endPoint y: 427, distance: 357.2
click at [640, 427] on div "Page 2 of 13 50% 75% 100% 150% 200% Fit Initials Initials Initials Initials Loa…" at bounding box center [539, 249] width 742 height 506
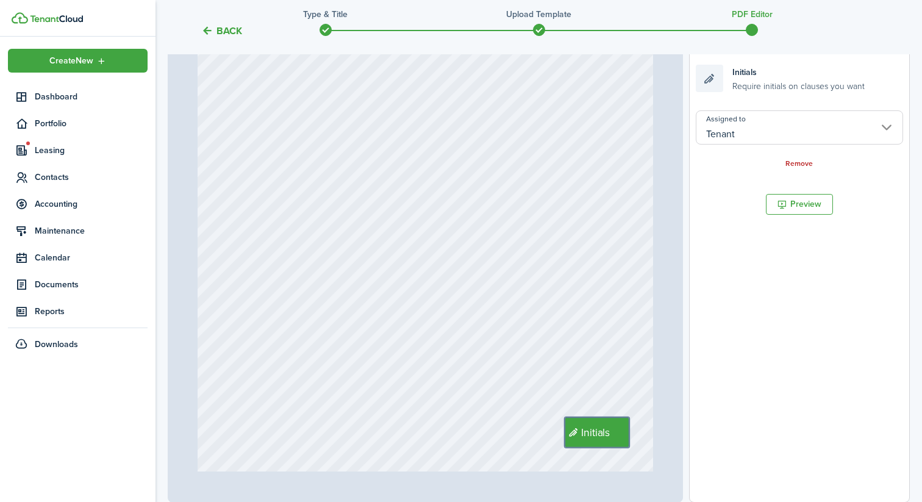
click at [557, 252] on div "Initials" at bounding box center [426, 176] width 456 height 602
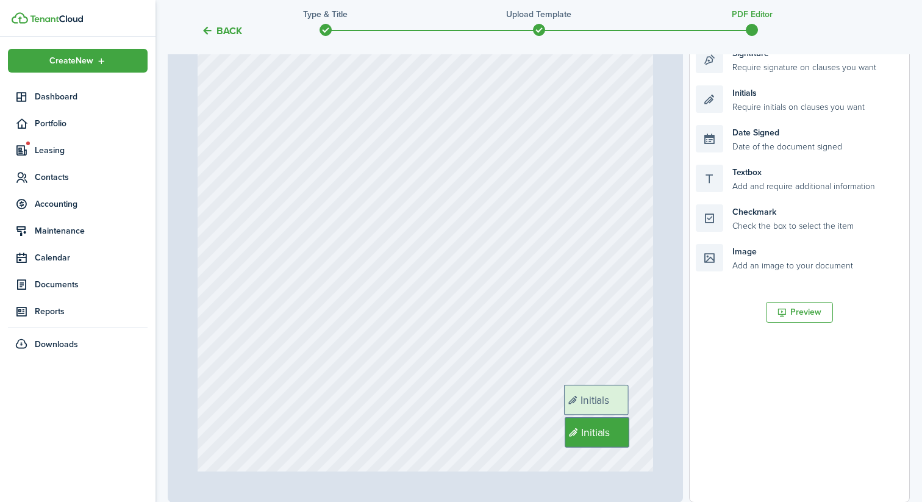
drag, startPoint x: 755, startPoint y: 90, endPoint x: 624, endPoint y: 389, distance: 327.0
click at [624, 389] on div "Page 2 of 13 50% 75% 100% 150% 200% Fit Initials Initials Initials Initials Ini…" at bounding box center [539, 249] width 742 height 506
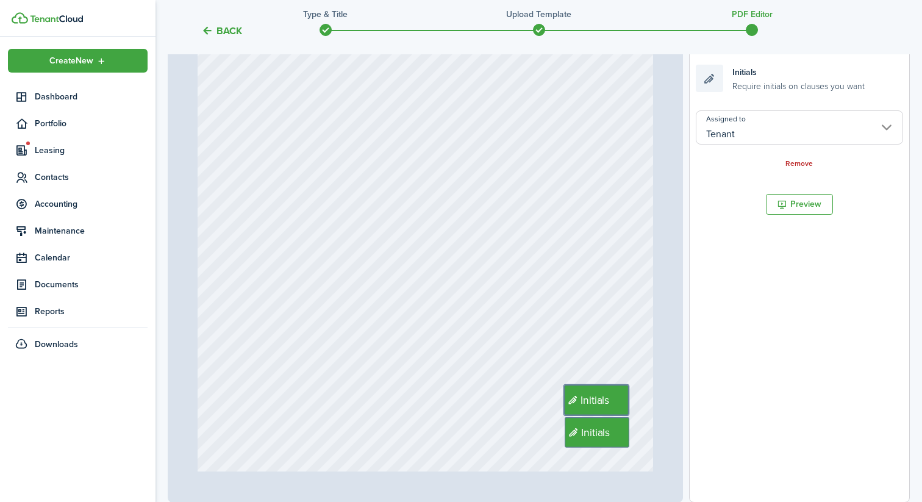
click at [600, 293] on div "Initials Initials" at bounding box center [426, 176] width 456 height 602
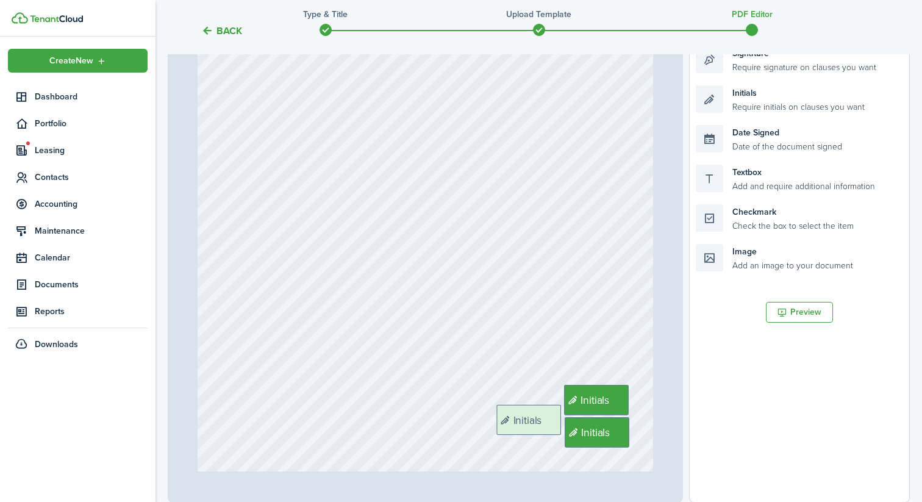
drag, startPoint x: 755, startPoint y: 102, endPoint x: 556, endPoint y: 421, distance: 376.0
click at [556, 421] on div "Page 2 of 13 50% 75% 100% 150% 200% Fit Initials Initials Initials Initials Ini…" at bounding box center [539, 249] width 742 height 506
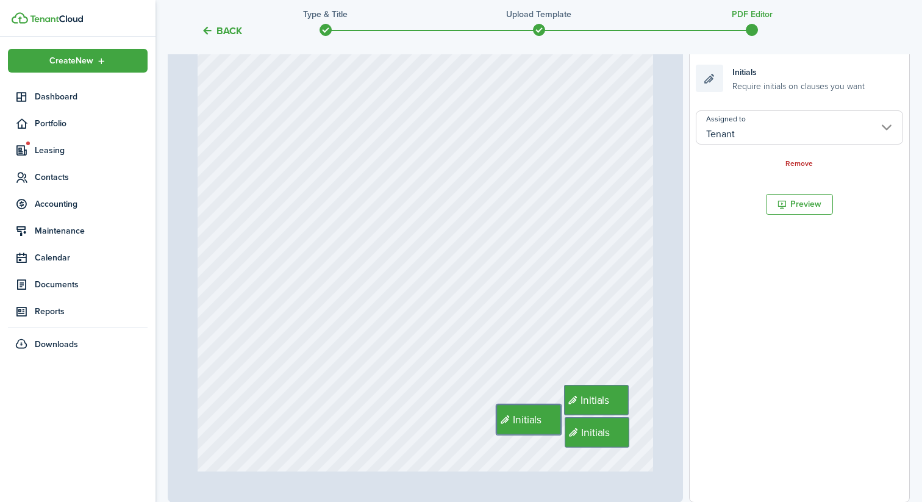
click at [577, 326] on div "Initials Initials Initials" at bounding box center [426, 176] width 456 height 602
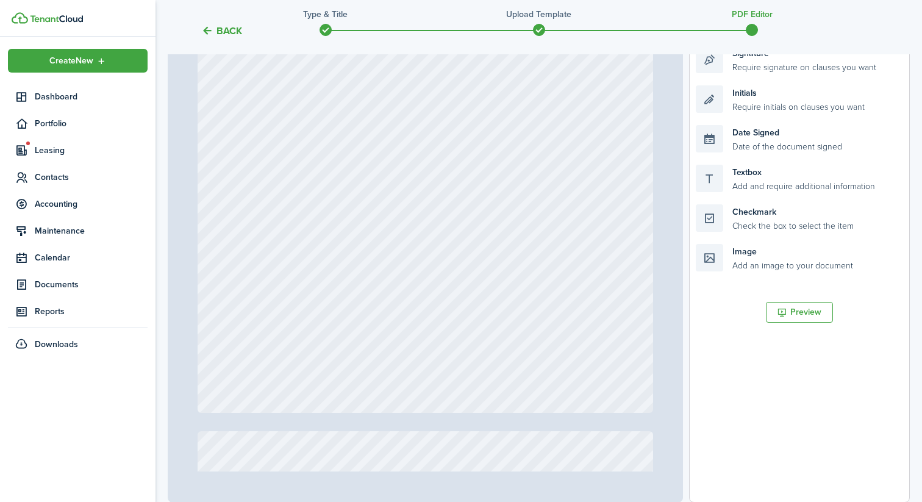
scroll to position [1476, 0]
drag, startPoint x: 760, startPoint y: 101, endPoint x: 630, endPoint y: 367, distance: 295.8
click at [630, 367] on div "Page 3 of 13 50% 75% 100% 150% 200% Fit Initials Initials Initials Initials Ini…" at bounding box center [539, 249] width 742 height 506
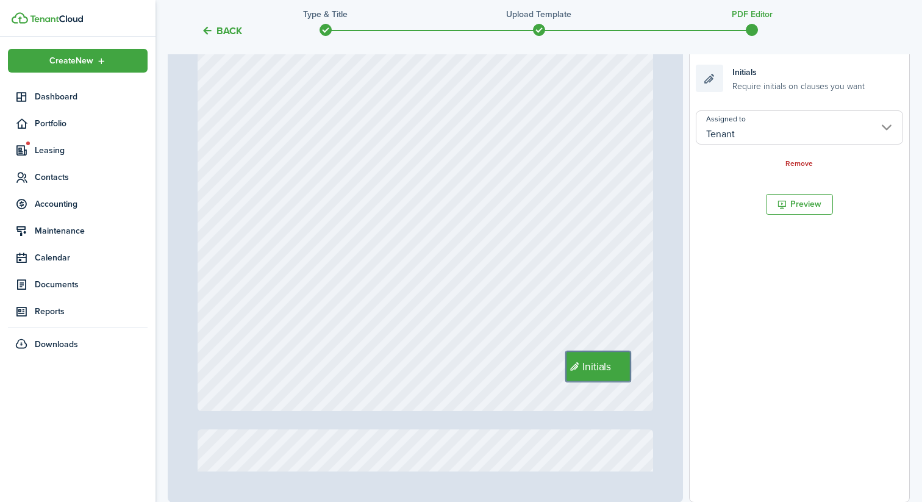
click at [610, 274] on div "Initials" at bounding box center [426, 110] width 456 height 602
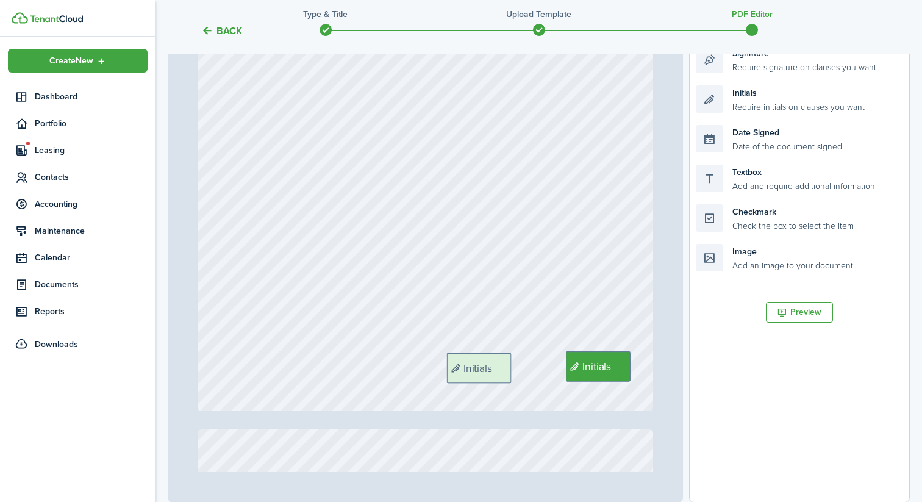
drag, startPoint x: 768, startPoint y: 104, endPoint x: 519, endPoint y: 371, distance: 365.4
click at [519, 371] on div "Page 3 of 13 50% 75% 100% 150% 200% Fit Initials Initials Initials Initials Ini…" at bounding box center [539, 249] width 742 height 506
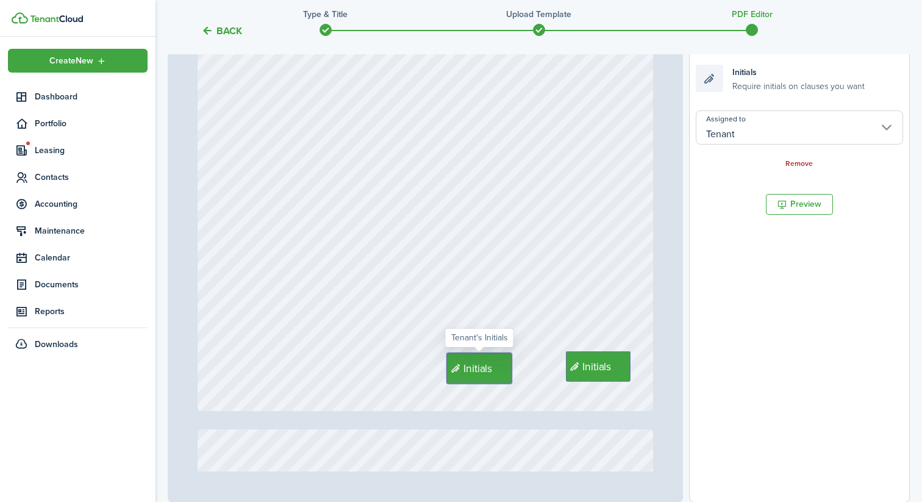
click at [541, 349] on div "Initials Initials" at bounding box center [426, 110] width 456 height 602
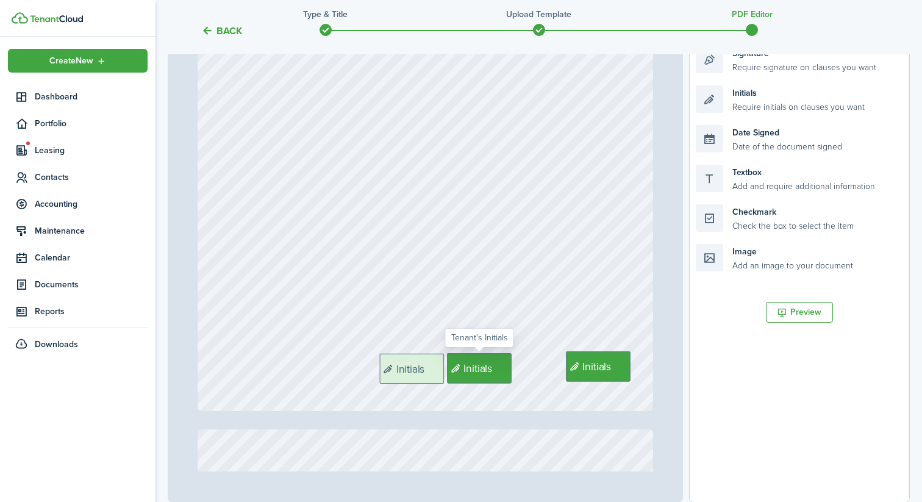
drag, startPoint x: 789, startPoint y: 93, endPoint x: 472, endPoint y: 361, distance: 414.4
click at [472, 361] on div "Page 3 of 13 50% 75% 100% 150% 200% Fit Initials Initials Initials Initials Ini…" at bounding box center [539, 249] width 742 height 506
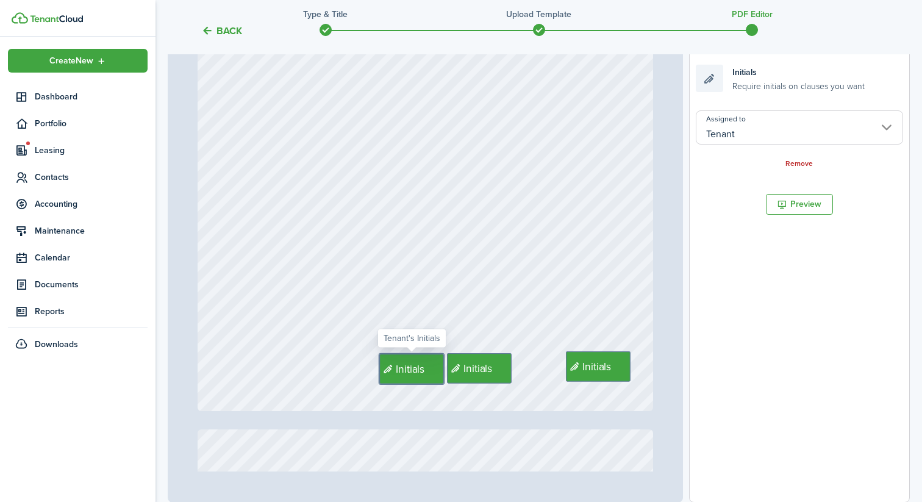
click at [546, 277] on div "Initials Initials Initials" at bounding box center [426, 110] width 456 height 602
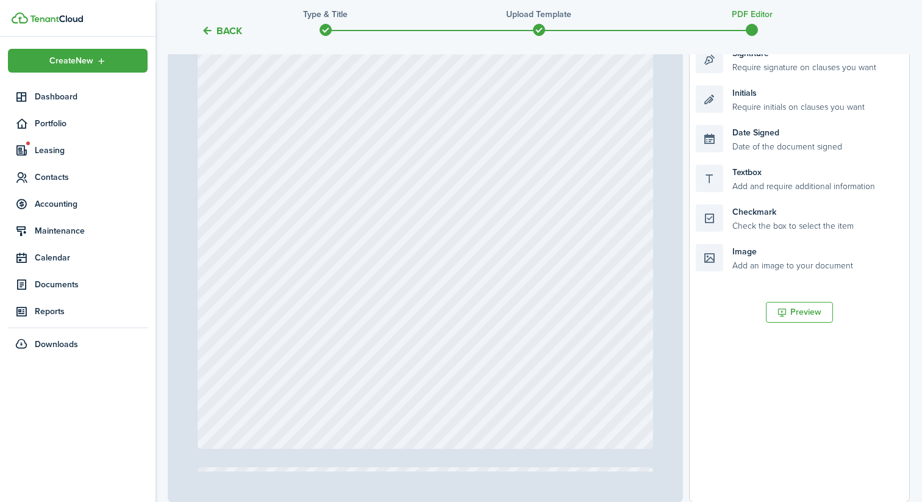
scroll to position [2063, 0]
drag, startPoint x: 782, startPoint y: 112, endPoint x: 650, endPoint y: 413, distance: 328.9
click at [650, 413] on div "Page 4 of 13 50% 75% 100% 150% 200% Fit Initials Initials Initials Initials Ini…" at bounding box center [539, 249] width 742 height 506
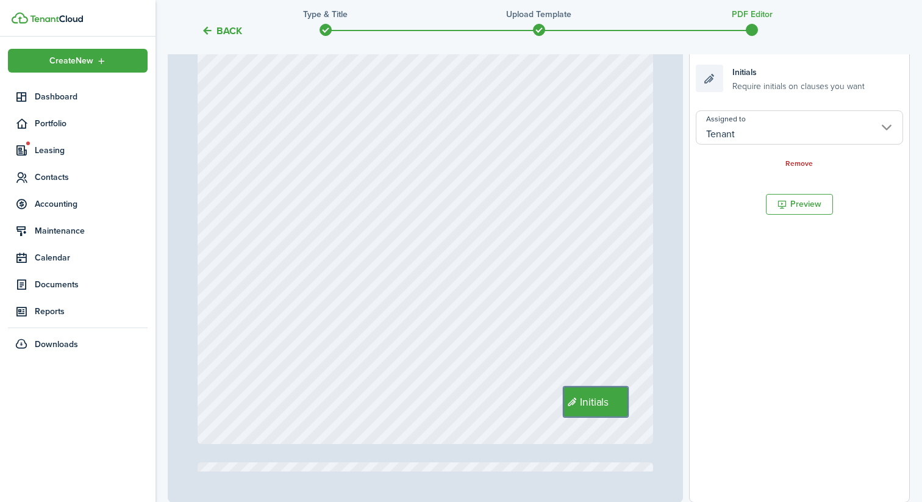
click at [620, 294] on div "Initials" at bounding box center [426, 143] width 456 height 602
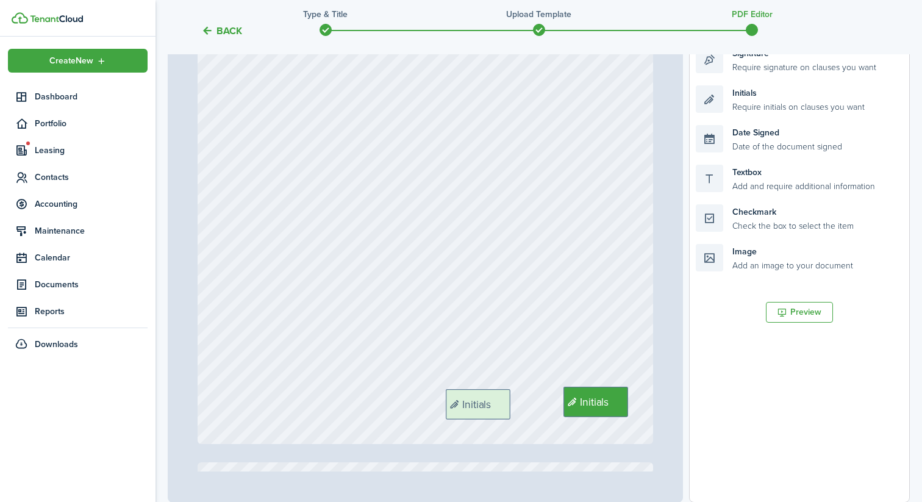
drag, startPoint x: 766, startPoint y: 107, endPoint x: 516, endPoint y: 410, distance: 392.4
click at [516, 410] on div "Page 4 of 13 50% 75% 100% 150% 200% Fit Initials Initials Initials Initials Ini…" at bounding box center [539, 249] width 742 height 506
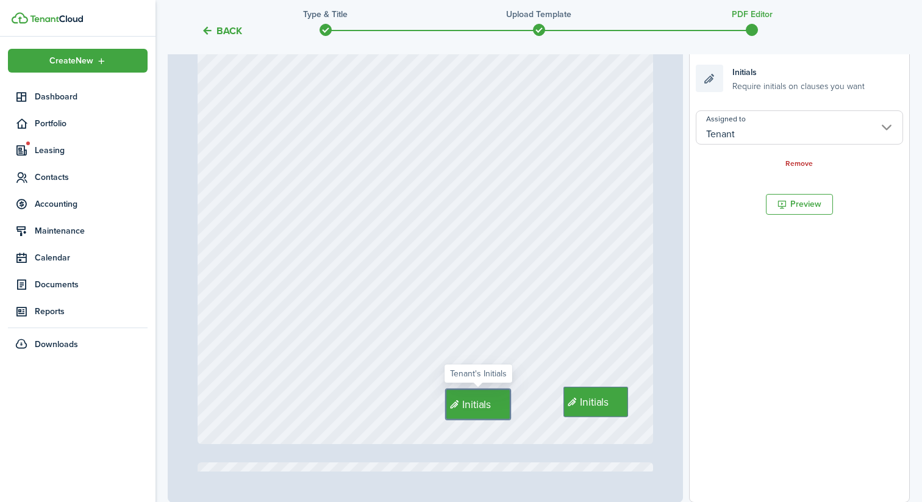
click at [536, 347] on div "Initials Initials" at bounding box center [426, 143] width 456 height 602
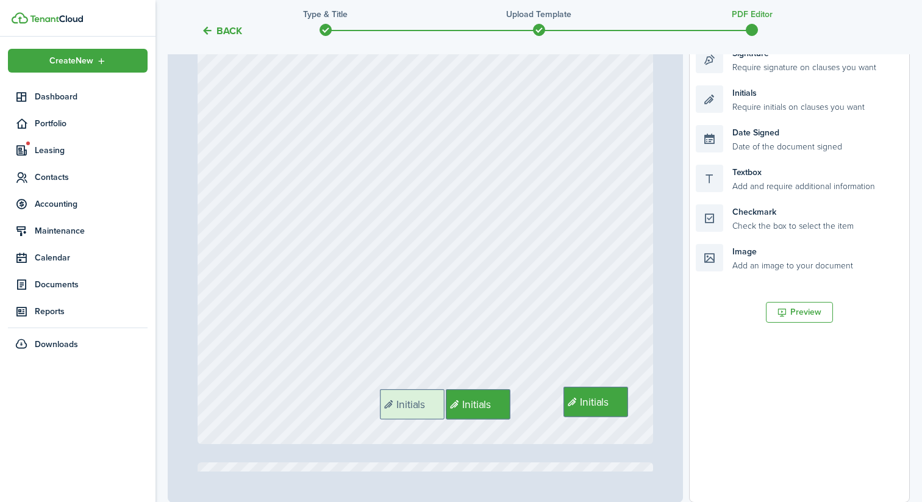
drag, startPoint x: 749, startPoint y: 101, endPoint x: 433, endPoint y: 404, distance: 437.6
click at [433, 404] on div "Page 4 of 13 50% 75% 100% 150% 200% Fit Initials Initials Initials Initials Ini…" at bounding box center [539, 249] width 742 height 506
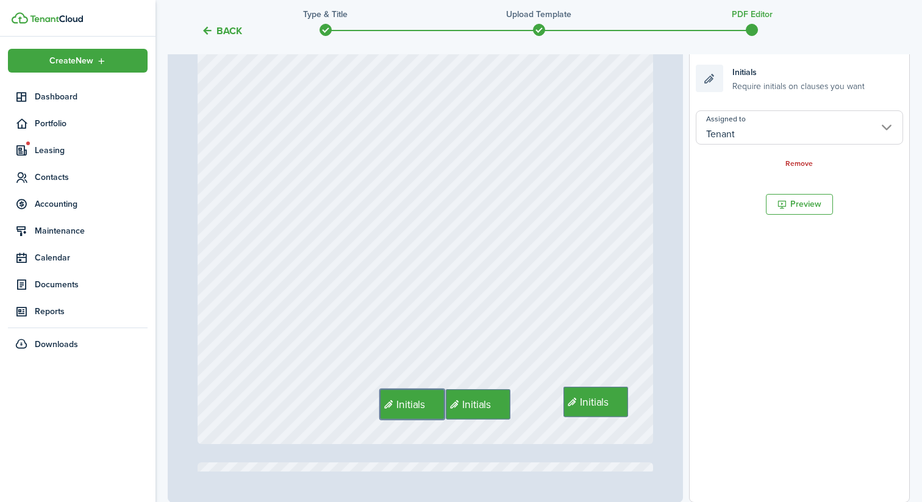
click at [497, 329] on div "Initials Initials Initials" at bounding box center [426, 143] width 456 height 602
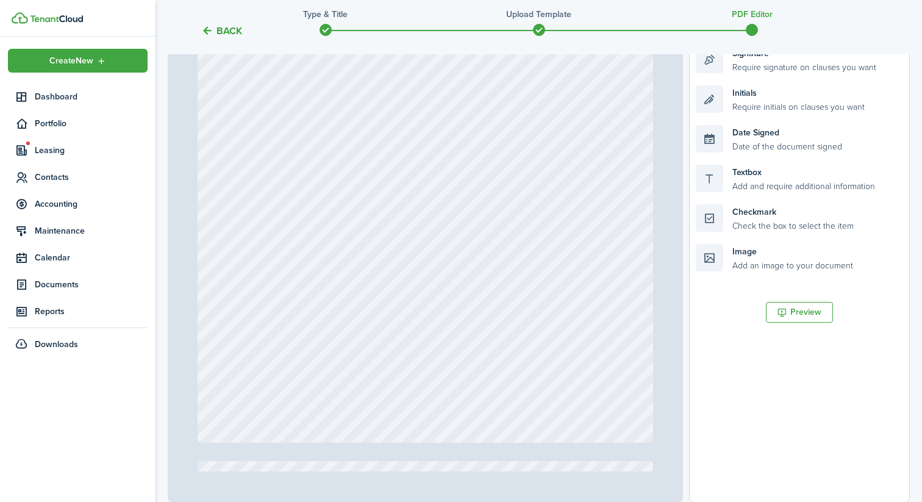
scroll to position [2689, 0]
drag, startPoint x: 753, startPoint y: 105, endPoint x: 622, endPoint y: 400, distance: 322.5
click at [622, 400] on div "Page 5 of 13 50% 75% 100% 150% 200% Fit Initials Initials Initials Initials Ini…" at bounding box center [539, 249] width 742 height 506
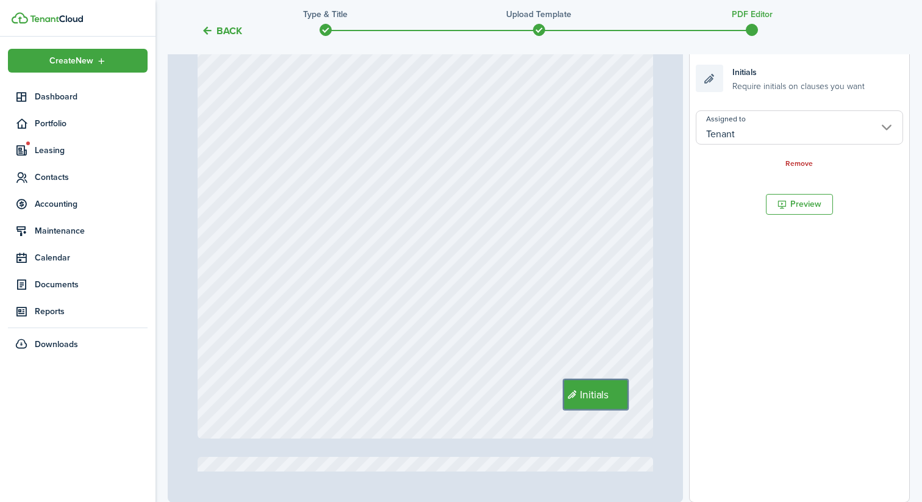
click at [608, 288] on div "Initials" at bounding box center [426, 137] width 456 height 602
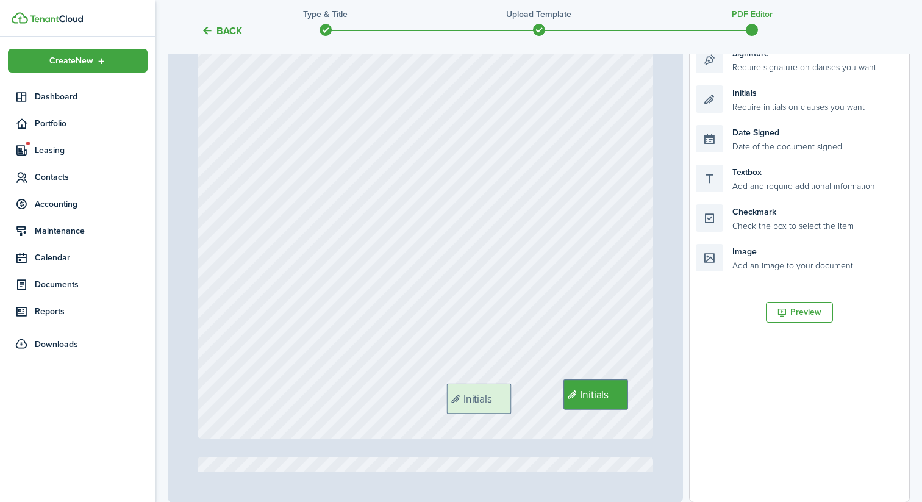
drag, startPoint x: 761, startPoint y: 85, endPoint x: 512, endPoint y: 384, distance: 389.1
click at [512, 383] on div "Page 5 of 13 50% 75% 100% 150% 200% Fit Initials Initials Initials Initials Ini…" at bounding box center [539, 249] width 742 height 506
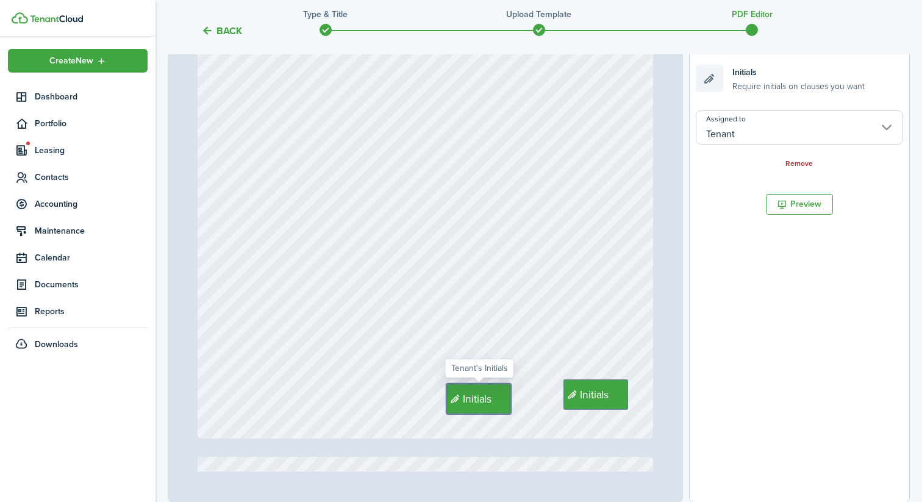
click at [529, 333] on div "Initials Initials" at bounding box center [426, 137] width 456 height 602
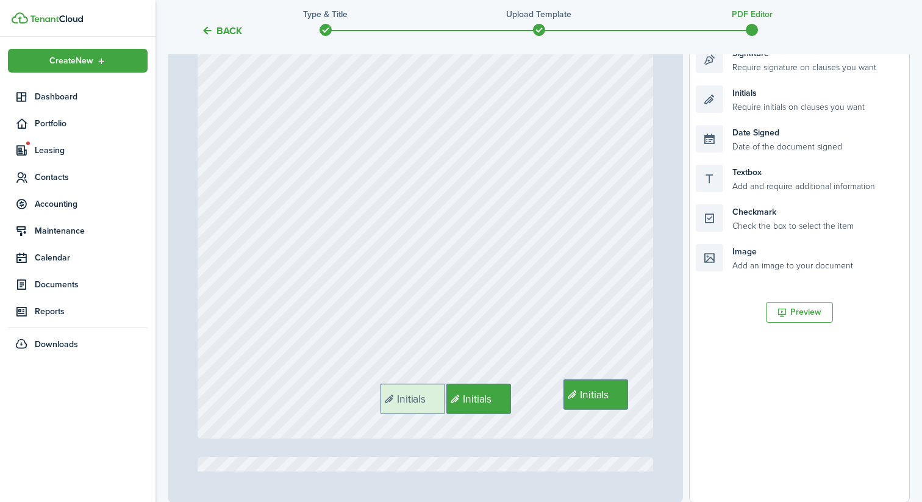
drag, startPoint x: 738, startPoint y: 99, endPoint x: 422, endPoint y: 397, distance: 433.8
click at [422, 397] on div "Page 5 of 13 50% 75% 100% 150% 200% Fit Initials Initials Initials Initials Ini…" at bounding box center [539, 249] width 742 height 506
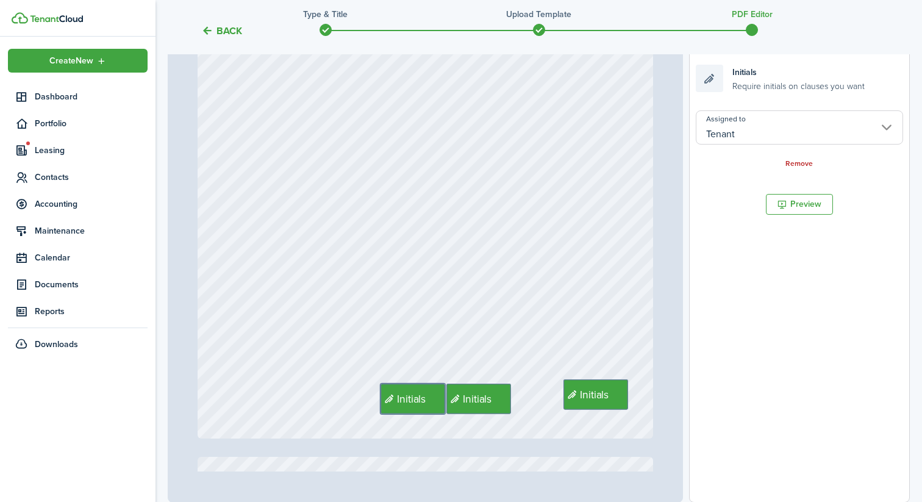
click at [491, 313] on div "Initials Initials Initials" at bounding box center [426, 137] width 456 height 602
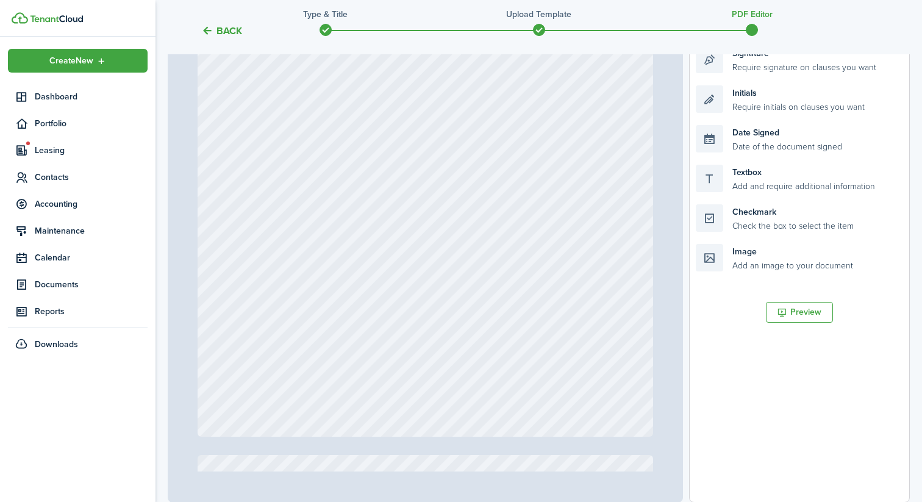
scroll to position [3313, 0]
drag, startPoint x: 758, startPoint y: 104, endPoint x: 625, endPoint y: 394, distance: 319.5
click at [625, 394] on div "Page 6 of 13 50% 75% 100% 150% 200% Fit Initials Initials Initials Initials Ini…" at bounding box center [539, 249] width 742 height 506
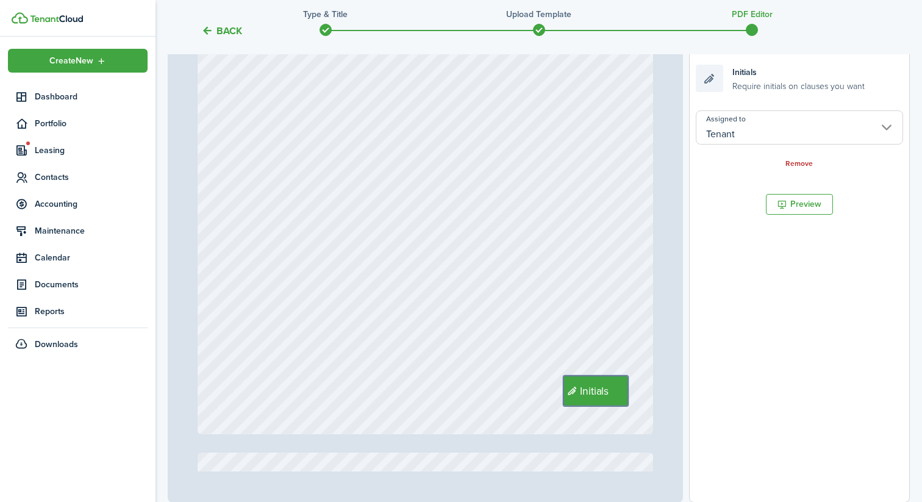
click at [623, 263] on div "Initials" at bounding box center [426, 133] width 456 height 602
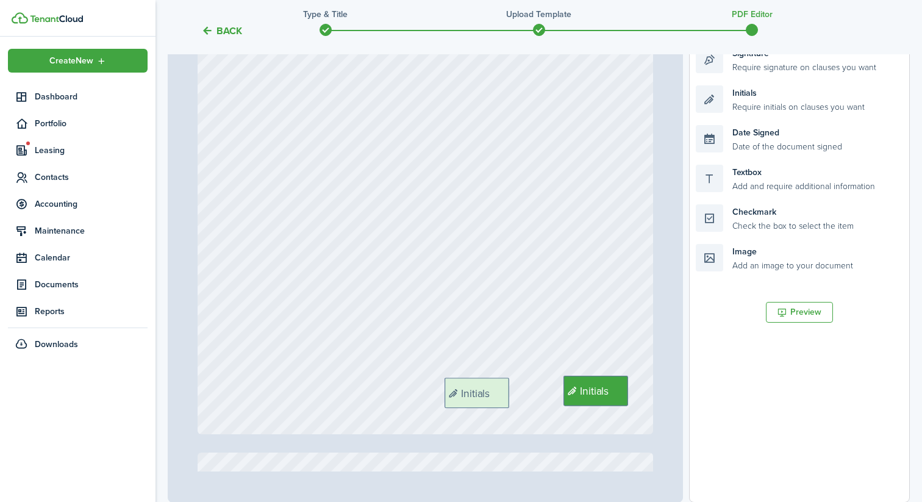
drag, startPoint x: 755, startPoint y: 94, endPoint x: 504, endPoint y: 386, distance: 385.2
click at [504, 386] on div "Page 6 of 13 50% 75% 100% 150% 200% Fit Initials Initials Initials Initials Ini…" at bounding box center [539, 249] width 742 height 506
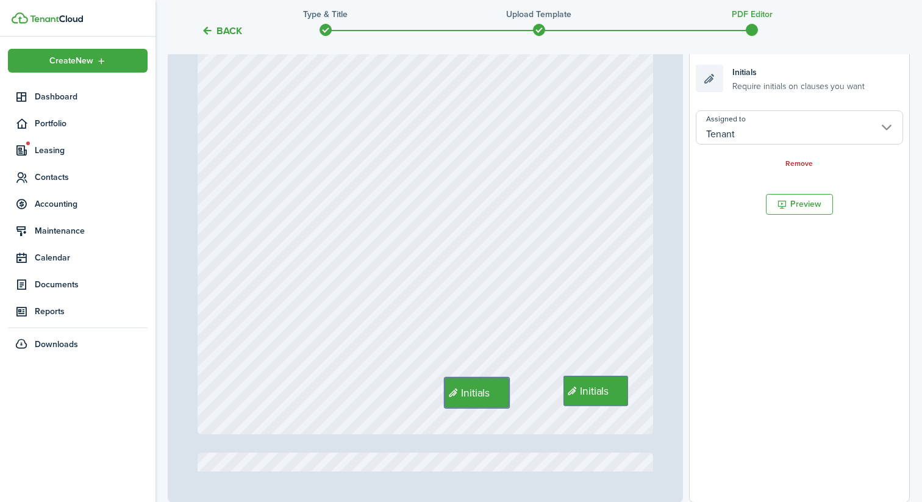
click at [541, 322] on div "Initials Initials" at bounding box center [426, 133] width 456 height 602
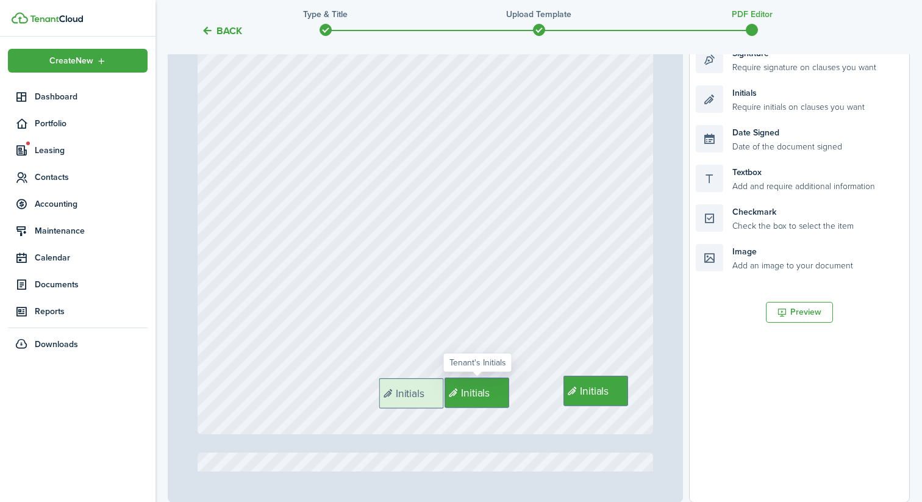
drag, startPoint x: 763, startPoint y: 107, endPoint x: 446, endPoint y: 400, distance: 431.4
click at [446, 400] on div "Page 6 of 13 50% 75% 100% 150% 200% Fit Initials Initials Initials Initials Ini…" at bounding box center [539, 249] width 742 height 506
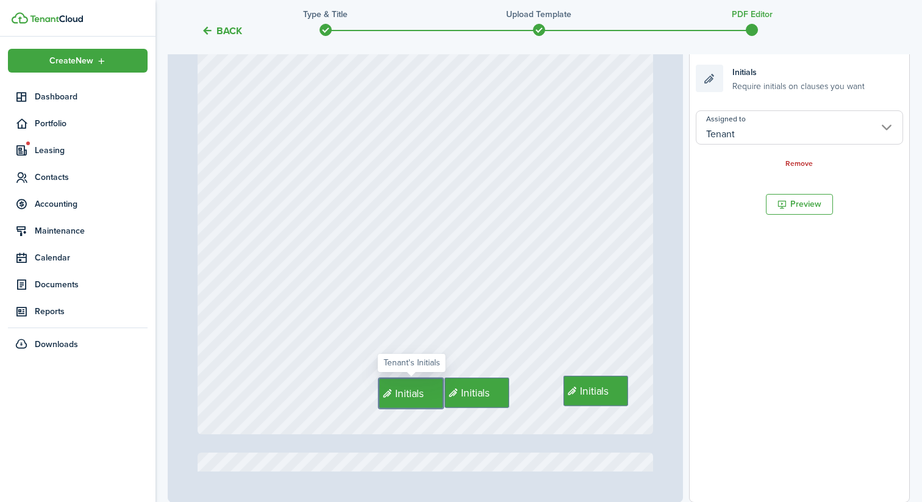
click at [545, 272] on div "Initials Initials Initials" at bounding box center [426, 133] width 456 height 602
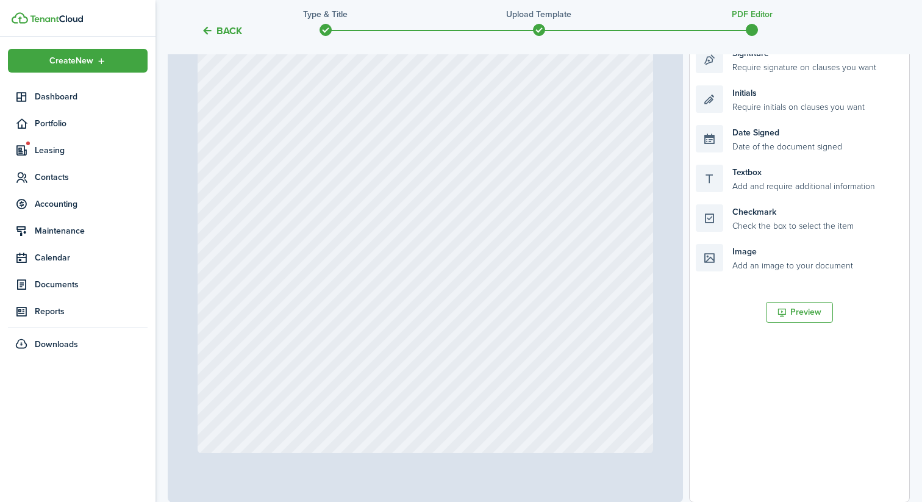
scroll to position [3945, 0]
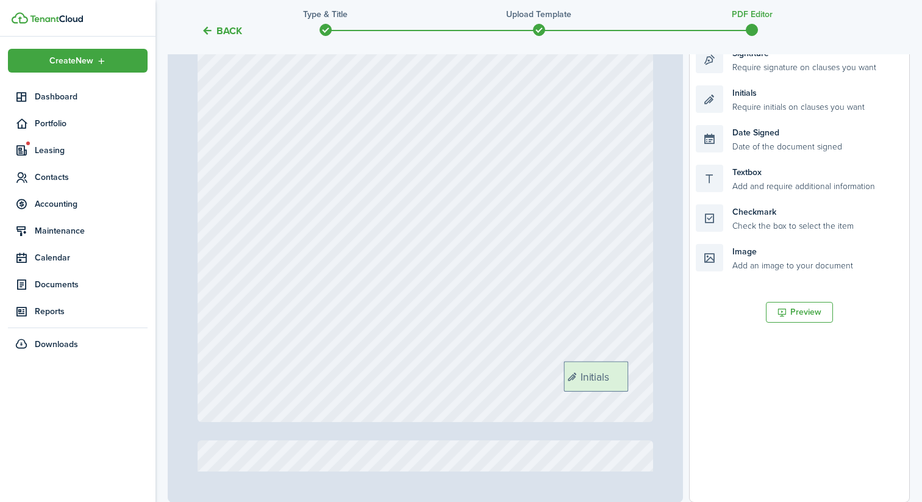
drag, startPoint x: 777, startPoint y: 96, endPoint x: 646, endPoint y: 371, distance: 305.4
click at [646, 371] on div "Page 7 of 13 50% 75% 100% 150% 200% Fit Initials Initials Initials Initials Ini…" at bounding box center [539, 249] width 742 height 506
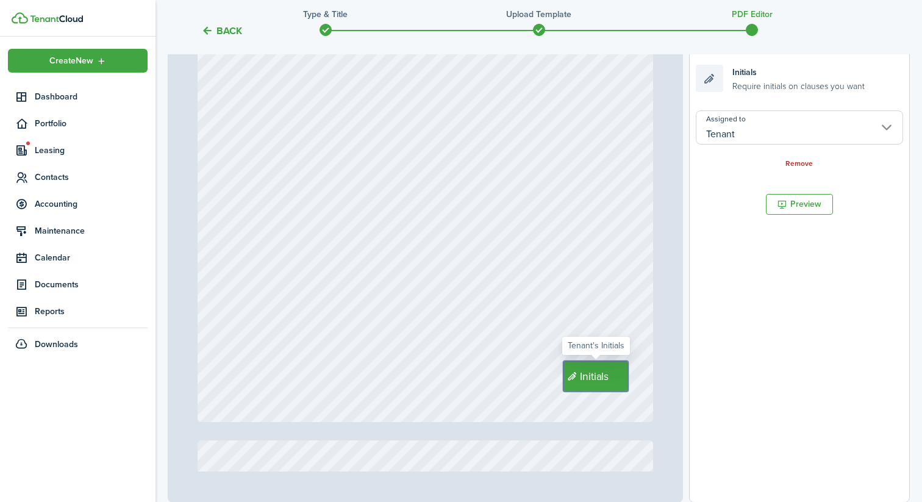
click at [551, 283] on div "Initials" at bounding box center [426, 121] width 456 height 602
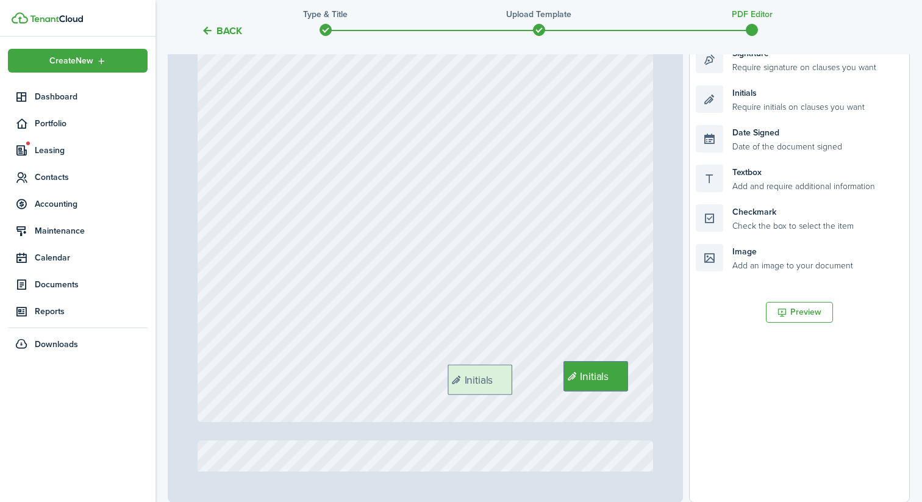
drag, startPoint x: 752, startPoint y: 108, endPoint x: 504, endPoint y: 386, distance: 373.1
click at [504, 386] on div "Page 7 of 13 50% 75% 100% 150% 200% Fit Initials Initials Initials Initials Ini…" at bounding box center [539, 249] width 742 height 506
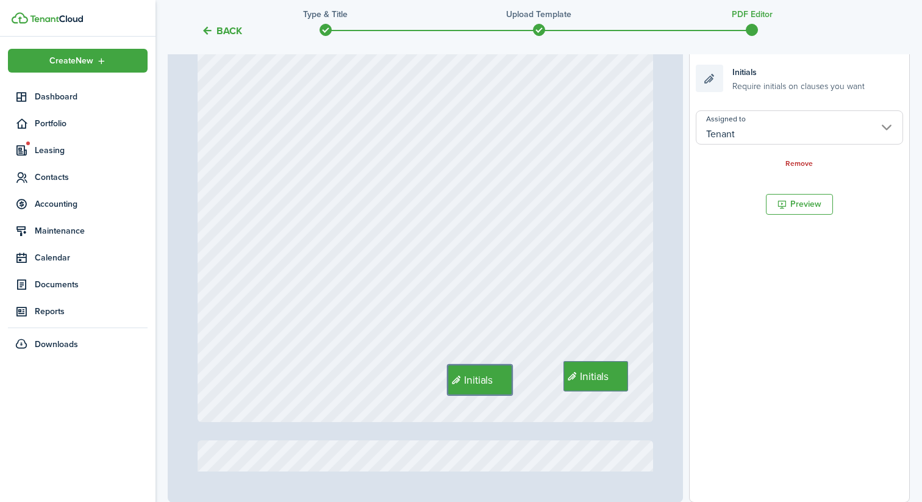
click at [558, 320] on div "Initials Initials" at bounding box center [426, 121] width 456 height 602
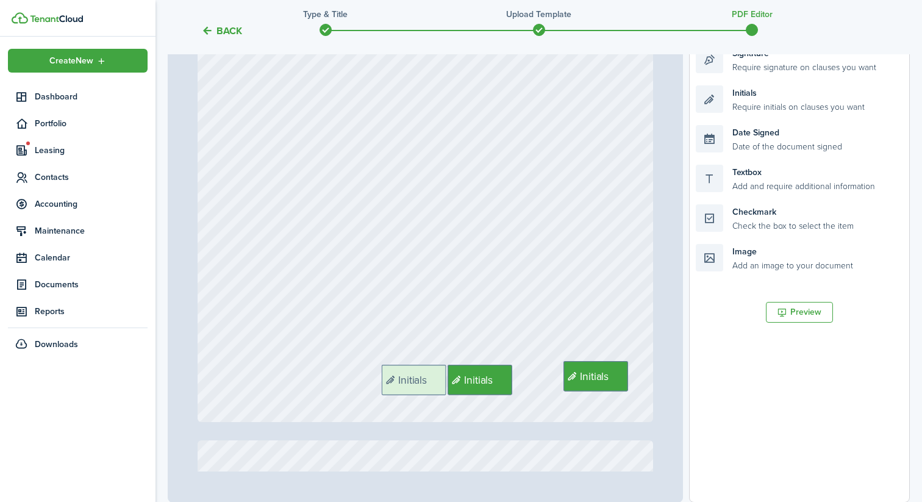
drag, startPoint x: 749, startPoint y: 105, endPoint x: 435, endPoint y: 383, distance: 419.3
click at [435, 383] on div "Page 7 of 13 50% 75% 100% 150% 200% Fit Initials Initials Initials Initials Ini…" at bounding box center [539, 249] width 742 height 506
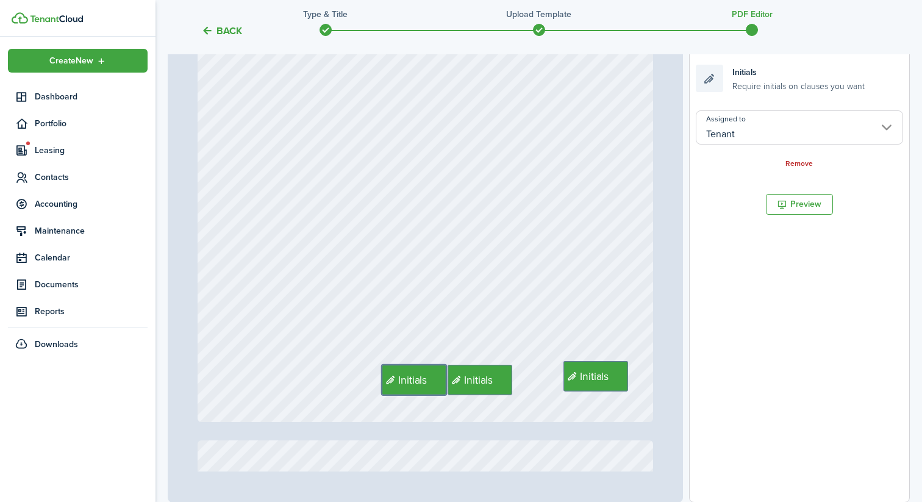
click at [497, 310] on div "Initials Initials Initials" at bounding box center [426, 121] width 456 height 602
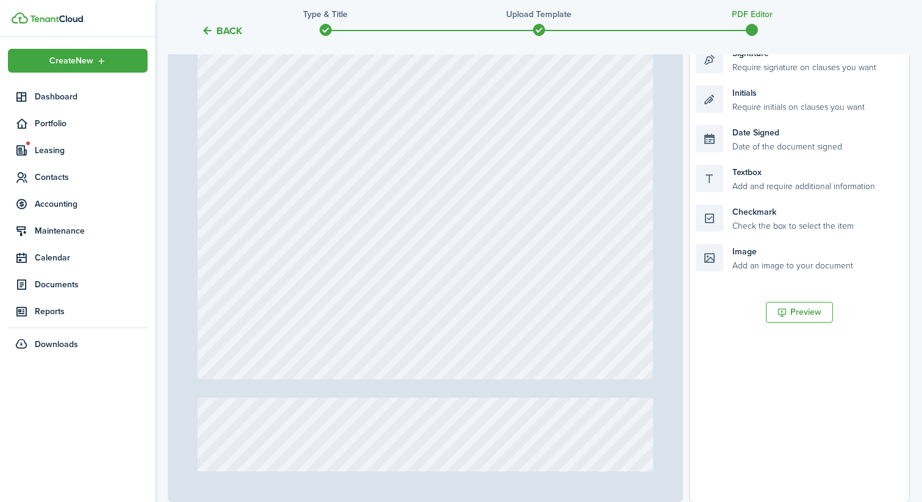
scroll to position [4610, 0]
drag, startPoint x: 750, startPoint y: 104, endPoint x: 619, endPoint y: 337, distance: 267.2
click at [619, 337] on div "Page 8 of 13 50% 75% 100% 150% 200% Fit Initials Initials Initials Initials Ini…" at bounding box center [539, 249] width 742 height 506
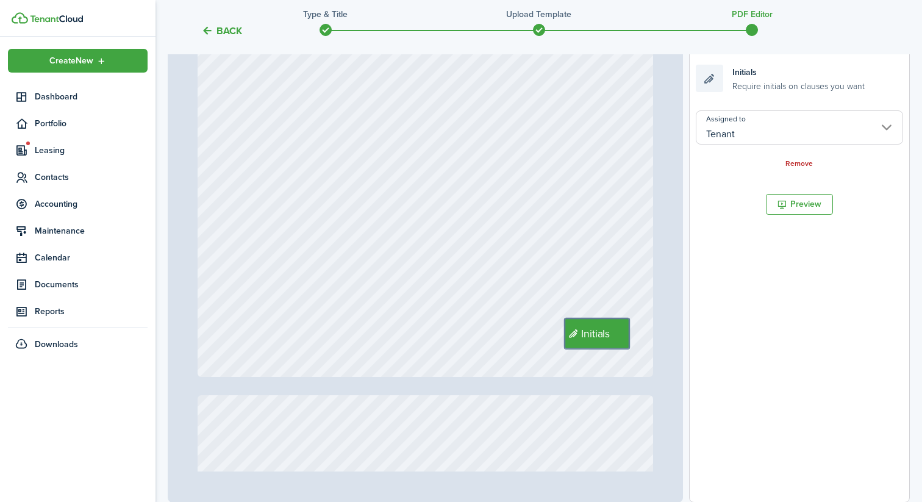
click at [603, 227] on div "Initials" at bounding box center [426, 76] width 456 height 602
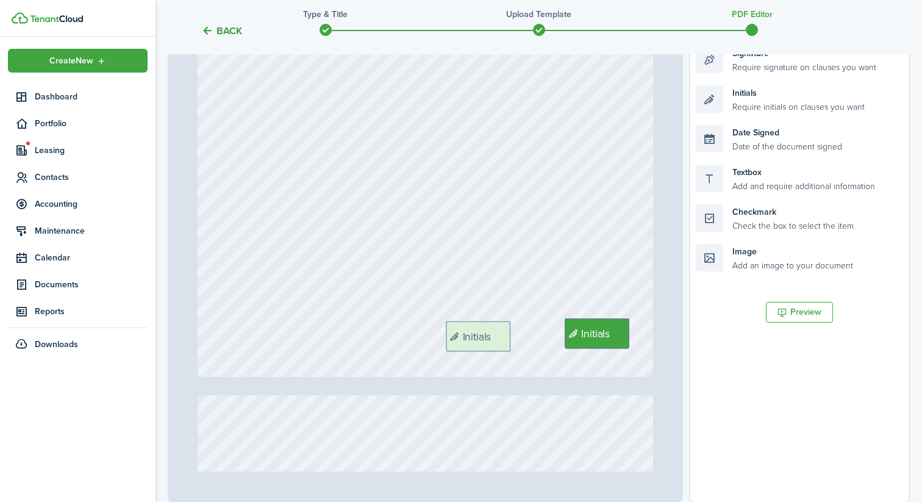
drag, startPoint x: 753, startPoint y: 108, endPoint x: 503, endPoint y: 344, distance: 343.7
click at [503, 344] on div "Page 8 of 13 50% 75% 100% 150% 200% Fit Initials Initials Initials Initials Ini…" at bounding box center [539, 249] width 742 height 506
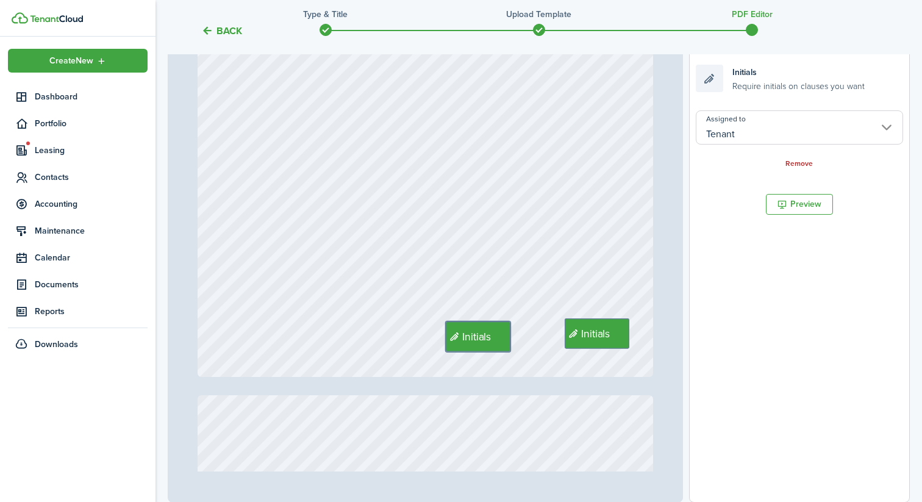
click at [535, 281] on div "Initials Initials" at bounding box center [426, 76] width 456 height 602
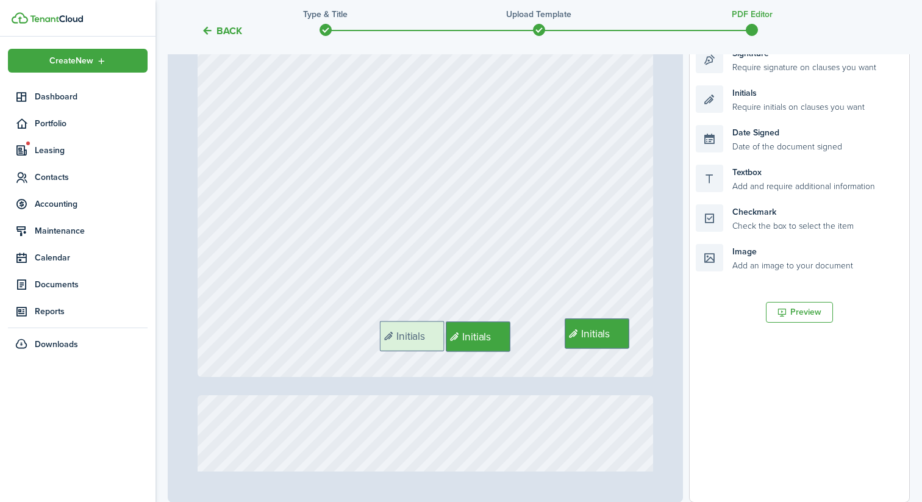
drag, startPoint x: 757, startPoint y: 107, endPoint x: 441, endPoint y: 343, distance: 394.7
click at [441, 343] on div "Page 8 of 13 50% 75% 100% 150% 200% Fit Initials Initials Initials Initials Ini…" at bounding box center [539, 249] width 742 height 506
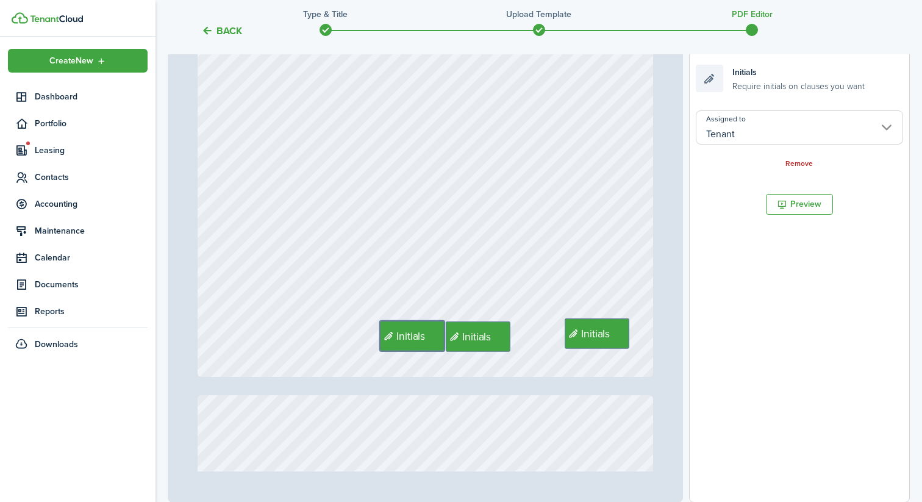
click at [546, 254] on div "Initials Initials Initials" at bounding box center [426, 76] width 456 height 602
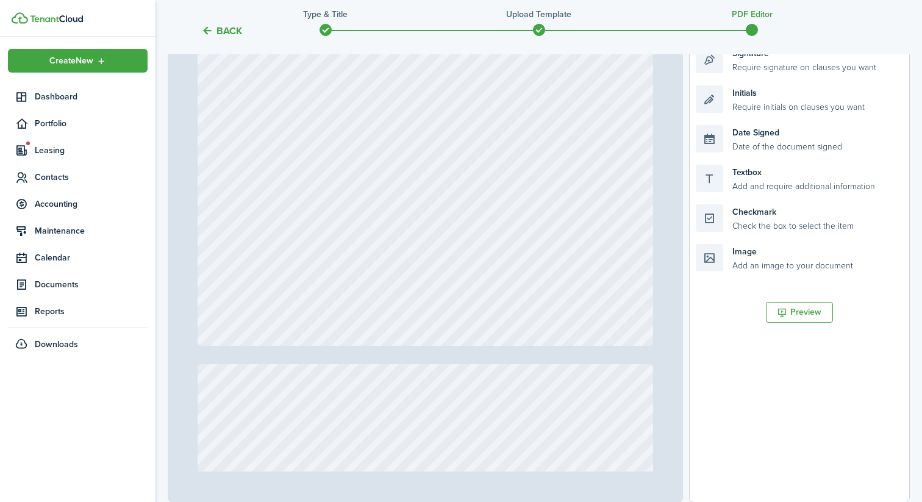
scroll to position [5263, 0]
drag, startPoint x: 758, startPoint y: 103, endPoint x: 626, endPoint y: 304, distance: 239.9
click at [626, 304] on div "Page 9 of 13 50% 75% 100% 150% 200% Fit Initials Initials Initials Initials Ini…" at bounding box center [539, 249] width 742 height 506
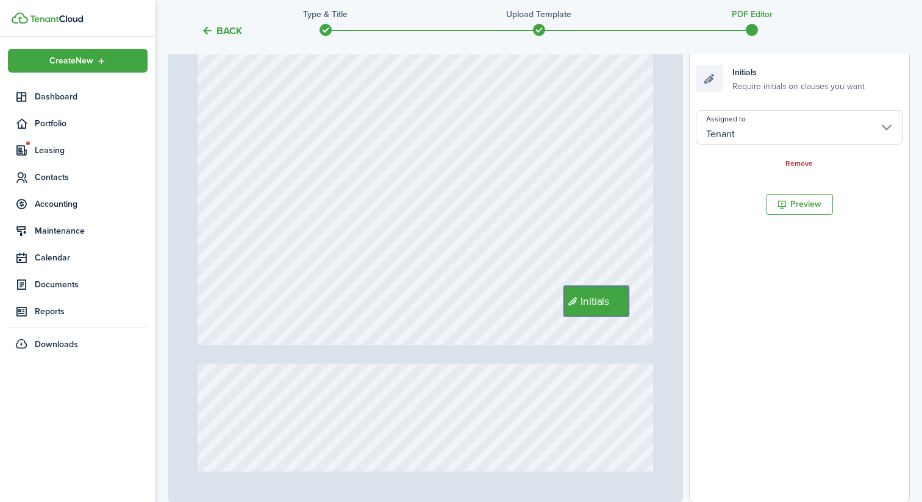
click at [622, 208] on div "Initials" at bounding box center [426, 44] width 456 height 602
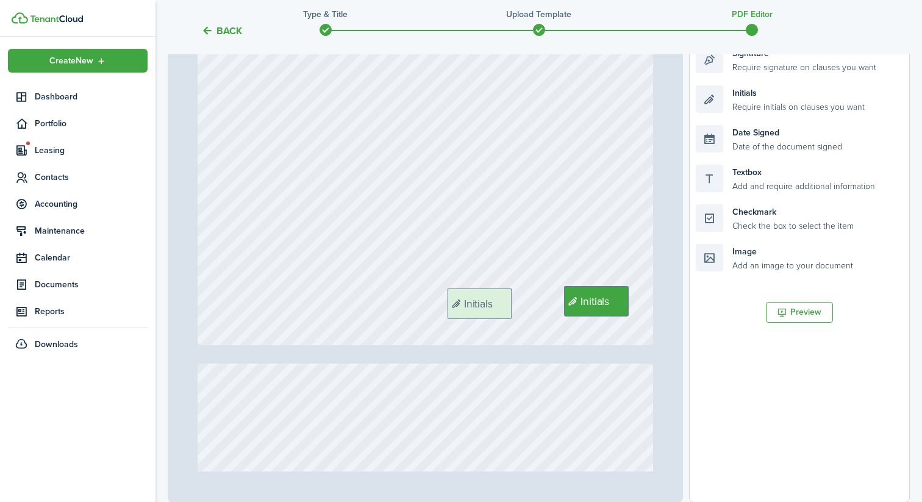
drag, startPoint x: 765, startPoint y: 101, endPoint x: 516, endPoint y: 303, distance: 320.7
click at [516, 303] on div "Page 9 of 13 50% 75% 100% 150% 200% Fit Initials Initials Initials Initials Ini…" at bounding box center [539, 249] width 742 height 506
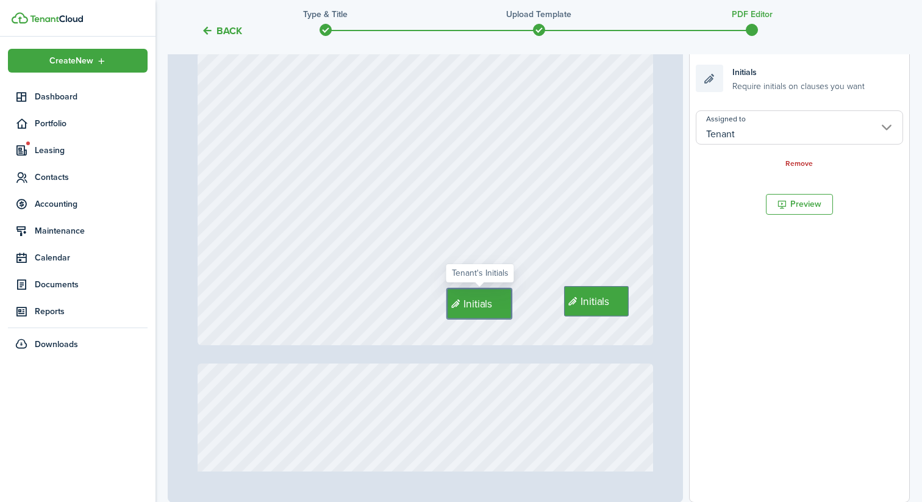
click at [550, 239] on div "Initials Initials" at bounding box center [426, 44] width 456 height 602
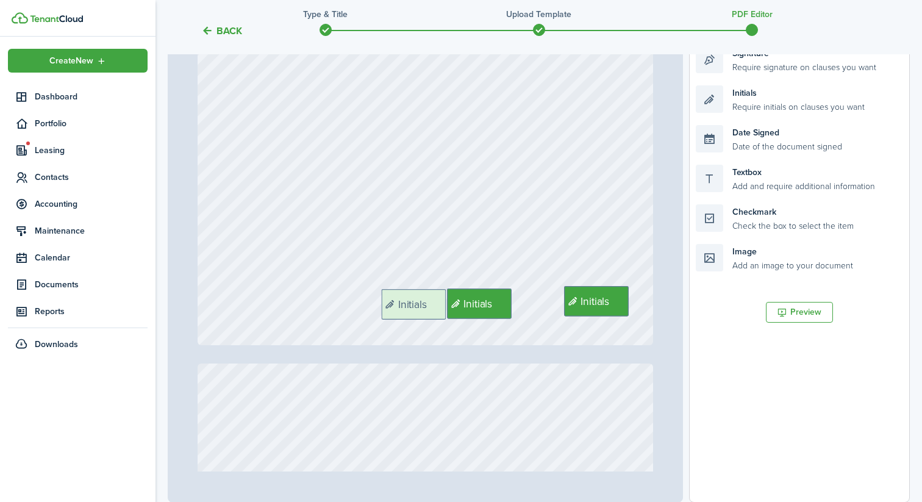
drag, startPoint x: 755, startPoint y: 101, endPoint x: 441, endPoint y: 304, distance: 374.7
click at [441, 304] on div "Page 9 of 13 50% 75% 100% 150% 200% Fit Initials Initials Initials Initials Ini…" at bounding box center [539, 249] width 742 height 506
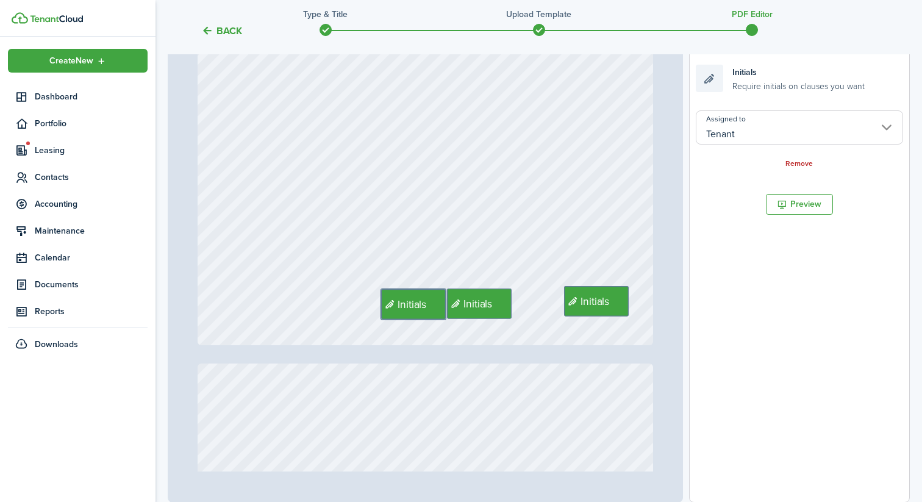
click at [510, 248] on div "Initials Initials Initials" at bounding box center [426, 44] width 456 height 602
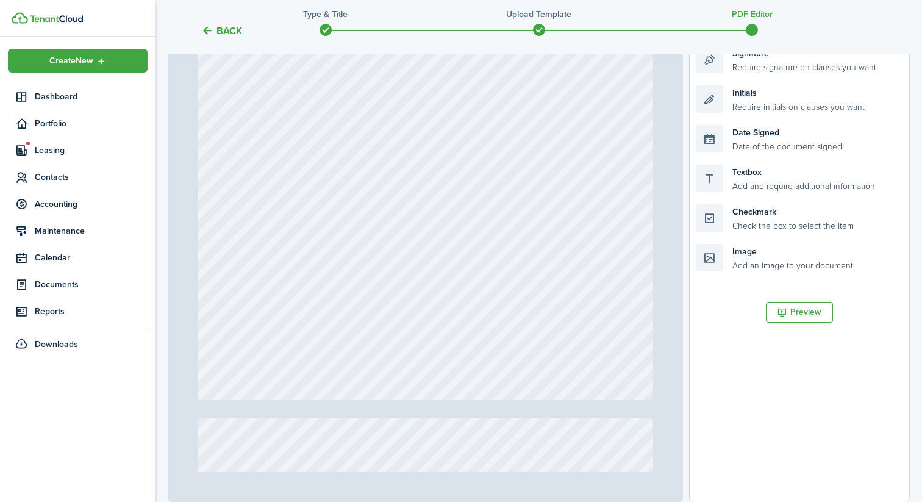
scroll to position [5835, 0]
drag, startPoint x: 769, startPoint y: 102, endPoint x: 636, endPoint y: 351, distance: 281.7
click at [636, 351] on div "Page 10 of 13 50% 75% 100% 150% 200% Fit Initials Initials Initials Initials In…" at bounding box center [539, 249] width 742 height 506
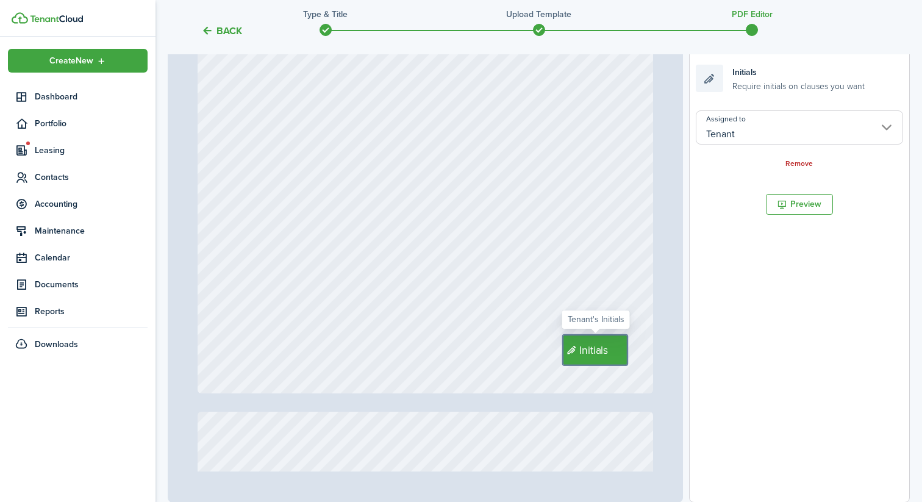
click at [629, 279] on div "Initials" at bounding box center [426, 93] width 456 height 602
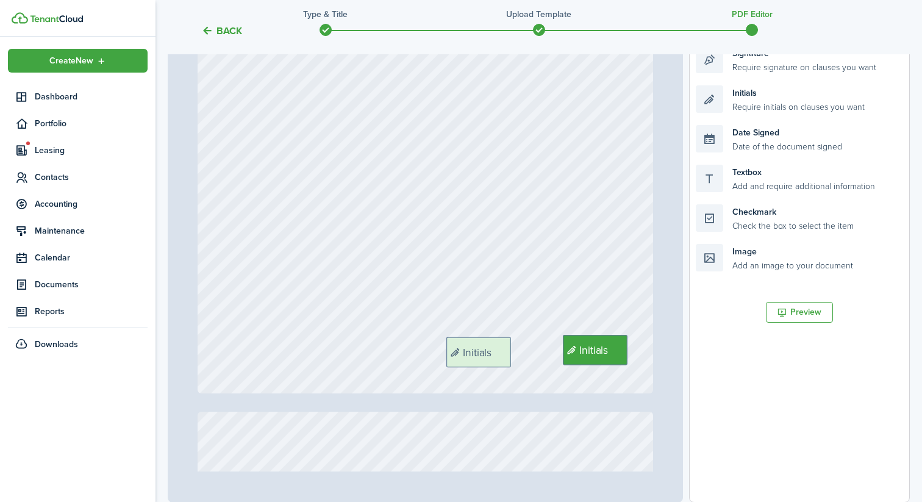
drag, startPoint x: 764, startPoint y: 95, endPoint x: 515, endPoint y: 346, distance: 353.9
click at [515, 346] on div "Page 10 of 13 50% 75% 100% 150% 200% Fit Initials Initials Initials Initials In…" at bounding box center [539, 249] width 742 height 506
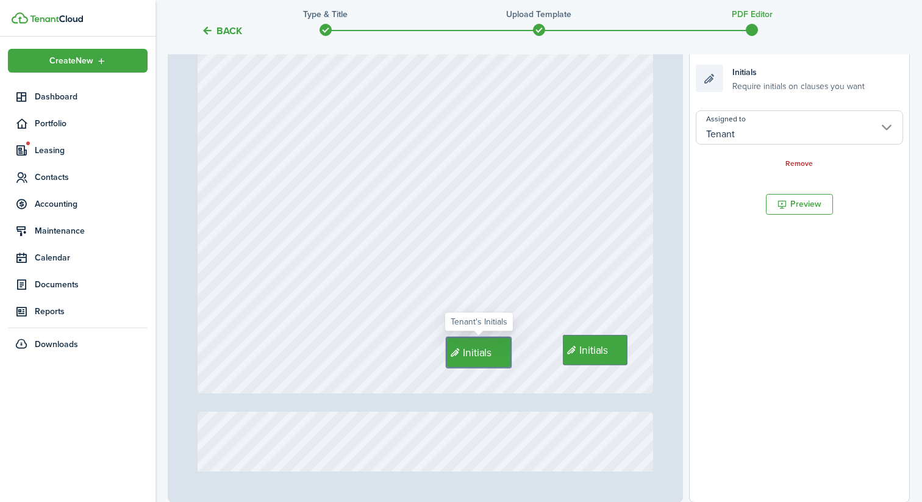
click at [543, 322] on div "Initials Initials" at bounding box center [426, 93] width 456 height 602
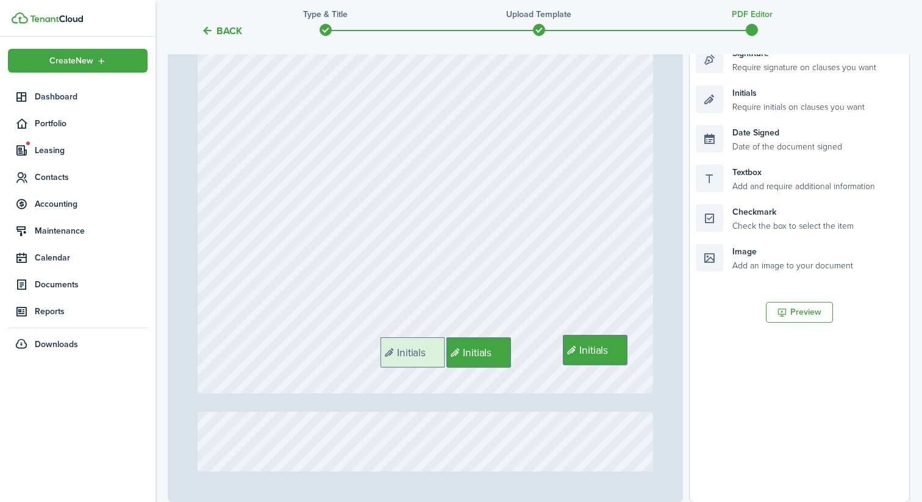
drag, startPoint x: 756, startPoint y: 105, endPoint x: 441, endPoint y: 355, distance: 402.6
click at [441, 355] on div "Page 10 of 13 50% 75% 100% 150% 200% Fit Initials Initials Initials Initials In…" at bounding box center [539, 249] width 742 height 506
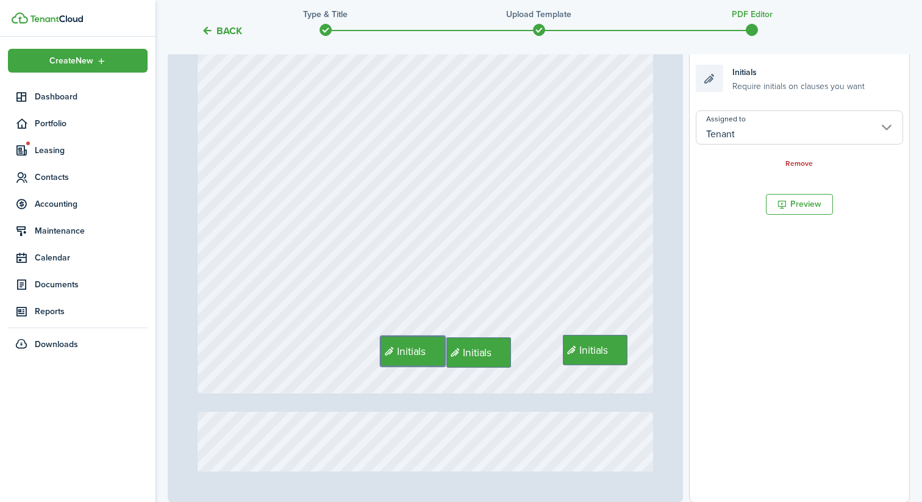
click at [504, 271] on div "Initials Initials Initials" at bounding box center [426, 93] width 456 height 602
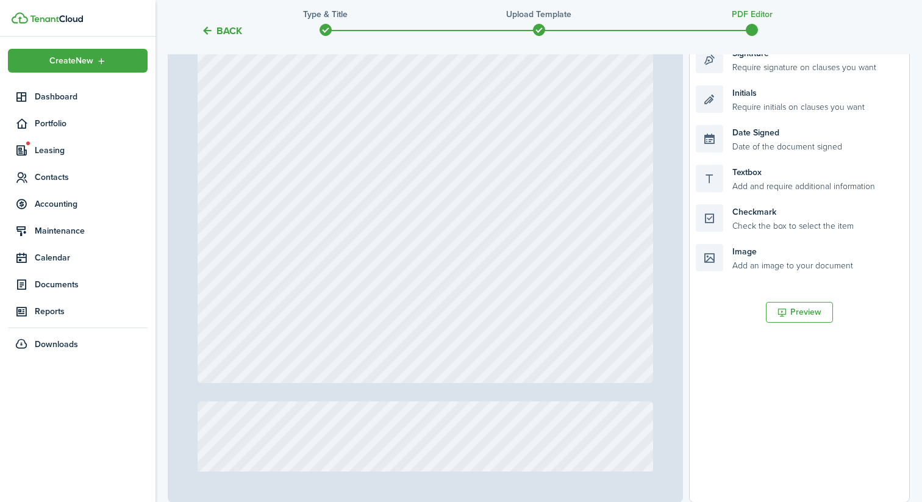
scroll to position [6466, 0]
drag, startPoint x: 775, startPoint y: 100, endPoint x: 643, endPoint y: 337, distance: 271.0
click at [643, 337] on div "Page 11 of 13 50% 75% 100% 150% 200% Fit Initials Initials Initials Initials In…" at bounding box center [539, 249] width 742 height 506
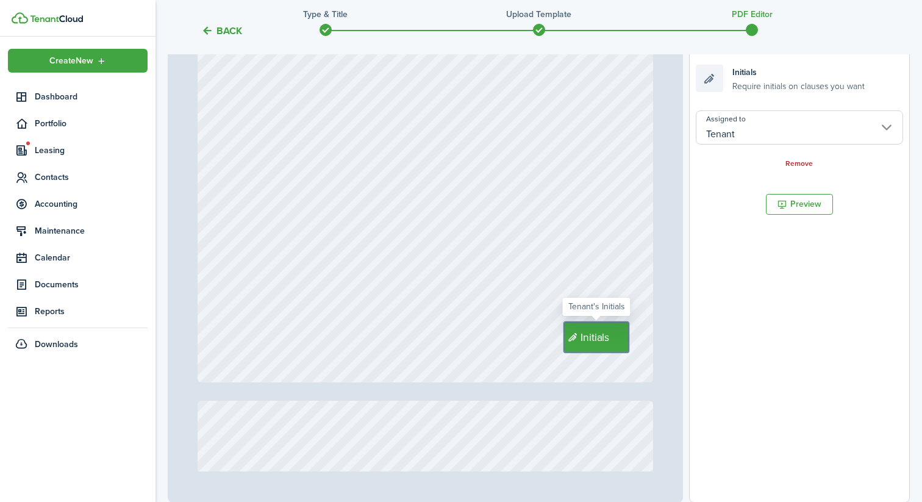
click at [586, 208] on div "Initials" at bounding box center [426, 82] width 456 height 602
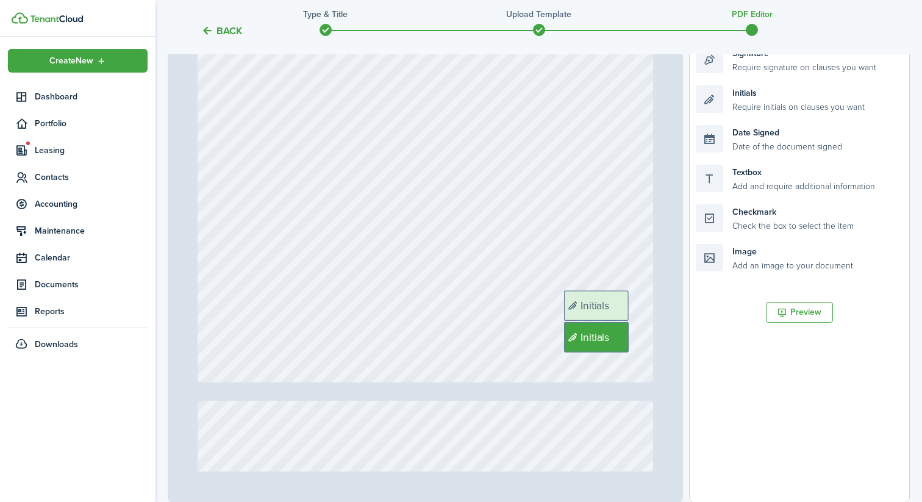
drag, startPoint x: 770, startPoint y: 104, endPoint x: 638, endPoint y: 309, distance: 243.5
click at [638, 309] on div "Page 11 of 13 50% 75% 100% 150% 200% Fit Initials Initials Initials Initials In…" at bounding box center [539, 249] width 742 height 506
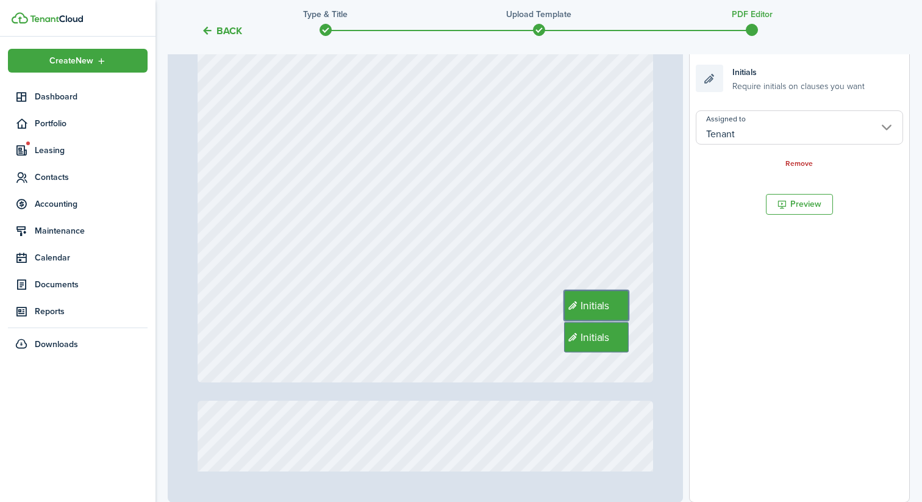
click at [633, 218] on div "Initials Initials" at bounding box center [426, 82] width 456 height 602
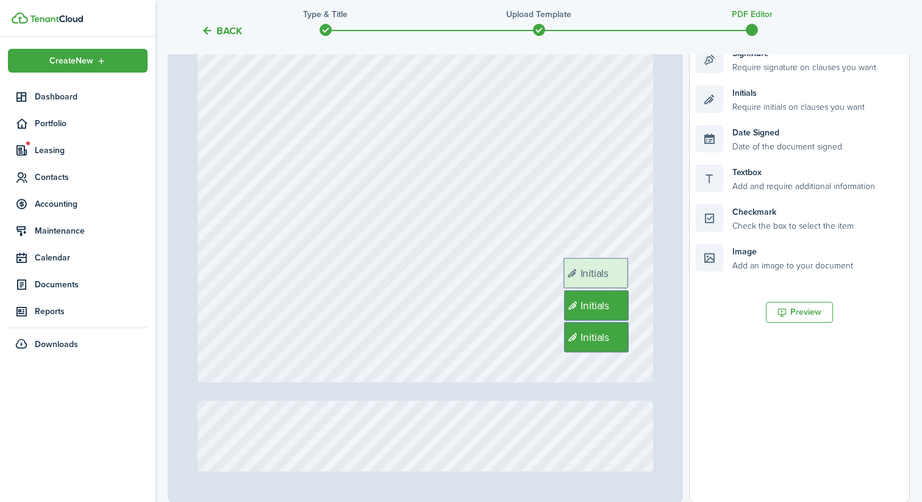
drag, startPoint x: 745, startPoint y: 96, endPoint x: 613, endPoint y: 269, distance: 217.5
click at [613, 269] on div "Page 11 of 13 50% 75% 100% 150% 200% Fit Initials Initials Initials Initials In…" at bounding box center [539, 249] width 742 height 506
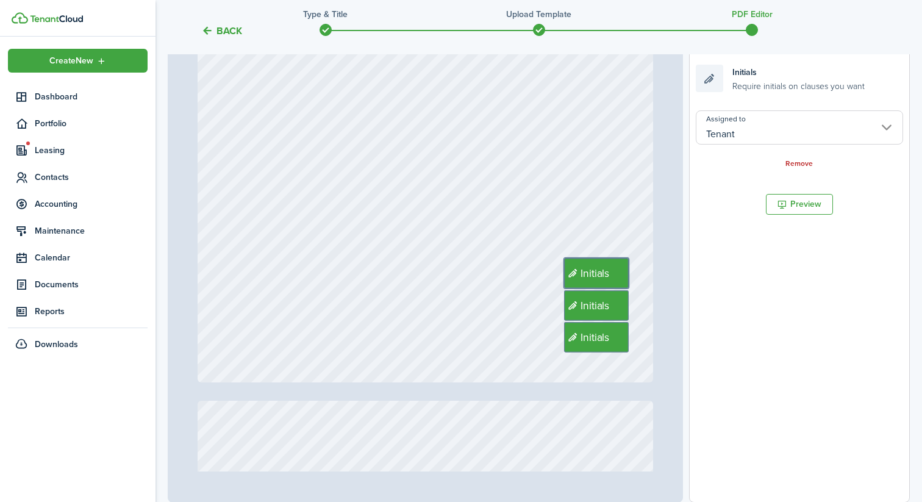
click at [604, 210] on div "Initials Initials Initials" at bounding box center [426, 82] width 456 height 602
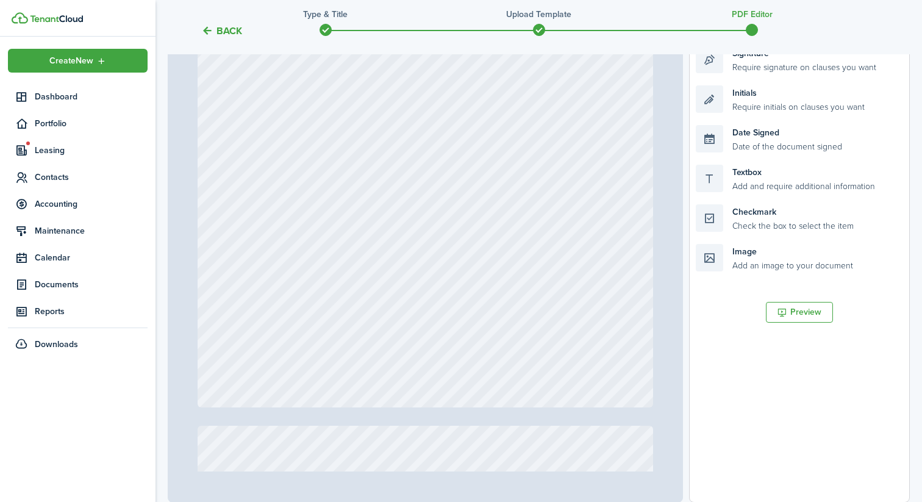
scroll to position [7098, 0]
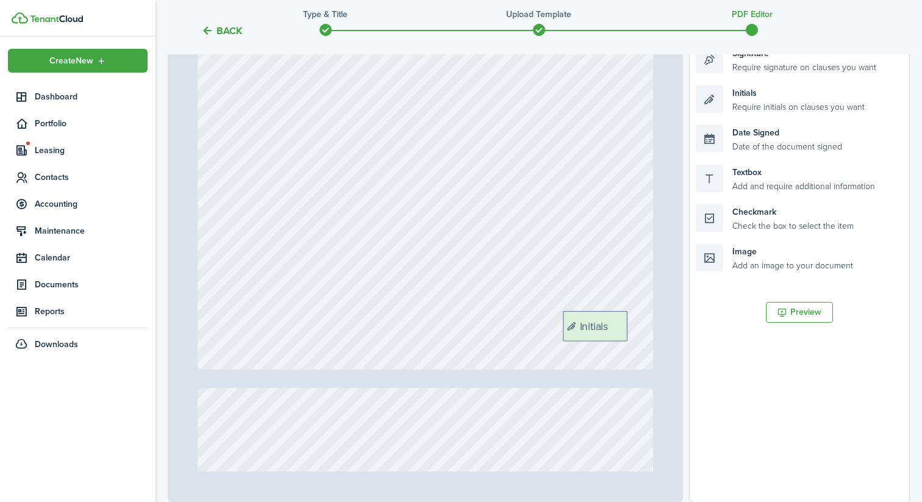
drag, startPoint x: 769, startPoint y: 99, endPoint x: 643, endPoint y: 316, distance: 250.5
click at [643, 315] on div "Page 12 of 13 50% 75% 100% 150% 200% Fit Initials Initials Initials Initials In…" at bounding box center [539, 249] width 742 height 506
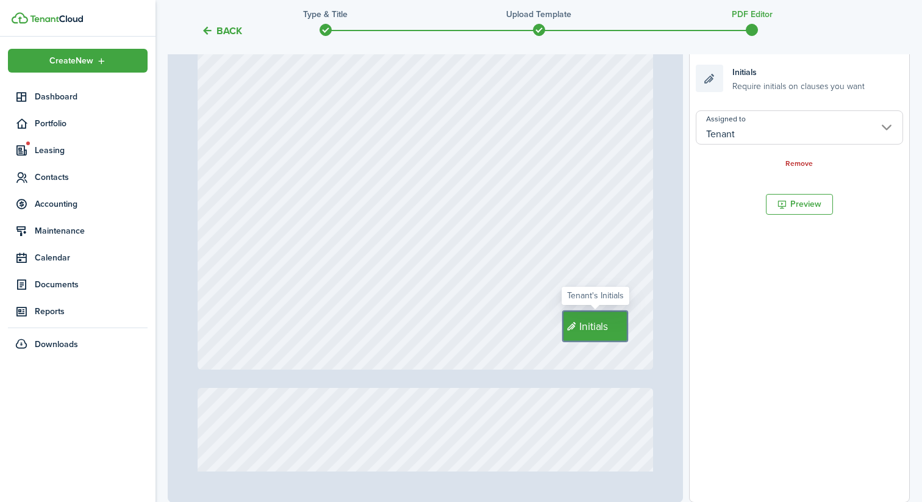
click at [621, 191] on div "Initials" at bounding box center [426, 69] width 456 height 602
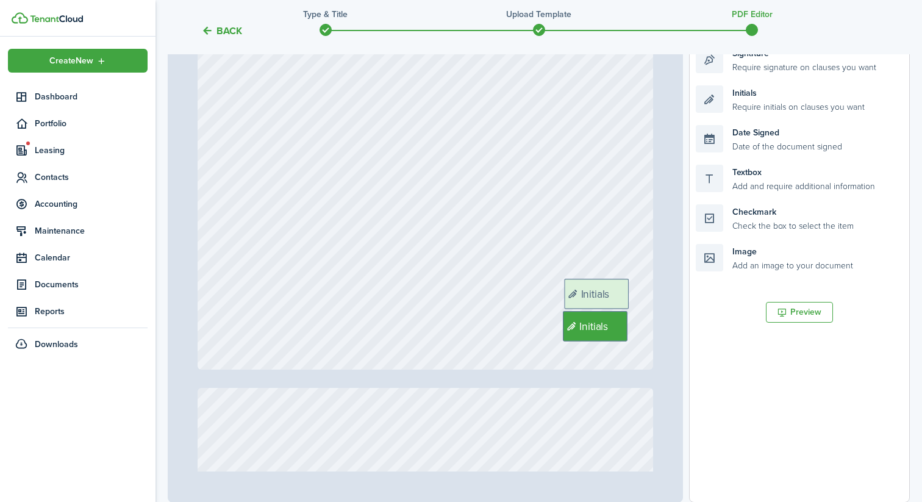
drag, startPoint x: 766, startPoint y: 99, endPoint x: 633, endPoint y: 293, distance: 235.0
click at [633, 293] on div "Page 12 of 13 50% 75% 100% 150% 200% Fit Initials Initials Initials Initials In…" at bounding box center [539, 249] width 742 height 506
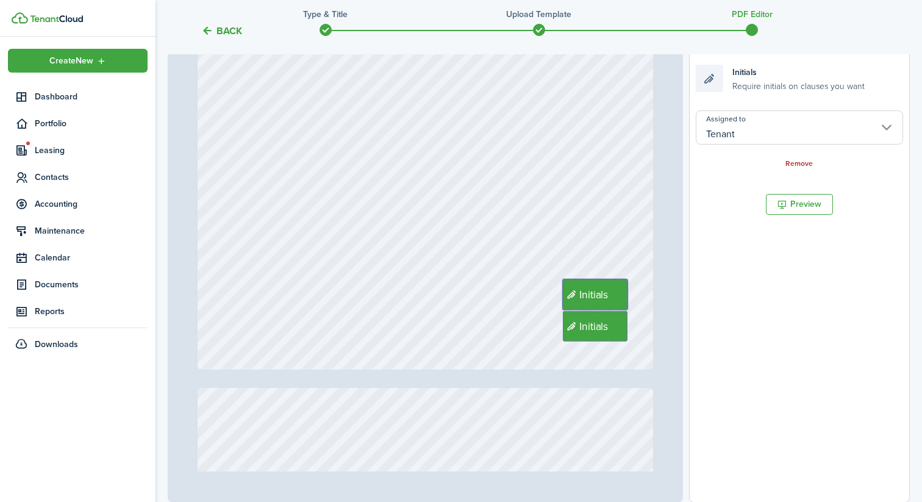
click at [618, 189] on div "Initials Initials" at bounding box center [426, 69] width 456 height 602
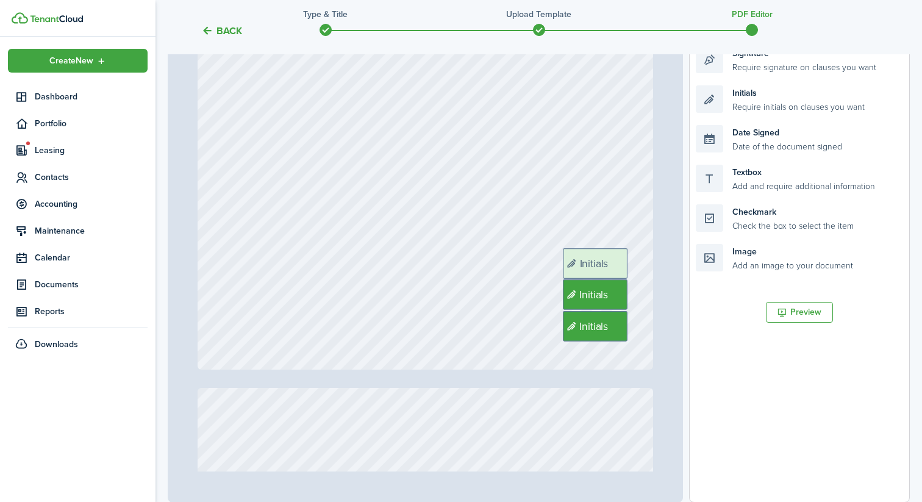
drag, startPoint x: 763, startPoint y: 103, endPoint x: 630, endPoint y: 266, distance: 210.1
click at [630, 266] on div "Page 12 of 13 50% 75% 100% 150% 200% Fit Initials Initials Initials Initials In…" at bounding box center [539, 249] width 742 height 506
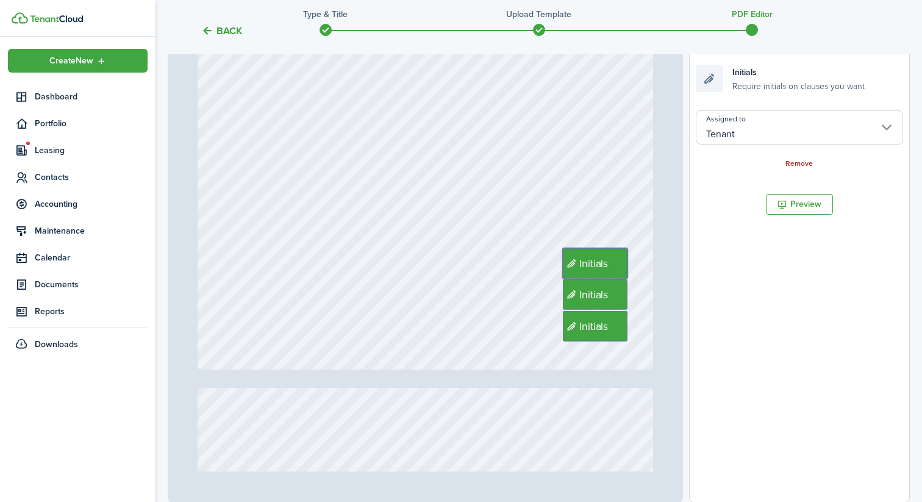
click at [623, 185] on div "Initials Initials Initials" at bounding box center [426, 69] width 456 height 602
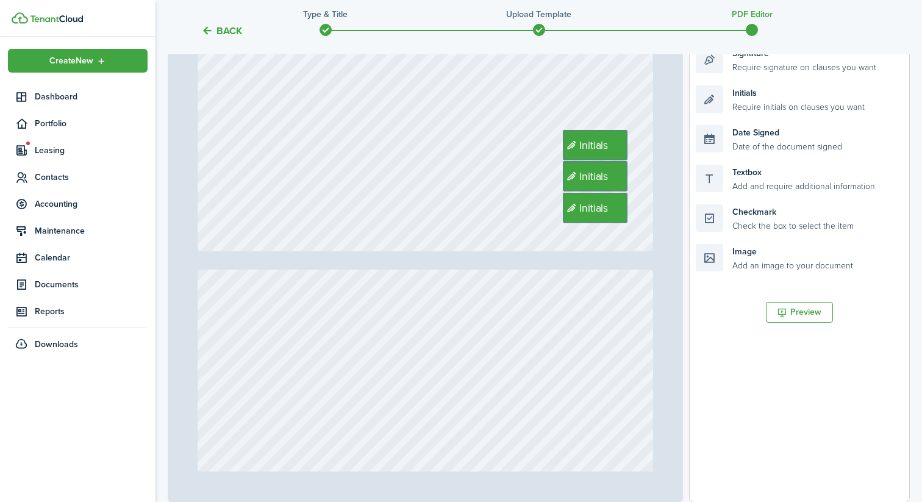
type input "13"
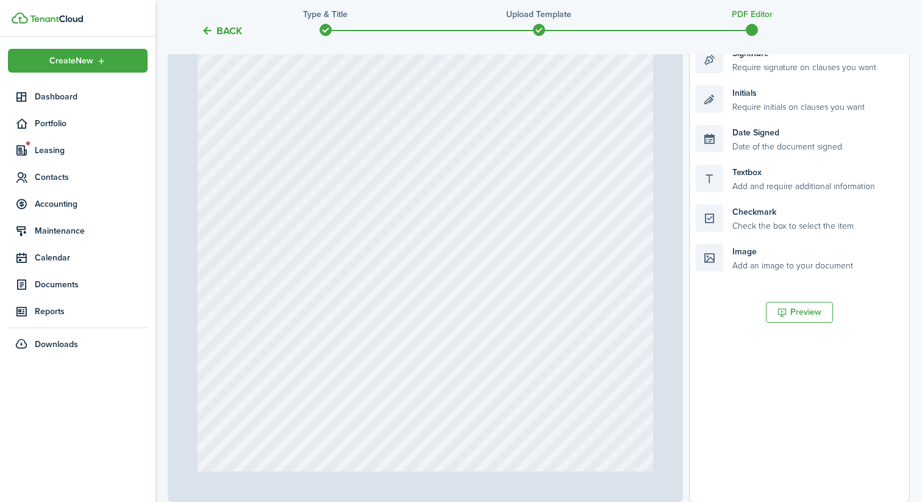
scroll to position [7511, 0]
drag, startPoint x: 765, startPoint y: 69, endPoint x: 319, endPoint y: 110, distance: 447.5
click at [319, 110] on div "Page 13 of 13 50% 75% 100% 150% 200% Fit Initials Initials Initials Initials In…" at bounding box center [539, 249] width 742 height 506
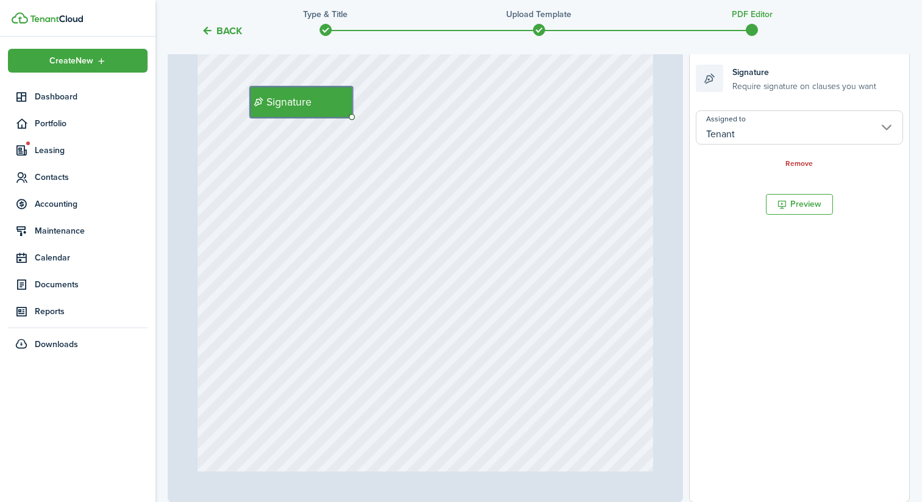
click at [387, 186] on div "Signature" at bounding box center [426, 276] width 456 height 602
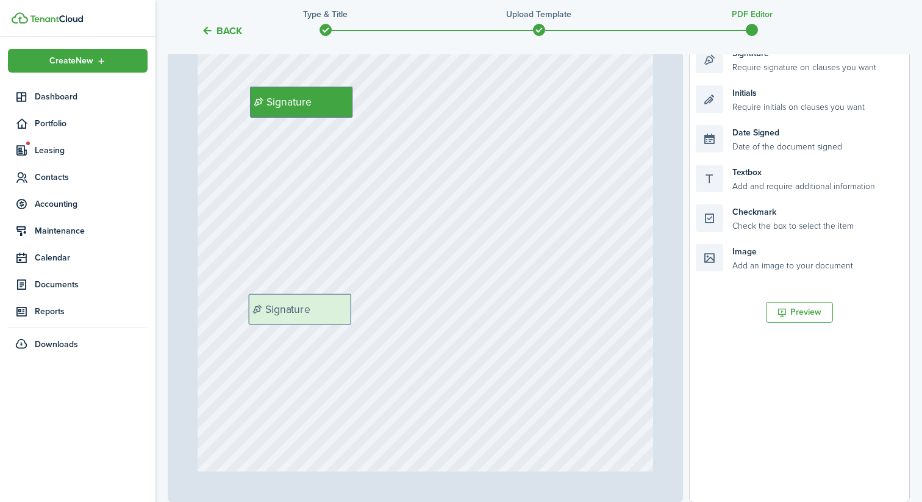
drag, startPoint x: 753, startPoint y: 69, endPoint x: 306, endPoint y: 317, distance: 511.1
click at [306, 317] on div "Page 13 of 13 50% 75% 100% 150% 200% Fit Initials Initials Initials Initials In…" at bounding box center [539, 249] width 742 height 506
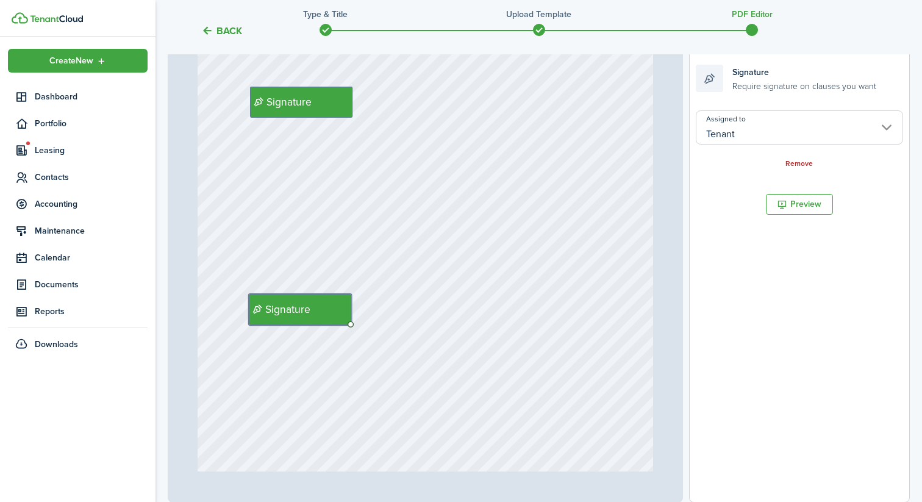
click at [558, 232] on div "Signature Signature" at bounding box center [426, 276] width 456 height 602
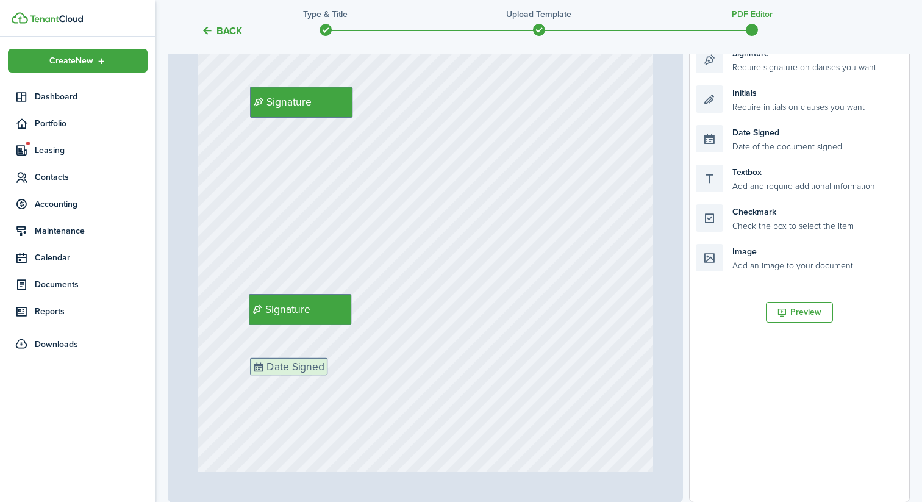
drag, startPoint x: 758, startPoint y: 138, endPoint x: 313, endPoint y: 370, distance: 502.0
click at [313, 370] on div "Page 13 of 13 50% 75% 100% 150% 200% Fit Initials Initials Initials Initials In…" at bounding box center [539, 249] width 742 height 506
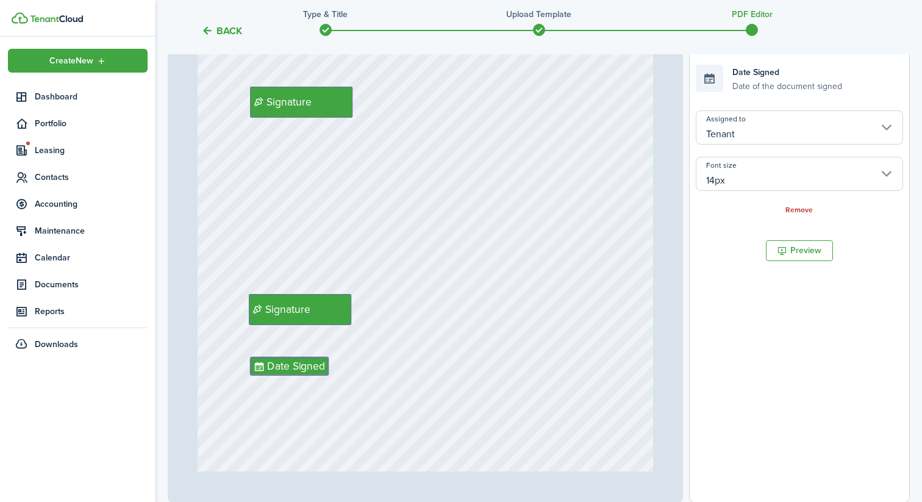
click at [726, 177] on input "14px" at bounding box center [799, 174] width 207 height 34
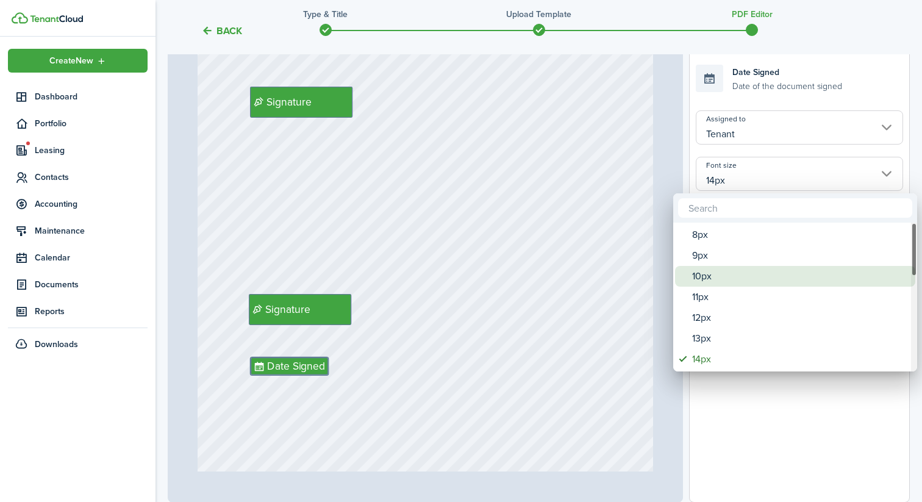
click at [719, 282] on div "10px" at bounding box center [800, 276] width 216 height 21
type input "10px"
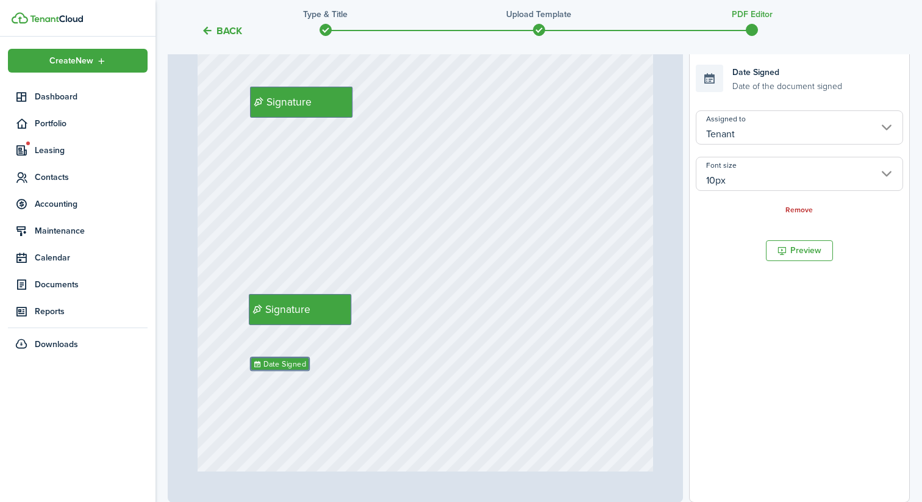
click at [537, 292] on div "Signature Signature Date Signed" at bounding box center [426, 276] width 456 height 602
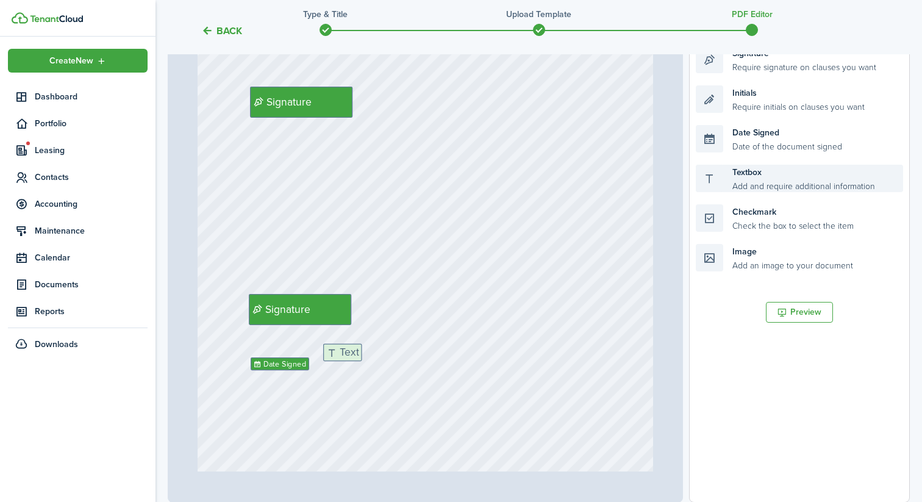
drag, startPoint x: 750, startPoint y: 175, endPoint x: 341, endPoint y: 388, distance: 461.1
click at [354, 373] on div "Page 13 of 13 50% 75% 100% 150% 200% Fit Initials Initials Initials Initials In…" at bounding box center [539, 249] width 742 height 506
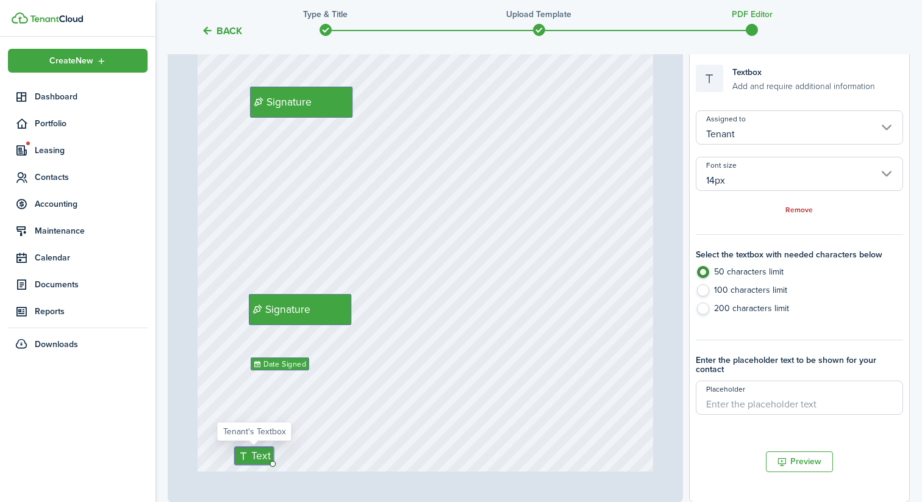
drag, startPoint x: 341, startPoint y: 388, endPoint x: 340, endPoint y: 326, distance: 61.6
click at [340, 326] on div "Signature Signature Date Signed Text" at bounding box center [426, 276] width 456 height 602
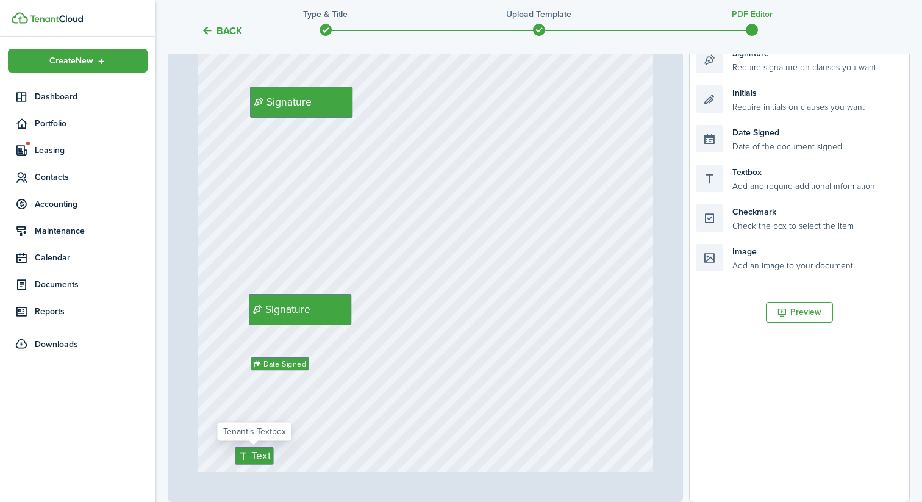
click at [311, 413] on div "Signature Signature Date Signed Text" at bounding box center [426, 276] width 456 height 602
drag, startPoint x: 248, startPoint y: 460, endPoint x: 262, endPoint y: 404, distance: 57.4
click at [262, 404] on div "Signature Signature Date Signed Text" at bounding box center [426, 276] width 456 height 602
drag, startPoint x: 251, startPoint y: 455, endPoint x: 268, endPoint y: 341, distance: 115.2
click at [318, 368] on div "Signature Signature Date Signed Text" at bounding box center [426, 276] width 456 height 602
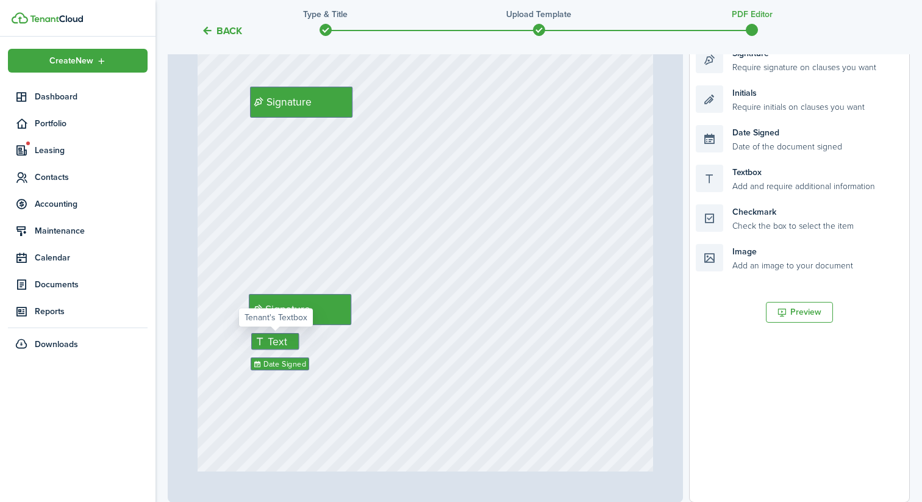
click at [276, 337] on span "Text" at bounding box center [277, 341] width 19 height 16
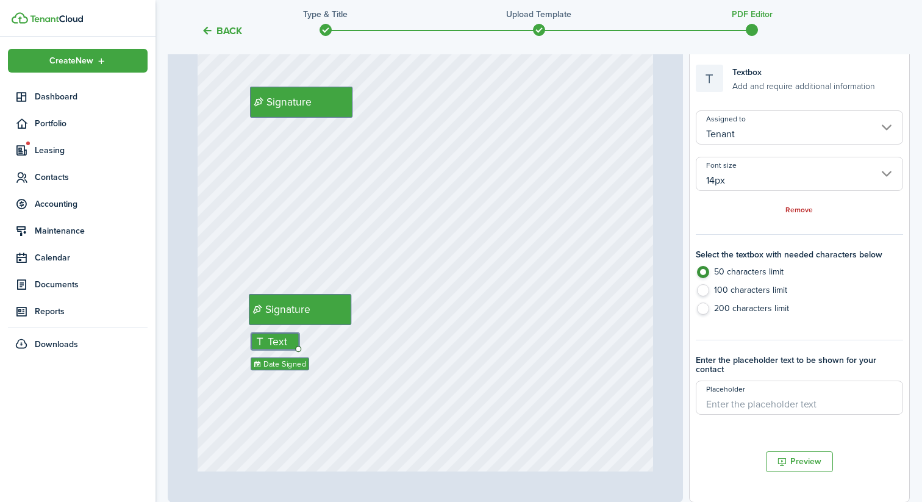
click at [737, 180] on input "14px" at bounding box center [799, 174] width 207 height 34
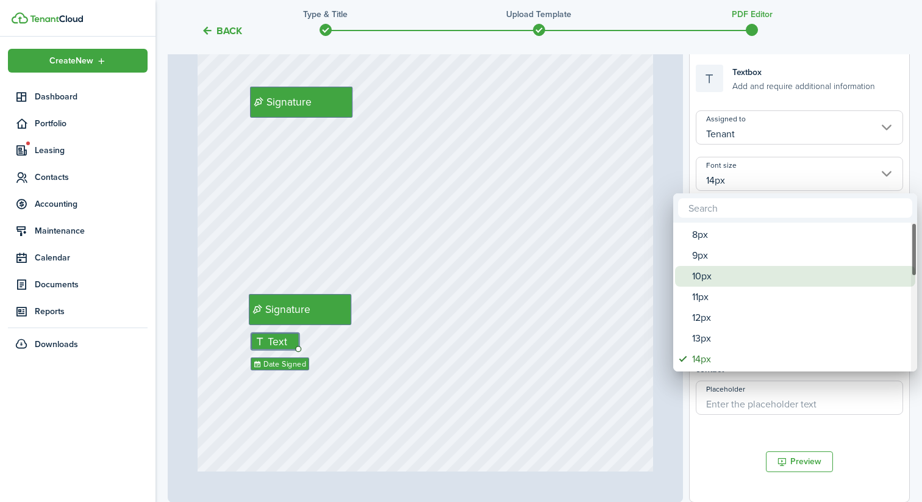
click at [724, 282] on div "10px" at bounding box center [800, 276] width 216 height 21
type input "10px"
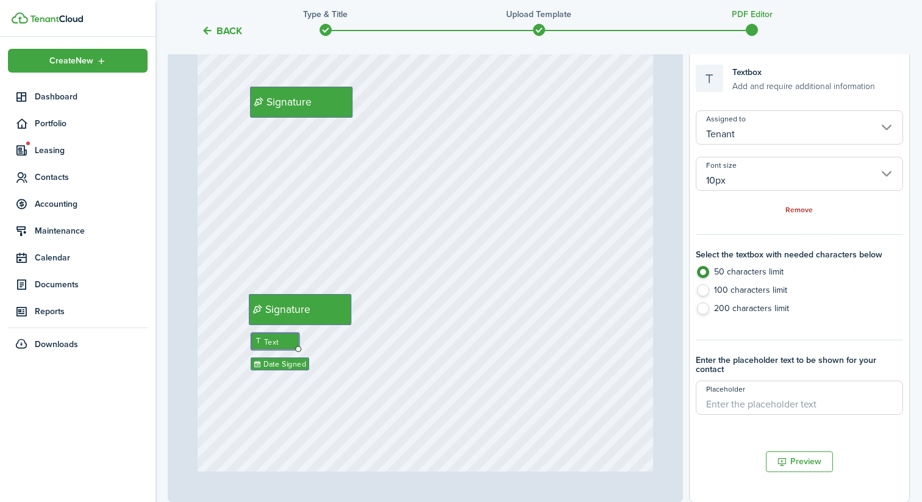
click at [589, 346] on div "Signature Signature Date Signed Text" at bounding box center [426, 276] width 456 height 602
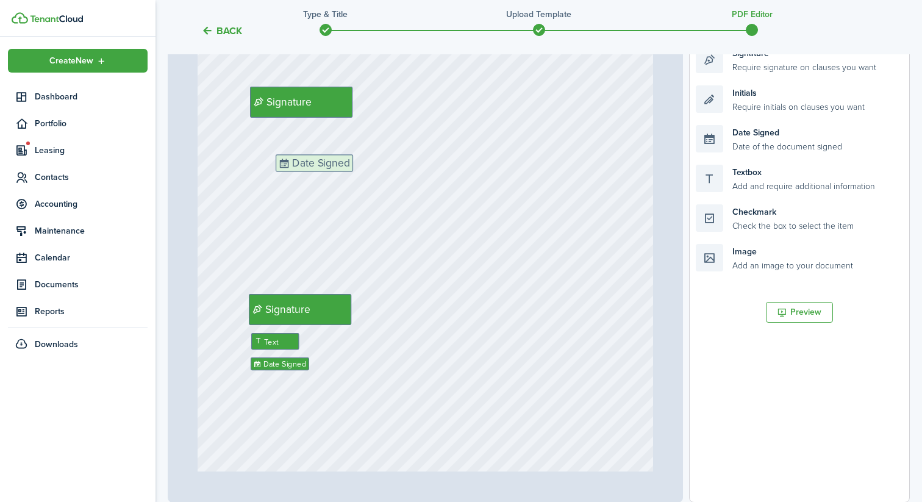
drag, startPoint x: 721, startPoint y: 138, endPoint x: 301, endPoint y: 167, distance: 421.0
click at [301, 167] on div "Page 13 of 13 50% 75% 100% 150% 200% Fit Initials Initials Initials Initials In…" at bounding box center [539, 249] width 742 height 506
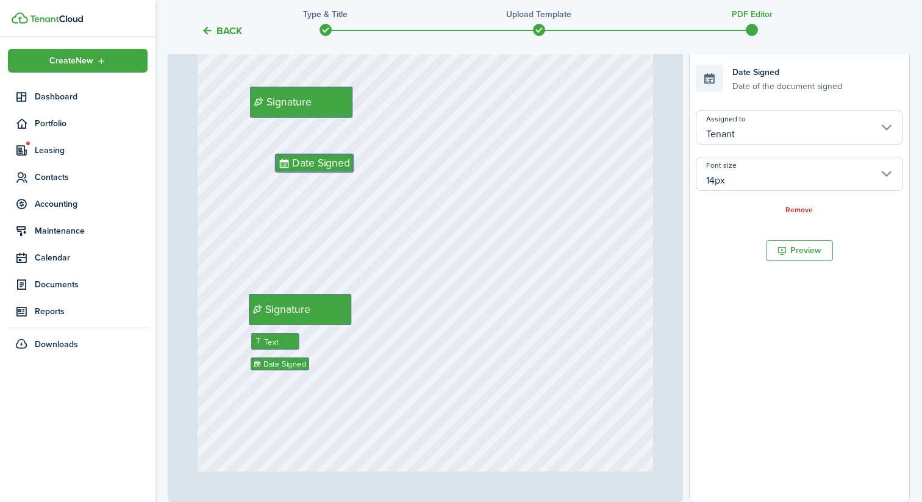
click at [718, 171] on input "14px" at bounding box center [799, 174] width 207 height 34
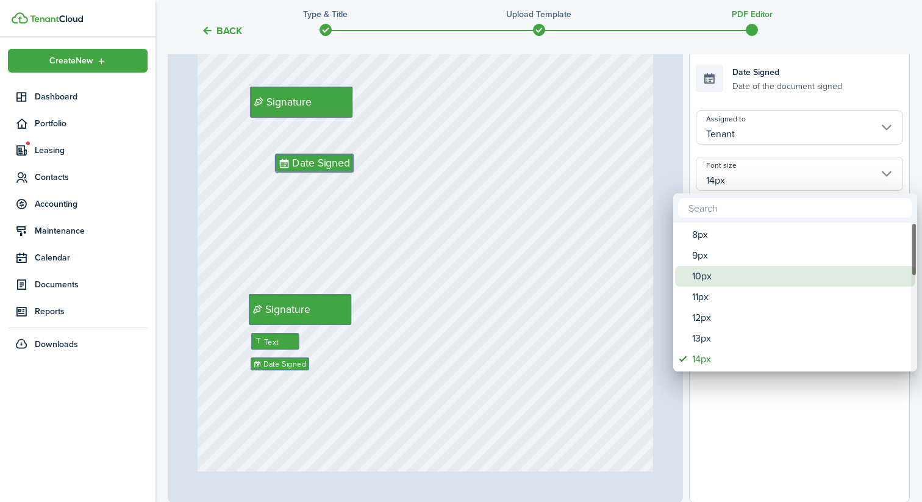
click at [709, 277] on div "10px" at bounding box center [800, 276] width 216 height 21
type input "10px"
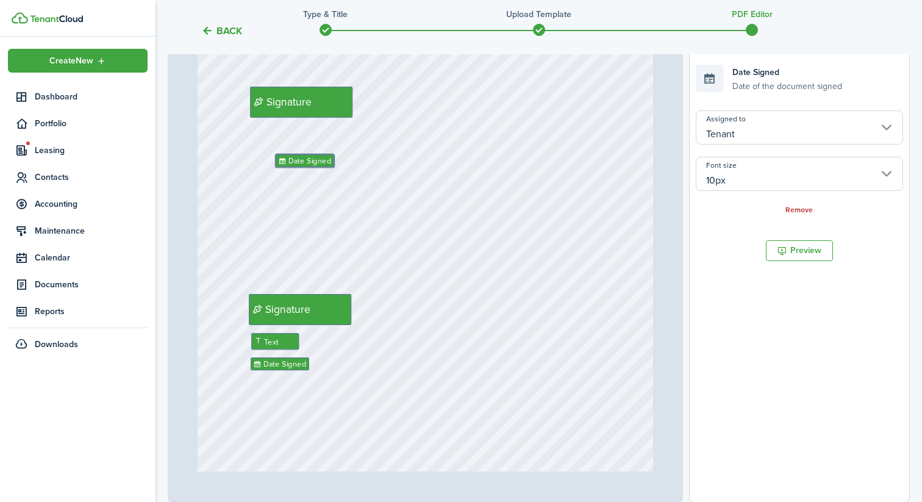
click at [352, 205] on div "Signature Signature Date Signed Text Date Signed" at bounding box center [426, 276] width 456 height 602
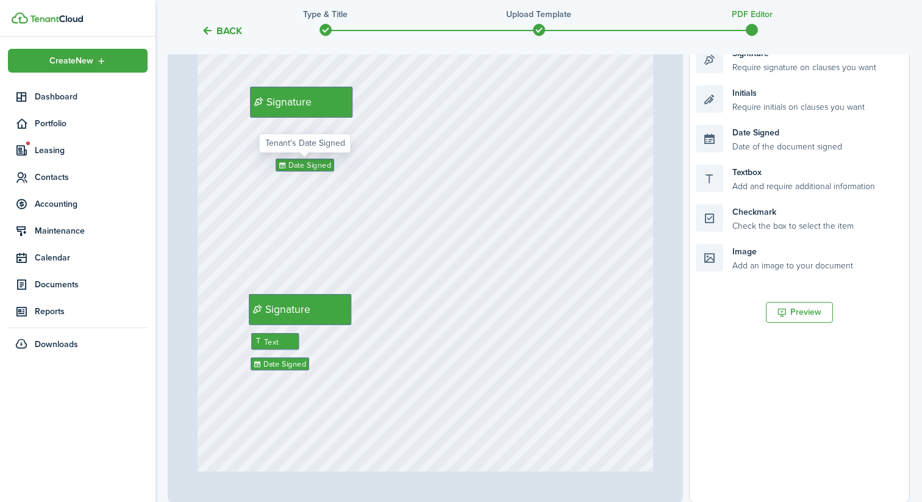
click at [355, 225] on div "Signature Signature Date Signed Text Date Signed" at bounding box center [426, 276] width 456 height 602
drag, startPoint x: 752, startPoint y: 178, endPoint x: 307, endPoint y: 138, distance: 446.8
click at [307, 138] on div "Page 13 of 13 50% 75% 100% 150% 200% Fit Initials Initials Initials Initials In…" at bounding box center [539, 249] width 742 height 506
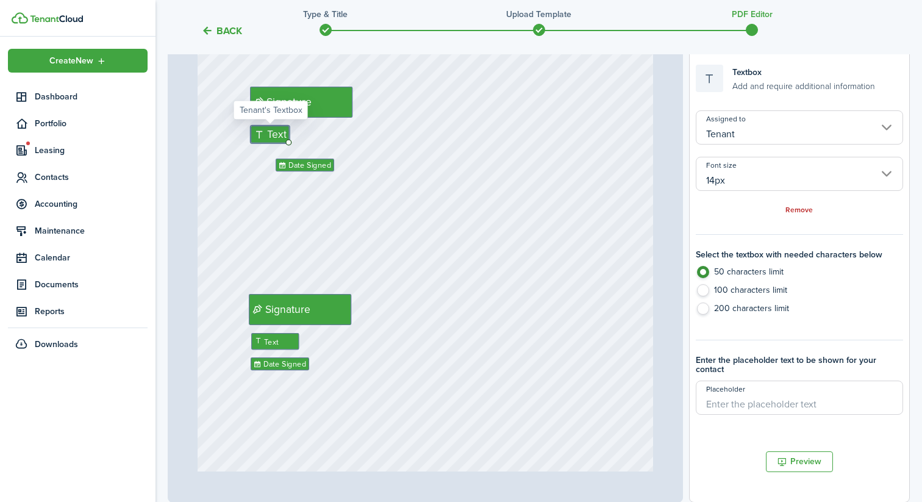
click at [729, 172] on input "14px" at bounding box center [799, 174] width 207 height 34
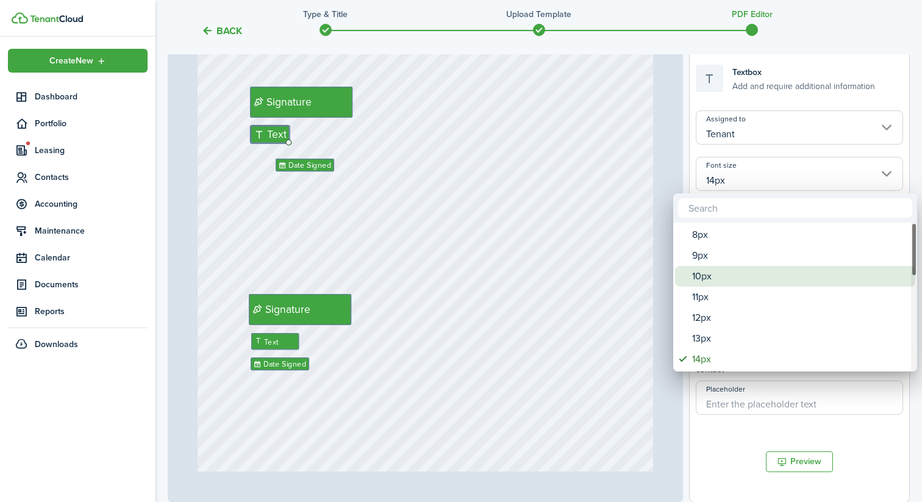
click at [727, 277] on div "10px" at bounding box center [800, 276] width 216 height 21
type input "10px"
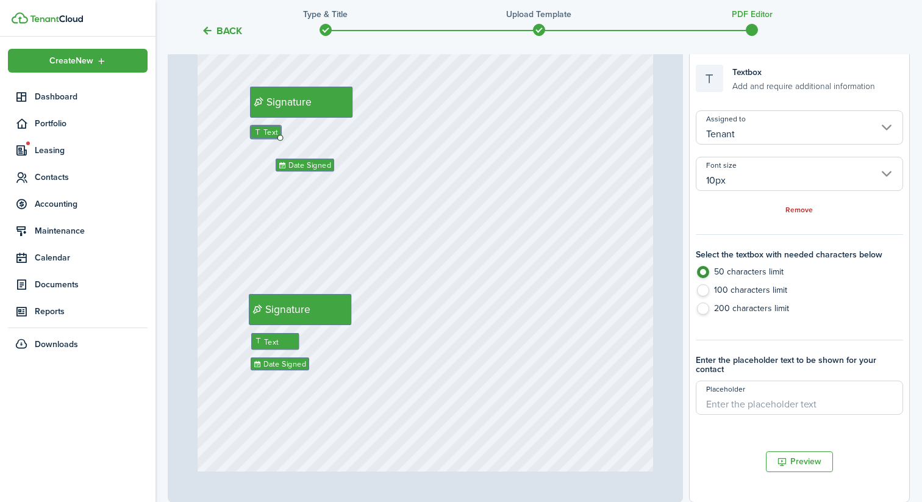
click at [430, 263] on div "Signature Signature Date Signed Text Date Signed Text" at bounding box center [426, 276] width 456 height 602
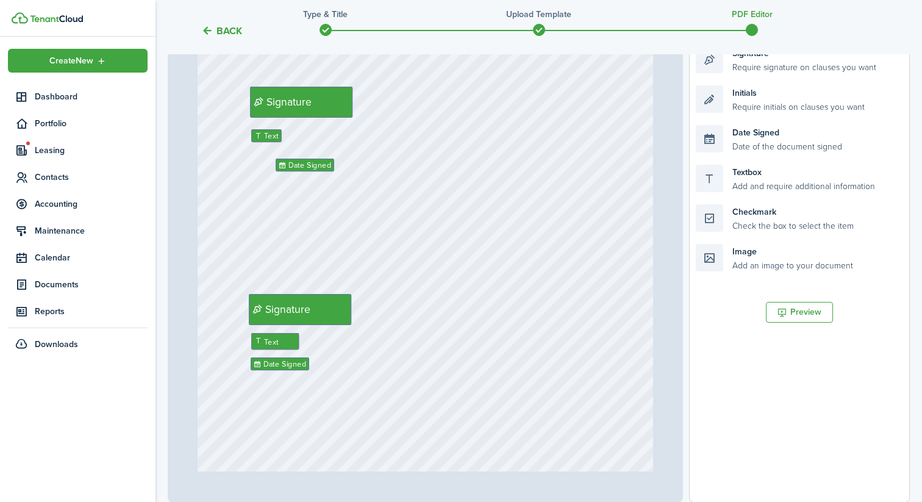
click at [442, 214] on div "Signature Signature Date Signed Text Date Signed Text" at bounding box center [426, 276] width 456 height 602
drag, startPoint x: 774, startPoint y: 65, endPoint x: 328, endPoint y: 198, distance: 465.6
click at [328, 198] on div "Page 13 of 13 50% 75% 100% 150% 200% Fit Initials Initials Initials Initials In…" at bounding box center [539, 249] width 742 height 506
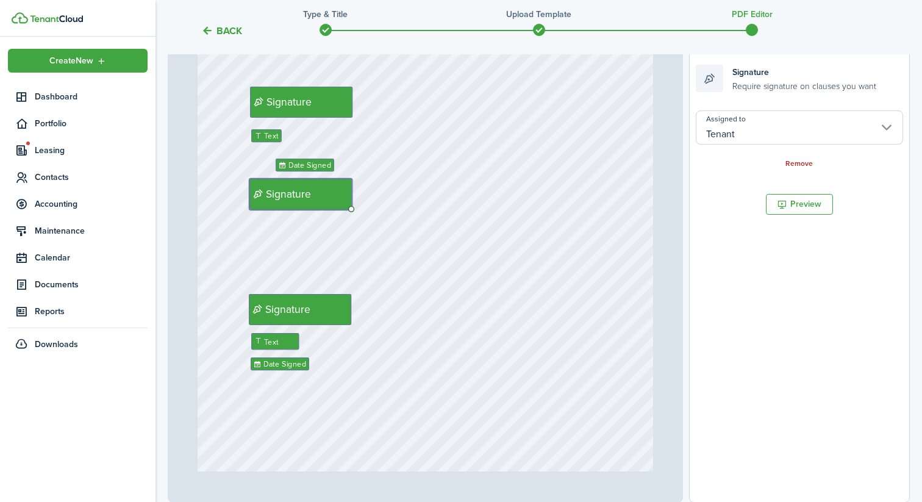
click at [499, 218] on div "Signature Signature Date Signed Text Date Signed Text Signature" at bounding box center [426, 276] width 456 height 602
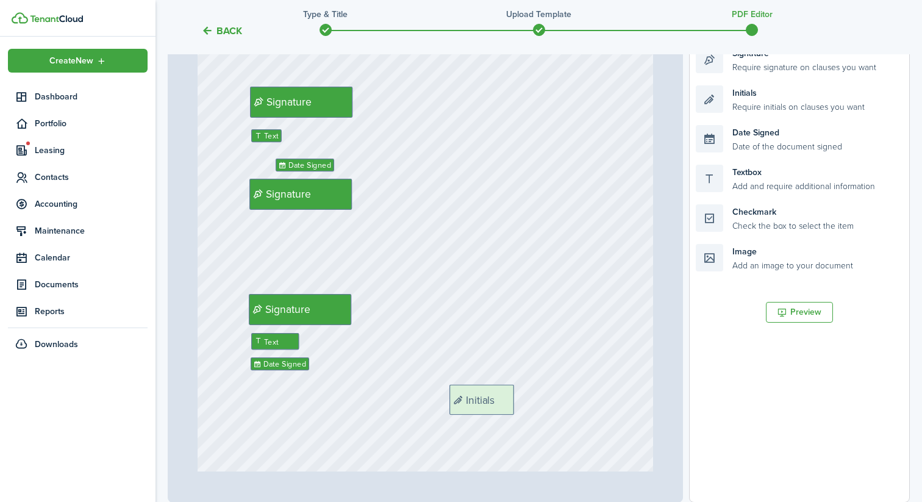
drag, startPoint x: 782, startPoint y: 92, endPoint x: 563, endPoint y: 399, distance: 377.1
click at [563, 399] on div "Page 13 of 13 50% 75% 100% 150% 200% Fit Initials Initials Initials Initials In…" at bounding box center [539, 249] width 742 height 506
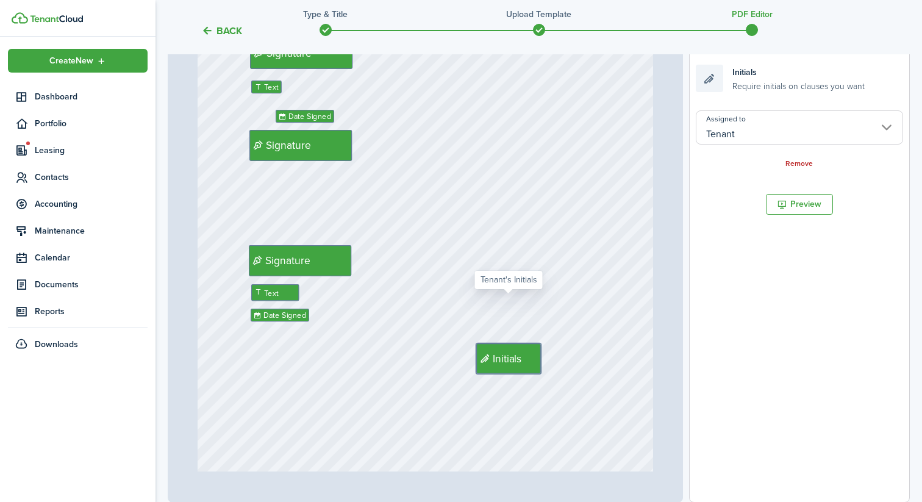
scroll to position [7620, 0]
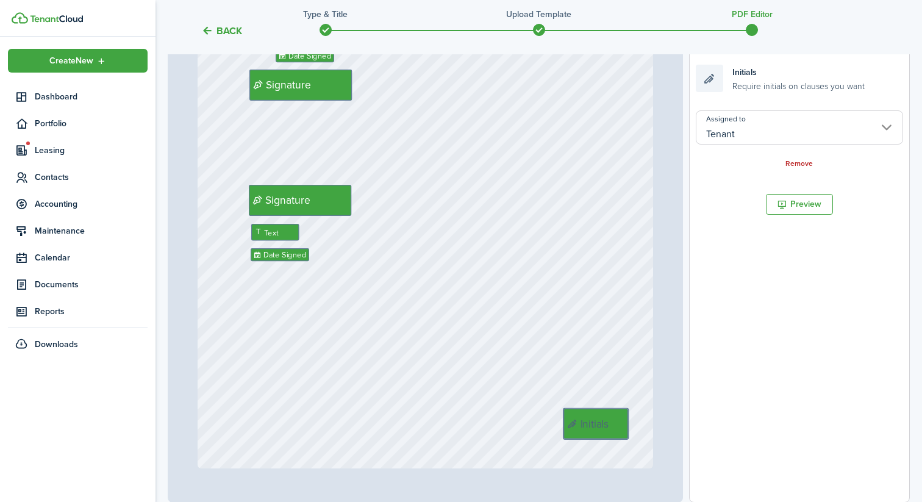
drag, startPoint x: 522, startPoint y: 297, endPoint x: 609, endPoint y: 422, distance: 152.4
click at [608, 277] on div "Signature Signature Date Signed Text Date Signed Text Signature Initials" at bounding box center [426, 167] width 456 height 602
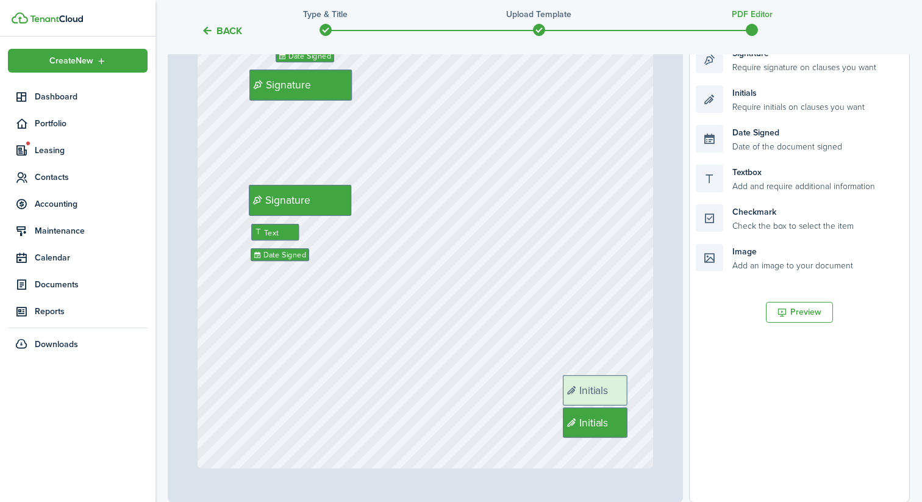
drag, startPoint x: 761, startPoint y: 109, endPoint x: 629, endPoint y: 398, distance: 318.6
click at [629, 398] on div "Page 13 of 13 50% 75% 100% 150% 200% Fit Initials Initials Initials Initials In…" at bounding box center [539, 249] width 742 height 506
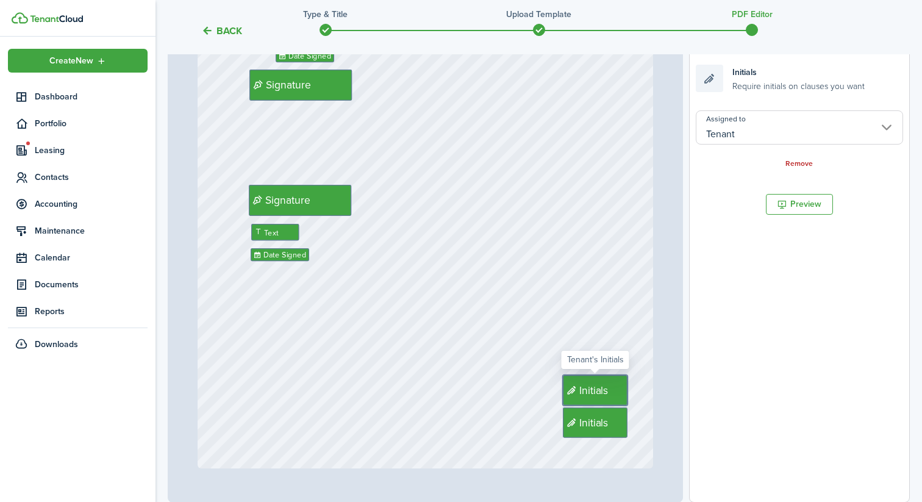
click at [622, 251] on div "Signature Signature Date Signed Text Date Signed Text Signature Initials Initia…" at bounding box center [426, 167] width 456 height 602
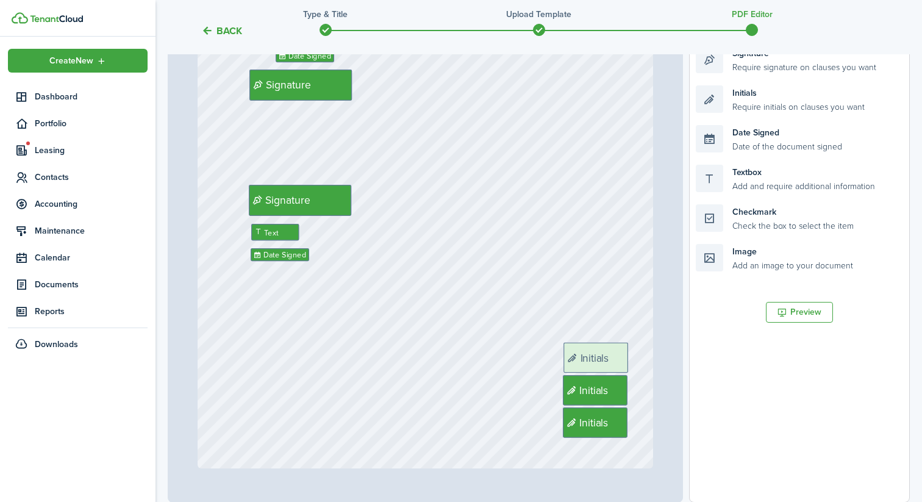
drag, startPoint x: 783, startPoint y: 107, endPoint x: 650, endPoint y: 363, distance: 289.0
click at [650, 363] on div "Page 13 of 13 50% 75% 100% 150% 200% Fit Initials Initials Initials Initials In…" at bounding box center [539, 249] width 742 height 506
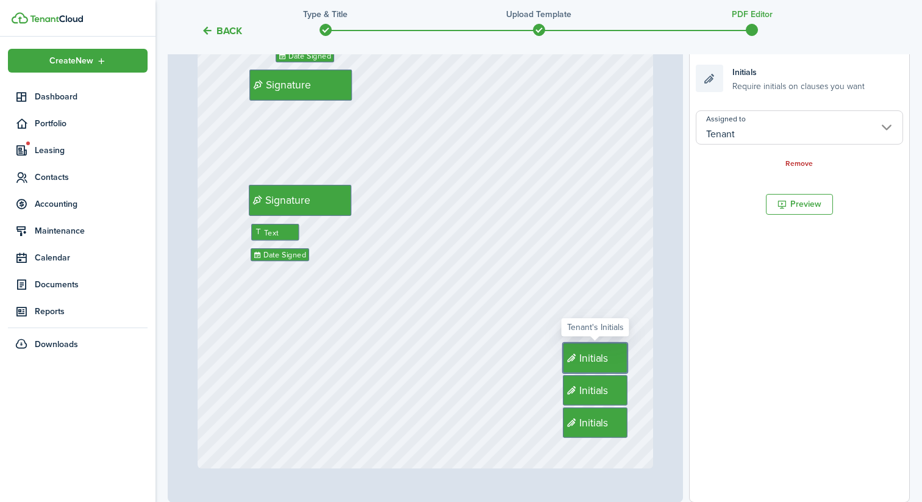
click at [589, 228] on div "Signature Signature Date Signed Text Date Signed Text Signature Initials Initia…" at bounding box center [426, 167] width 456 height 602
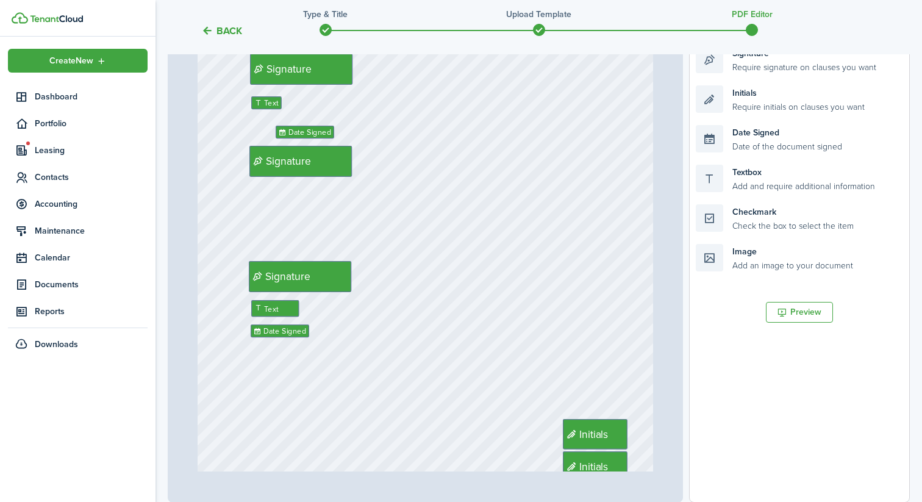
scroll to position [7524, 0]
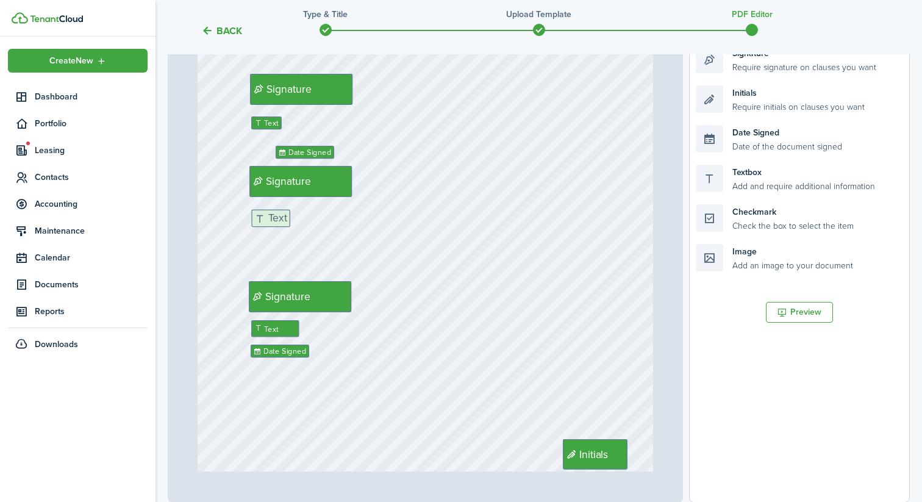
drag, startPoint x: 763, startPoint y: 183, endPoint x: 318, endPoint y: 229, distance: 446.7
click at [318, 229] on div "Page 13 of 13 50% 75% 100% 150% 200% Fit Initials Initials Initials Initials In…" at bounding box center [539, 249] width 742 height 506
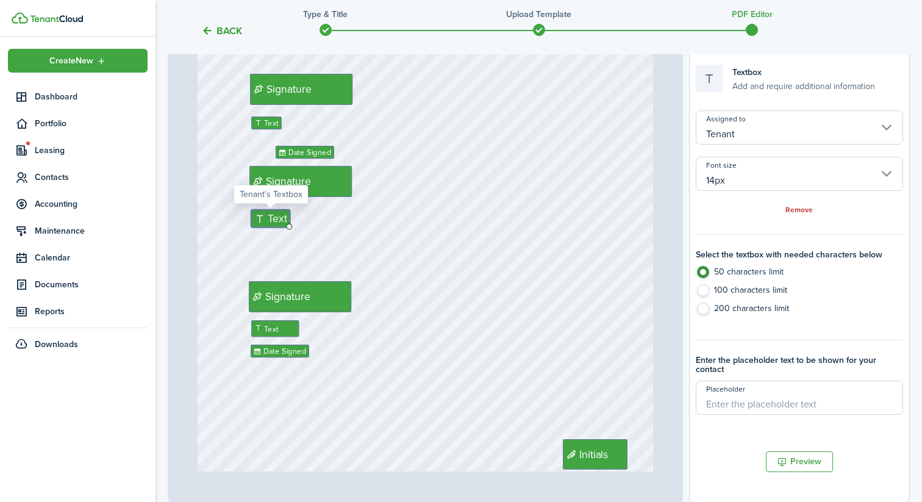
click at [735, 187] on input "14px" at bounding box center [799, 174] width 207 height 34
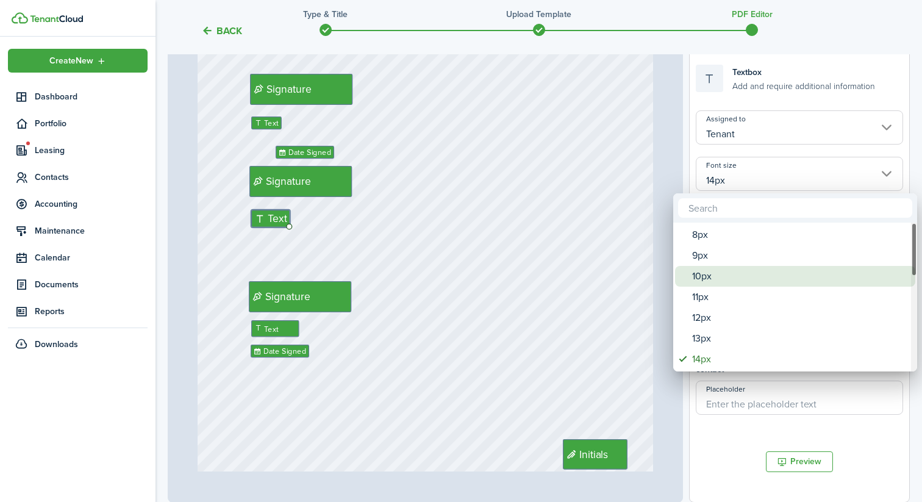
click at [723, 279] on div "10px" at bounding box center [800, 276] width 216 height 21
type input "10px"
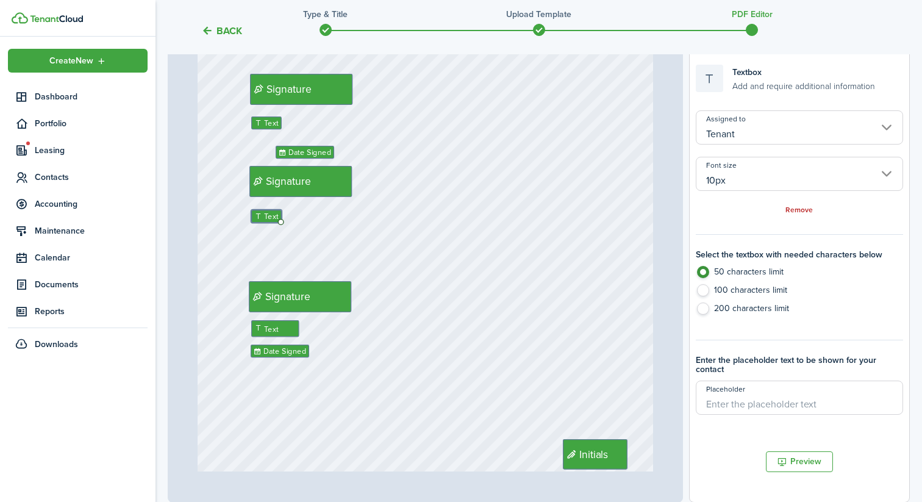
click at [480, 255] on div "Signature Signature Date Signed Text Date Signed Text Signature Initials Initia…" at bounding box center [426, 263] width 456 height 602
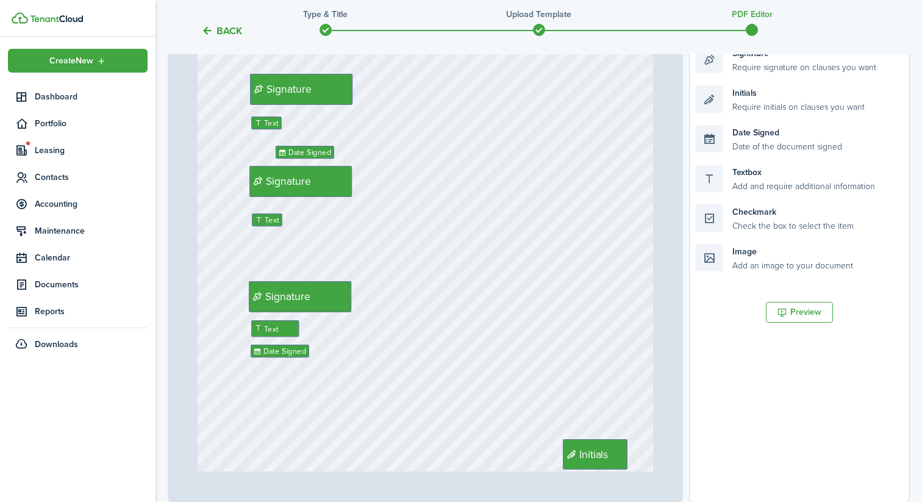
click at [379, 237] on div "Signature Signature Date Signed Text Date Signed Text Signature Initials Initia…" at bounding box center [426, 263] width 456 height 602
drag, startPoint x: 757, startPoint y: 129, endPoint x: 337, endPoint y: 241, distance: 435.5
click at [337, 241] on div "Page 13 of 13 50% 75% 100% 150% 200% Fit Initials Initials Initials Initials In…" at bounding box center [539, 249] width 742 height 506
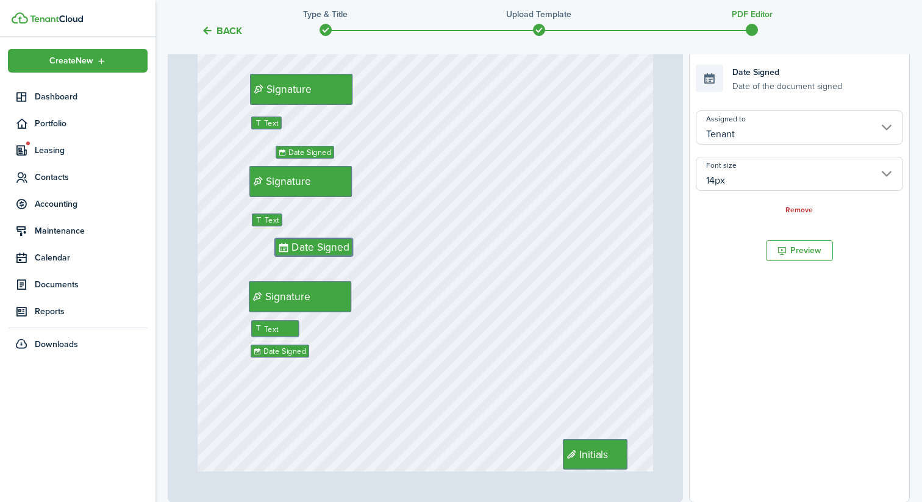
click at [787, 110] on input "Tenant" at bounding box center [799, 127] width 207 height 34
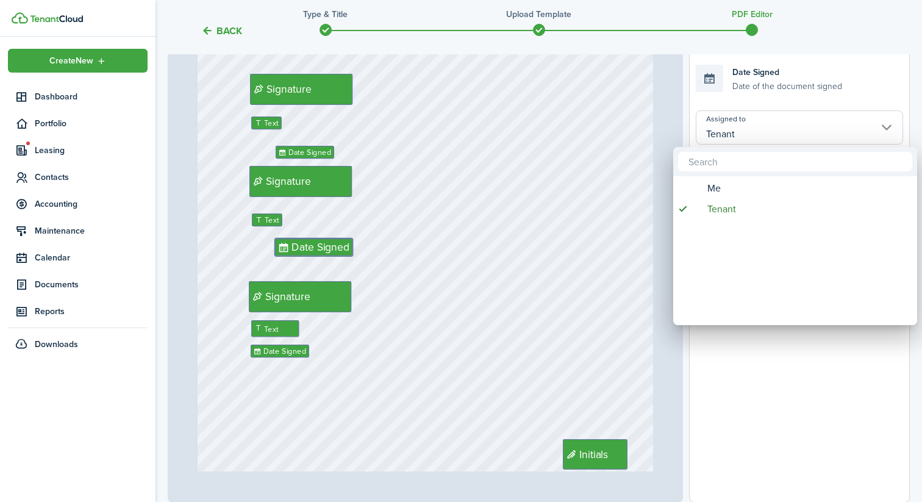
click at [787, 110] on div at bounding box center [460, 250] width 1117 height 697
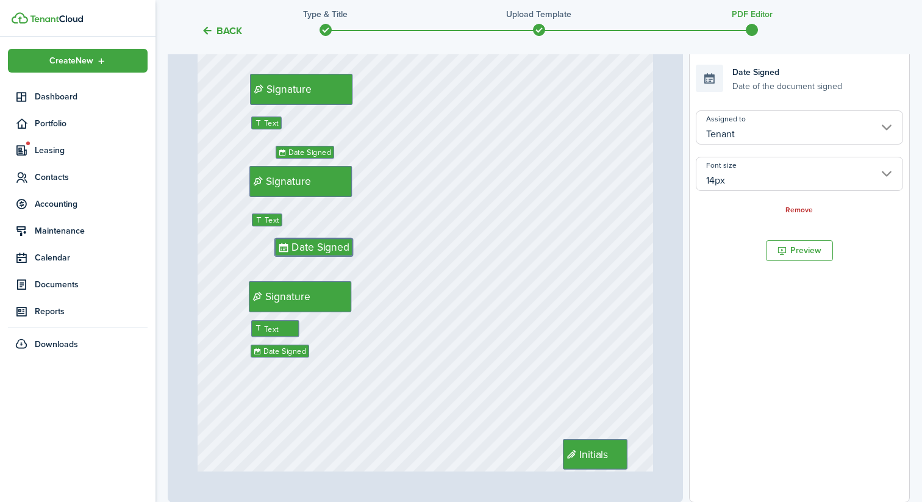
click at [738, 179] on input "14px" at bounding box center [799, 174] width 207 height 34
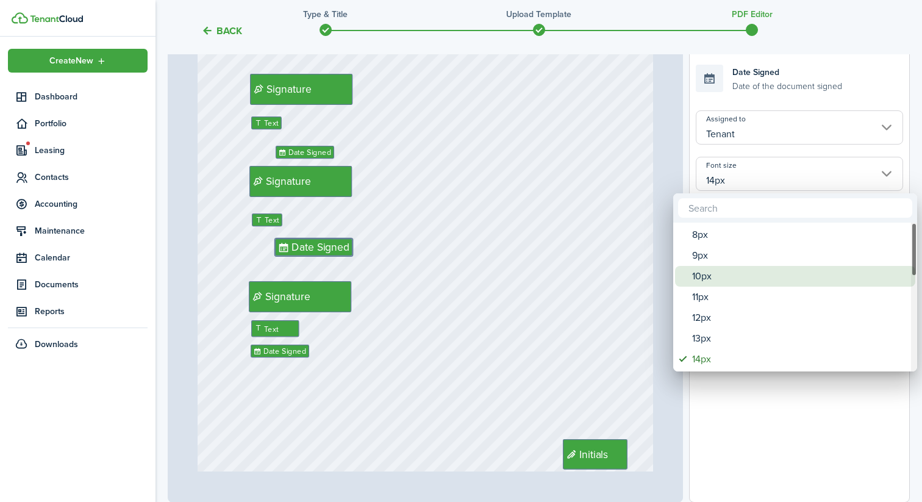
click at [705, 277] on div "10px" at bounding box center [800, 276] width 216 height 21
type input "10px"
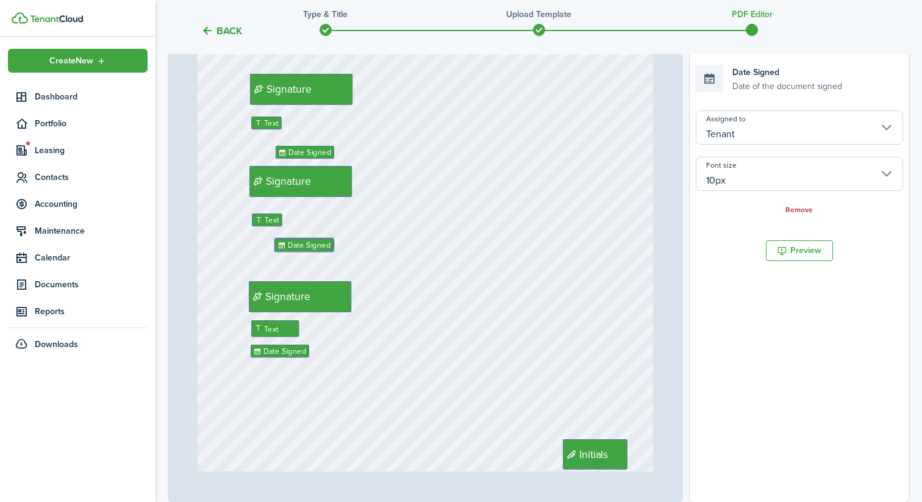
click at [435, 262] on div "Signature Signature Date Signed Text Date Signed Text Signature Initials Initia…" at bounding box center [426, 263] width 456 height 602
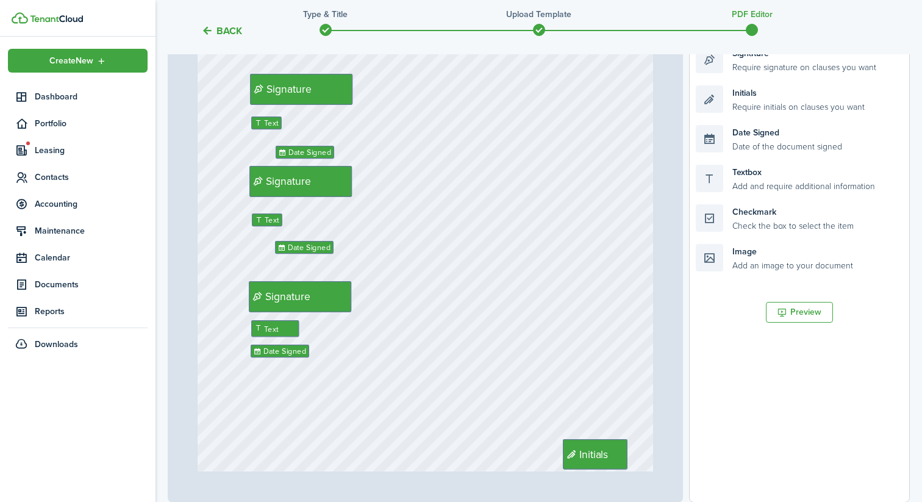
click at [419, 219] on div "Signature Signature Date Signed Text Date Signed Text Signature Initials Initia…" at bounding box center [426, 263] width 456 height 602
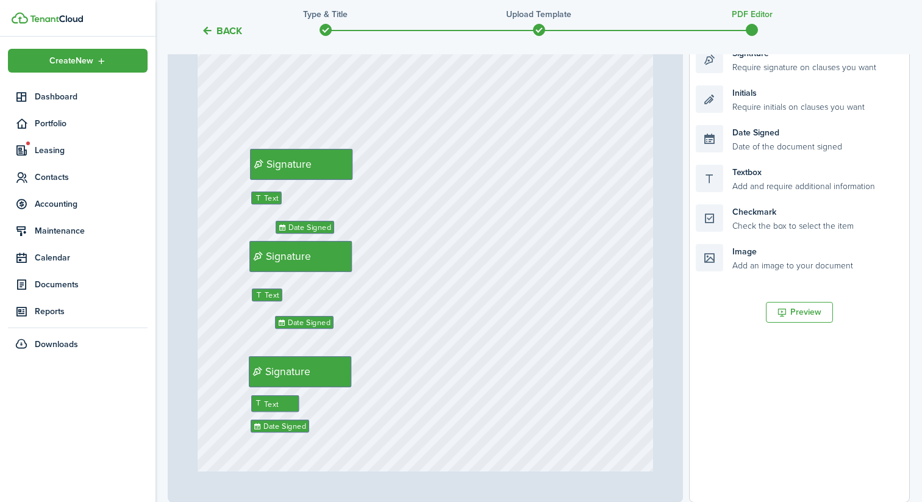
scroll to position [7435, 0]
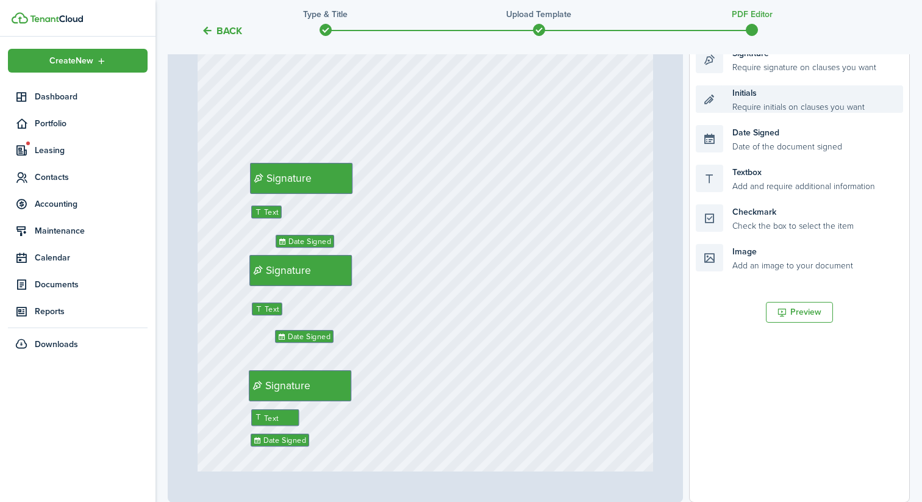
click at [780, 98] on div "Initials Require initials on clauses you want" at bounding box center [799, 98] width 207 height 27
drag, startPoint x: 760, startPoint y: 134, endPoint x: 527, endPoint y: 240, distance: 255.9
click at [527, 240] on div "Page 13 of 13 50% 75% 100% 150% 200% Fit Initials Initials Initials Initials In…" at bounding box center [539, 249] width 742 height 506
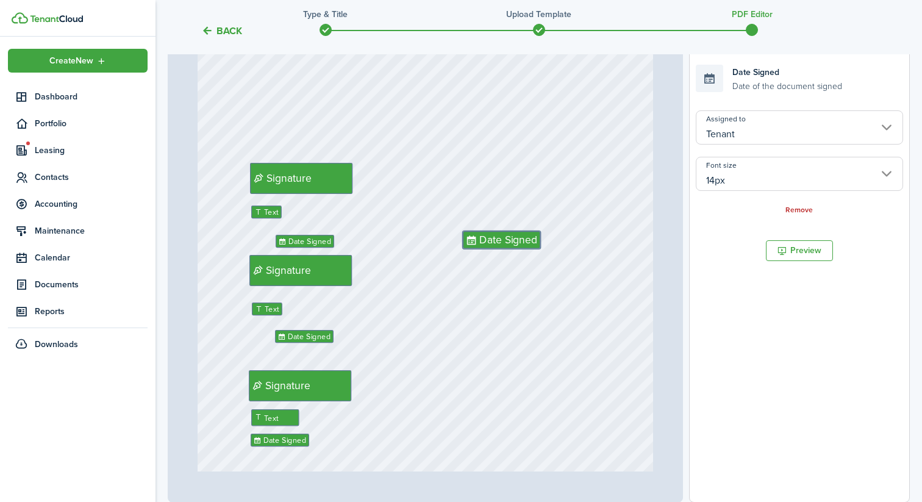
click at [760, 168] on input "14px" at bounding box center [799, 174] width 207 height 34
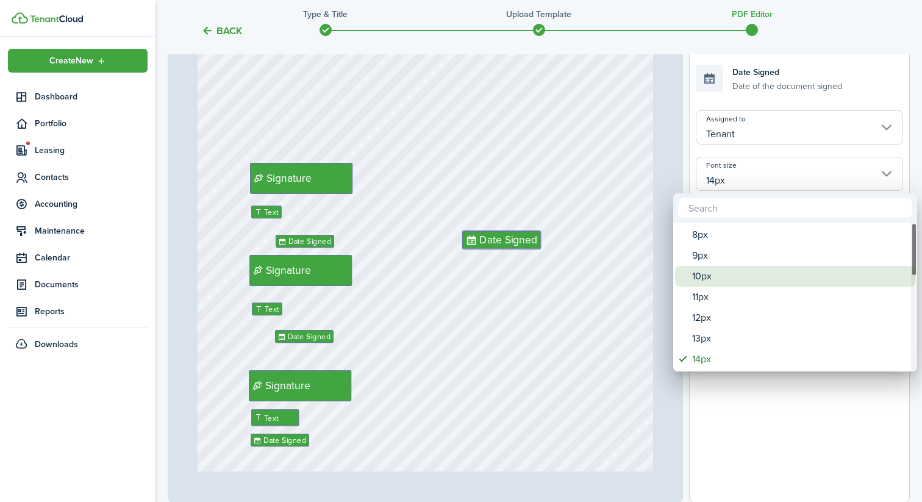
click at [728, 276] on div "10px" at bounding box center [800, 276] width 216 height 21
type input "10px"
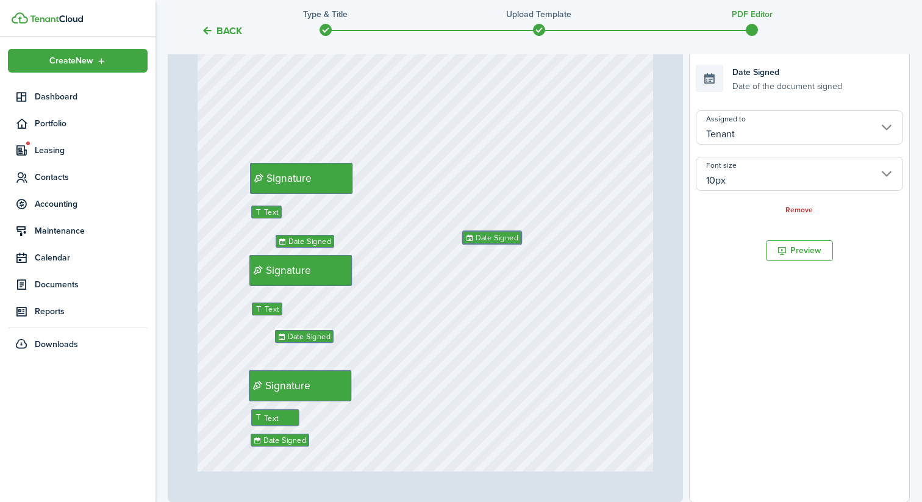
click at [529, 296] on div "Signature Signature Date Signed Text Date Signed Text Signature Initials Initia…" at bounding box center [426, 352] width 456 height 602
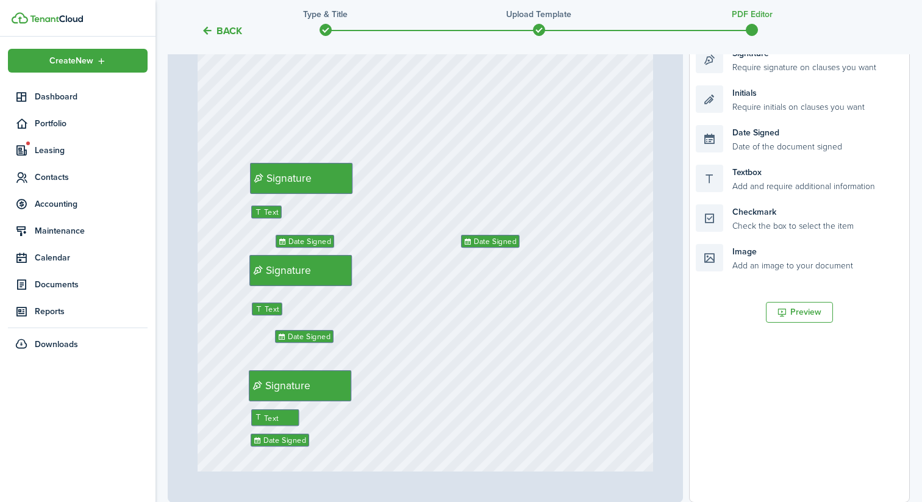
click at [495, 294] on div "Signature Signature Date Signed Text Date Signed Text Signature Initials Initia…" at bounding box center [426, 352] width 456 height 602
drag, startPoint x: 746, startPoint y: 167, endPoint x: 491, endPoint y: 204, distance: 258.1
click at [491, 204] on div "Page 13 of 13 50% 75% 100% 150% 200% Fit Initials Initials Initials Initials In…" at bounding box center [539, 249] width 742 height 506
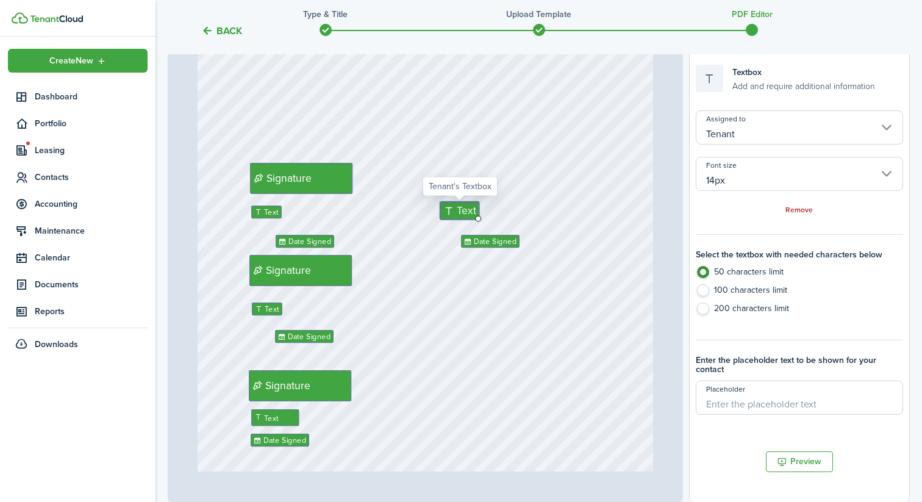
click at [739, 159] on input "14px" at bounding box center [799, 174] width 207 height 34
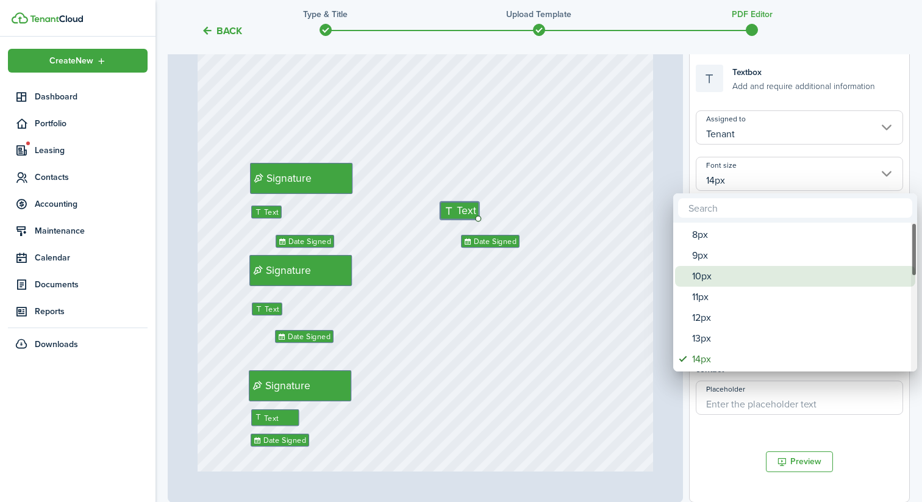
click at [718, 280] on div "10px" at bounding box center [800, 276] width 216 height 21
type input "10px"
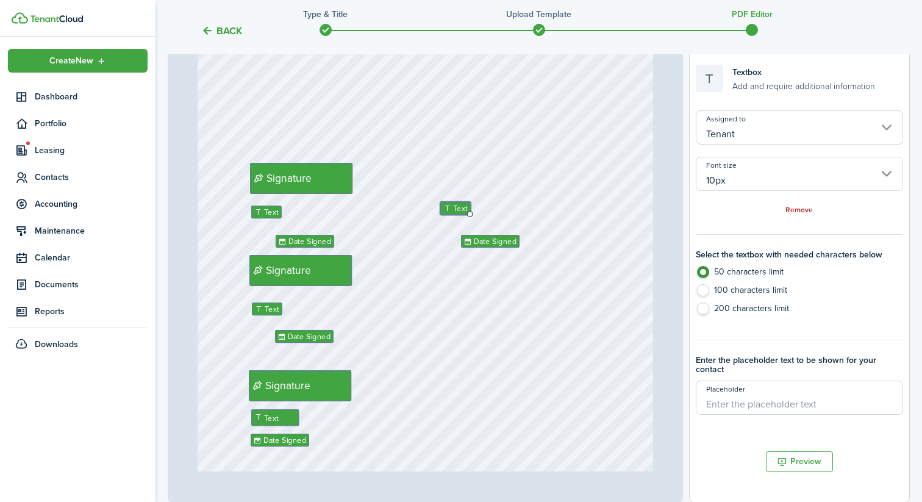
click at [455, 312] on div "Signature Signature Date Signed Text Date Signed Text Signature Initials Initia…" at bounding box center [426, 352] width 456 height 602
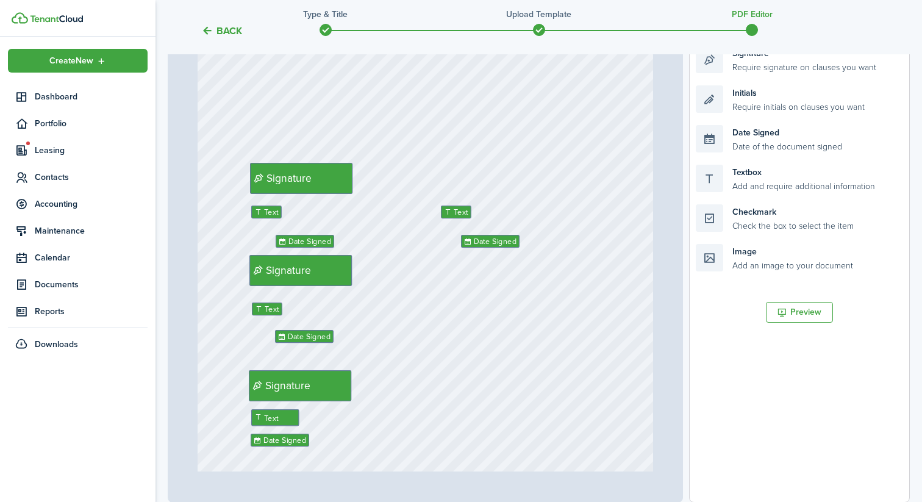
click at [554, 313] on div "Signature Signature Date Signed Text Date Signed Text Signature Initials Initia…" at bounding box center [426, 352] width 456 height 602
drag, startPoint x: 764, startPoint y: 65, endPoint x: 510, endPoint y: 180, distance: 279.4
click at [510, 180] on div "Page 13 of 13 50% 75% 100% 150% 200% Fit Initials Initials Initials Initials In…" at bounding box center [539, 249] width 742 height 506
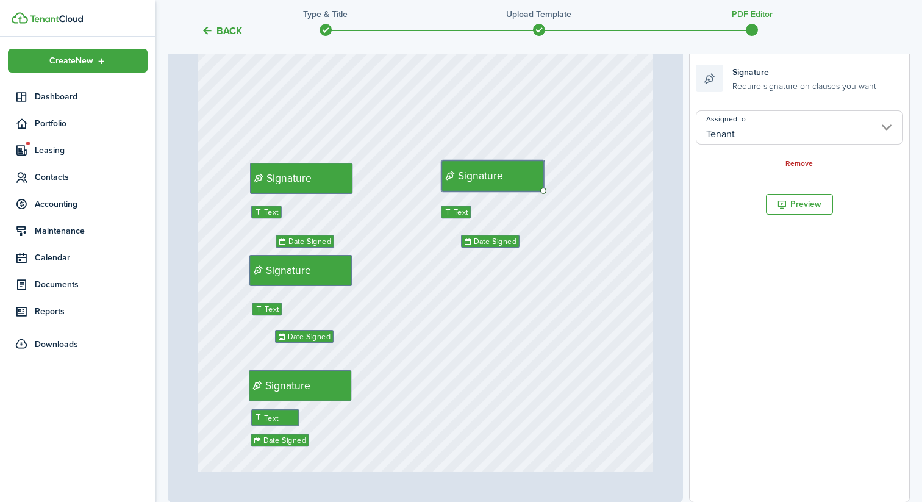
click at [746, 115] on input "Tenant" at bounding box center [799, 127] width 207 height 34
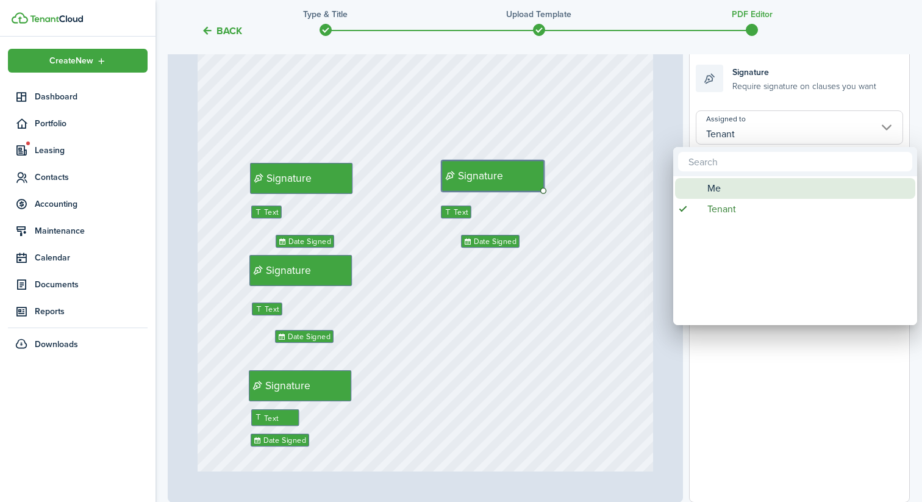
click at [723, 182] on div "Me" at bounding box center [800, 188] width 216 height 21
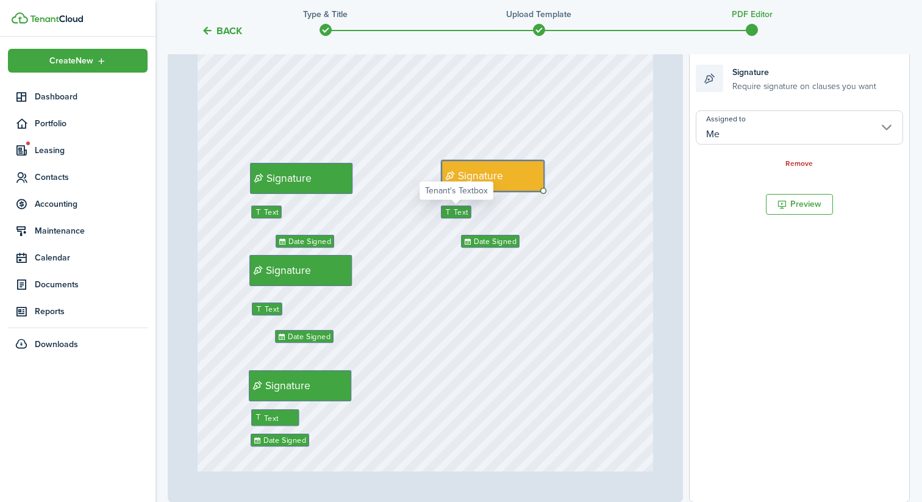
click at [463, 210] on span "Text" at bounding box center [461, 213] width 15 height 12
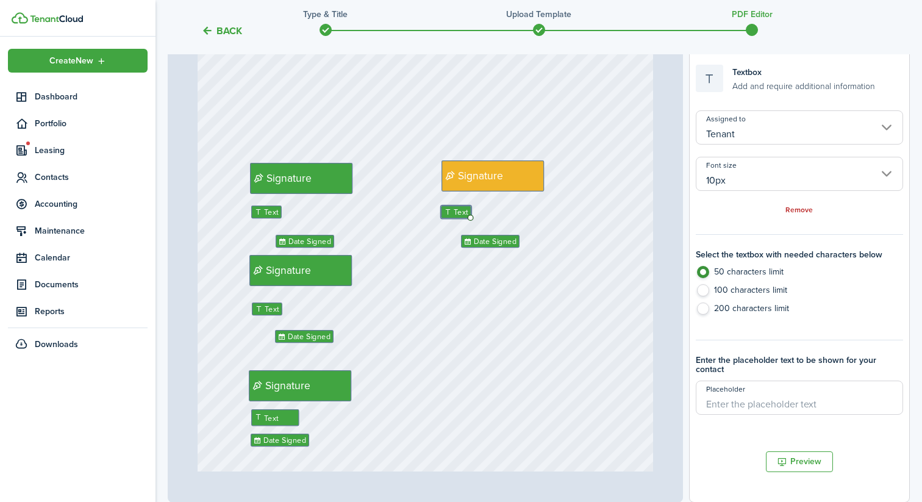
click at [756, 127] on input "Tenant" at bounding box center [799, 127] width 207 height 34
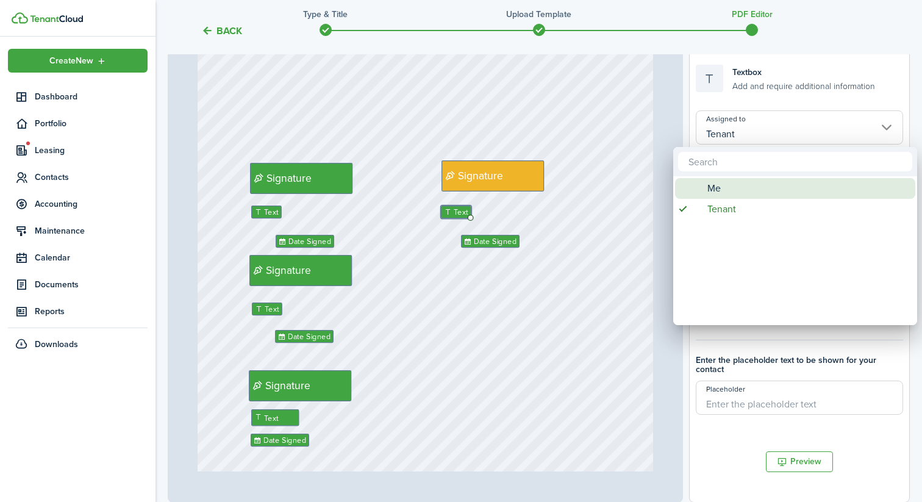
click at [732, 185] on div "Me" at bounding box center [800, 188] width 216 height 21
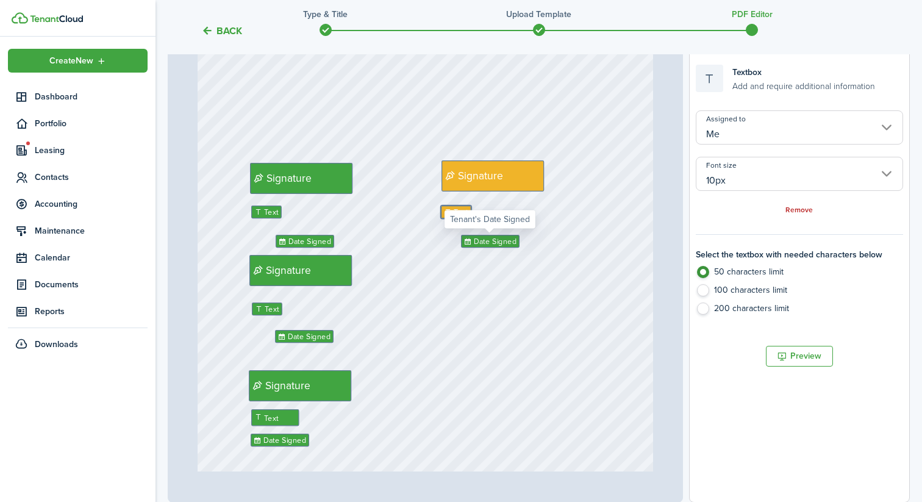
click at [482, 242] on span "Date Signed" at bounding box center [495, 241] width 43 height 12
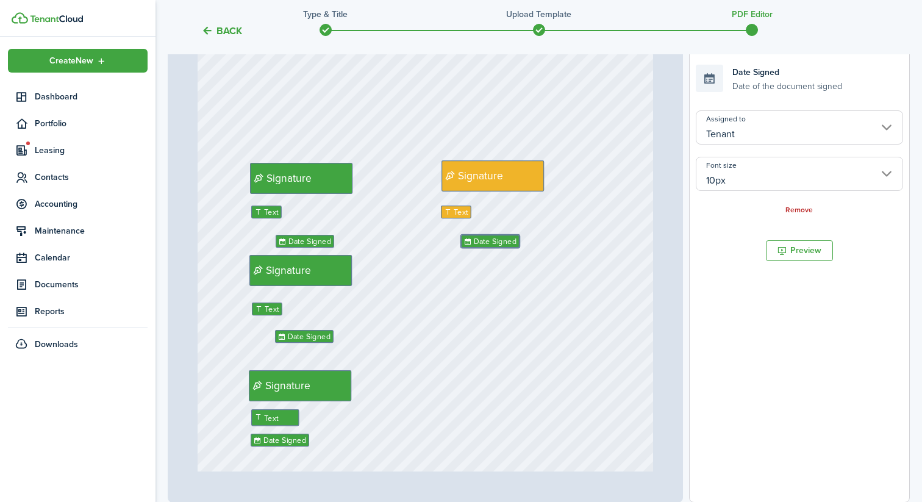
click at [784, 128] on input "Tenant" at bounding box center [799, 127] width 207 height 34
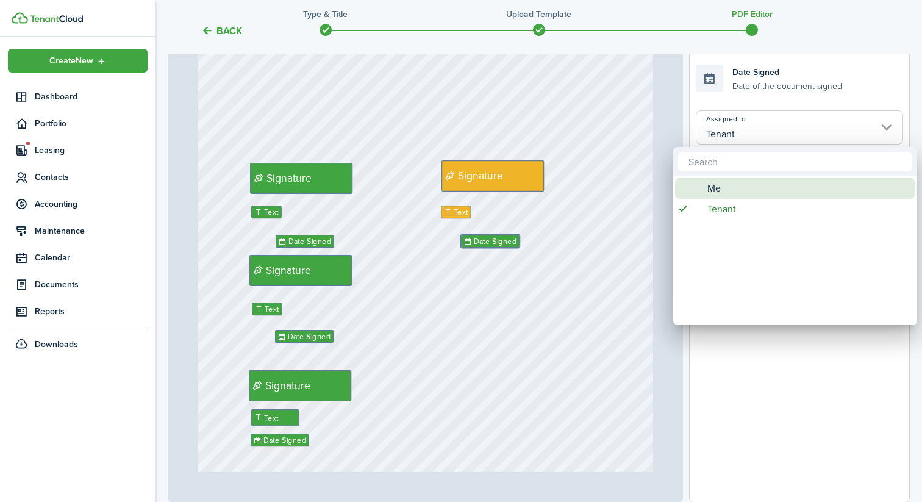
click at [716, 184] on span "Me" at bounding box center [713, 188] width 13 height 21
type input "Me"
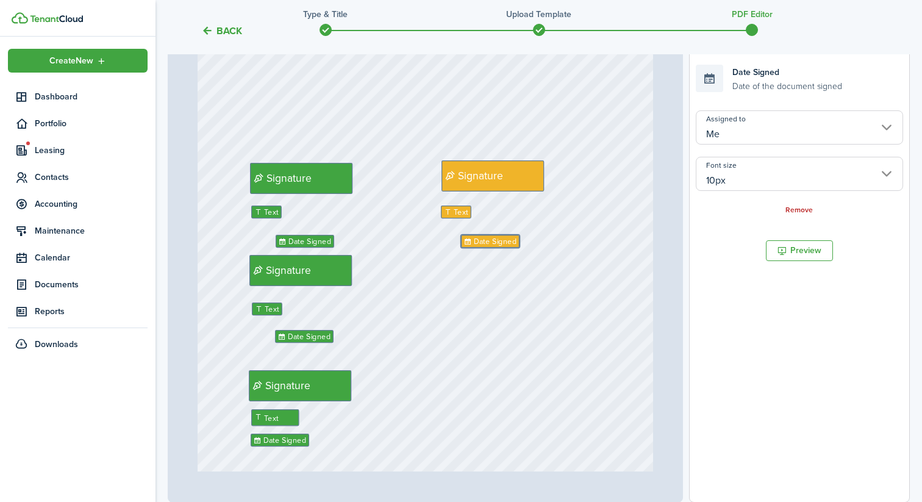
click at [533, 307] on div "Signature Signature Date Signed Text Date Signed Text Signature Initials Initia…" at bounding box center [426, 352] width 456 height 602
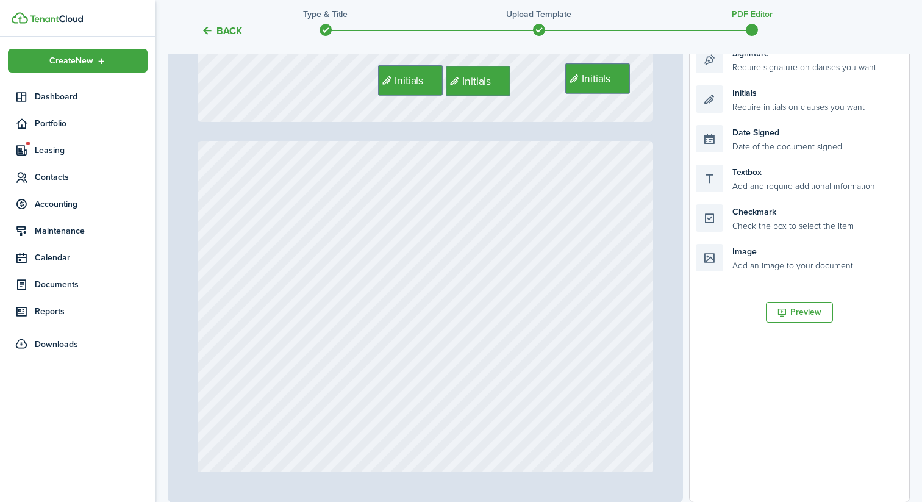
type input "1"
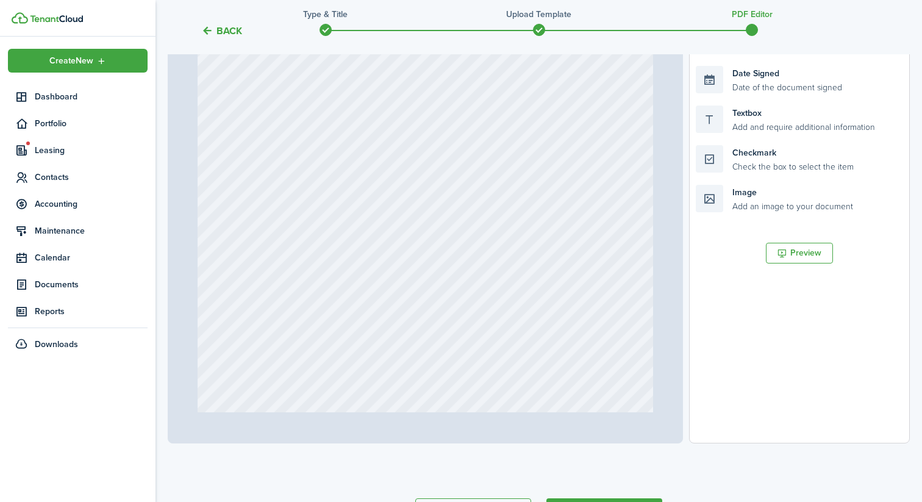
scroll to position [339, 0]
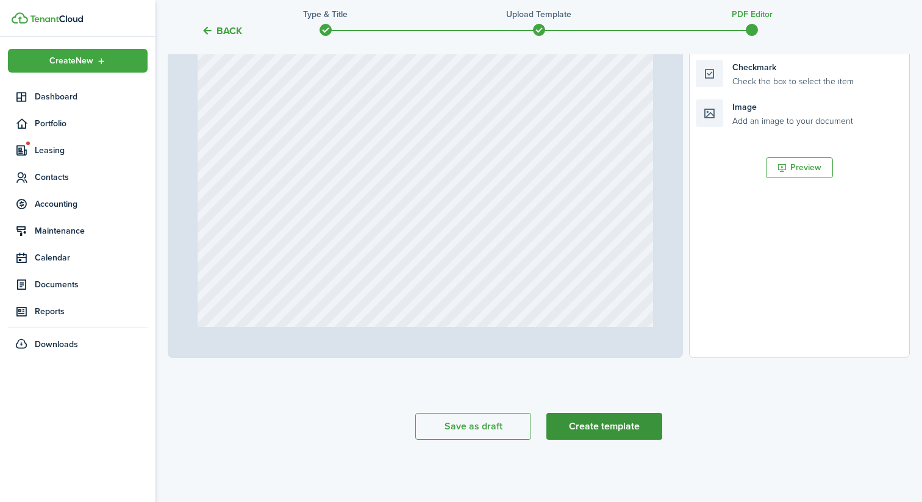
click at [602, 425] on button "Create template" at bounding box center [604, 426] width 116 height 27
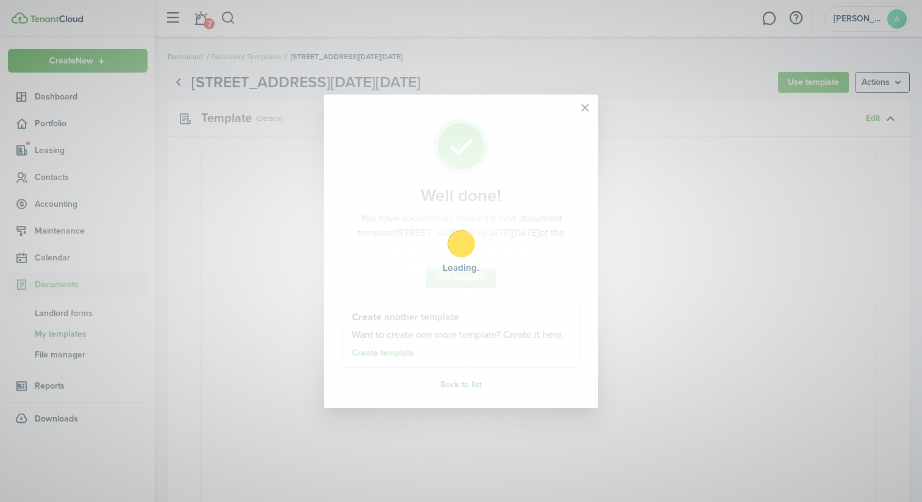
select select "fit"
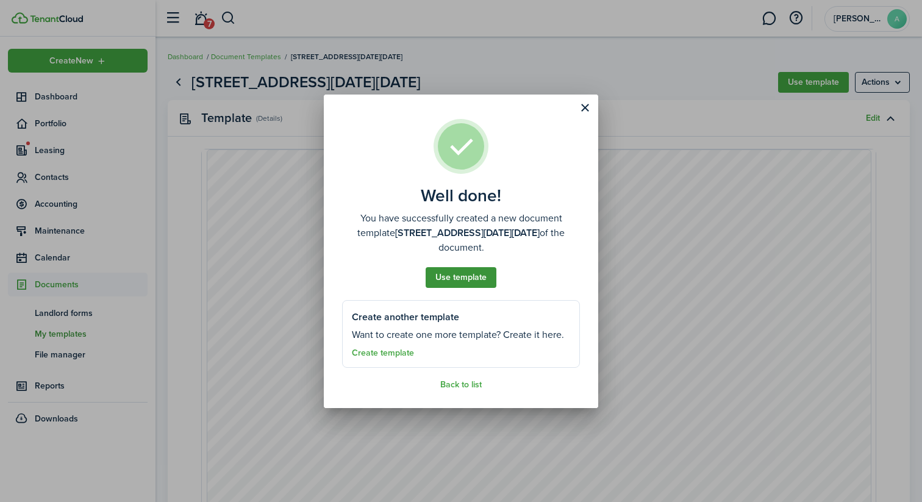
click at [460, 272] on button "Use template" at bounding box center [461, 277] width 71 height 21
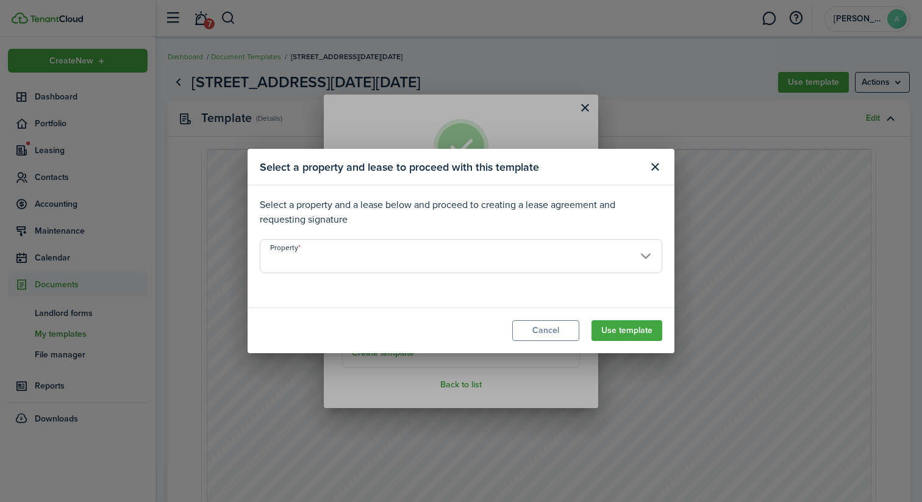
click at [551, 249] on input "Property" at bounding box center [461, 256] width 402 height 34
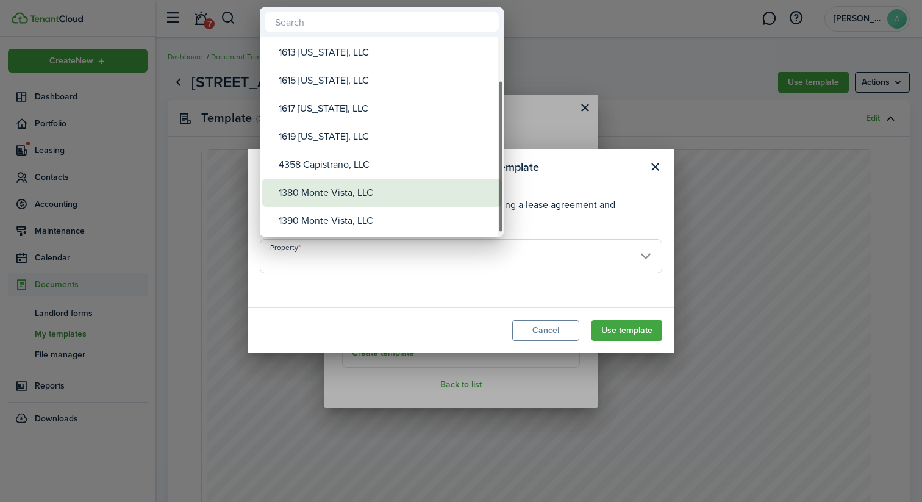
click at [363, 216] on div "1390 Monte Vista, LLC" at bounding box center [387, 221] width 216 height 28
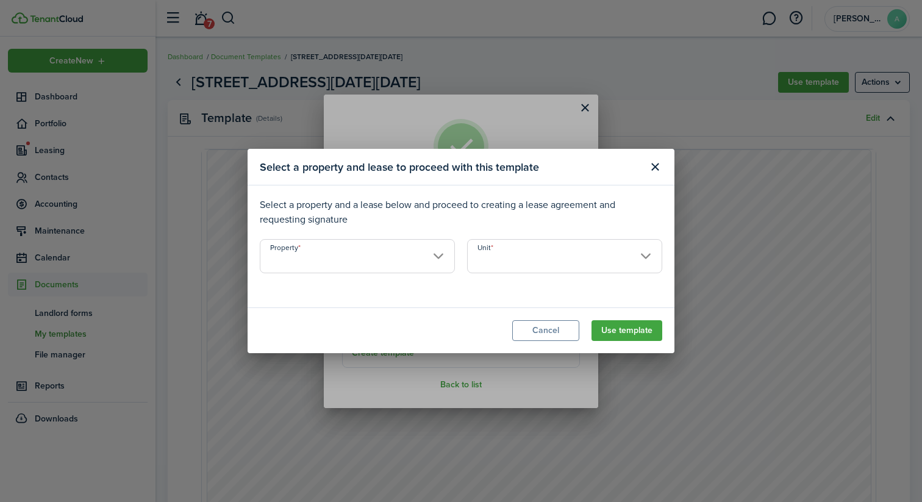
type input "1390 Monte Vista, LLC"
click at [487, 255] on input "Unit" at bounding box center [564, 256] width 195 height 34
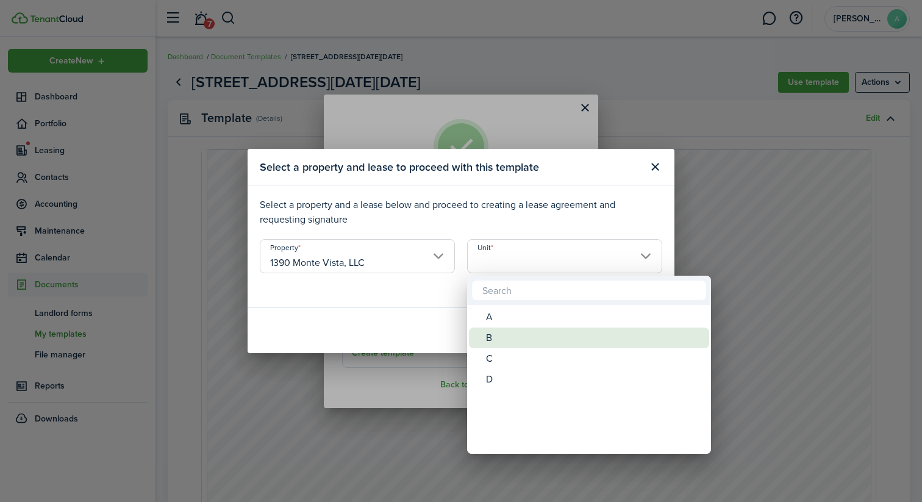
click at [499, 331] on div "B" at bounding box center [594, 337] width 216 height 21
type input "B"
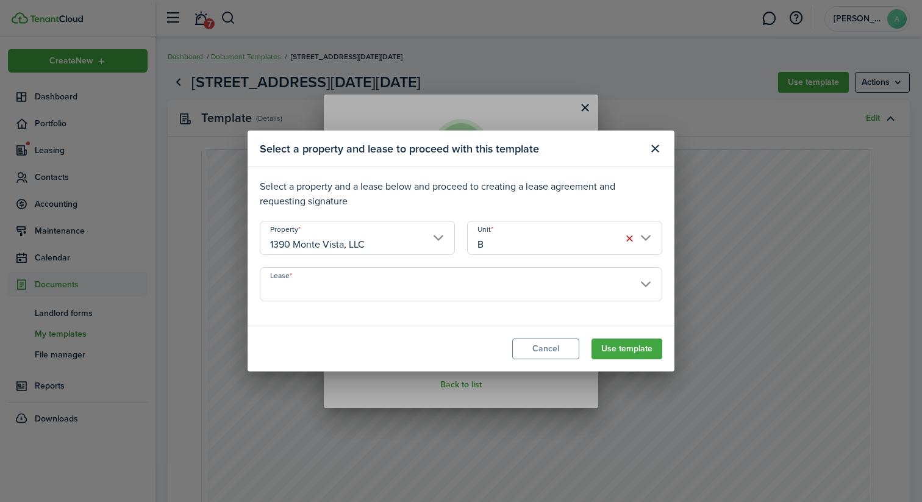
click at [587, 289] on input "Lease" at bounding box center [461, 284] width 402 height 34
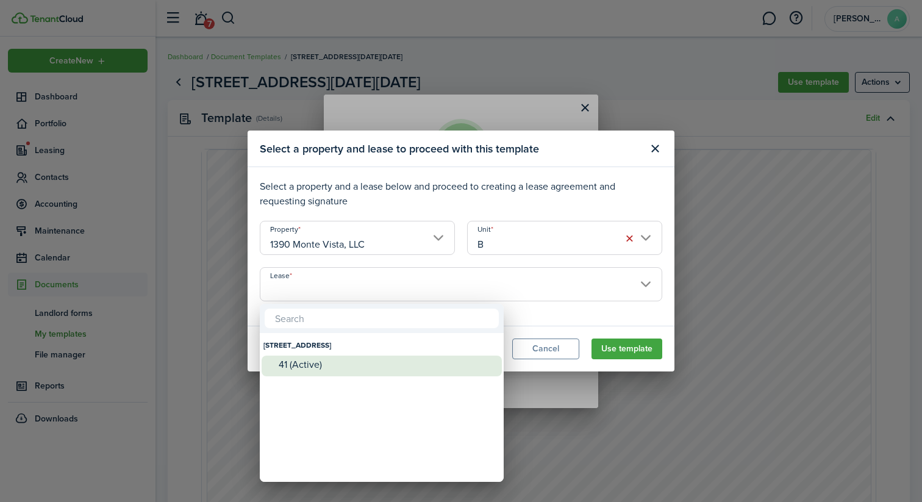
click at [396, 357] on div "41 (Active)" at bounding box center [387, 364] width 216 height 18
type input "[STREET_ADDRESS] (Active)"
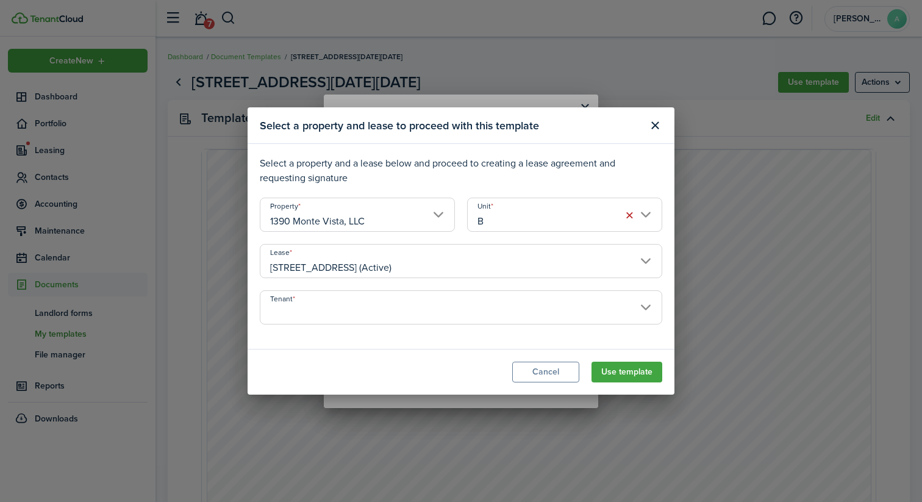
click at [425, 307] on input "Tenant" at bounding box center [461, 307] width 402 height 34
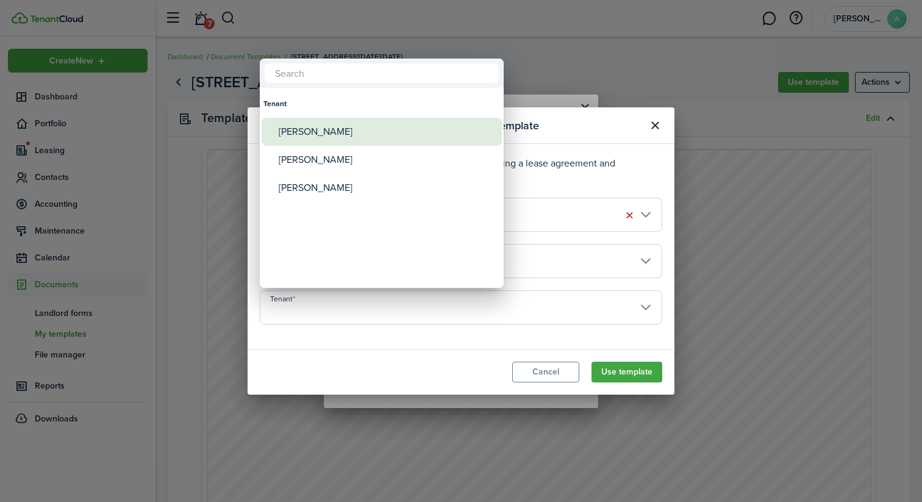
click at [338, 122] on div "[PERSON_NAME]" at bounding box center [387, 132] width 216 height 28
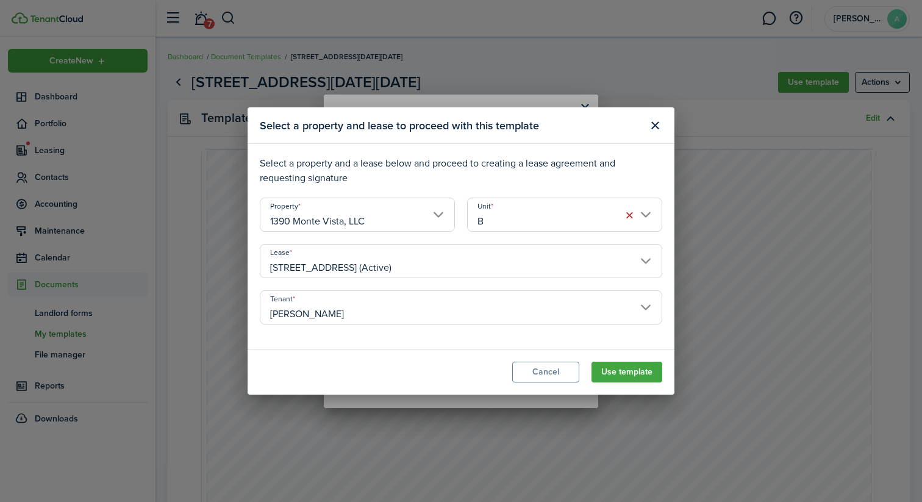
click at [354, 301] on input "[PERSON_NAME]" at bounding box center [461, 307] width 402 height 34
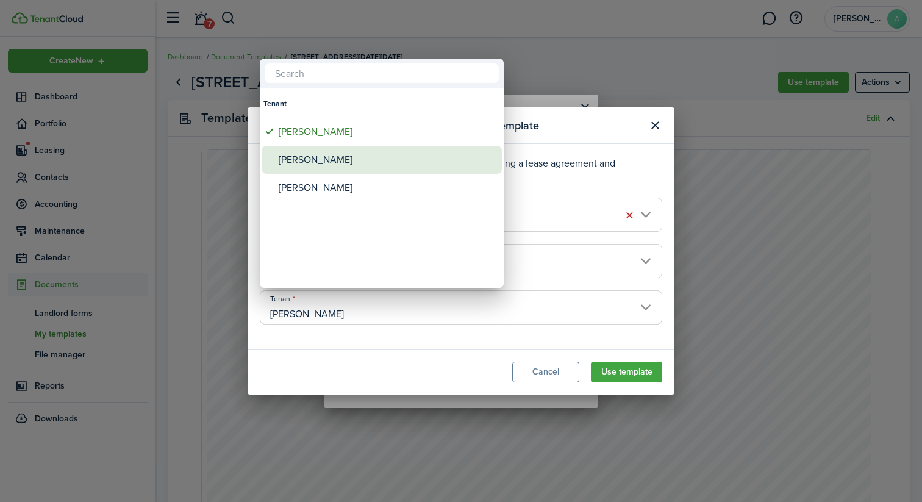
click at [315, 152] on div "[PERSON_NAME]" at bounding box center [387, 160] width 216 height 28
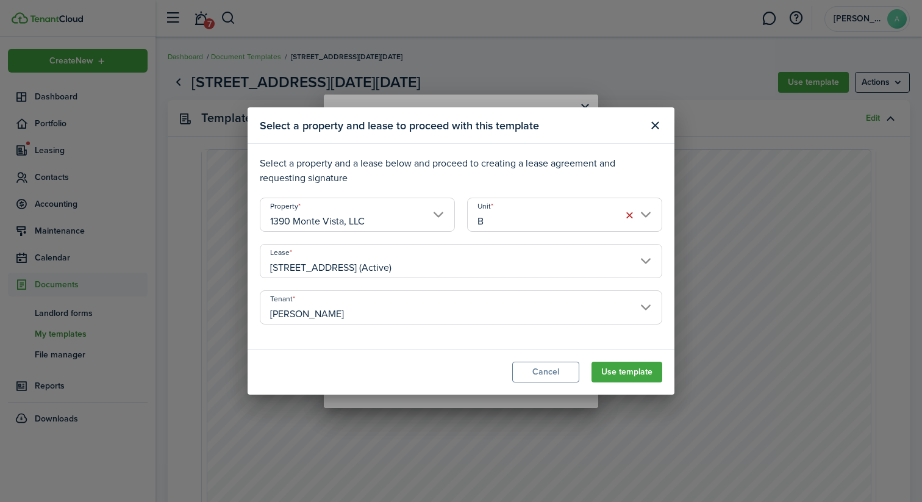
click at [351, 302] on input "[PERSON_NAME]" at bounding box center [461, 307] width 402 height 34
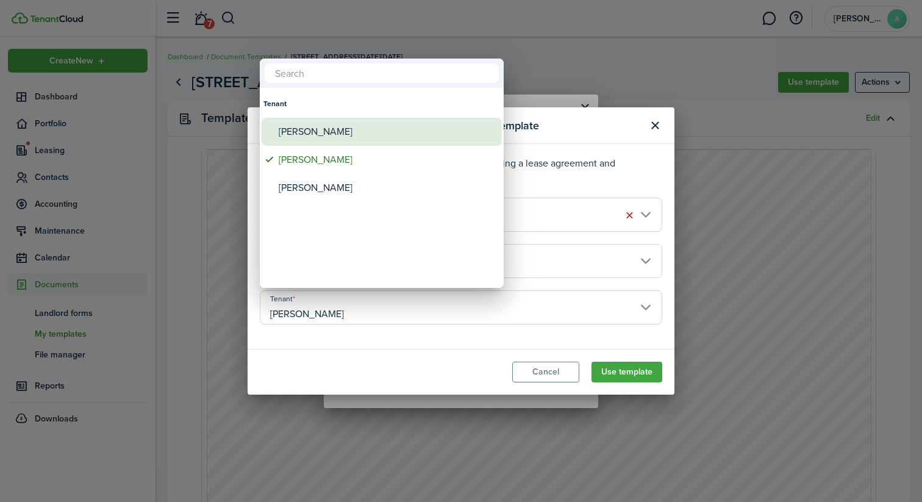
click at [339, 141] on div "[PERSON_NAME]" at bounding box center [387, 132] width 216 height 28
type input "[PERSON_NAME]"
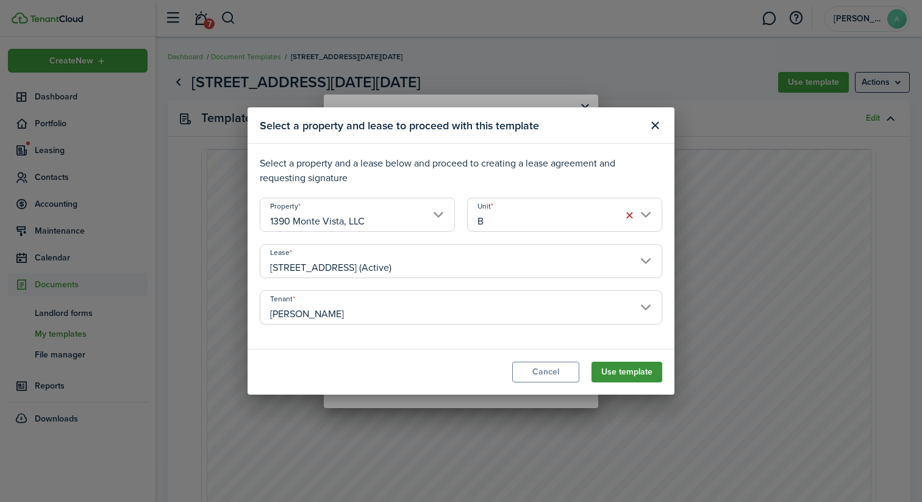
click at [626, 374] on button "Use template" at bounding box center [626, 371] width 71 height 21
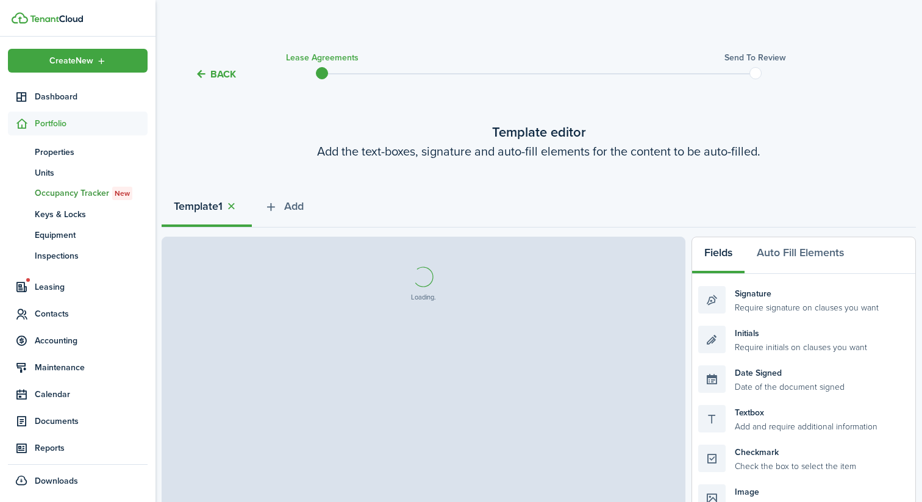
select select "fit"
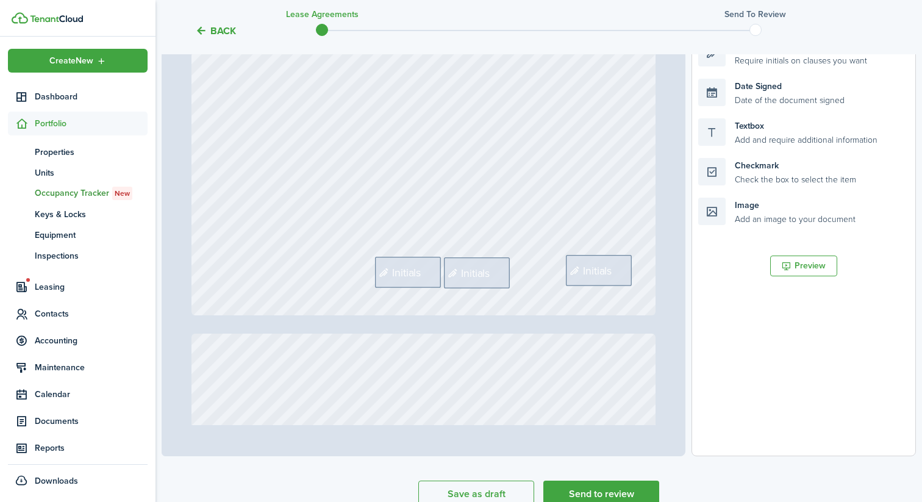
scroll to position [307, 0]
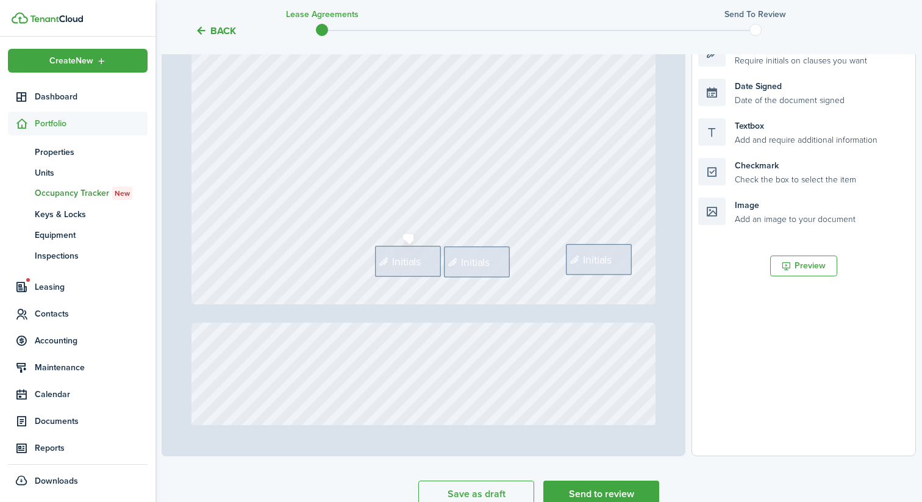
click at [417, 258] on span "Initials" at bounding box center [406, 261] width 29 height 16
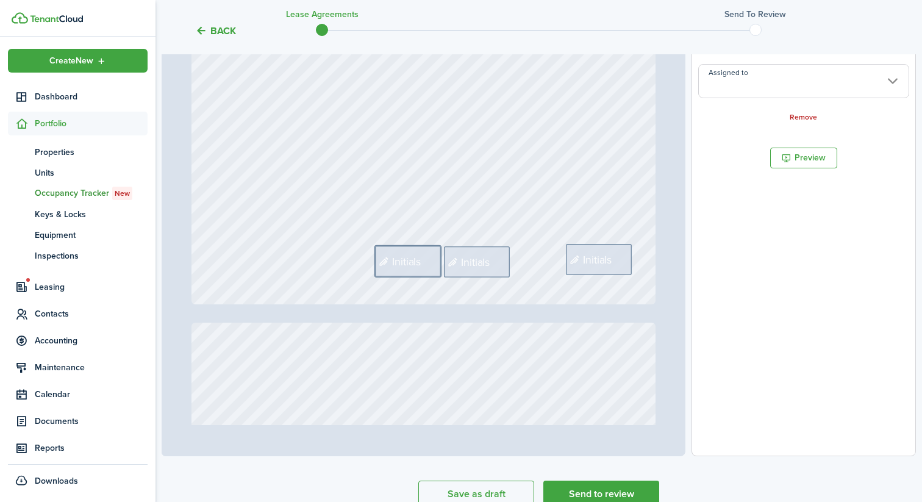
click at [750, 90] on input "Assigned to" at bounding box center [803, 81] width 211 height 34
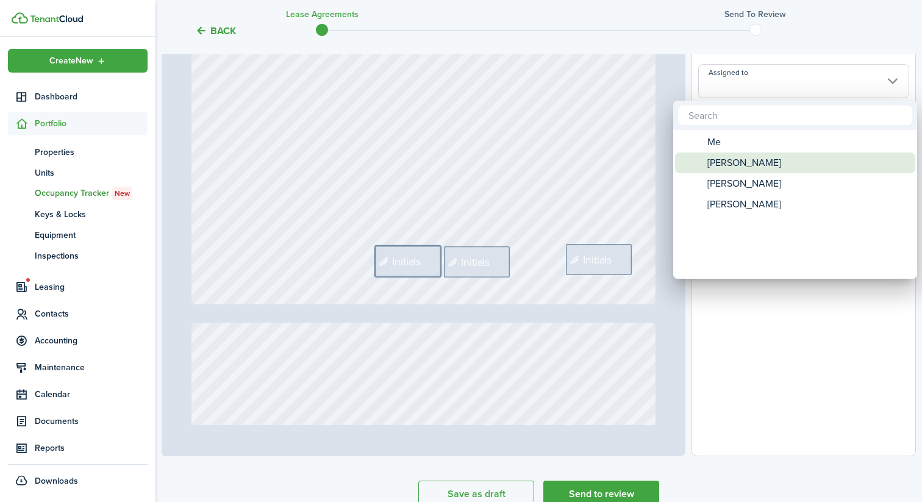
click at [737, 163] on span "[PERSON_NAME]" at bounding box center [744, 162] width 74 height 21
type input "[PERSON_NAME]"
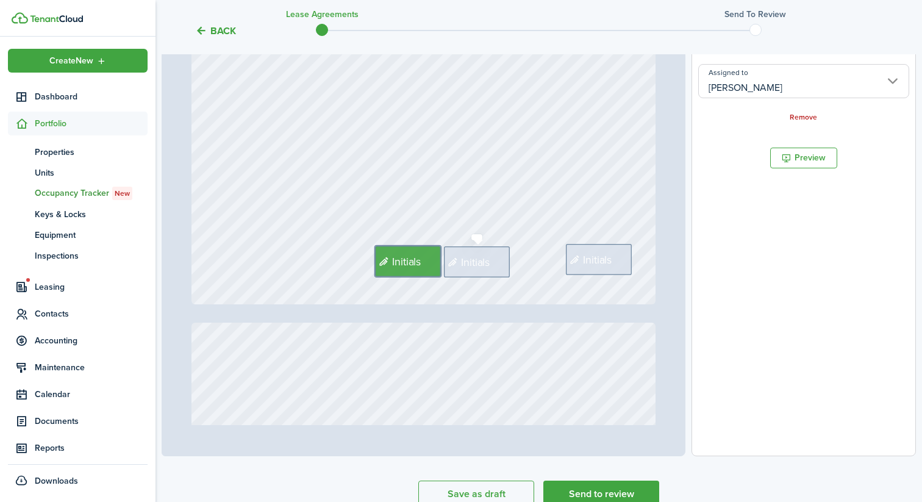
click at [473, 257] on span "Initials" at bounding box center [475, 262] width 29 height 16
click at [758, 90] on input "Assigned to" at bounding box center [803, 81] width 211 height 34
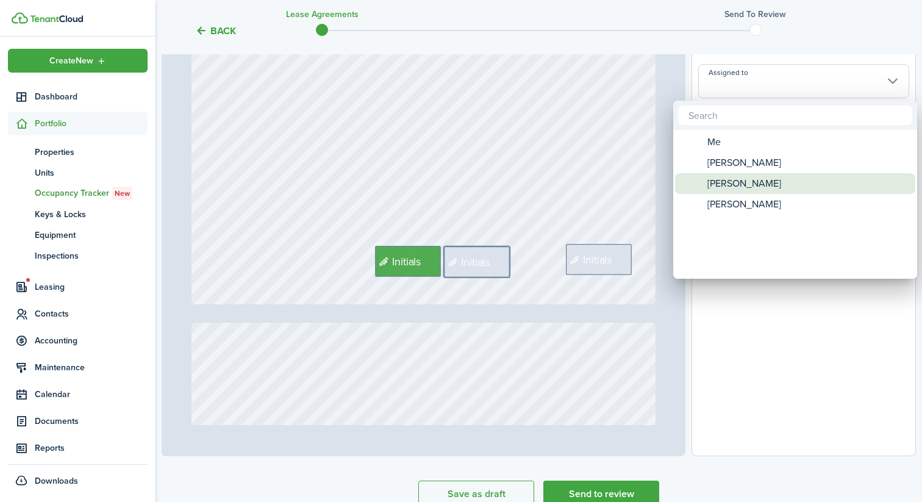
click at [748, 182] on span "[PERSON_NAME]" at bounding box center [744, 183] width 74 height 21
type input "[PERSON_NAME]"
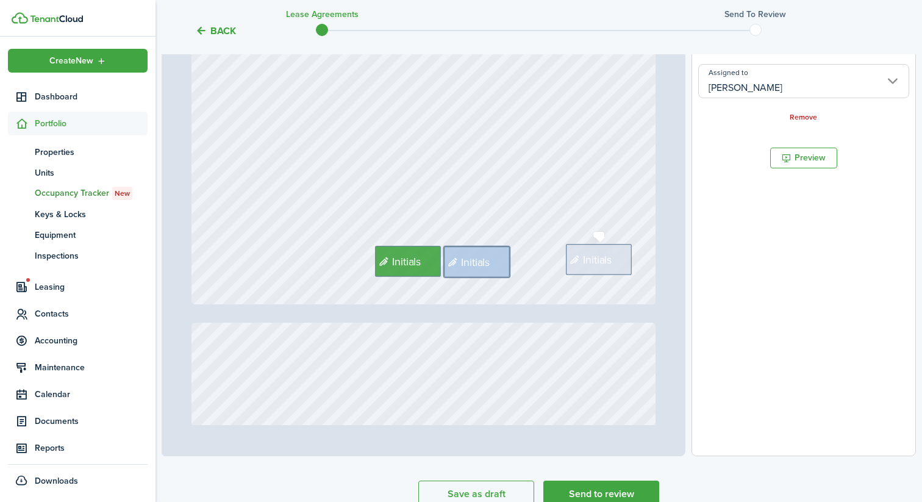
click at [606, 256] on span "Initials" at bounding box center [597, 259] width 29 height 16
click at [755, 77] on input "Assigned to" at bounding box center [803, 81] width 211 height 34
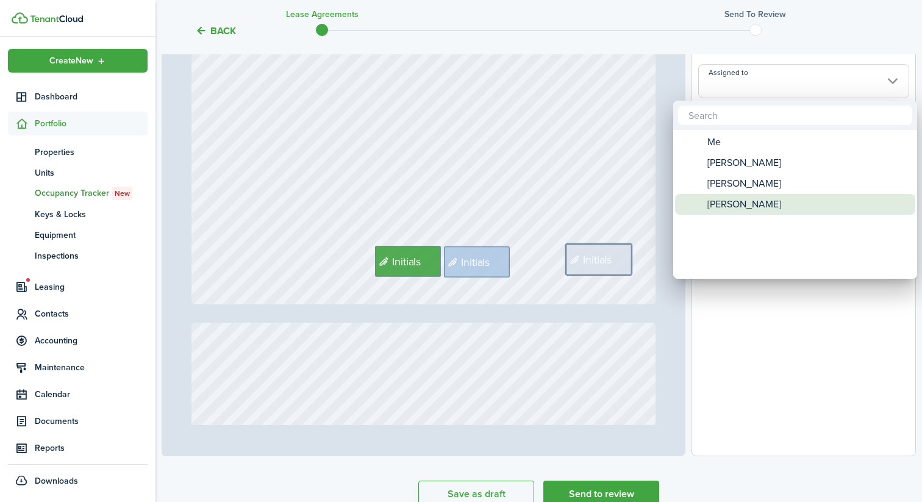
click at [733, 204] on span "[PERSON_NAME]" at bounding box center [744, 204] width 74 height 21
type input "[PERSON_NAME]"
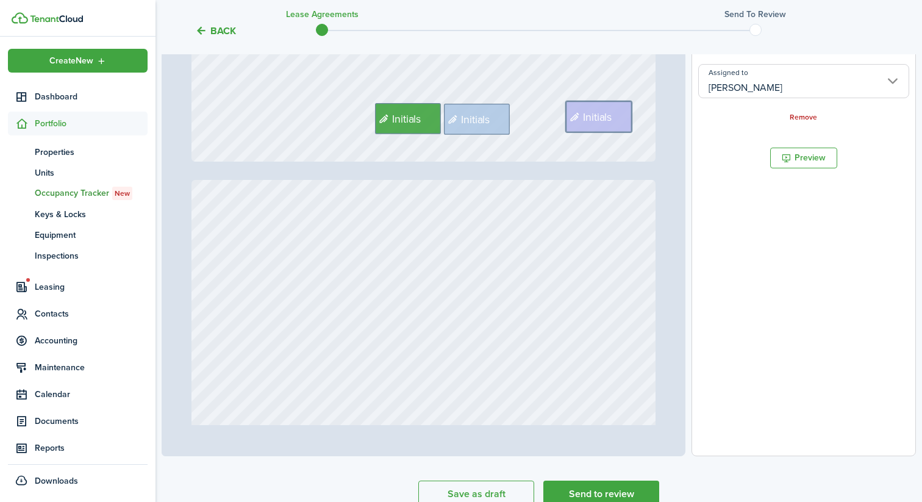
type input "2"
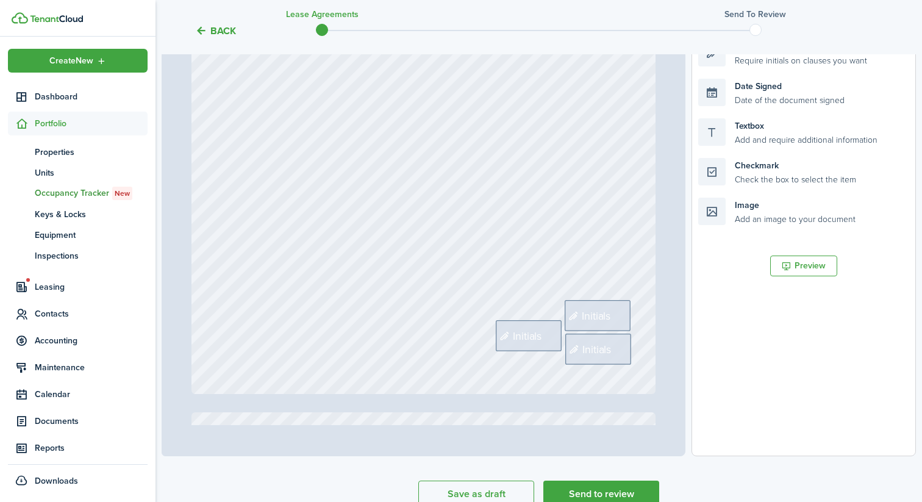
scroll to position [885, 0]
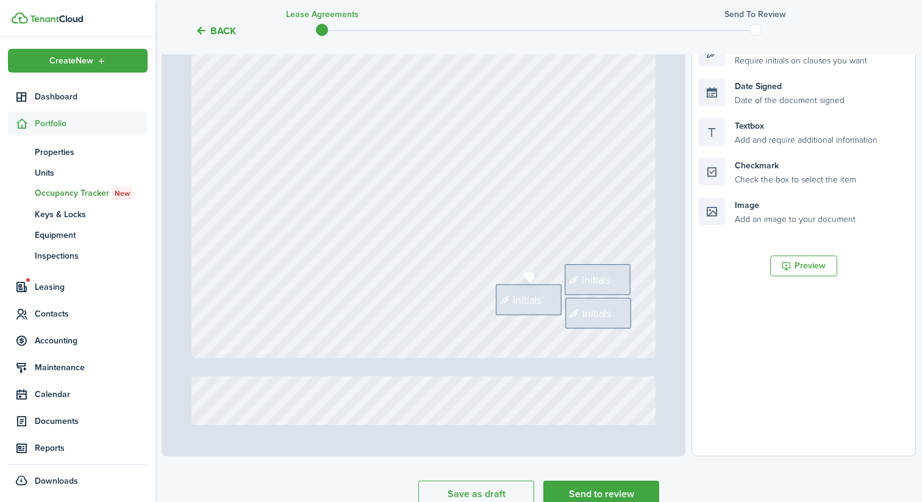
click at [527, 306] on span "Initials" at bounding box center [527, 299] width 29 height 16
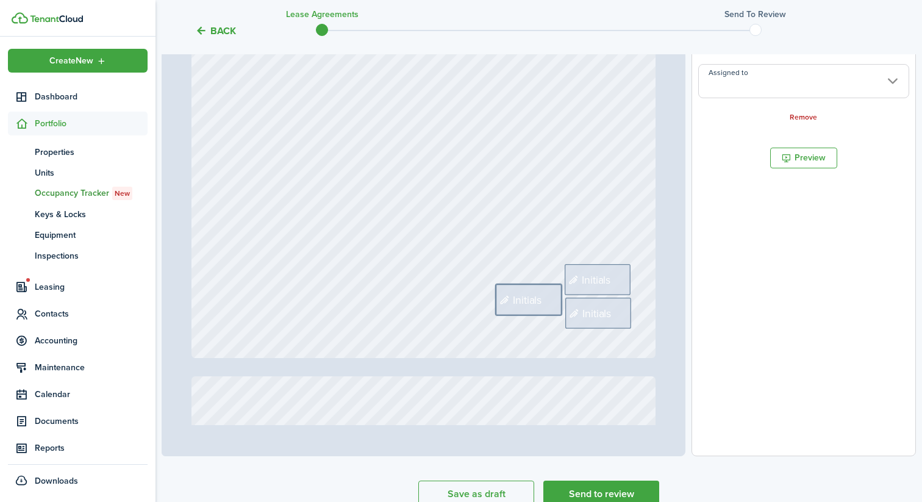
click at [772, 94] on input "Assigned to" at bounding box center [803, 81] width 211 height 34
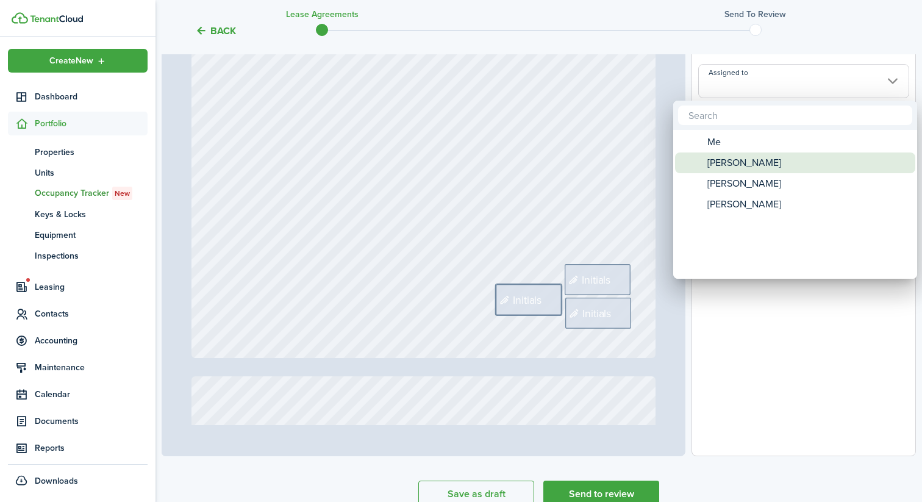
click at [746, 162] on span "[PERSON_NAME]" at bounding box center [744, 162] width 74 height 21
type input "[PERSON_NAME]"
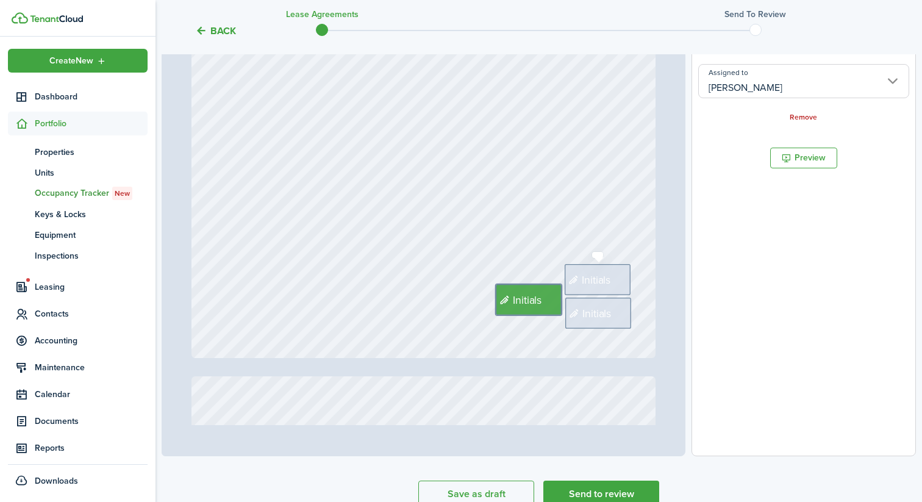
click at [616, 272] on div "Initials" at bounding box center [597, 279] width 66 height 31
click at [750, 89] on input "Assigned to" at bounding box center [803, 81] width 211 height 34
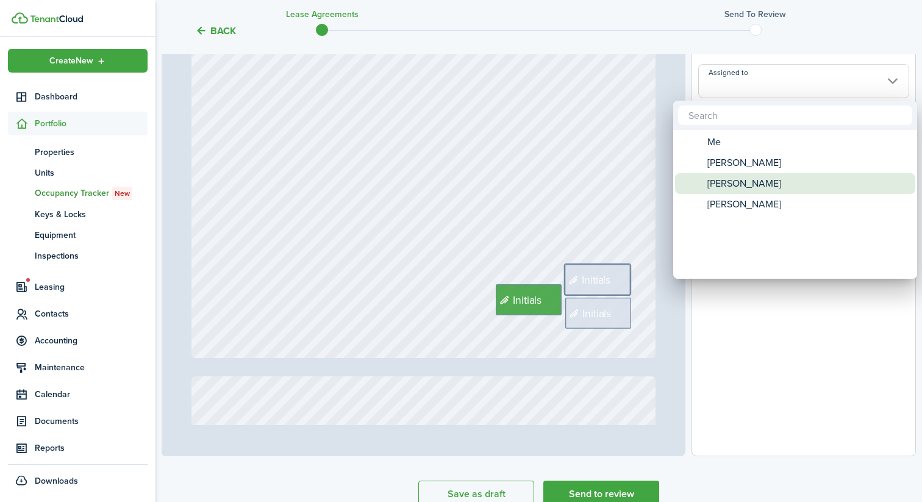
click at [738, 179] on span "[PERSON_NAME]" at bounding box center [744, 183] width 74 height 21
type input "[PERSON_NAME]"
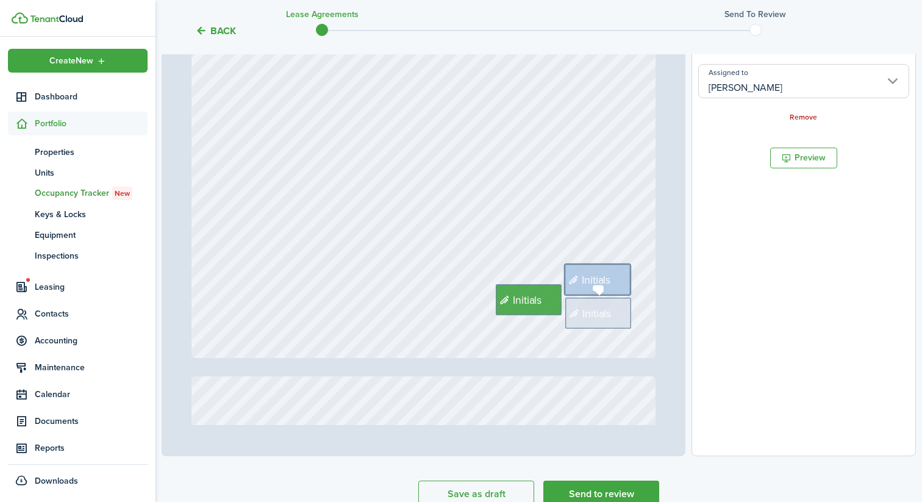
click at [603, 304] on div "Initials" at bounding box center [598, 312] width 66 height 31
click at [753, 85] on input "Assigned to" at bounding box center [803, 81] width 211 height 34
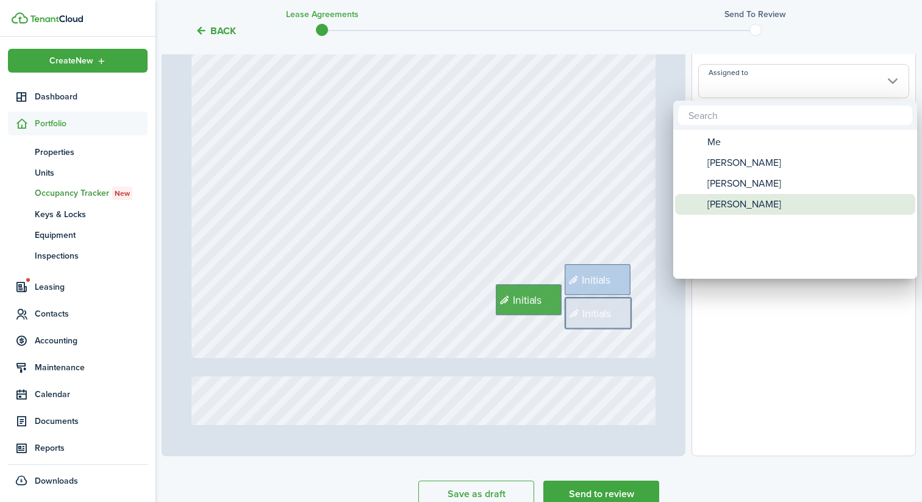
click at [736, 201] on span "[PERSON_NAME]" at bounding box center [744, 204] width 74 height 21
type input "[PERSON_NAME]"
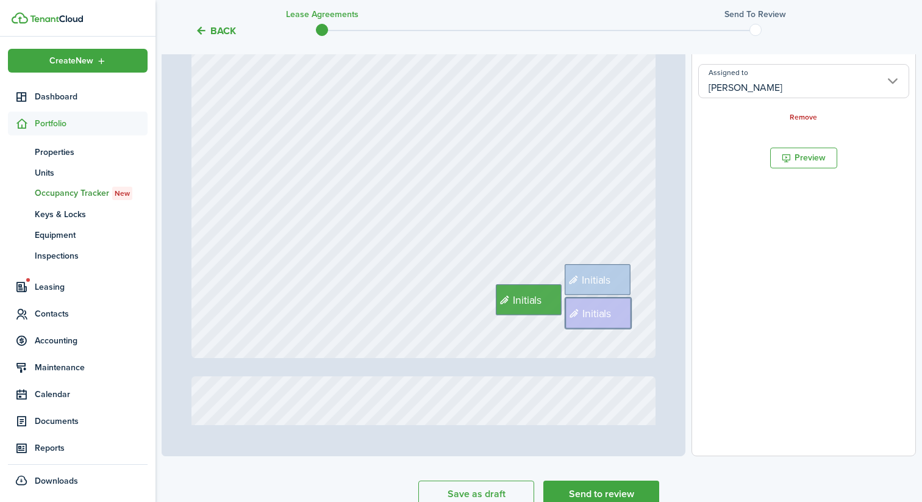
click at [542, 202] on div "Initials Initials Initials" at bounding box center [423, 51] width 465 height 613
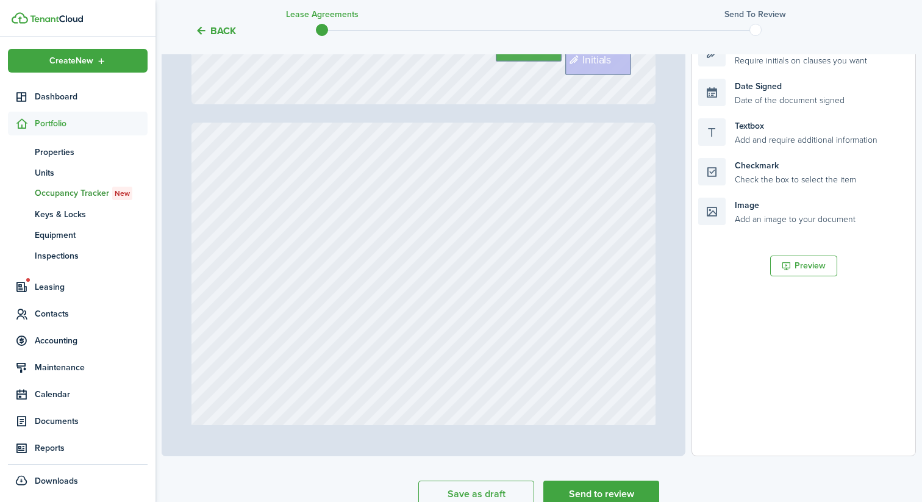
type input "3"
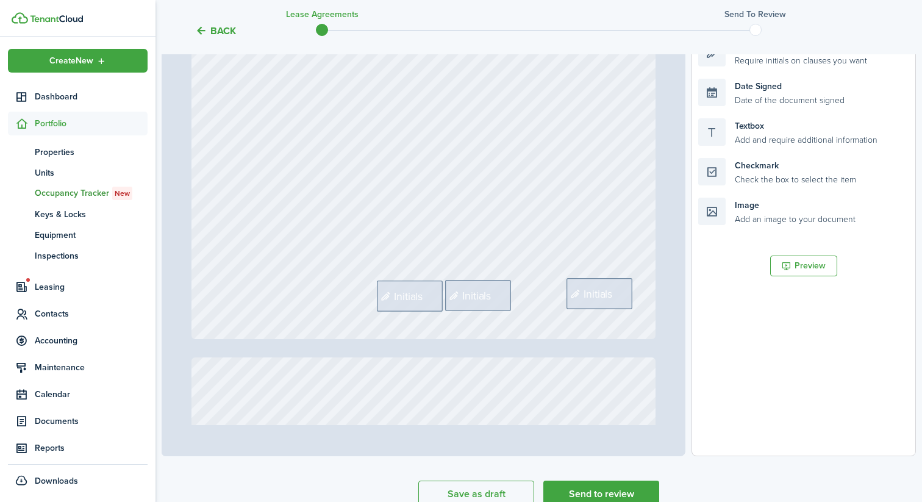
scroll to position [1537, 0]
click at [416, 291] on span "Initials" at bounding box center [408, 293] width 29 height 16
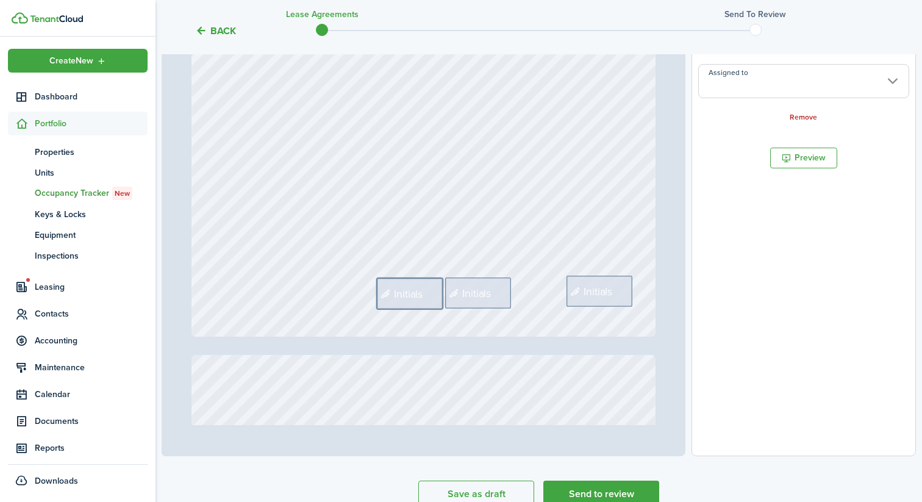
click at [780, 91] on input "Assigned to" at bounding box center [803, 81] width 211 height 34
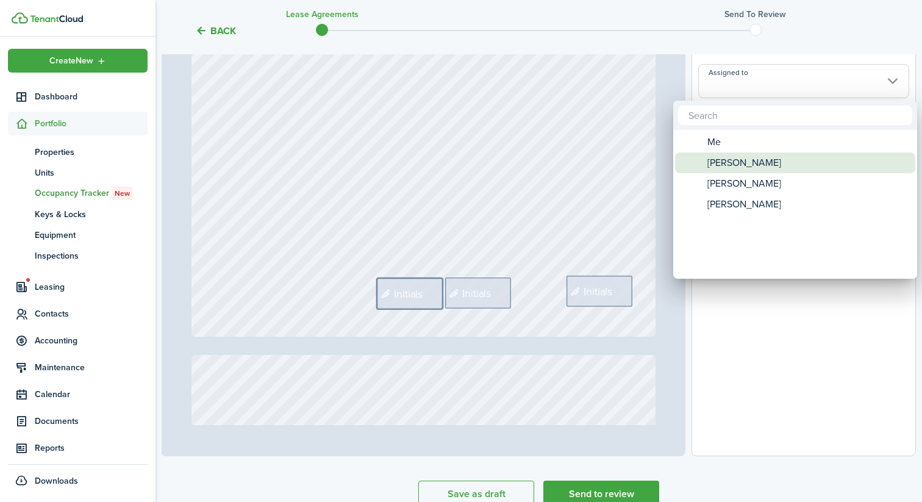
click at [763, 157] on div "[PERSON_NAME]" at bounding box center [800, 162] width 216 height 21
type input "[PERSON_NAME]"
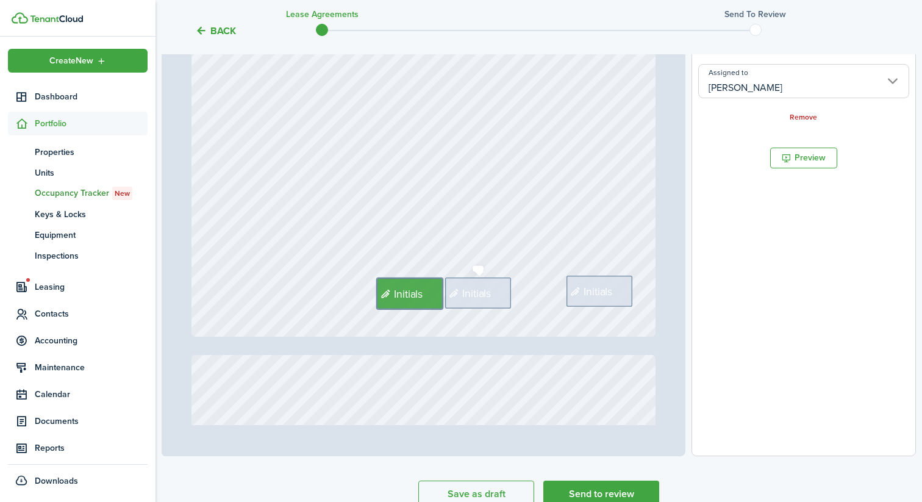
click at [485, 294] on span "Initials" at bounding box center [476, 293] width 29 height 16
click at [763, 89] on input "Assigned to" at bounding box center [803, 81] width 211 height 34
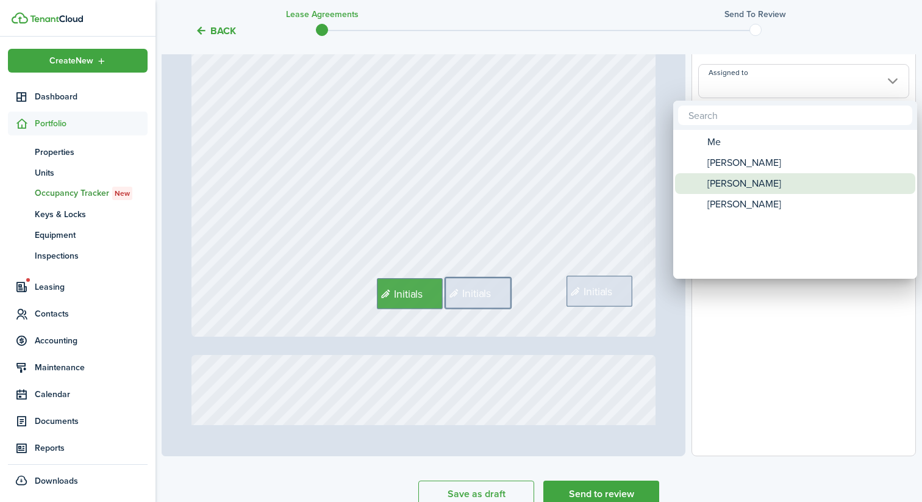
click at [753, 180] on span "[PERSON_NAME]" at bounding box center [744, 183] width 74 height 21
type input "[PERSON_NAME]"
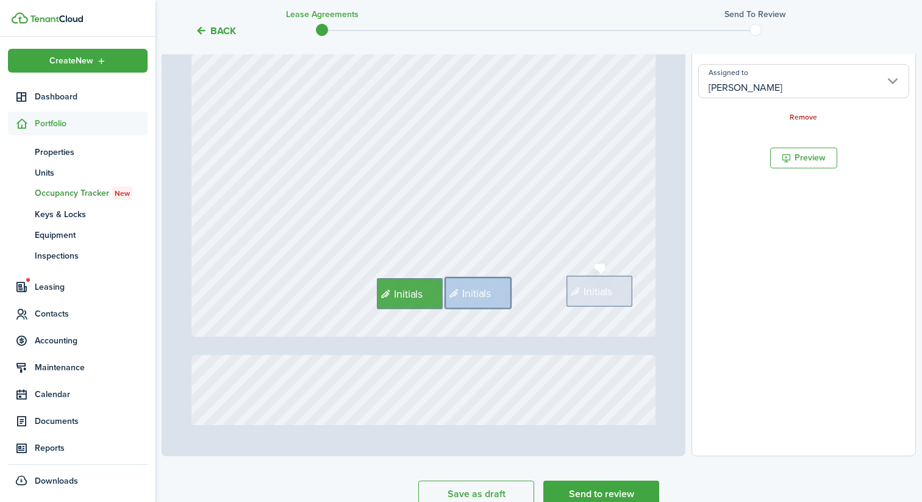
click at [592, 288] on span "Initials" at bounding box center [597, 291] width 29 height 16
click at [743, 81] on input "Assigned to" at bounding box center [803, 81] width 211 height 34
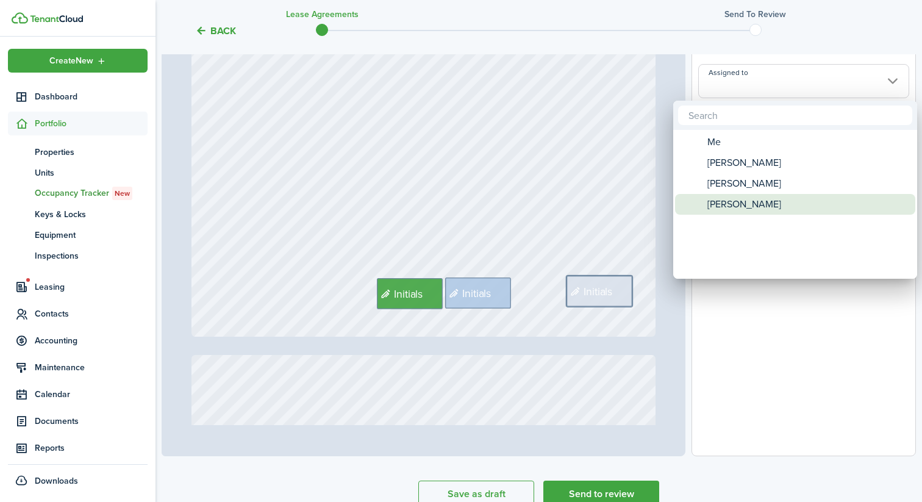
click at [728, 202] on span "[PERSON_NAME]" at bounding box center [744, 204] width 74 height 21
type input "[PERSON_NAME]"
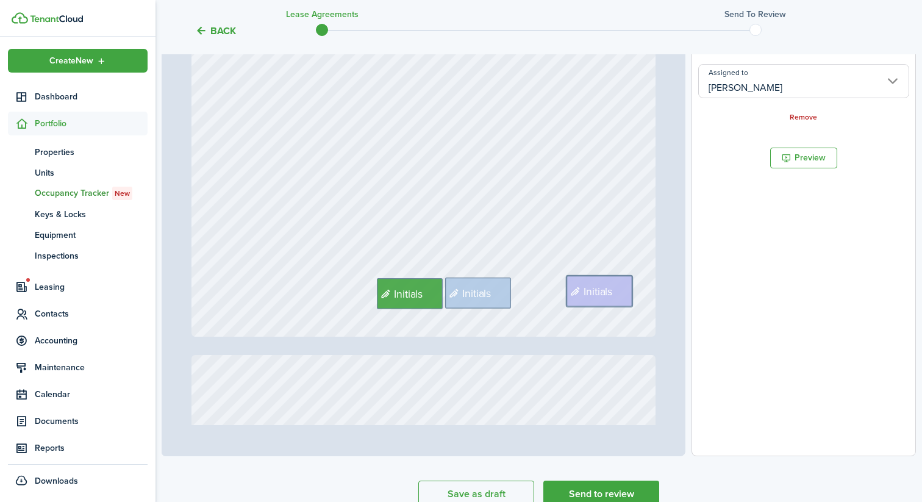
click at [600, 220] on div "Initials Initials Initials" at bounding box center [423, 30] width 465 height 613
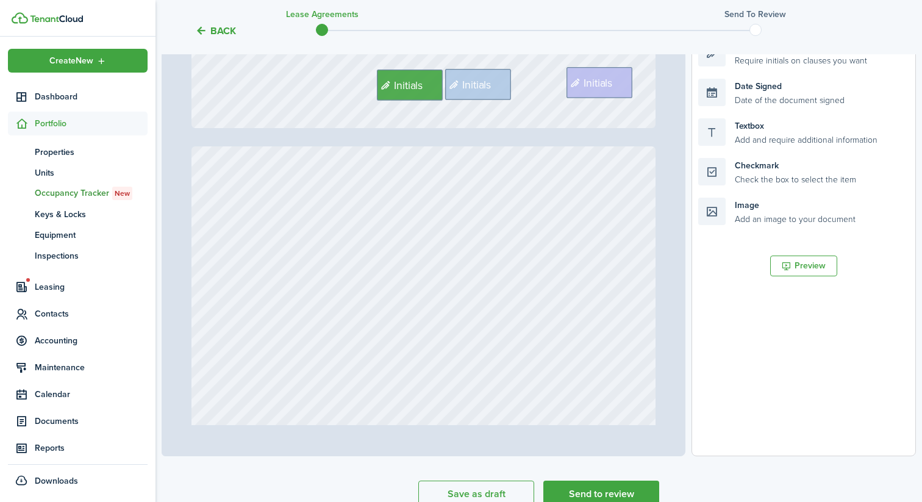
type input "4"
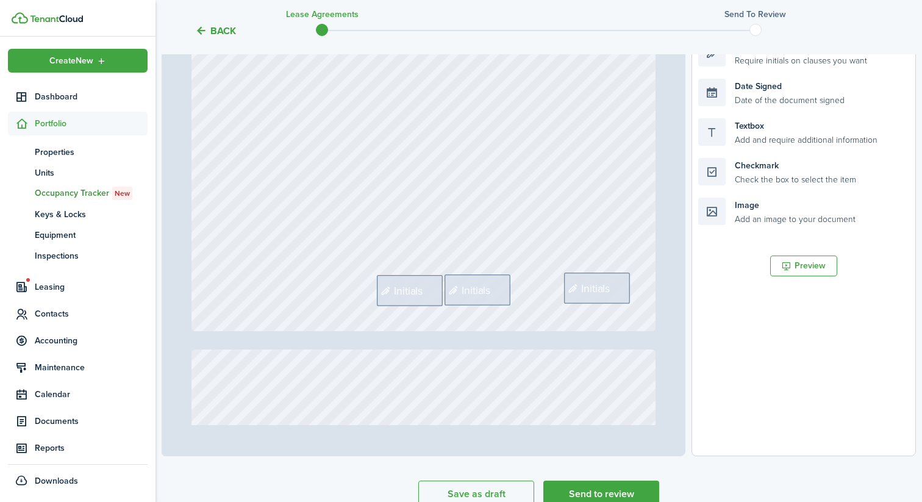
scroll to position [2229, 0]
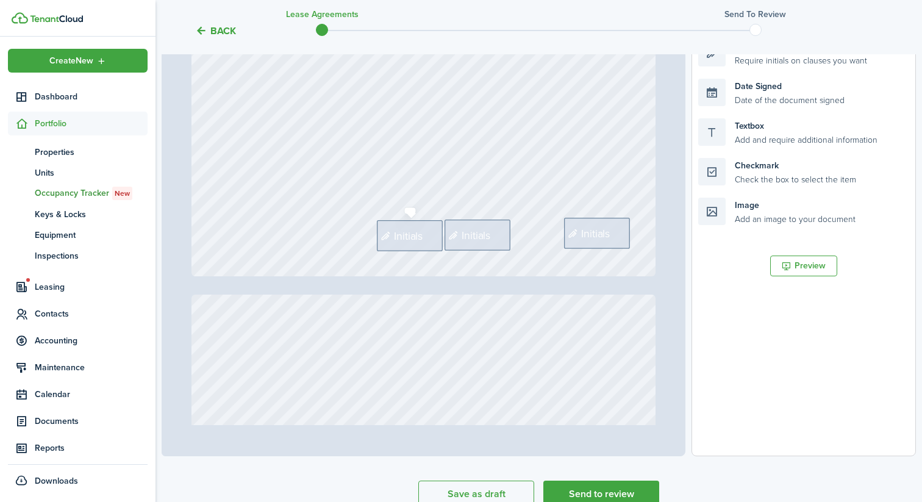
click at [414, 248] on div "Initials" at bounding box center [410, 235] width 66 height 31
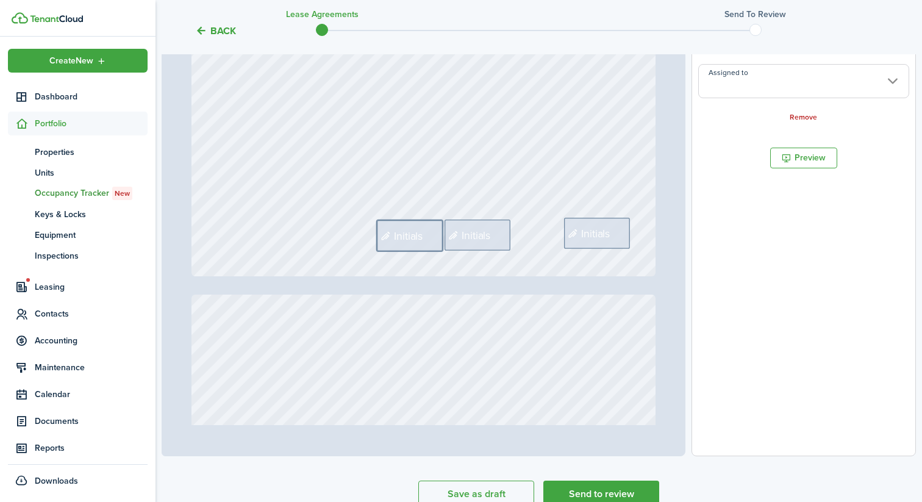
click at [778, 93] on input "Assigned to" at bounding box center [803, 81] width 211 height 34
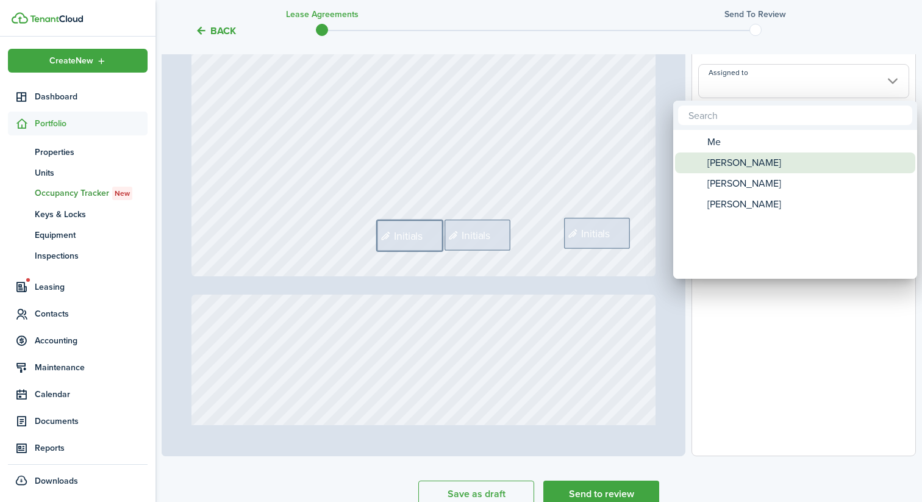
click at [748, 160] on span "[PERSON_NAME]" at bounding box center [744, 162] width 74 height 21
type input "[PERSON_NAME]"
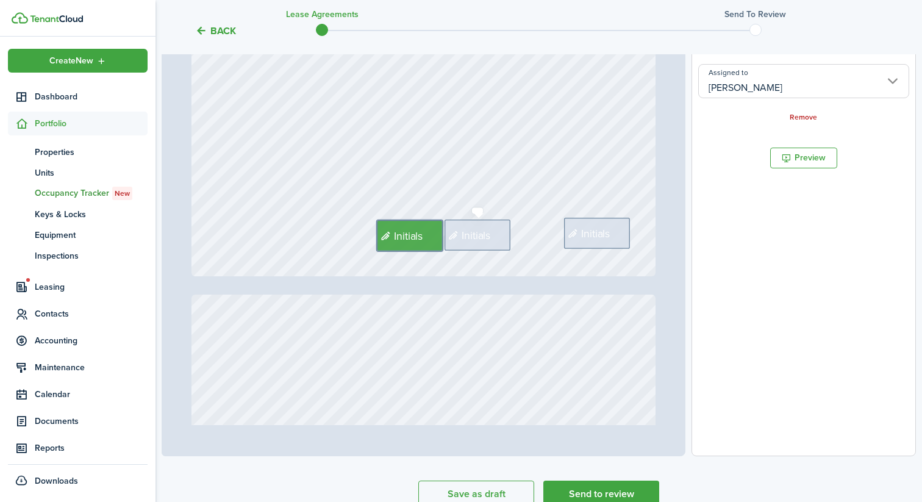
click at [489, 237] on span "Initials" at bounding box center [475, 235] width 29 height 16
click at [748, 88] on input "Assigned to" at bounding box center [803, 81] width 211 height 34
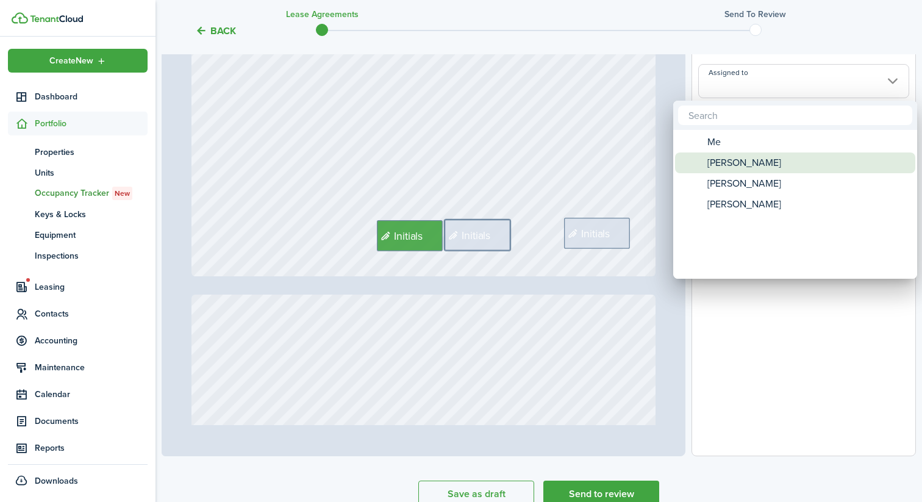
click at [737, 177] on span "[PERSON_NAME]" at bounding box center [744, 183] width 74 height 21
type input "[PERSON_NAME]"
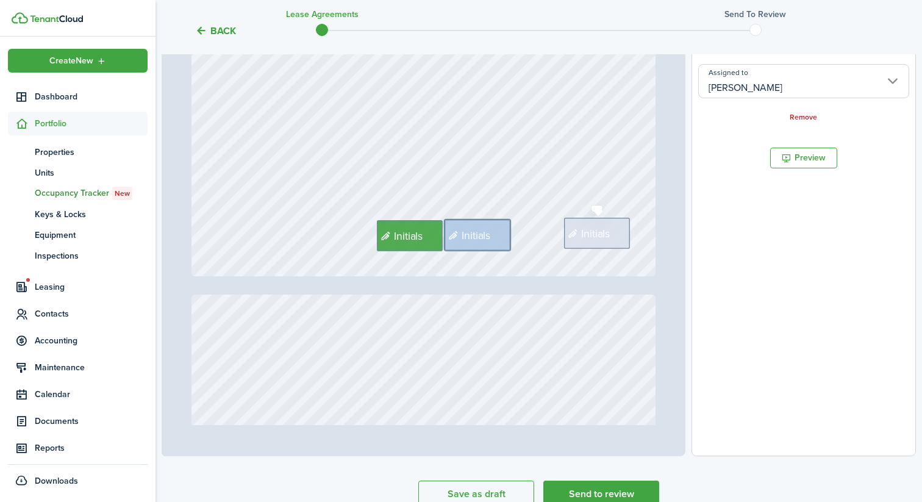
click at [605, 219] on div "Initials" at bounding box center [597, 233] width 66 height 31
click at [747, 77] on input "Assigned to" at bounding box center [803, 81] width 211 height 34
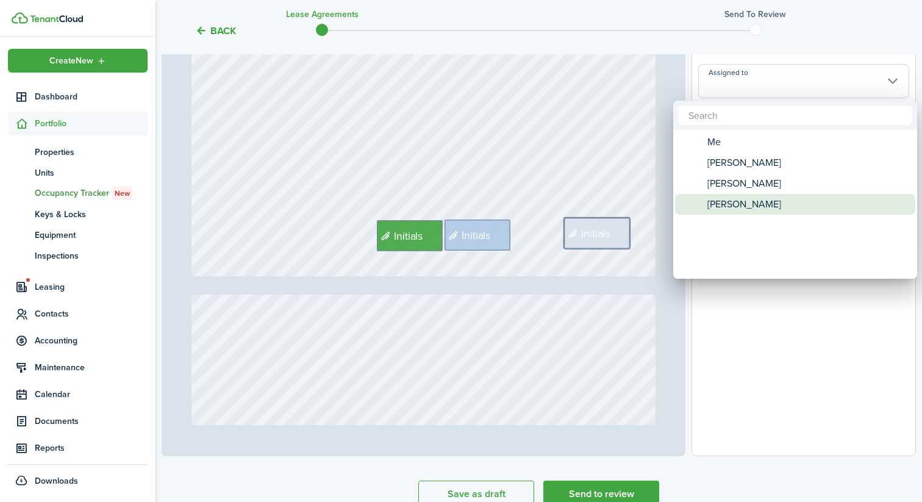
click at [734, 201] on span "[PERSON_NAME]" at bounding box center [744, 204] width 74 height 21
type input "[PERSON_NAME]"
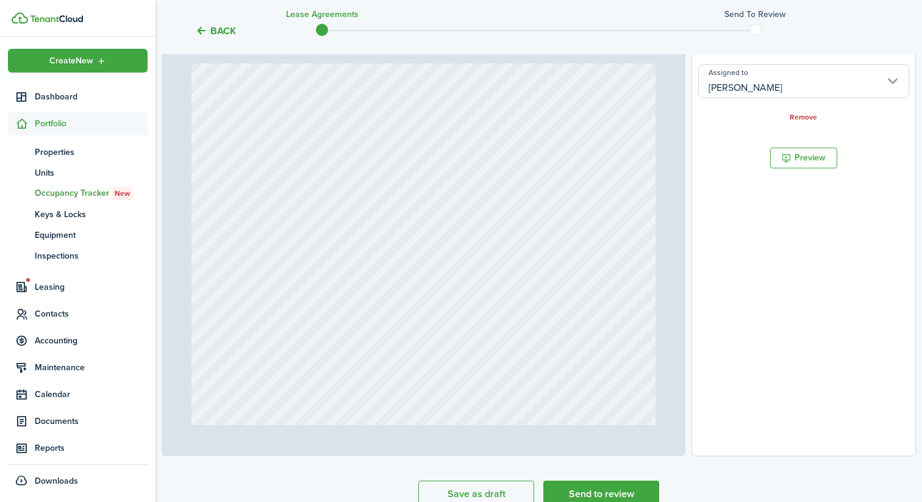
type input "5"
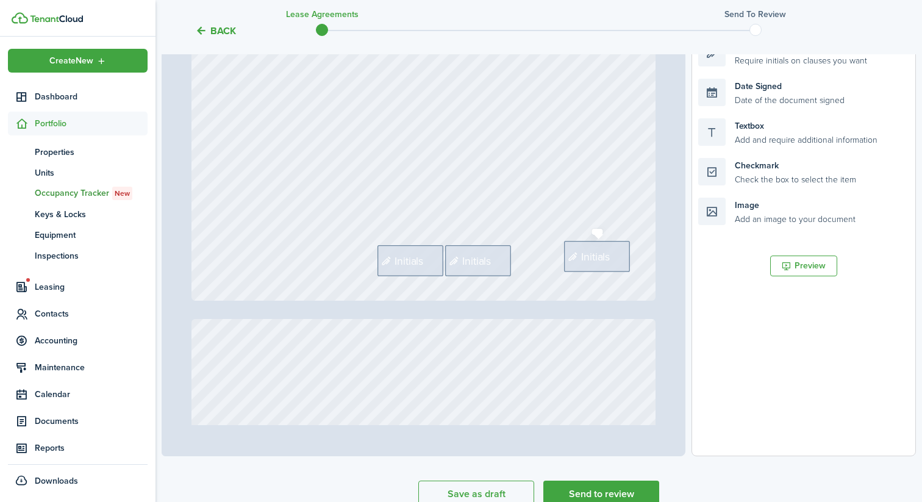
scroll to position [2846, 0]
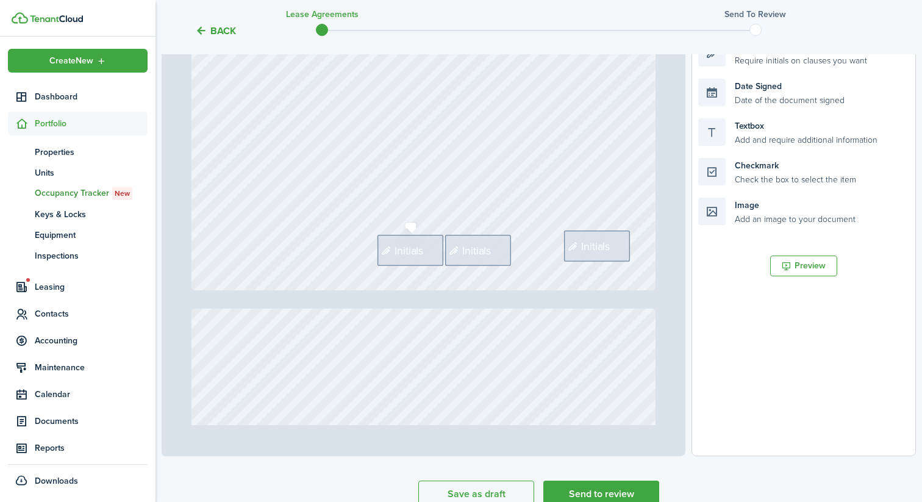
click at [395, 243] on span "Initials" at bounding box center [408, 250] width 29 height 16
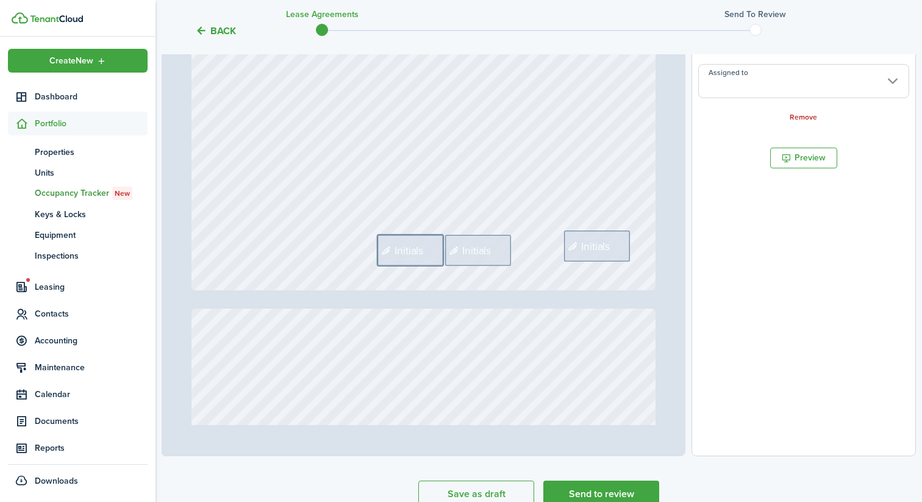
click at [760, 92] on input "Assigned to" at bounding box center [803, 81] width 211 height 34
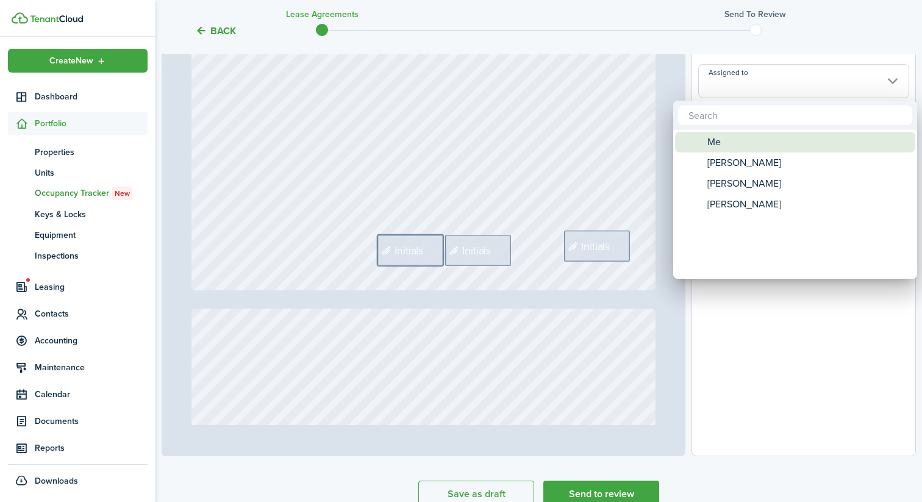
click at [741, 168] on span "[PERSON_NAME]" at bounding box center [744, 162] width 74 height 21
type input "[PERSON_NAME]"
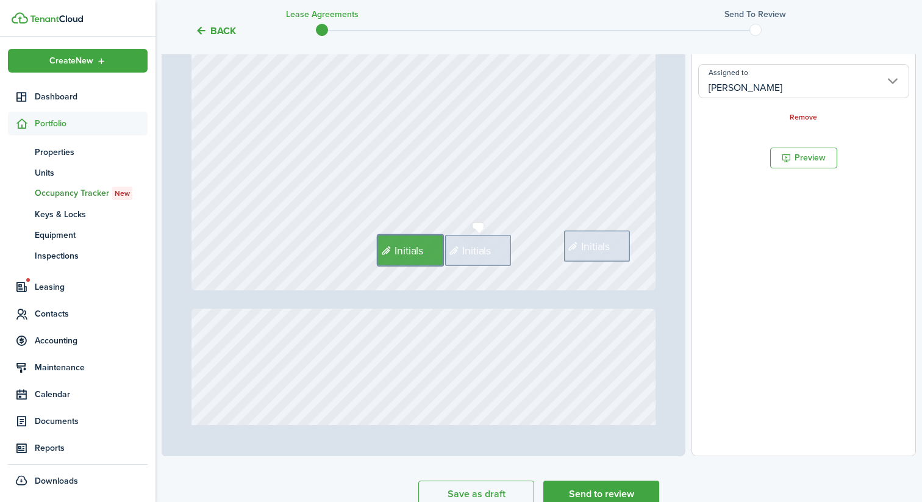
click at [477, 249] on span "Initials" at bounding box center [476, 250] width 29 height 16
click at [732, 94] on input "Assigned to" at bounding box center [803, 81] width 211 height 34
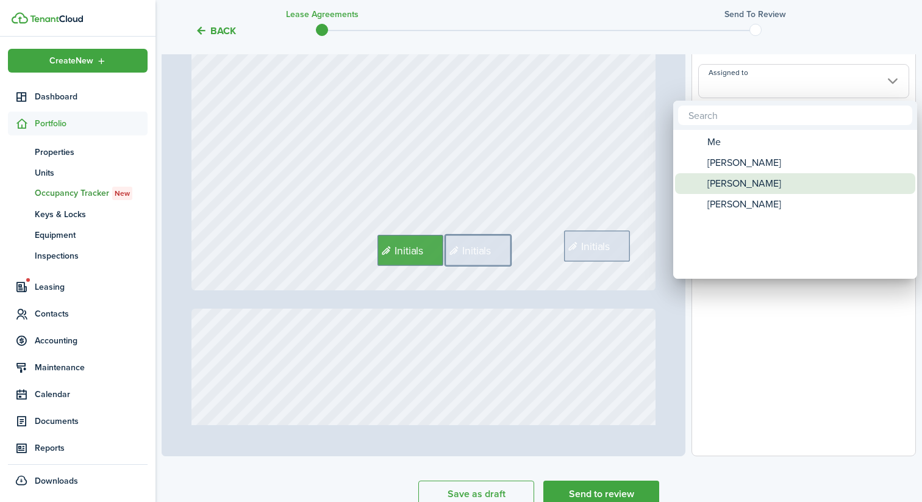
click at [731, 174] on span "[PERSON_NAME]" at bounding box center [744, 183] width 74 height 21
type input "[PERSON_NAME]"
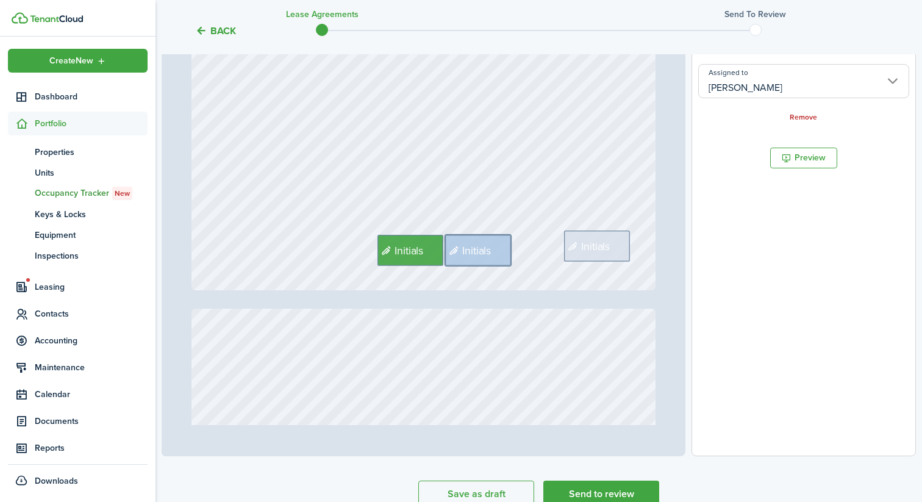
click at [597, 234] on div "Initials" at bounding box center [597, 245] width 66 height 31
click at [740, 91] on input "Assigned to" at bounding box center [803, 81] width 211 height 34
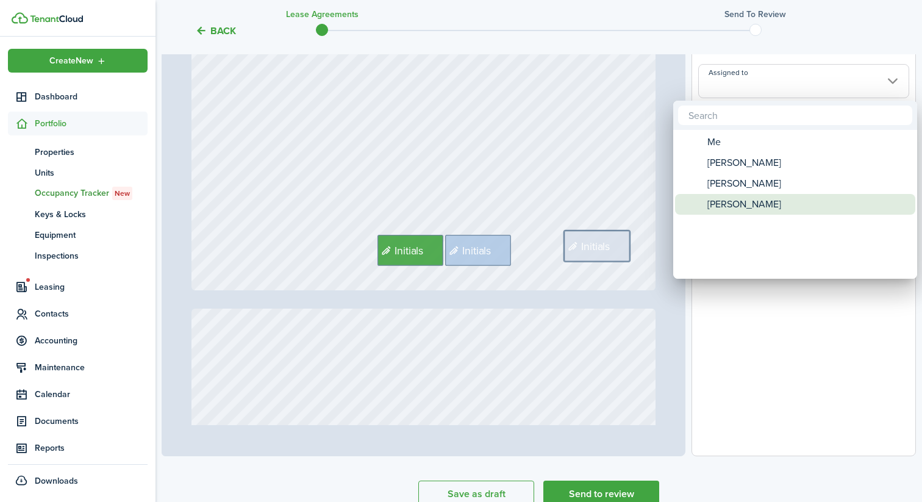
click at [735, 204] on span "[PERSON_NAME]" at bounding box center [744, 204] width 74 height 21
type input "[PERSON_NAME]"
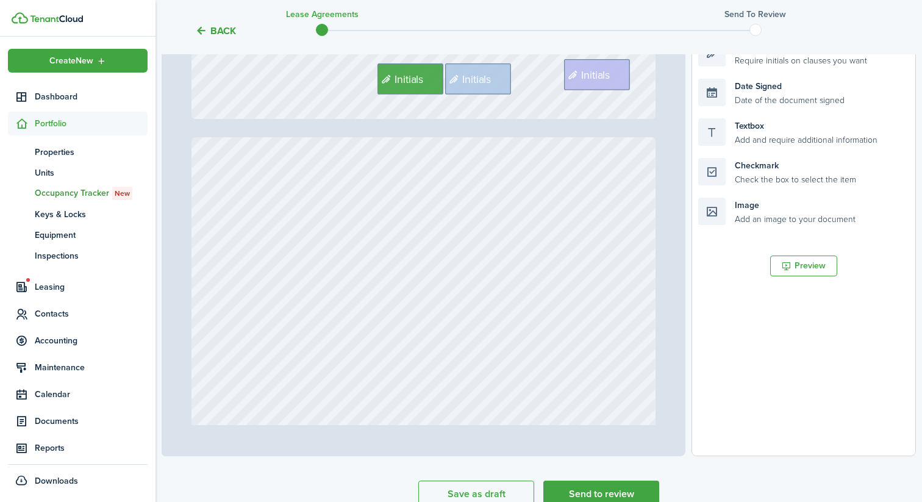
type input "6"
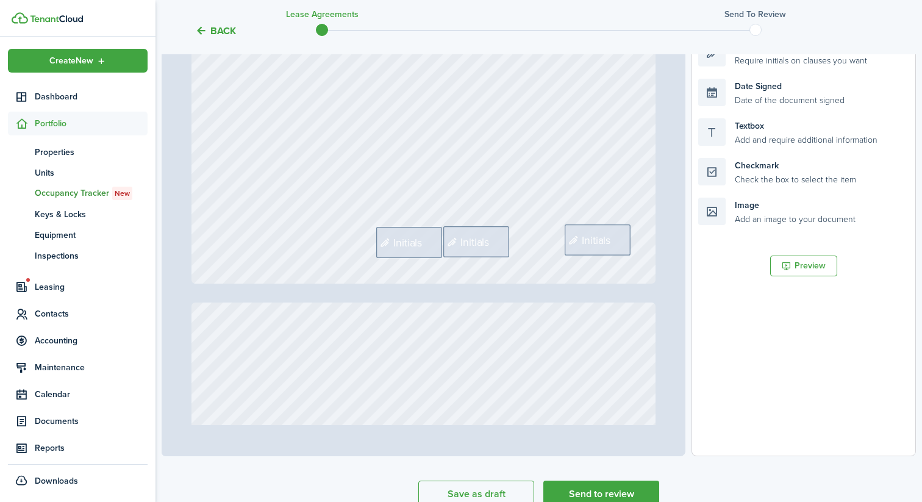
scroll to position [3494, 0]
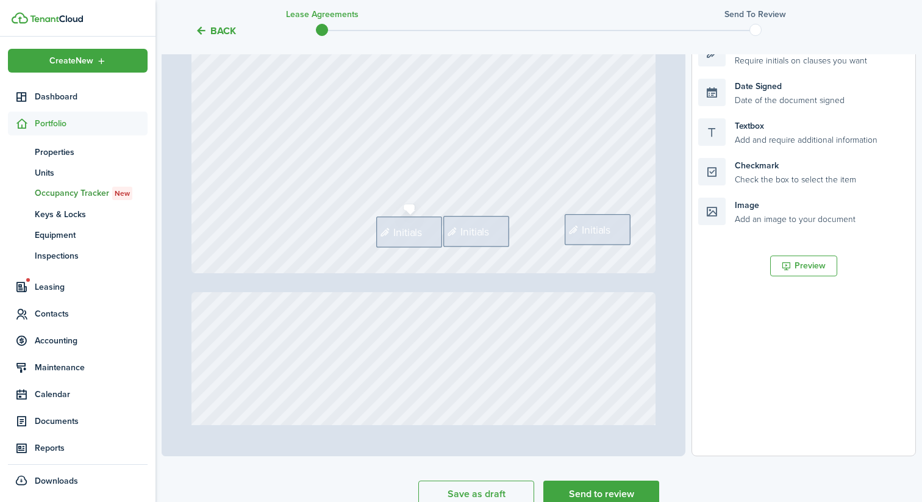
click at [419, 227] on span "Initials" at bounding box center [407, 232] width 29 height 16
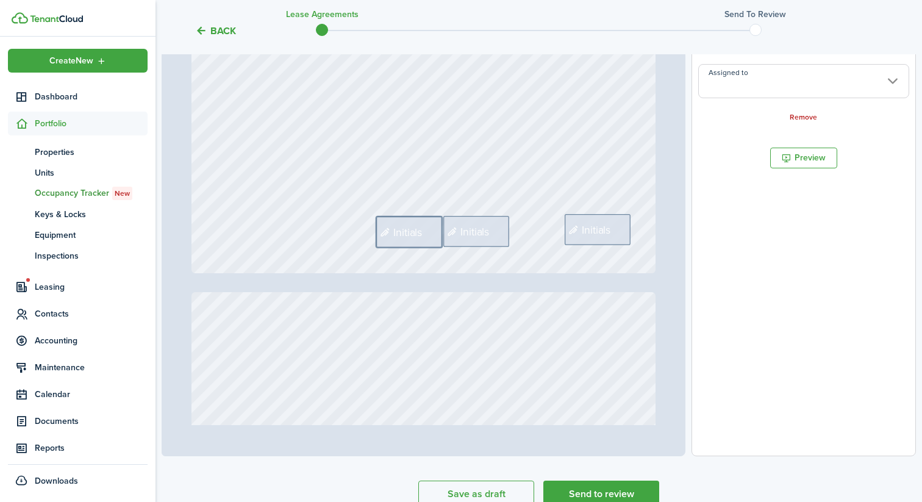
click at [739, 89] on input "Assigned to" at bounding box center [803, 81] width 211 height 34
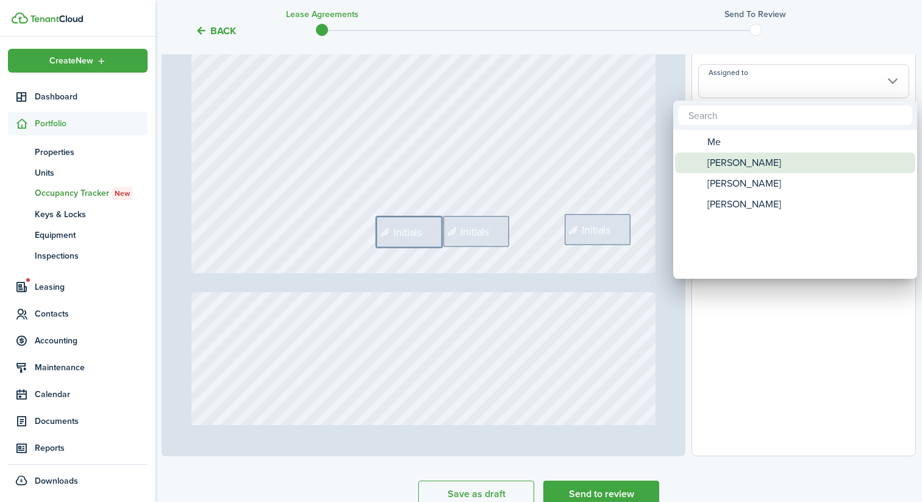
click at [738, 158] on span "[PERSON_NAME]" at bounding box center [744, 162] width 74 height 21
type input "[PERSON_NAME]"
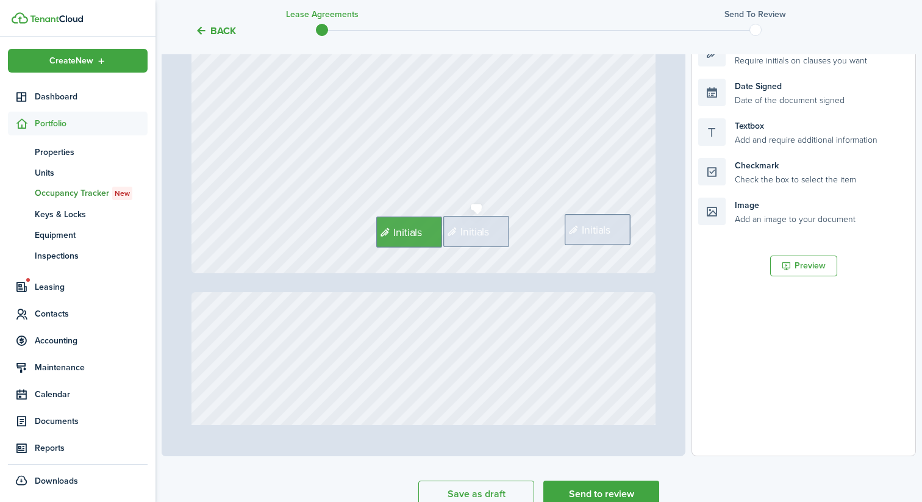
click at [493, 226] on div "Initials" at bounding box center [476, 231] width 66 height 31
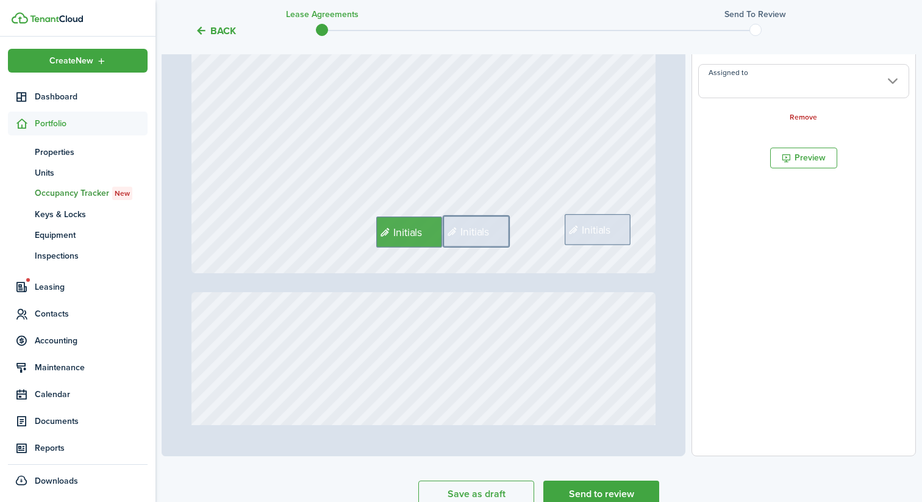
click at [789, 65] on input "Assigned to" at bounding box center [803, 81] width 211 height 34
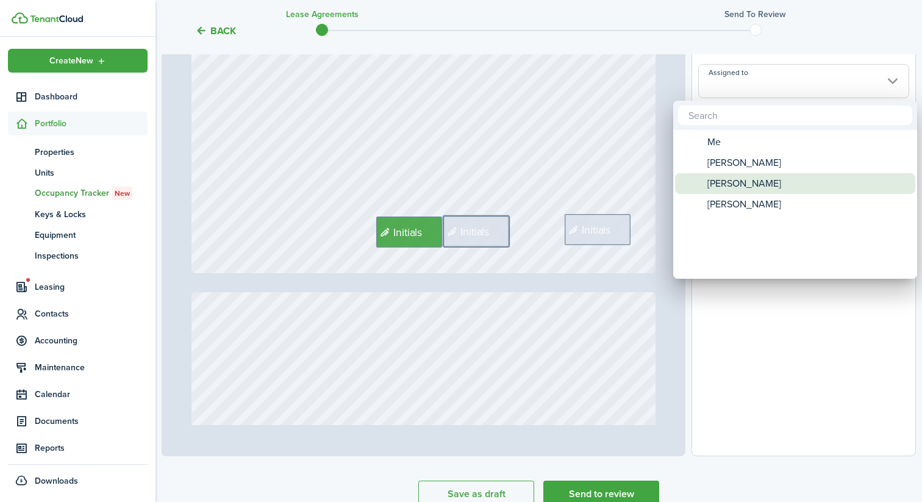
click at [739, 181] on span "[PERSON_NAME]" at bounding box center [744, 183] width 74 height 21
type input "[PERSON_NAME]"
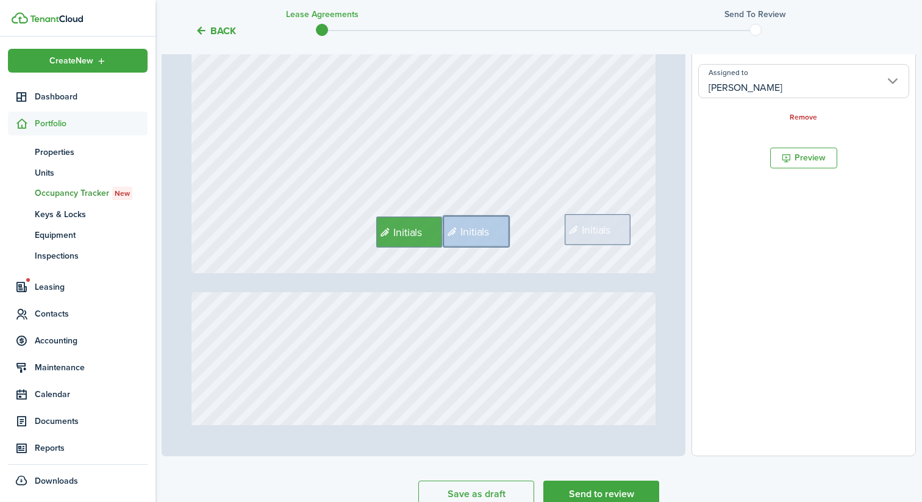
click at [613, 223] on div "Initials" at bounding box center [597, 229] width 66 height 31
click at [761, 82] on input "Assigned to" at bounding box center [803, 81] width 211 height 34
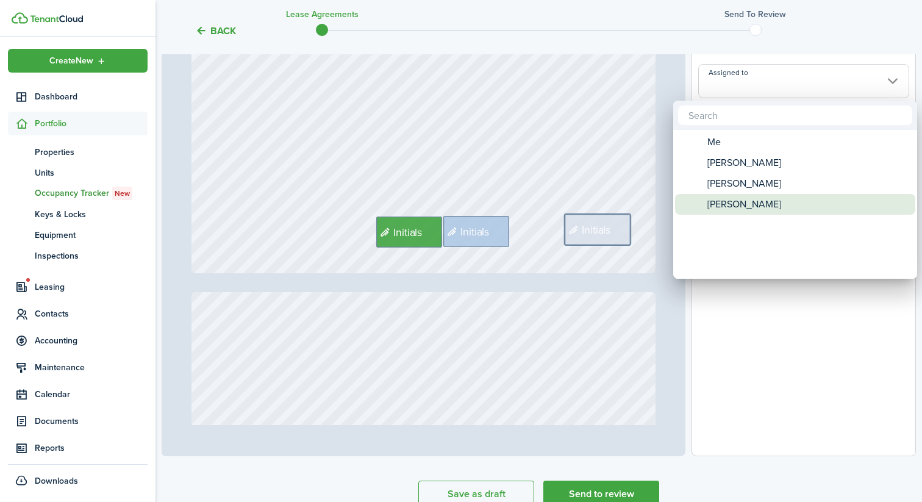
click at [744, 208] on span "[PERSON_NAME]" at bounding box center [744, 204] width 74 height 21
type input "[PERSON_NAME]"
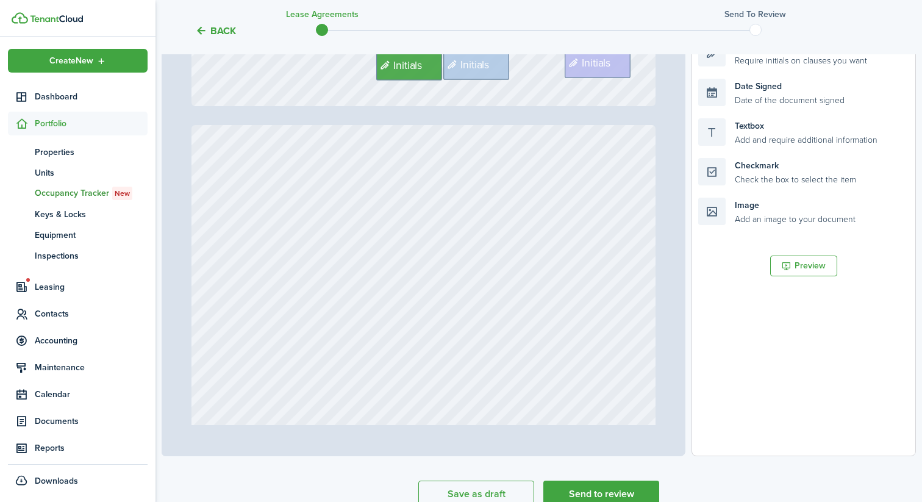
type input "7"
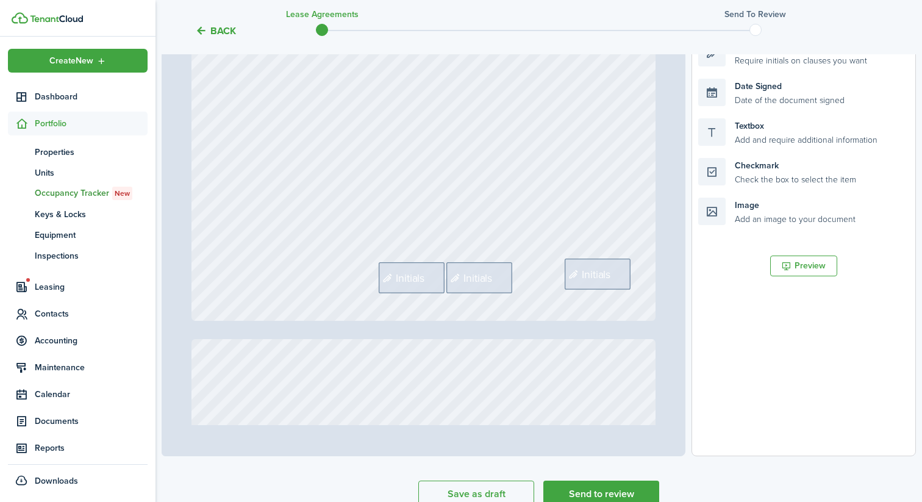
scroll to position [4081, 0]
click at [408, 287] on div "Initials" at bounding box center [412, 273] width 66 height 31
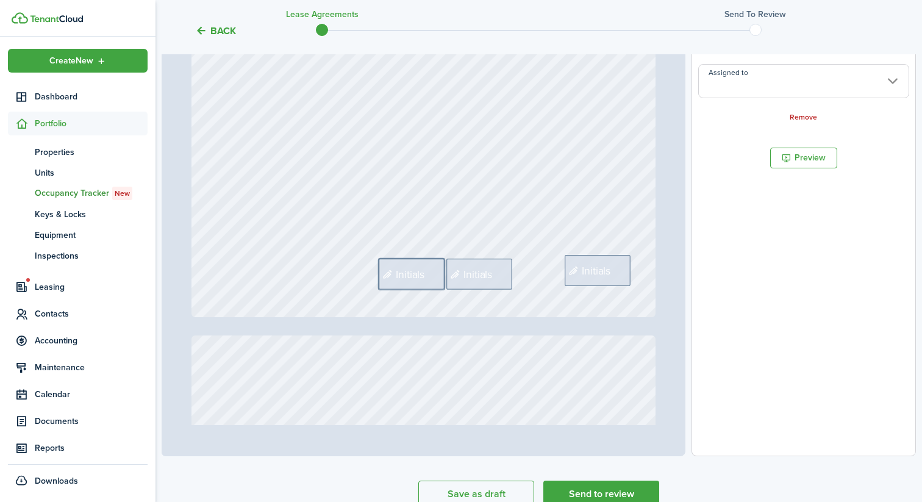
click at [722, 97] on input "Assigned to" at bounding box center [803, 81] width 211 height 34
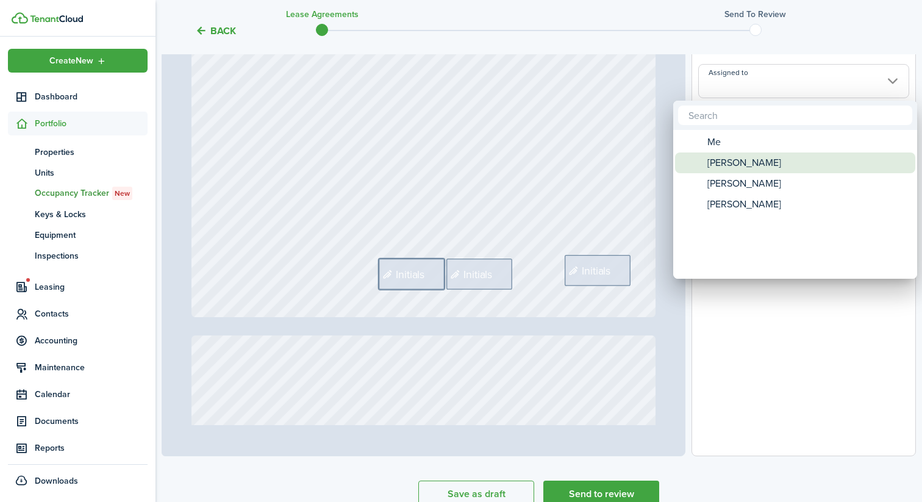
click at [725, 155] on span "[PERSON_NAME]" at bounding box center [744, 162] width 74 height 21
type input "[PERSON_NAME]"
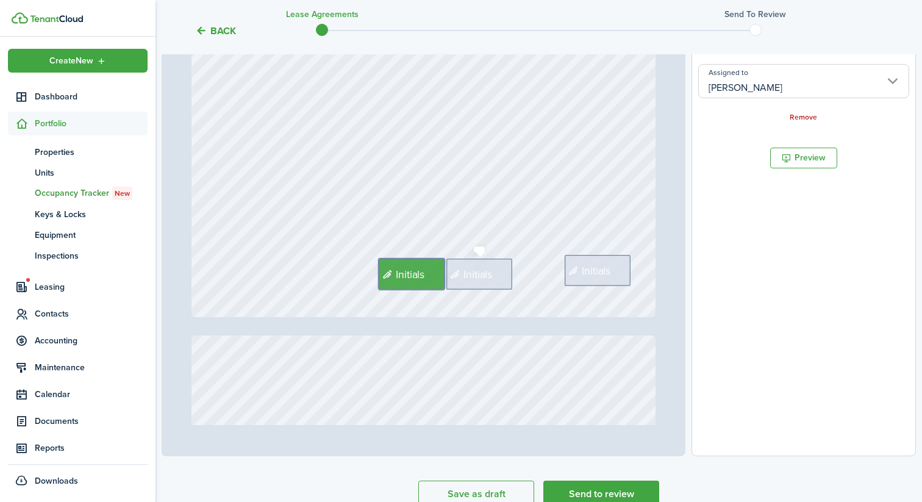
click at [483, 266] on span "Initials" at bounding box center [477, 274] width 29 height 16
click at [768, 74] on input "Assigned to" at bounding box center [803, 81] width 211 height 34
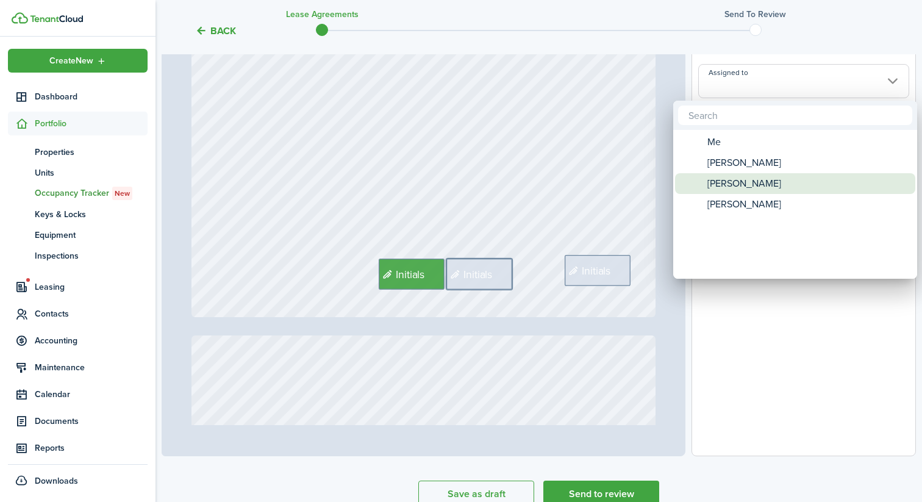
click at [743, 185] on span "[PERSON_NAME]" at bounding box center [744, 183] width 74 height 21
type input "[PERSON_NAME]"
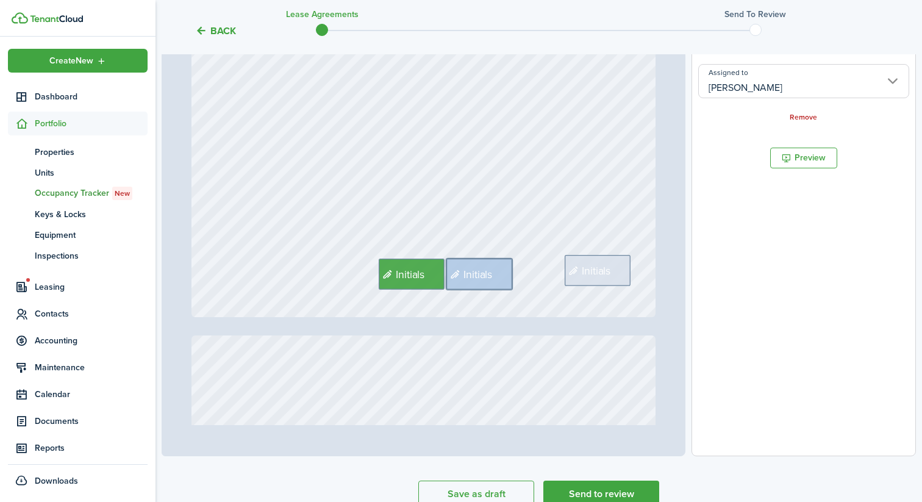
click at [613, 250] on div "Initials Initials Initials" at bounding box center [423, 10] width 465 height 613
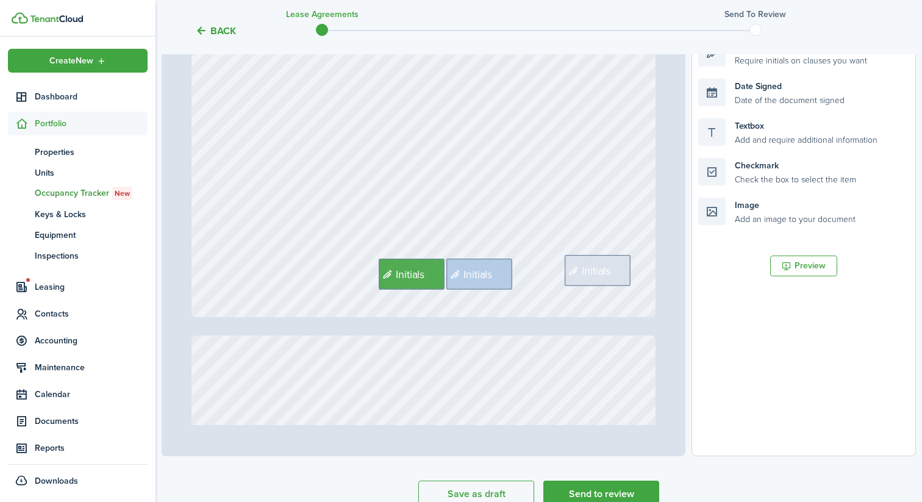
click at [606, 258] on div "Initials" at bounding box center [597, 270] width 66 height 31
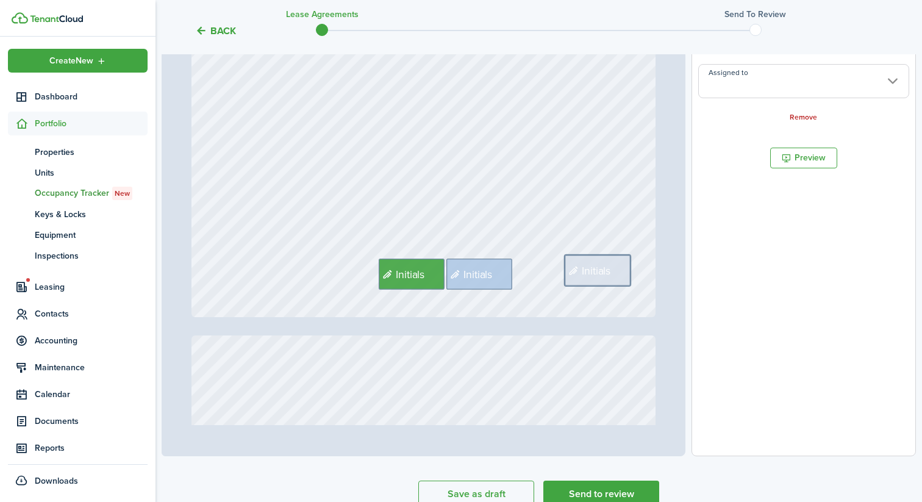
click at [773, 87] on input "Assigned to" at bounding box center [803, 81] width 211 height 34
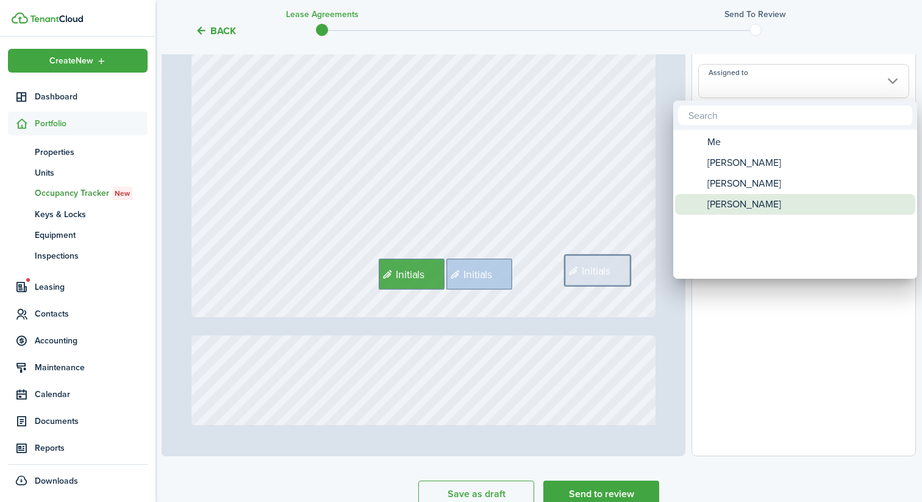
click at [741, 198] on span "[PERSON_NAME]" at bounding box center [744, 204] width 74 height 21
type input "[PERSON_NAME]"
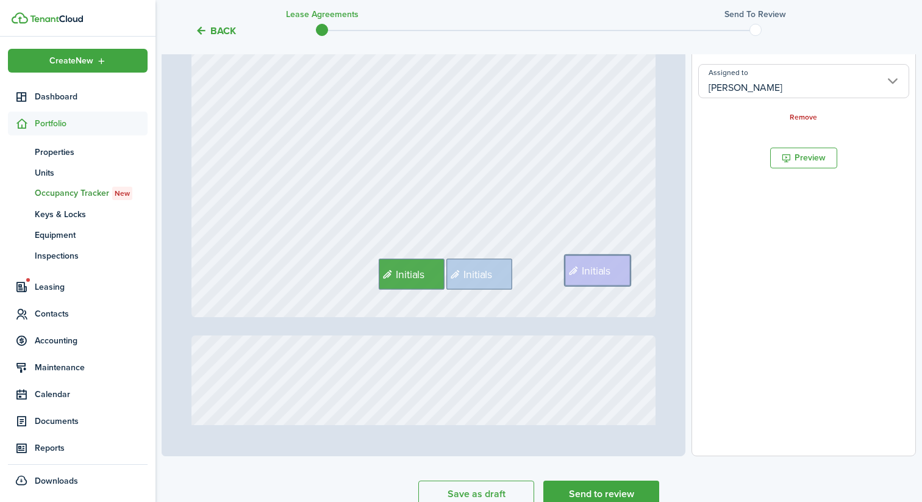
click at [591, 202] on div "Initials Initials Initials" at bounding box center [423, 10] width 465 height 613
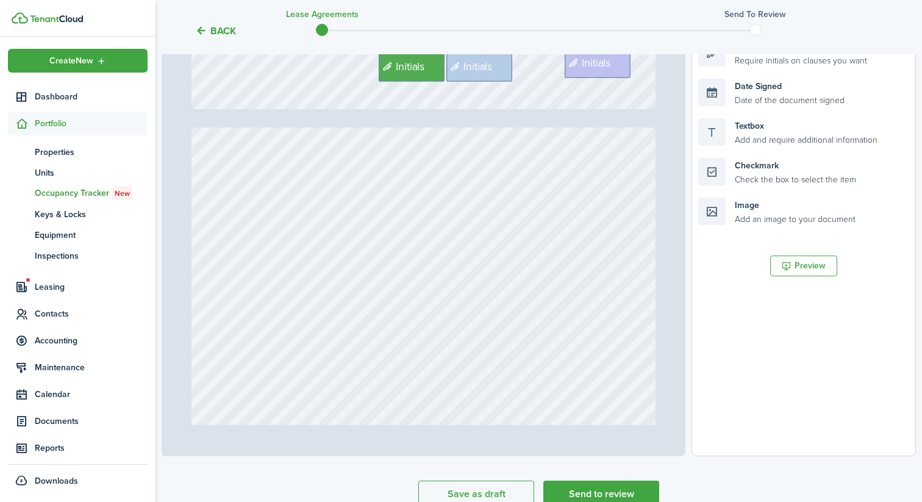
type input "8"
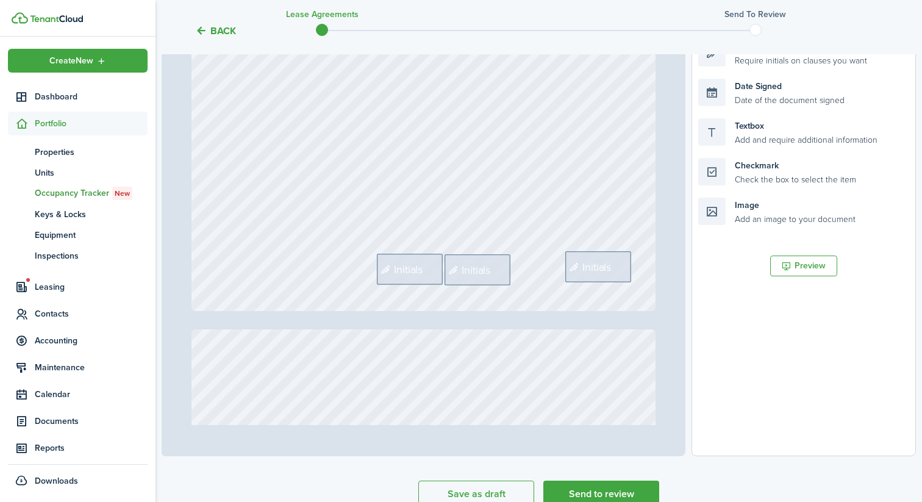
scroll to position [4737, 0]
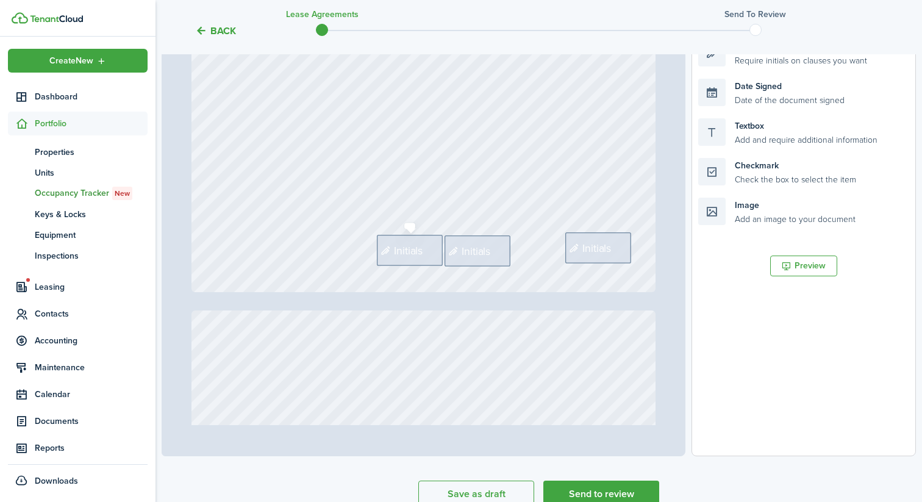
click at [419, 248] on span "Initials" at bounding box center [408, 250] width 29 height 16
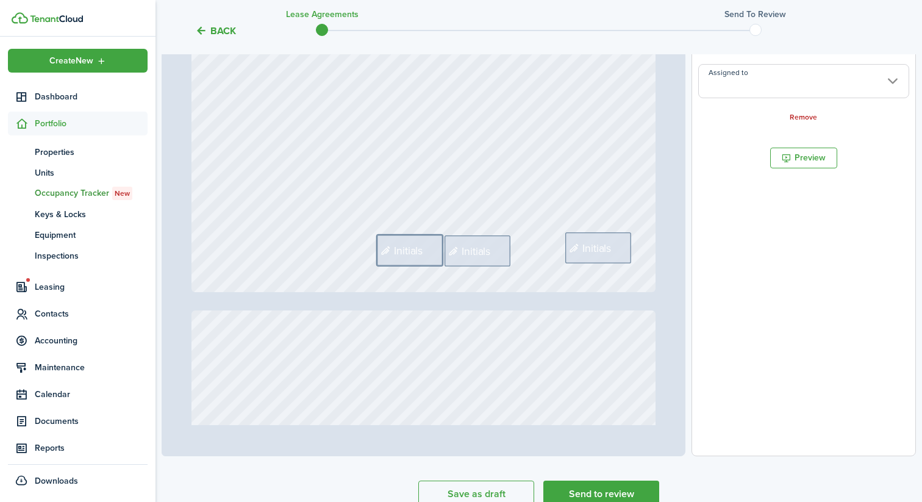
click at [776, 87] on input "Assigned to" at bounding box center [803, 81] width 211 height 34
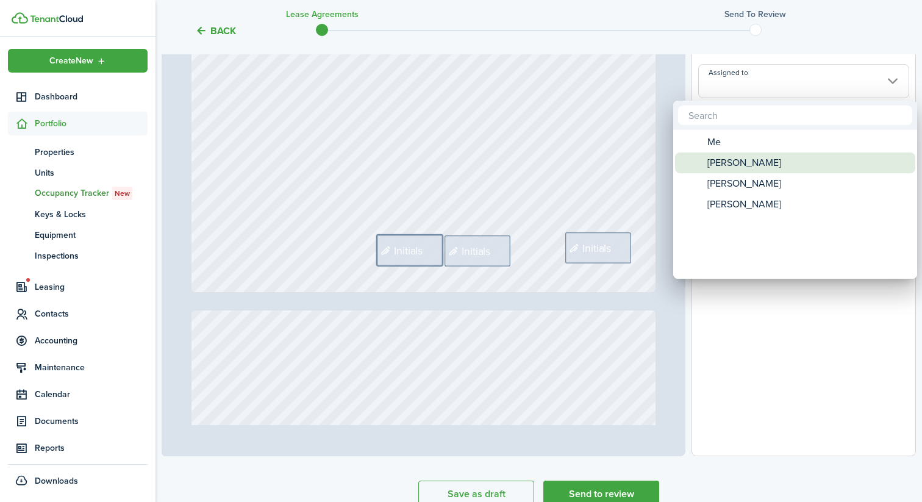
click at [741, 161] on span "[PERSON_NAME]" at bounding box center [744, 162] width 74 height 21
type input "[PERSON_NAME]"
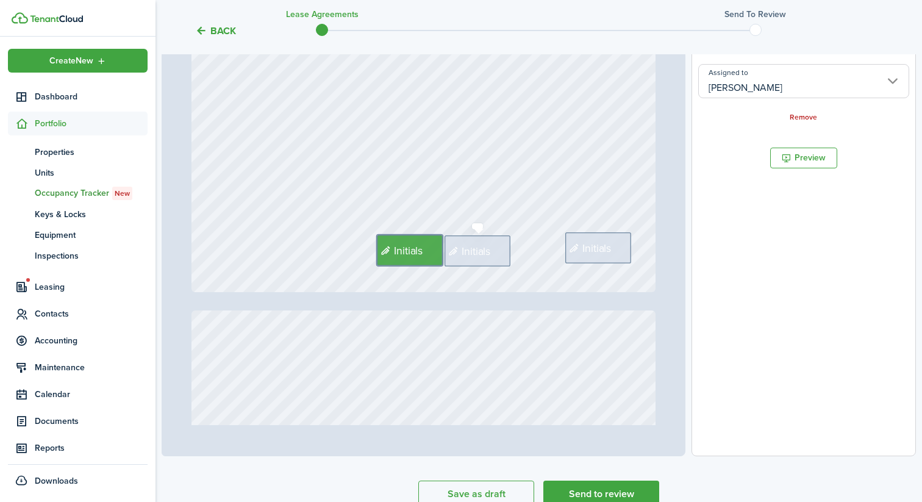
click at [491, 239] on div "Initials" at bounding box center [477, 250] width 66 height 31
click at [736, 87] on input "Assigned to" at bounding box center [803, 81] width 211 height 34
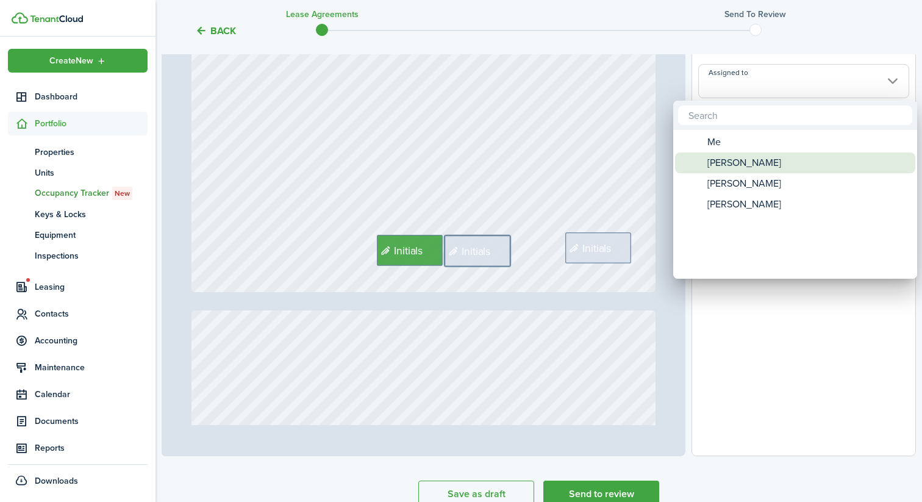
click at [732, 181] on span "[PERSON_NAME]" at bounding box center [744, 183] width 74 height 21
type input "[PERSON_NAME]"
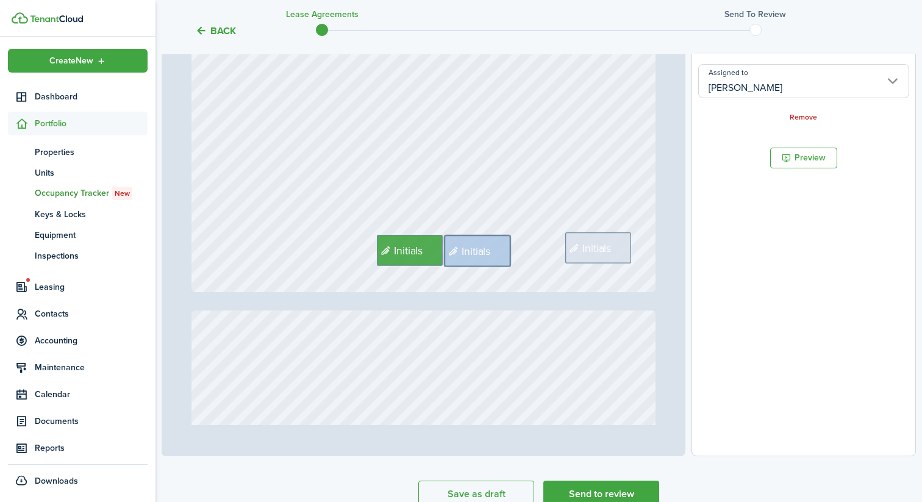
click at [601, 241] on span "Initials" at bounding box center [596, 248] width 29 height 16
click at [740, 91] on input "Assigned to" at bounding box center [803, 81] width 211 height 34
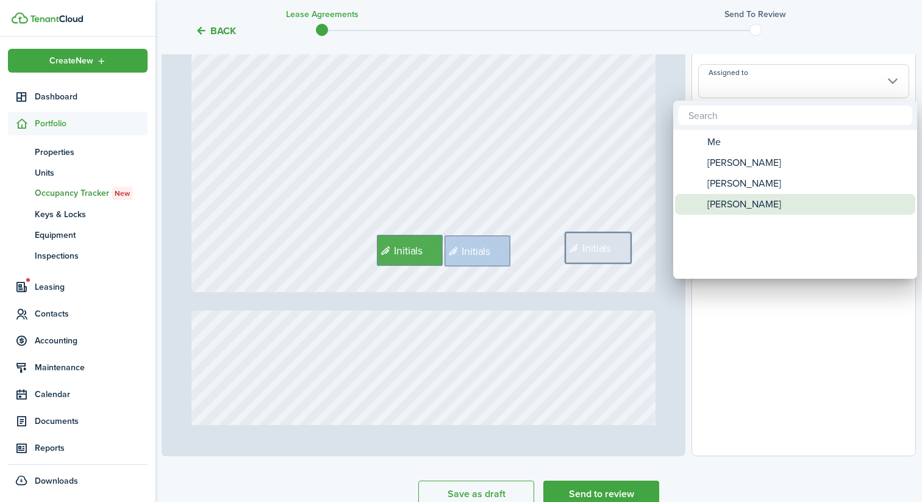
click at [733, 204] on span "[PERSON_NAME]" at bounding box center [744, 204] width 74 height 21
type input "[PERSON_NAME]"
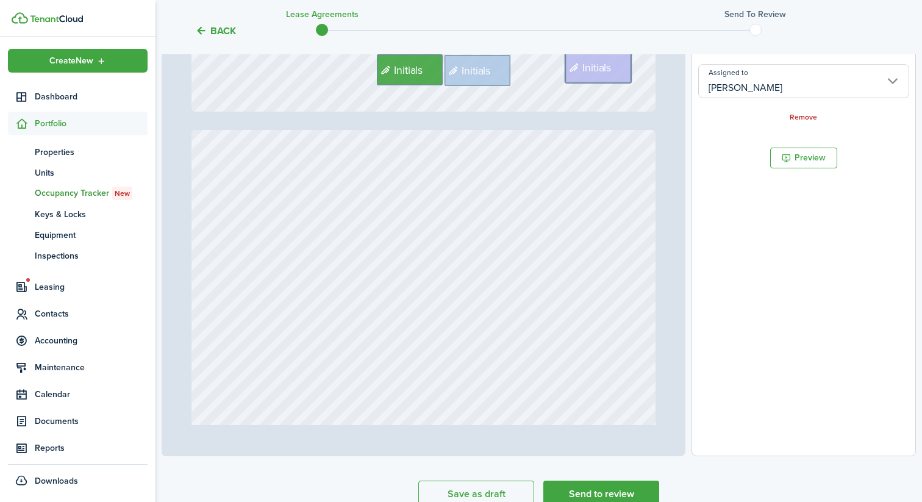
type input "9"
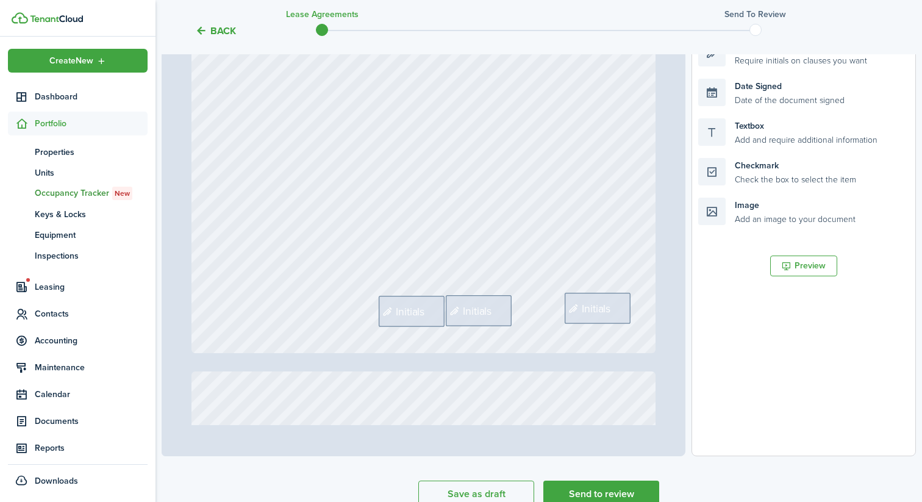
scroll to position [5344, 0]
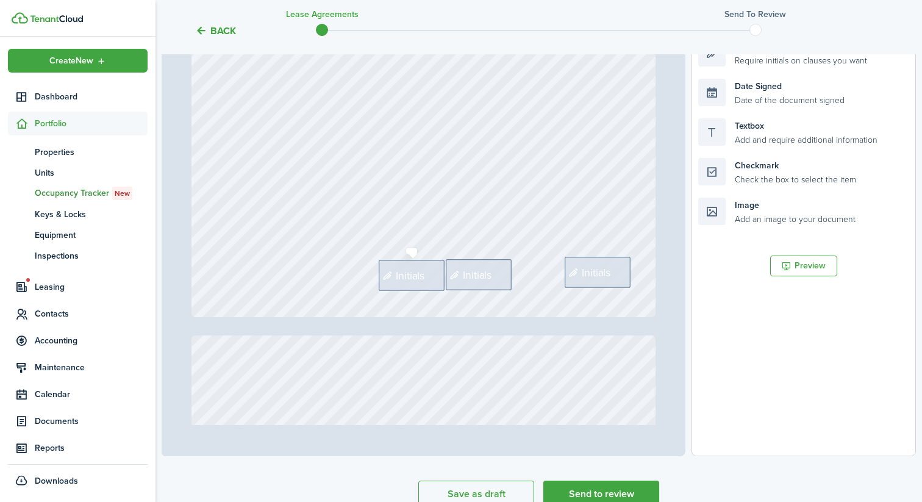
click at [382, 274] on icon at bounding box center [389, 275] width 14 height 11
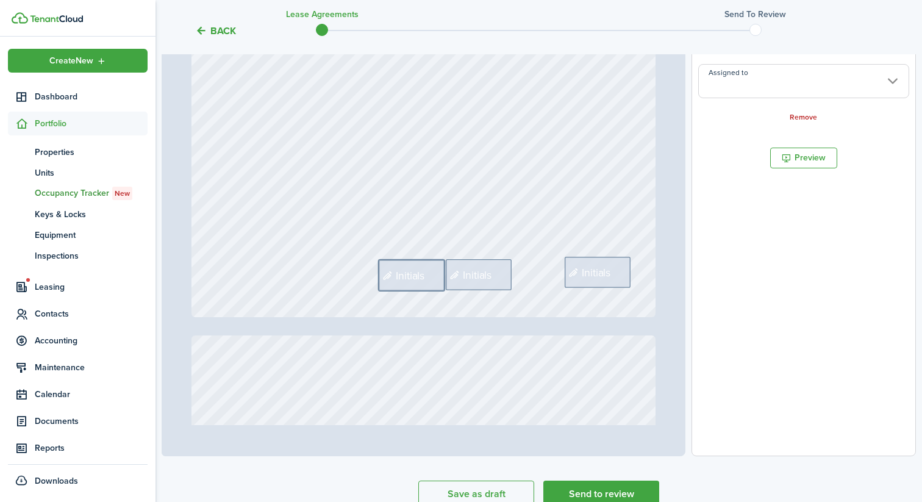
click at [764, 90] on input "Assigned to" at bounding box center [803, 81] width 211 height 34
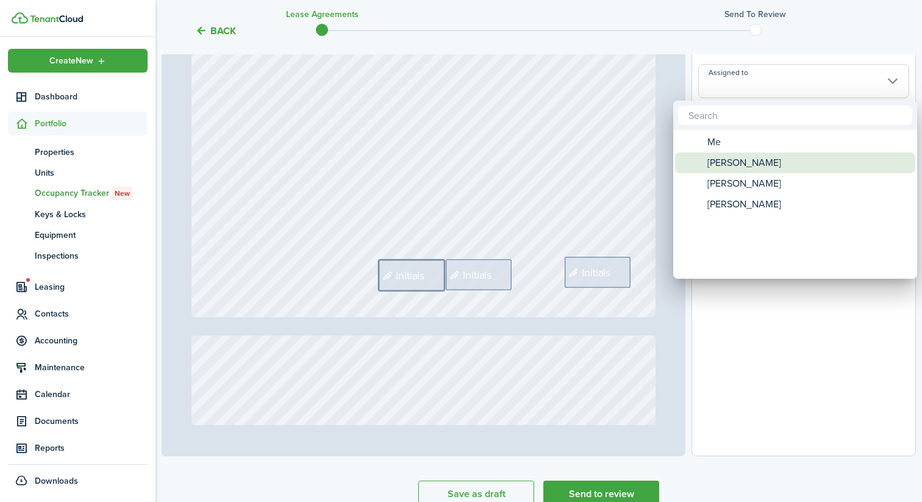
click at [744, 164] on span "[PERSON_NAME]" at bounding box center [744, 162] width 74 height 21
type input "[PERSON_NAME]"
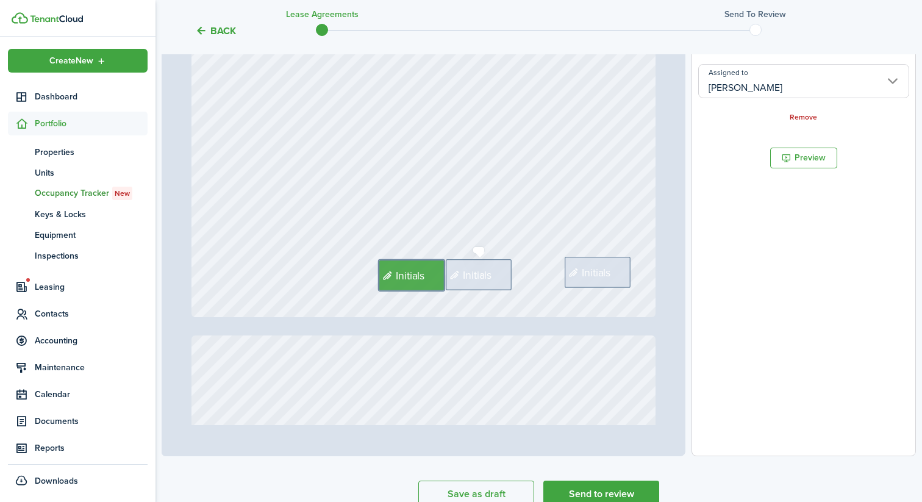
click at [486, 274] on span "Initials" at bounding box center [477, 274] width 29 height 16
click at [732, 90] on input "Assigned to" at bounding box center [803, 81] width 211 height 34
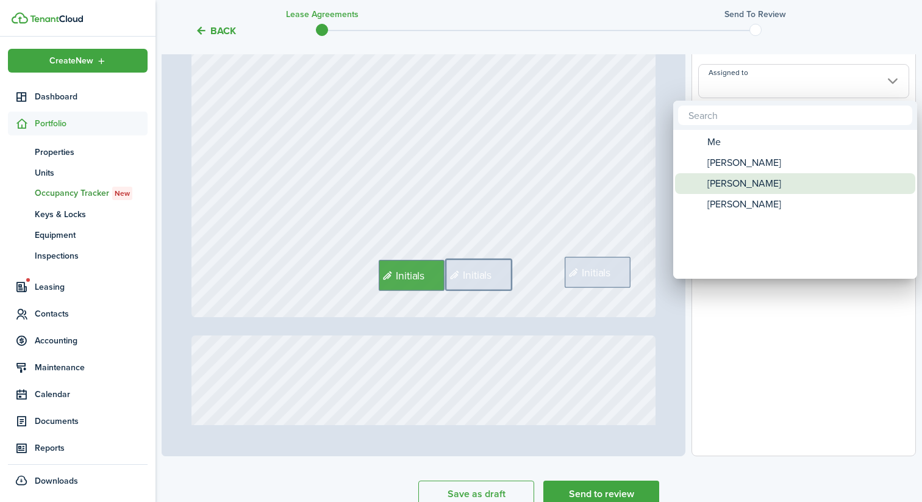
click at [727, 184] on span "[PERSON_NAME]" at bounding box center [744, 183] width 74 height 21
type input "[PERSON_NAME]"
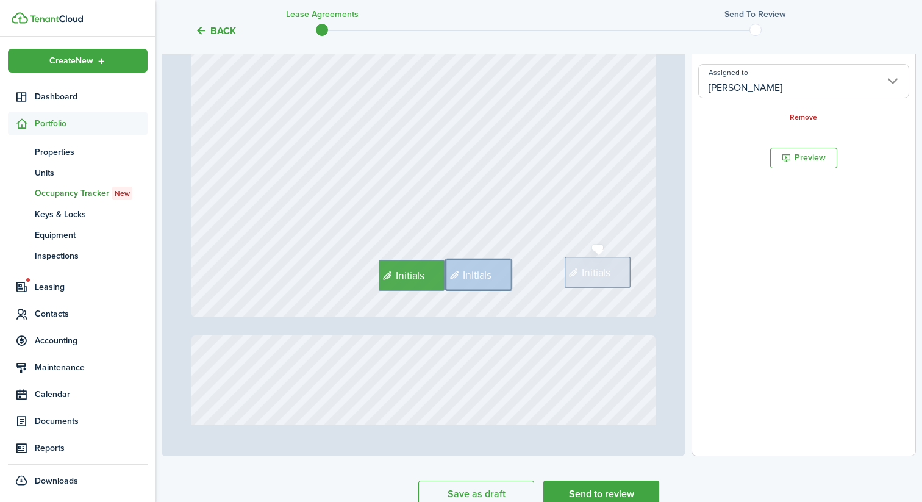
click at [598, 265] on span "Initials" at bounding box center [596, 272] width 29 height 16
click at [738, 85] on input "Assigned to" at bounding box center [803, 81] width 211 height 34
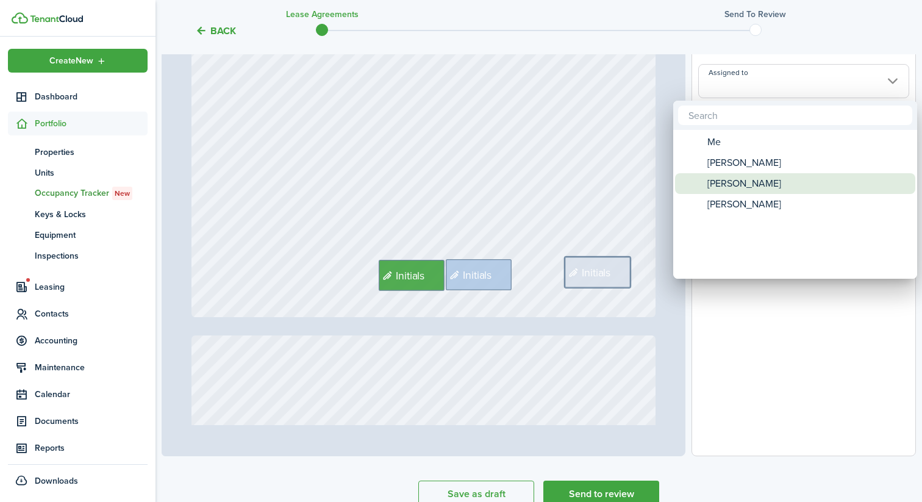
click at [741, 191] on span "[PERSON_NAME]" at bounding box center [744, 183] width 74 height 21
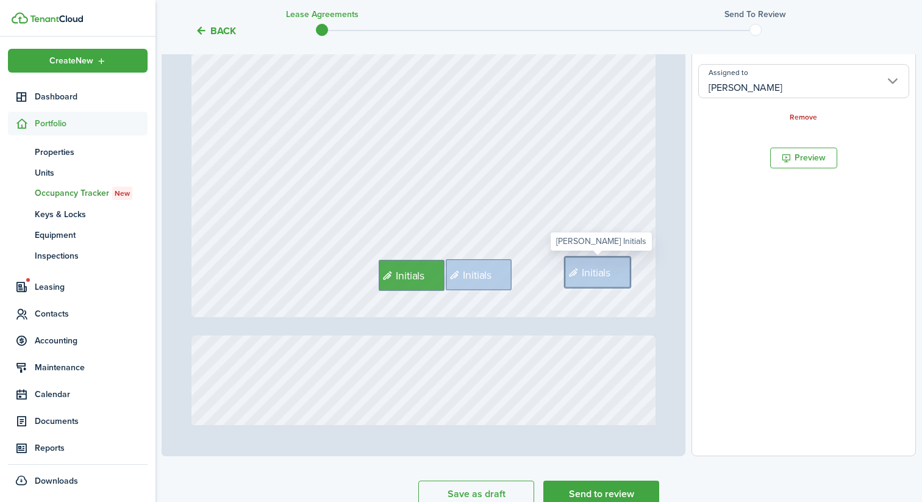
click at [610, 260] on div "Initials" at bounding box center [597, 272] width 66 height 31
click at [733, 91] on input "[PERSON_NAME]" at bounding box center [803, 81] width 211 height 34
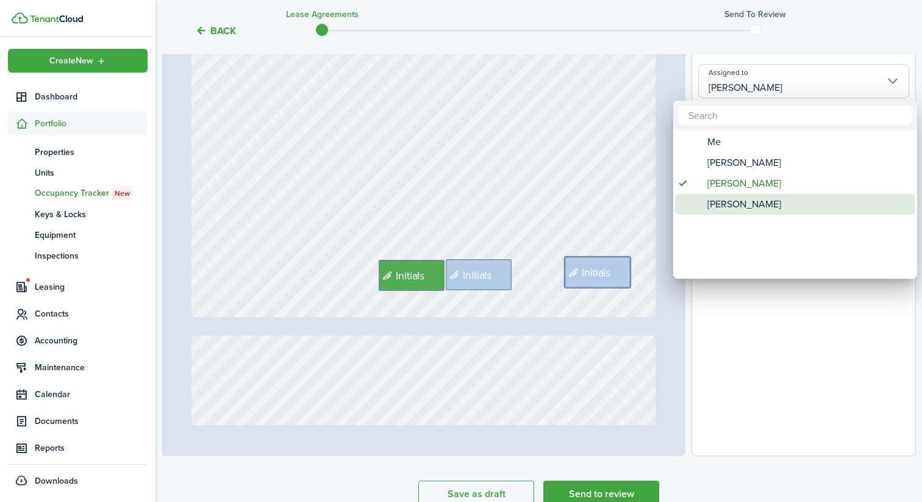
click at [727, 203] on span "[PERSON_NAME]" at bounding box center [744, 204] width 74 height 21
type input "[PERSON_NAME]"
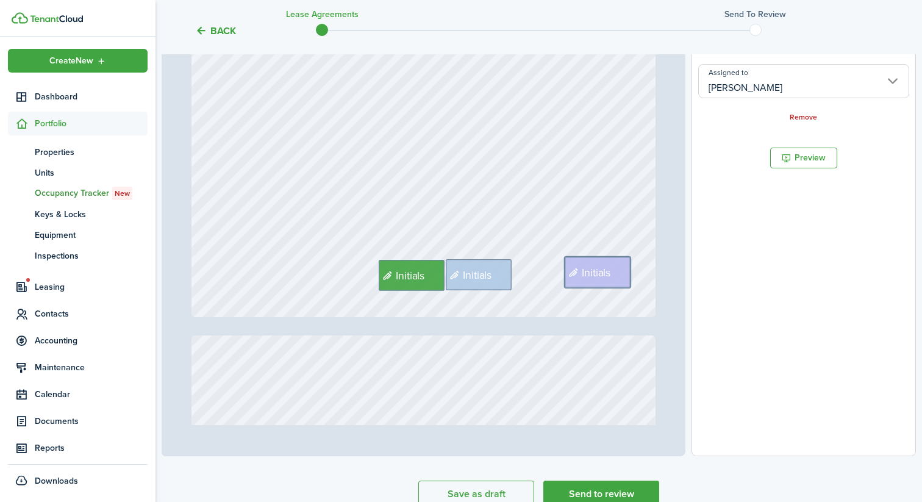
click at [565, 219] on div "Initials Initials Initials" at bounding box center [423, 10] width 465 height 613
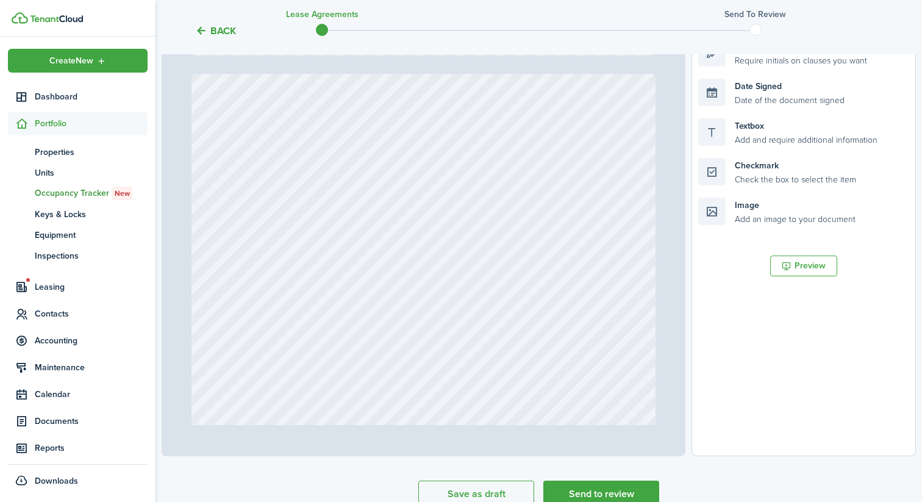
type input "10"
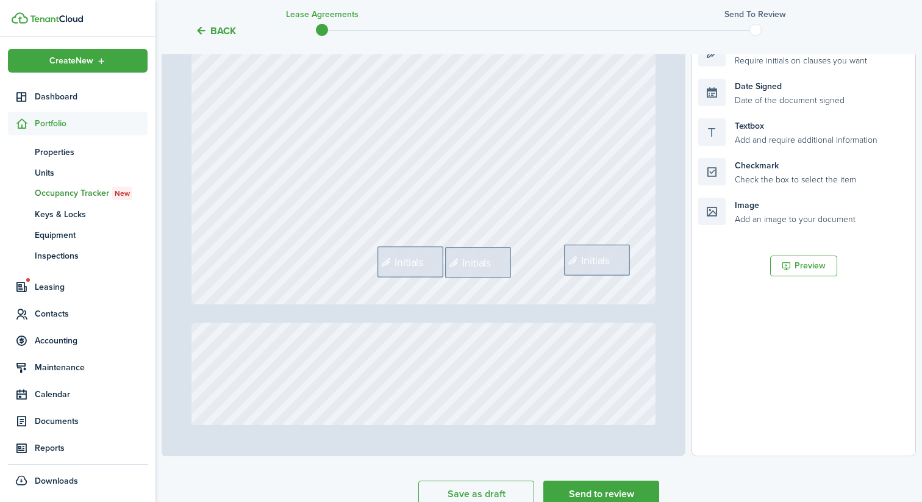
scroll to position [6008, 0]
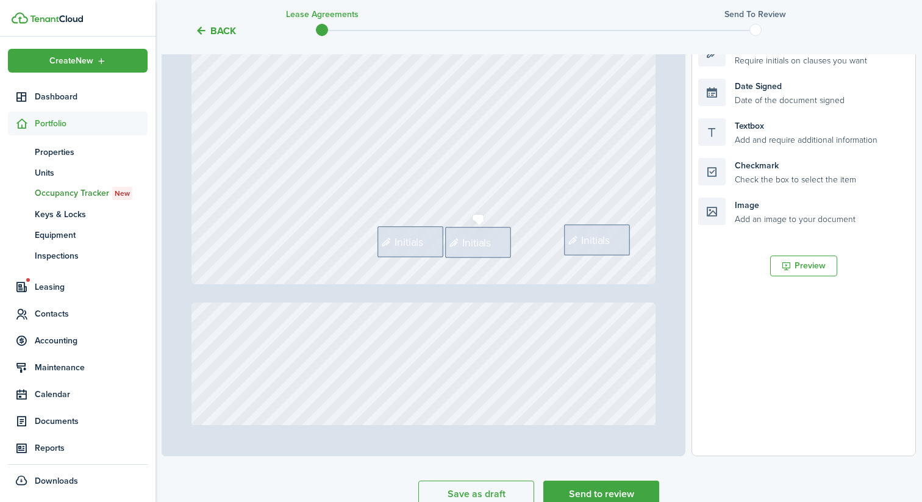
click at [416, 242] on span "Initials" at bounding box center [408, 241] width 29 height 16
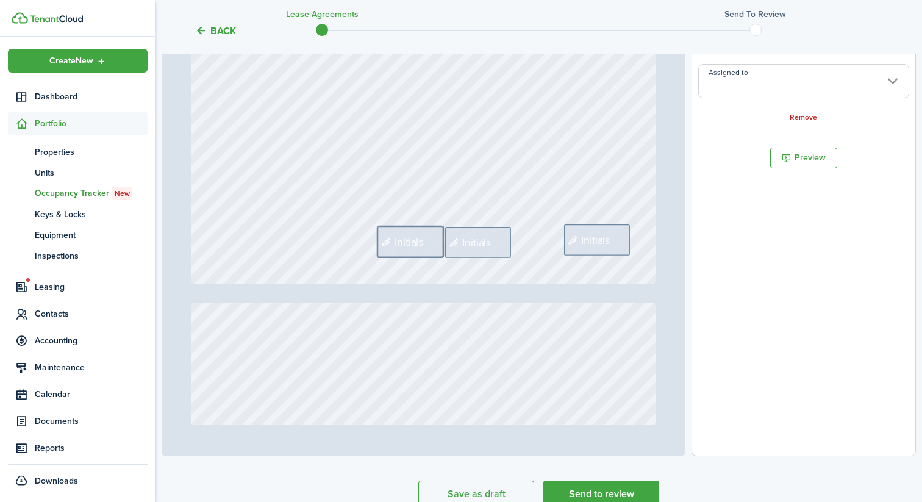
click at [744, 91] on input "Assigned to" at bounding box center [803, 81] width 211 height 34
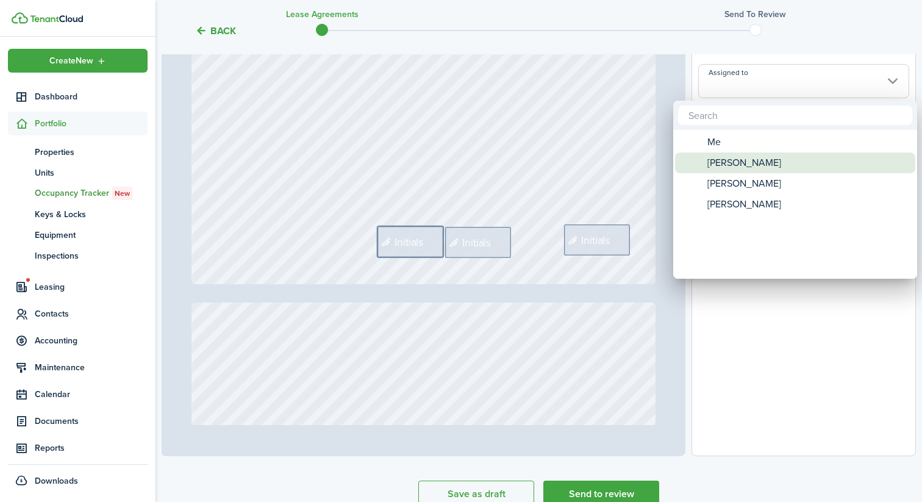
click at [739, 166] on span "[PERSON_NAME]" at bounding box center [744, 162] width 74 height 21
type input "[PERSON_NAME]"
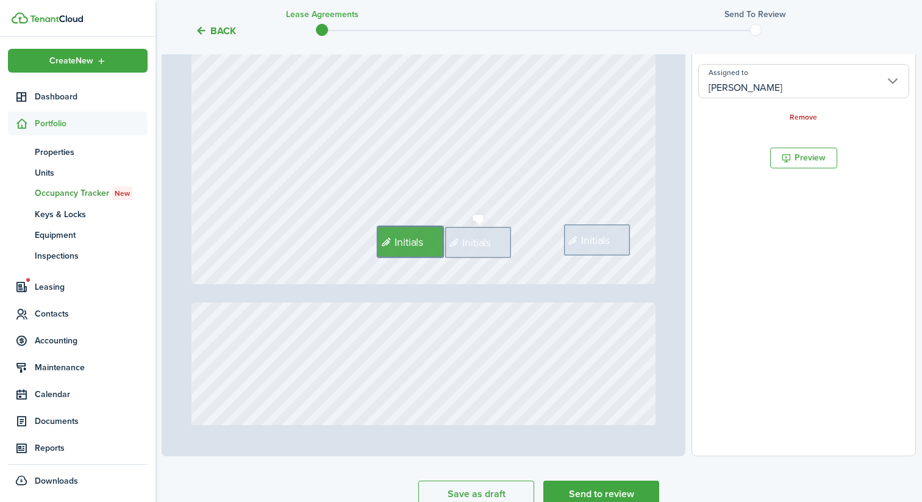
click at [479, 232] on div "Initials" at bounding box center [478, 242] width 66 height 31
click at [763, 87] on input "Assigned to" at bounding box center [803, 81] width 211 height 34
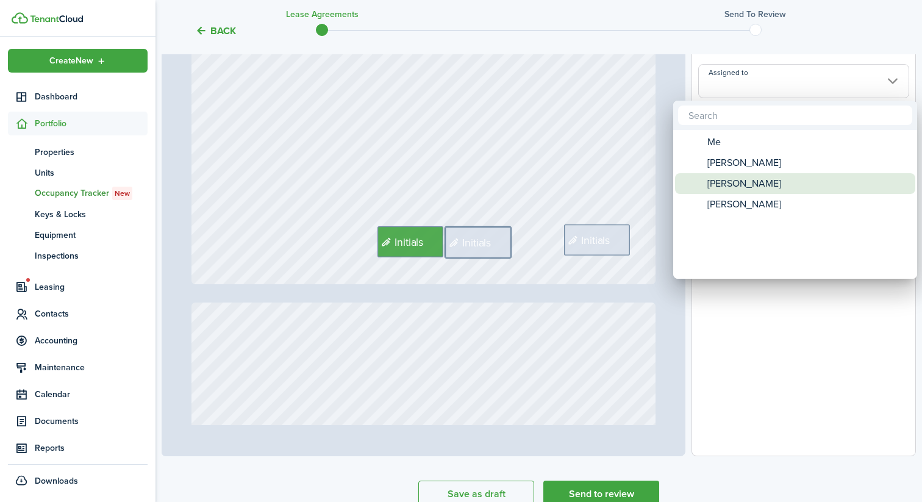
click at [730, 178] on span "[PERSON_NAME]" at bounding box center [744, 183] width 74 height 21
type input "[PERSON_NAME]"
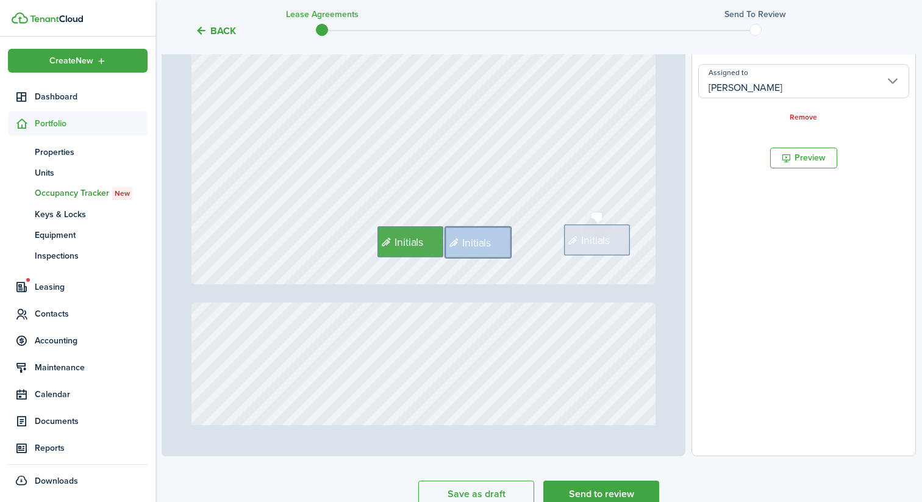
click at [585, 248] on span "Initials" at bounding box center [595, 240] width 29 height 16
click at [813, 76] on input "Assigned to" at bounding box center [803, 81] width 211 height 34
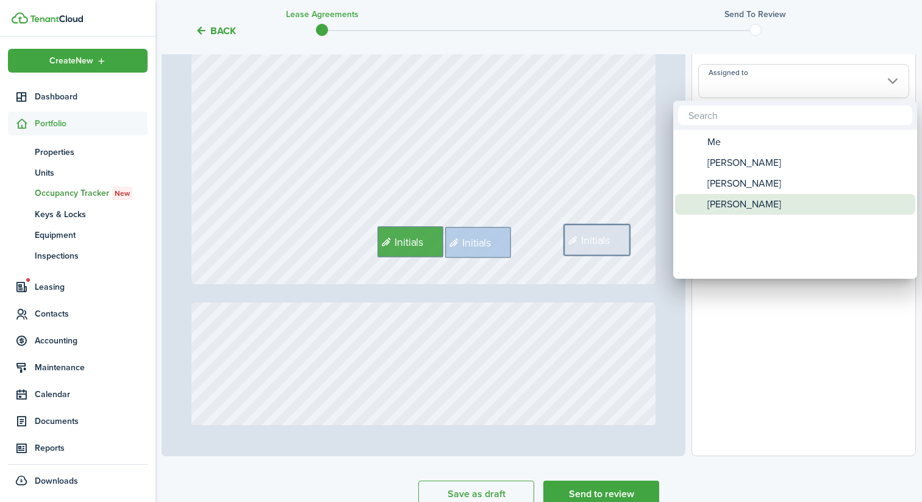
click at [718, 199] on span "[PERSON_NAME]" at bounding box center [744, 204] width 74 height 21
type input "[PERSON_NAME]"
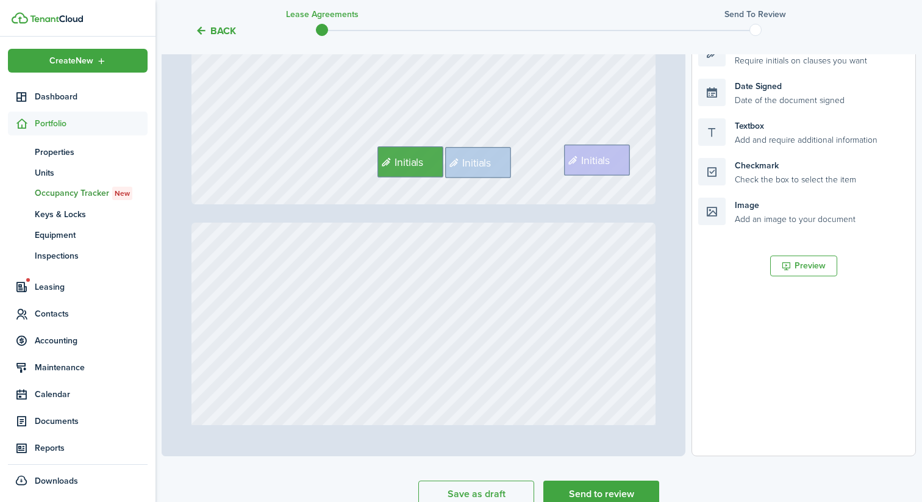
type input "11"
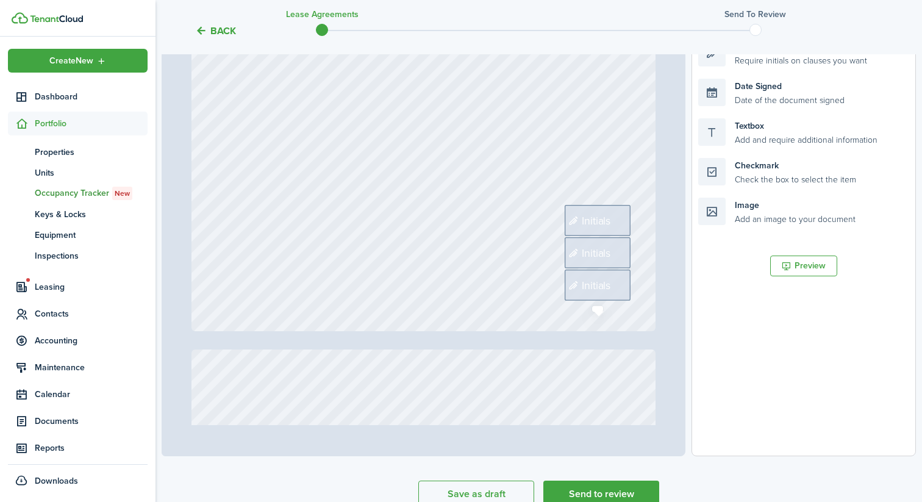
scroll to position [6594, 0]
click at [609, 216] on span "Initials" at bounding box center [596, 218] width 29 height 16
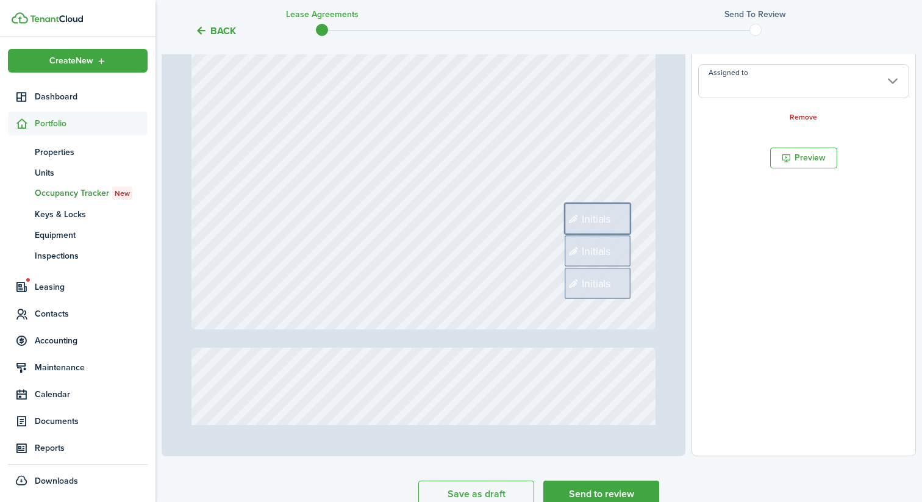
click at [778, 78] on input "Assigned to" at bounding box center [803, 81] width 211 height 34
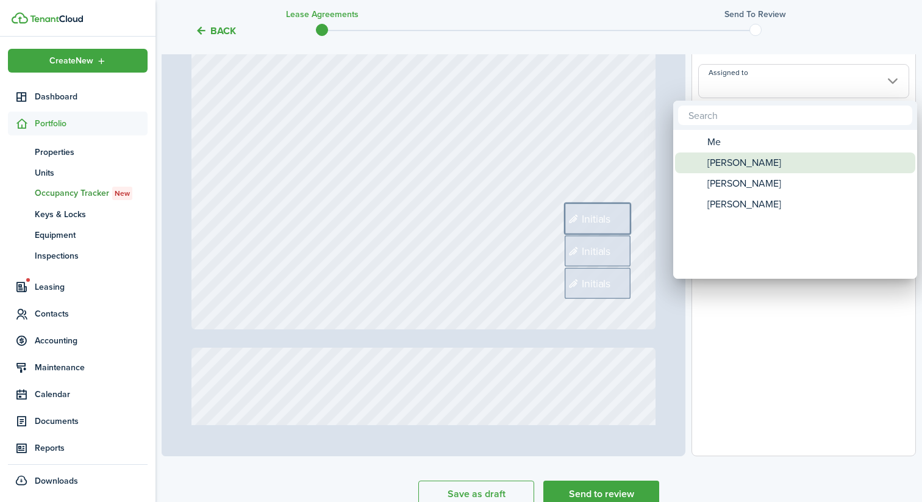
click at [731, 166] on span "[PERSON_NAME]" at bounding box center [744, 162] width 74 height 21
type input "[PERSON_NAME]"
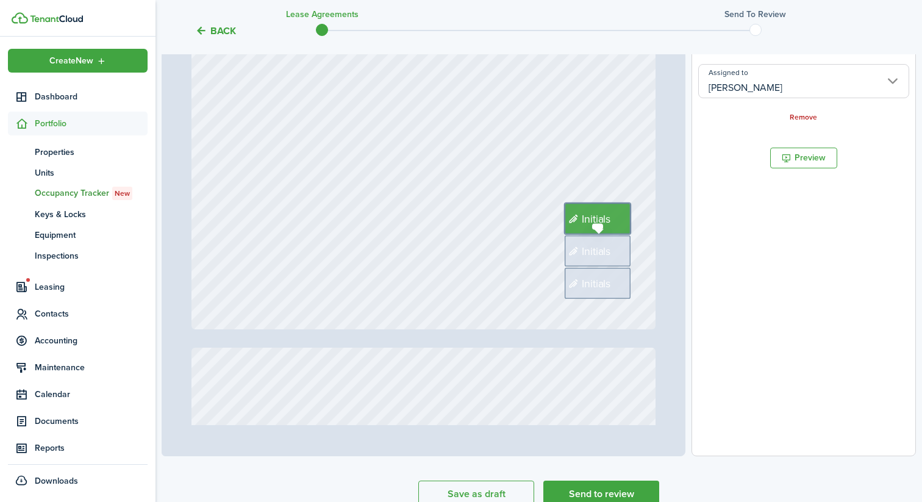
click at [614, 262] on div "Initials" at bounding box center [597, 250] width 66 height 31
click at [756, 86] on input "Assigned to" at bounding box center [803, 81] width 211 height 34
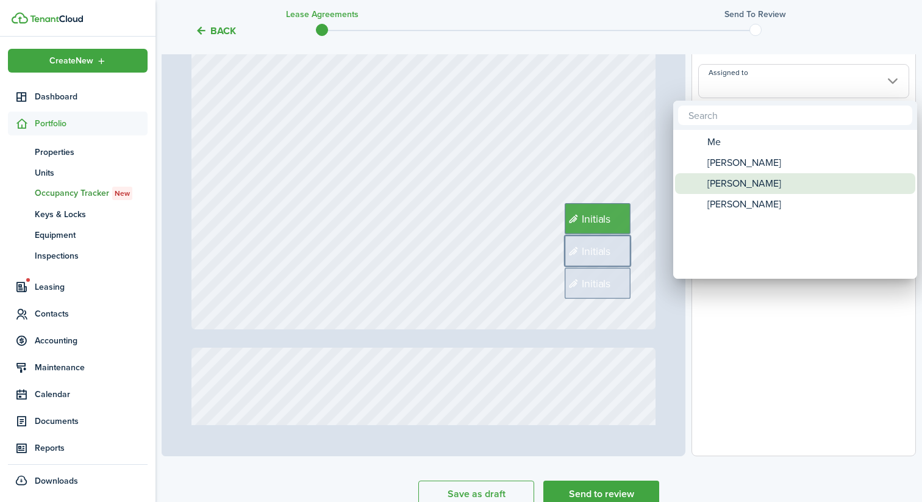
click at [739, 182] on span "[PERSON_NAME]" at bounding box center [744, 183] width 74 height 21
type input "[PERSON_NAME]"
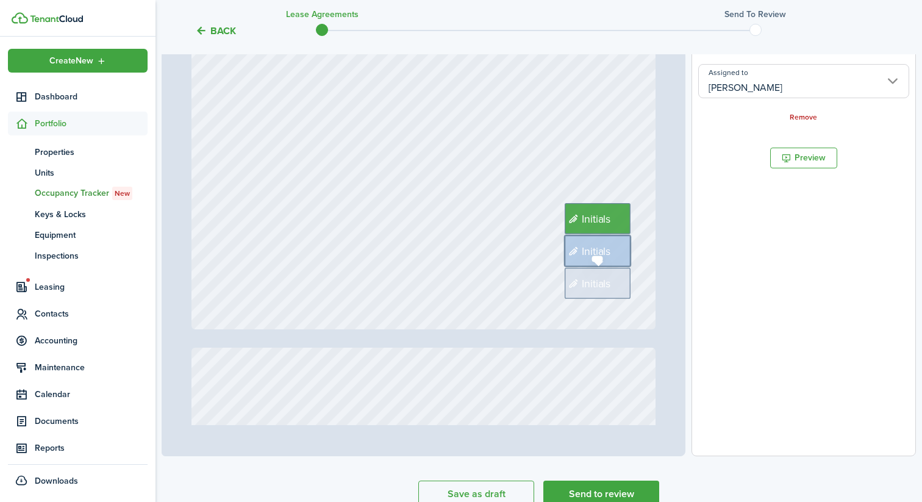
click at [626, 283] on div "Initials" at bounding box center [597, 283] width 66 height 31
click at [741, 79] on input "Assigned to" at bounding box center [803, 81] width 211 height 34
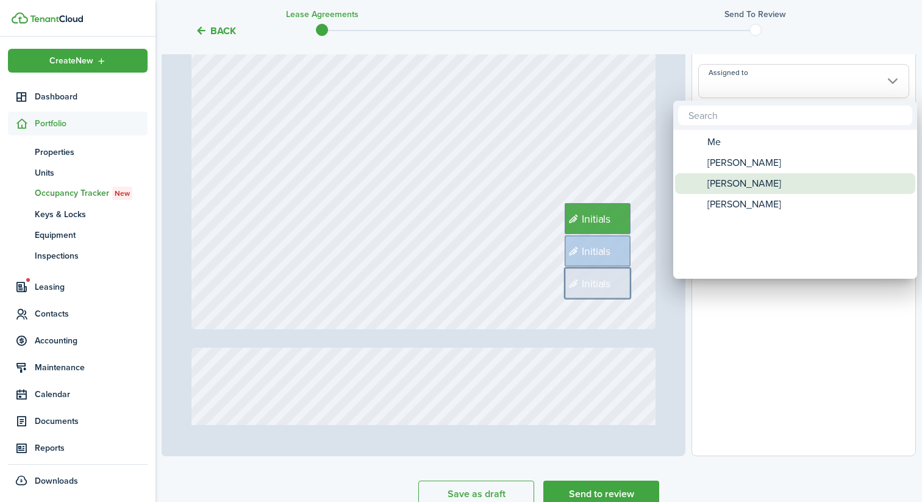
click at [732, 205] on span "[PERSON_NAME]" at bounding box center [744, 204] width 74 height 21
type input "[PERSON_NAME]"
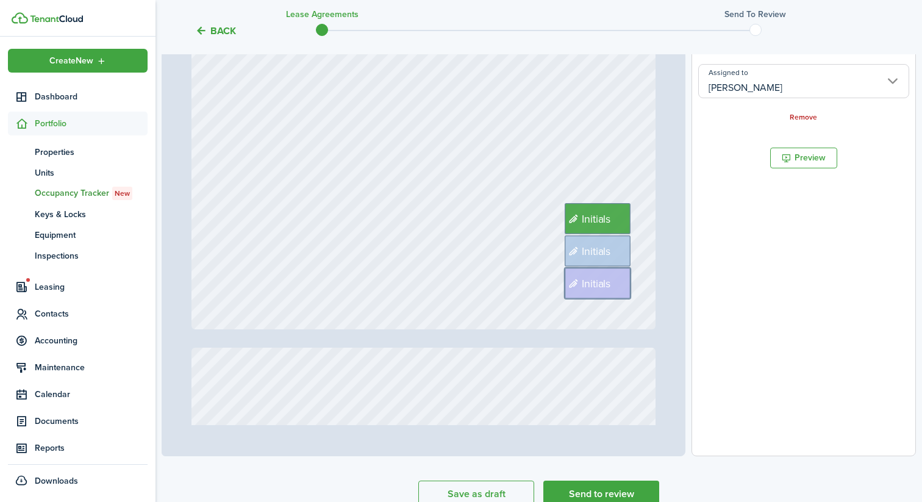
click at [521, 275] on div "Initials Initials Initials" at bounding box center [423, 23] width 465 height 613
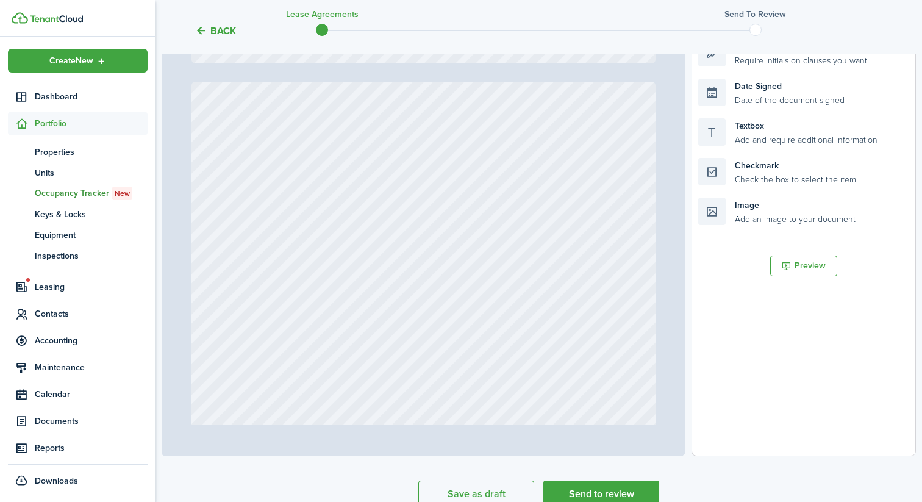
type input "12"
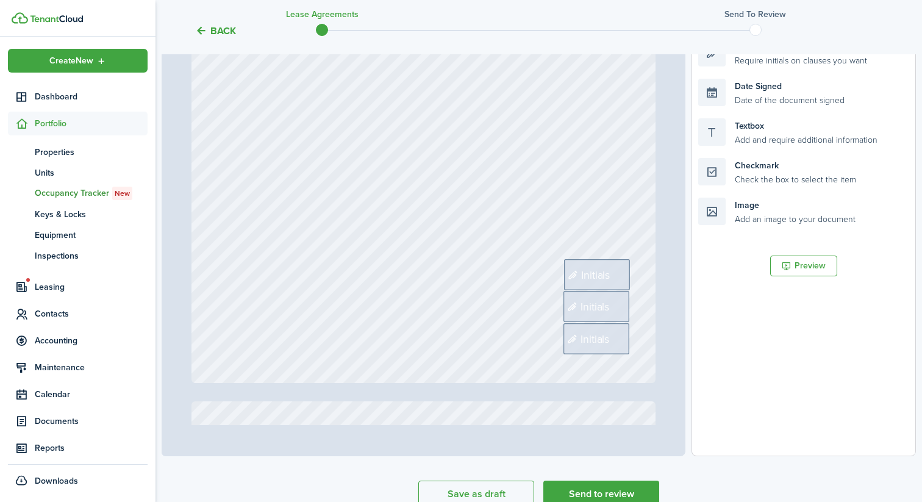
scroll to position [7173, 0]
click at [580, 276] on span "Initials" at bounding box center [594, 273] width 29 height 16
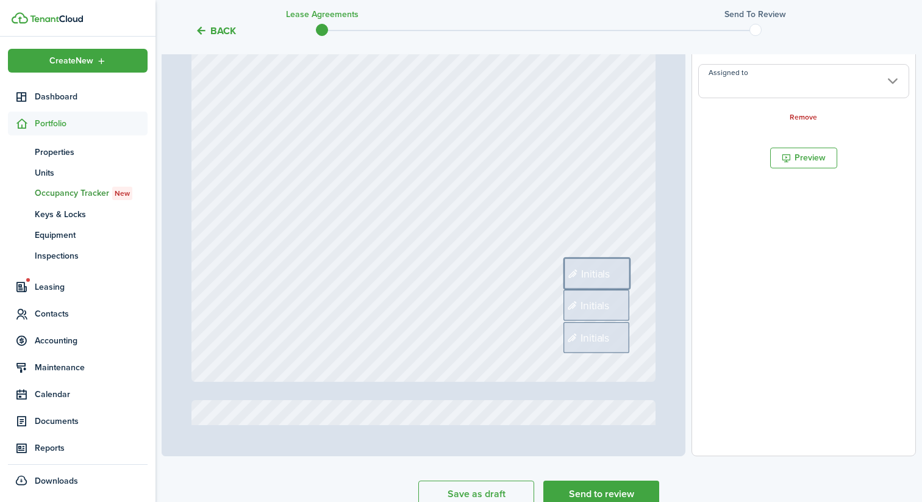
click at [779, 81] on input "Assigned to" at bounding box center [803, 81] width 211 height 34
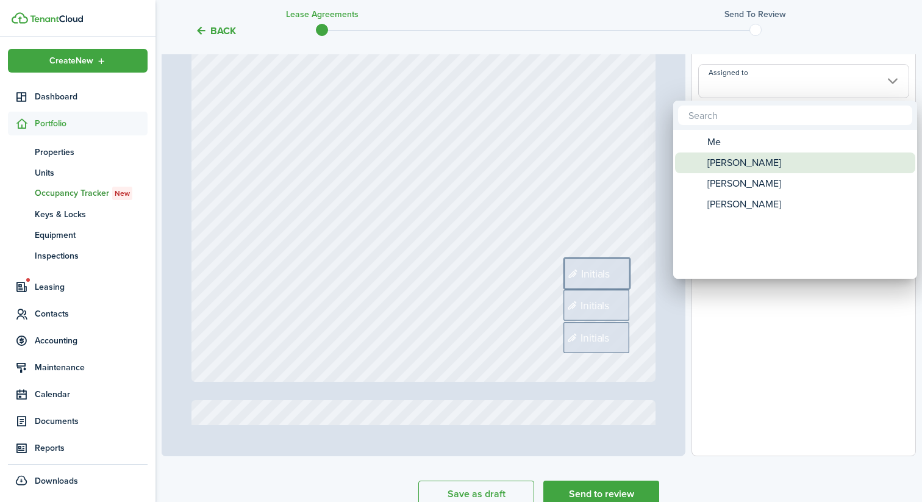
click at [729, 165] on span "[PERSON_NAME]" at bounding box center [744, 162] width 74 height 21
type input "[PERSON_NAME]"
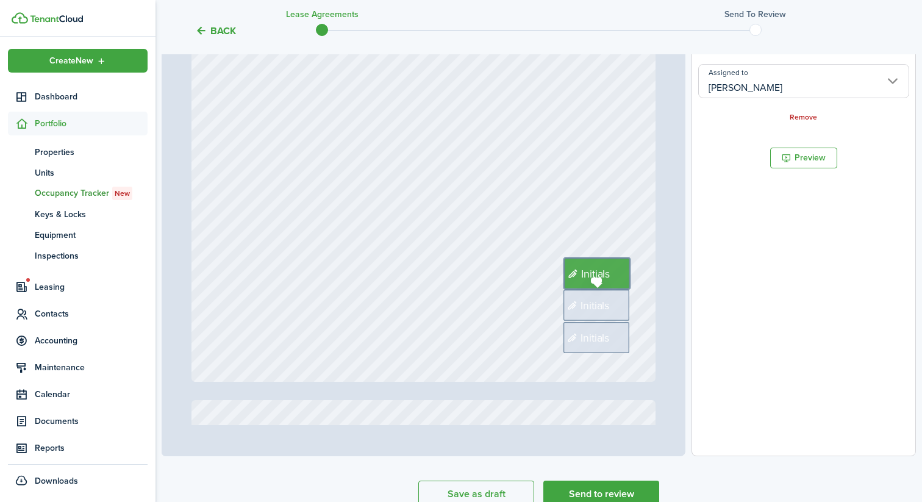
click at [599, 310] on span "Initials" at bounding box center [594, 305] width 29 height 16
click at [727, 96] on input "Assigned to" at bounding box center [803, 81] width 211 height 34
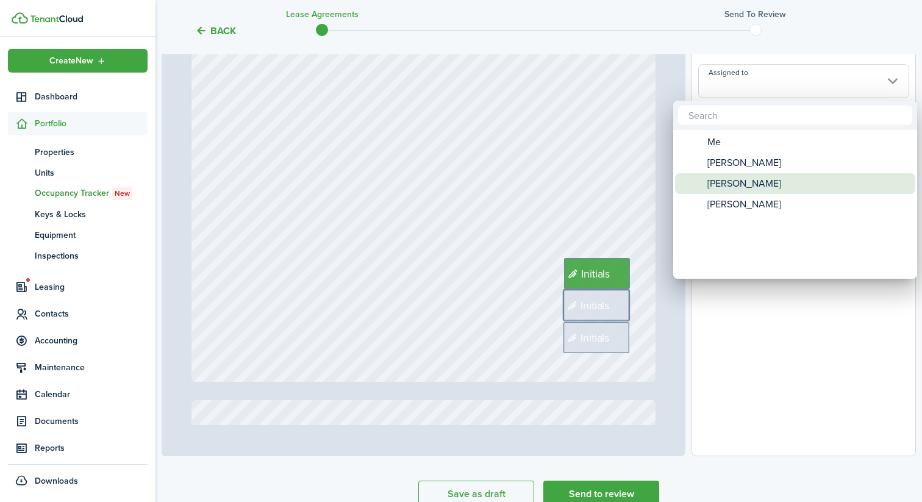
click at [727, 185] on span "[PERSON_NAME]" at bounding box center [744, 183] width 74 height 21
type input "[PERSON_NAME]"
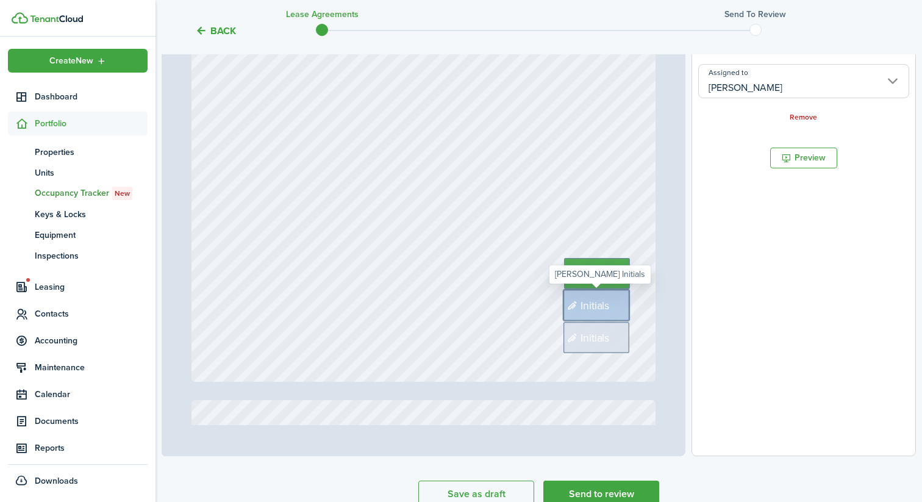
click at [613, 333] on div "Initials" at bounding box center [596, 337] width 66 height 31
click at [735, 87] on input "Assigned to" at bounding box center [803, 81] width 211 height 34
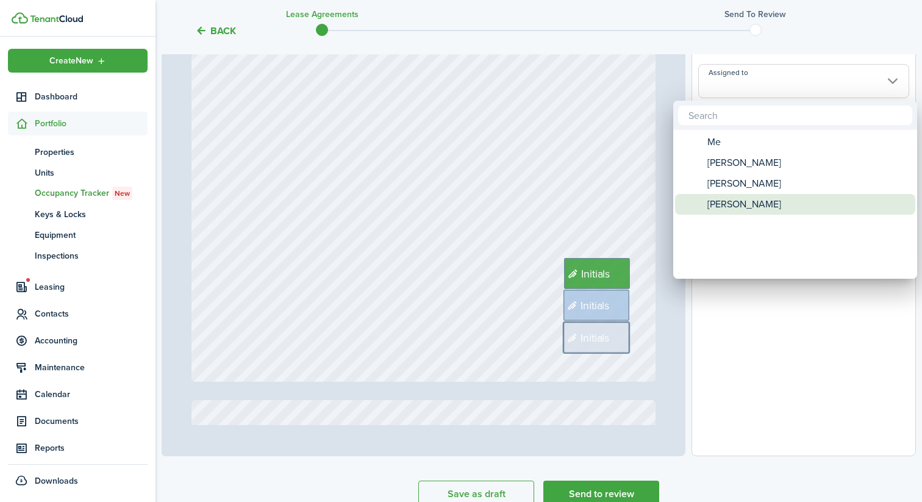
click at [725, 213] on span "[PERSON_NAME]" at bounding box center [744, 204] width 74 height 21
type input "[PERSON_NAME]"
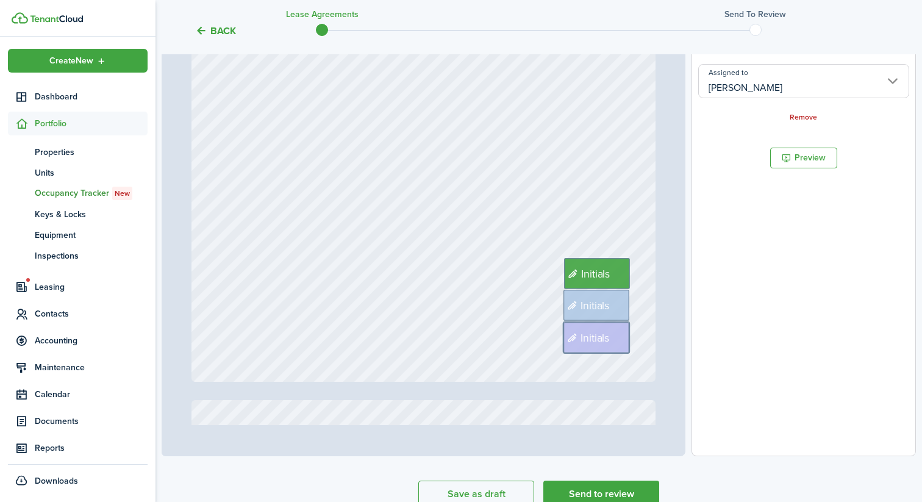
click at [497, 257] on div "Initials Initials Initials" at bounding box center [423, 74] width 465 height 613
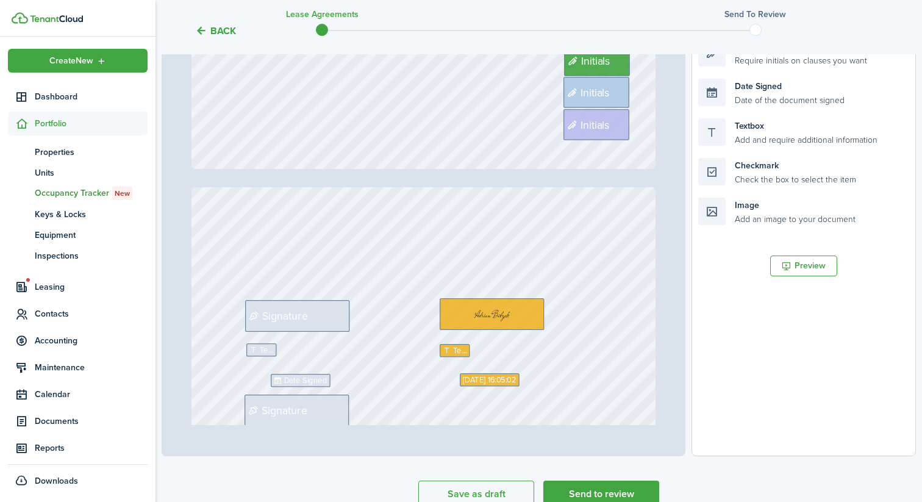
type input "13"
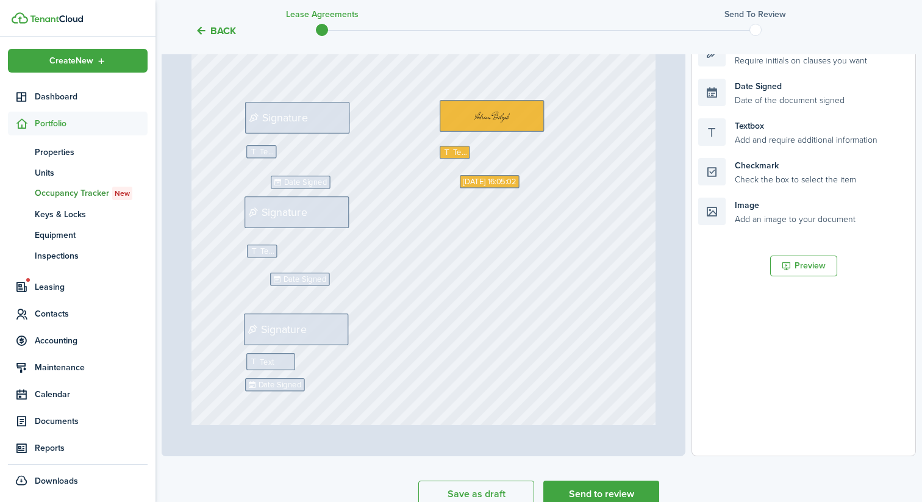
scroll to position [7577, 0]
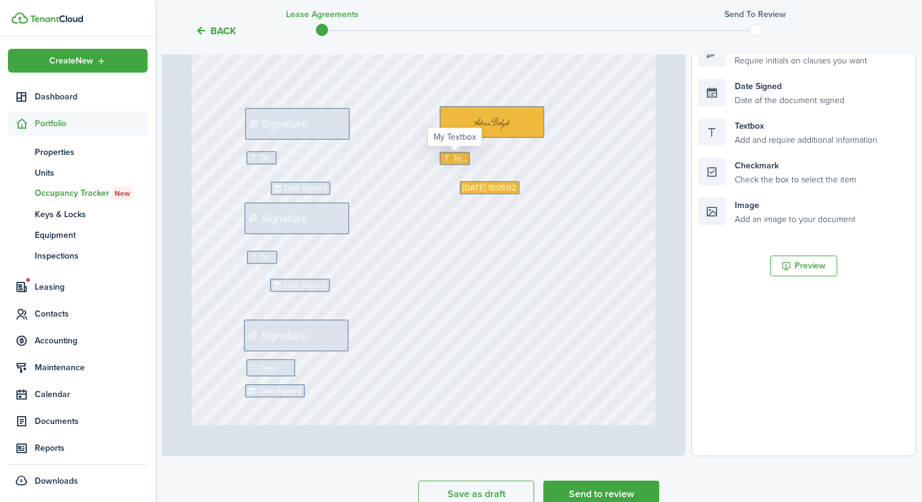
click at [452, 158] on icon at bounding box center [448, 159] width 10 height 8
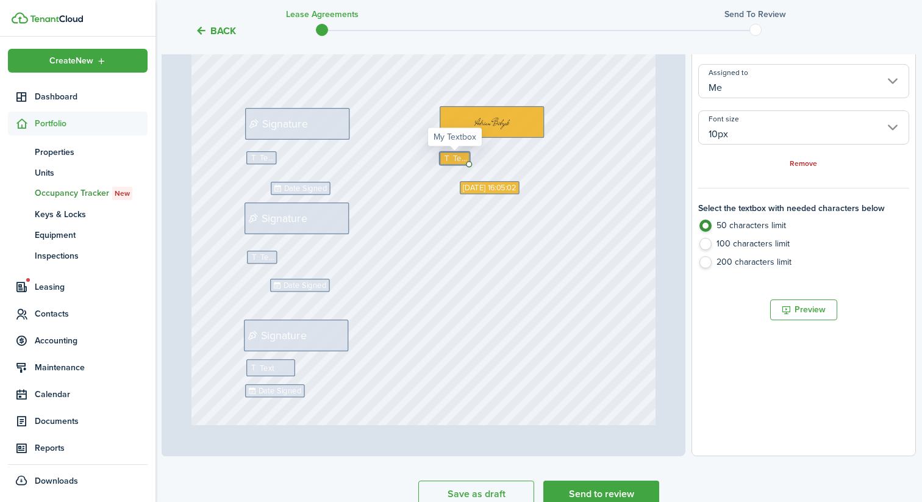
click at [452, 158] on icon at bounding box center [448, 159] width 10 height 8
type textarea "[PERSON_NAME]"
click at [409, 259] on div "Text [PERSON_NAME] Initials Signature Date Signed Date Signed Initials Initials…" at bounding box center [423, 301] width 465 height 613
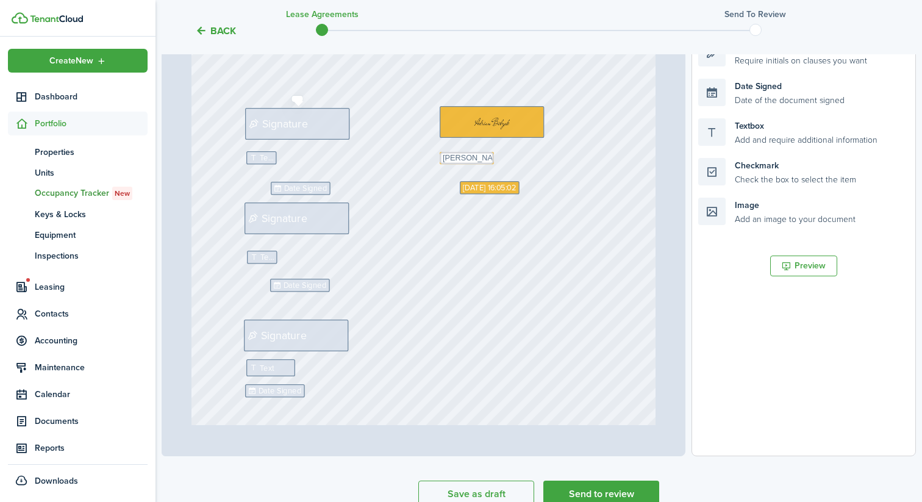
click at [304, 135] on div "Signature" at bounding box center [297, 123] width 104 height 31
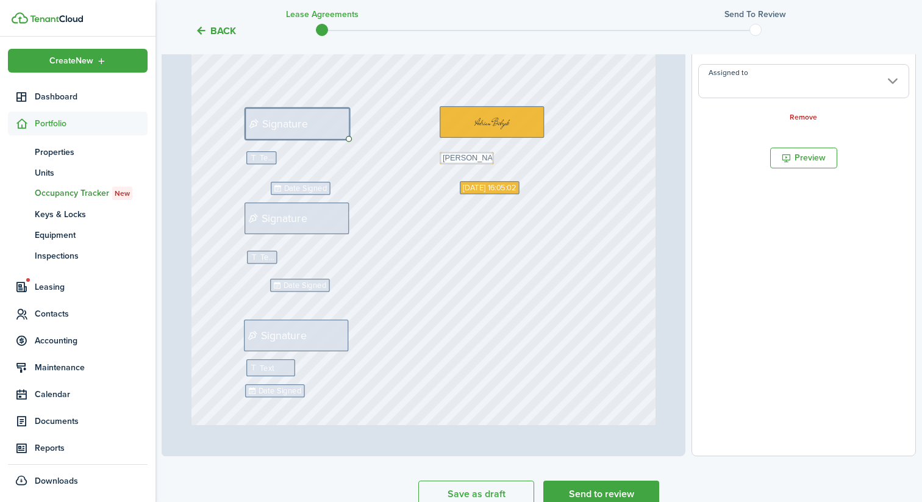
click at [750, 84] on input "Assigned to" at bounding box center [803, 81] width 211 height 34
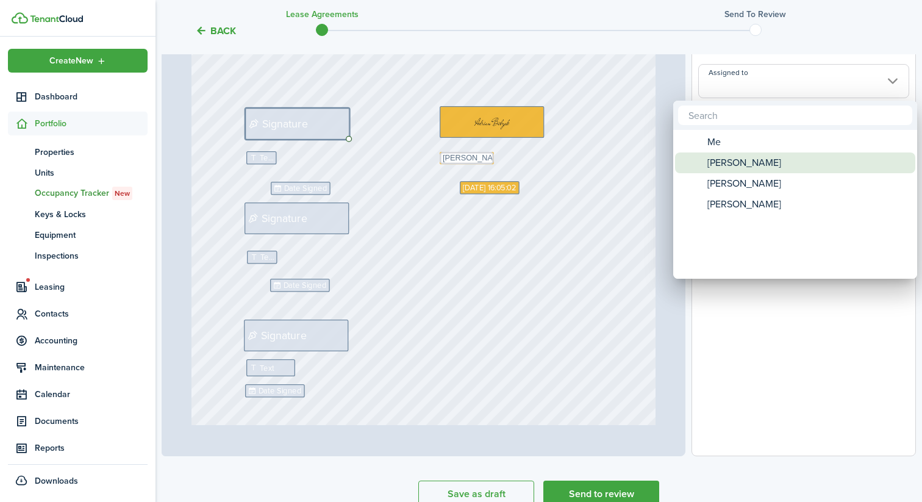
click at [747, 165] on span "[PERSON_NAME]" at bounding box center [744, 162] width 74 height 21
type input "[PERSON_NAME]"
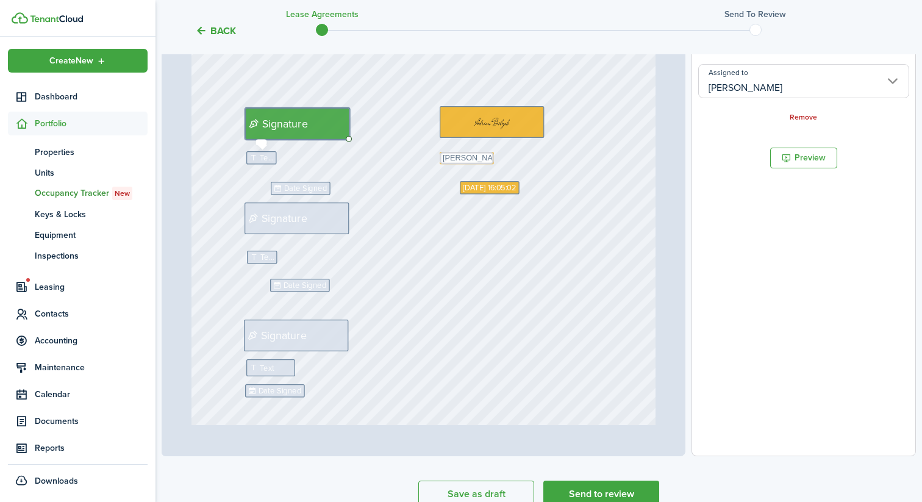
click at [262, 160] on span "Text" at bounding box center [266, 158] width 14 height 12
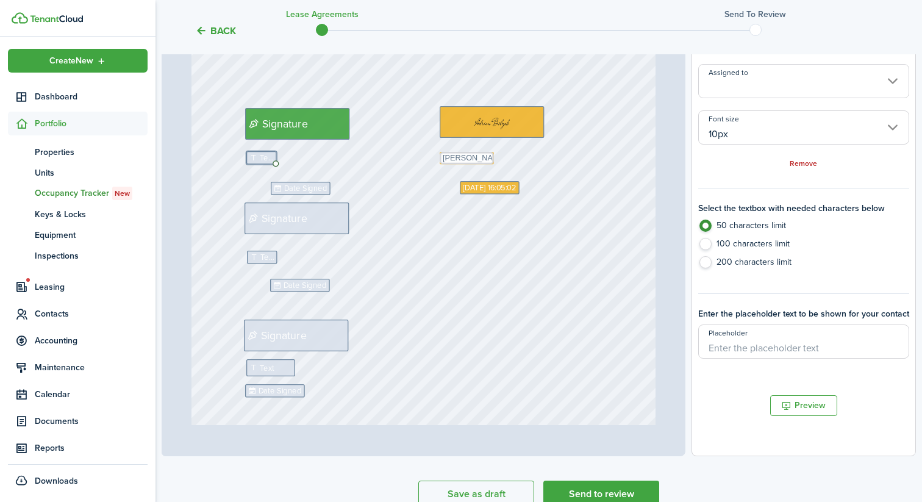
click at [737, 88] on input "Assigned to" at bounding box center [803, 81] width 211 height 34
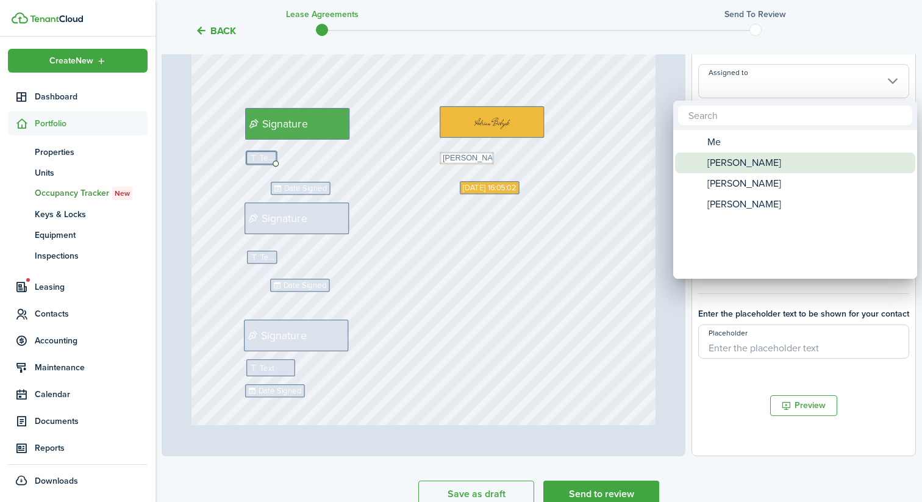
click at [731, 162] on span "[PERSON_NAME]" at bounding box center [744, 162] width 74 height 21
type input "[PERSON_NAME]"
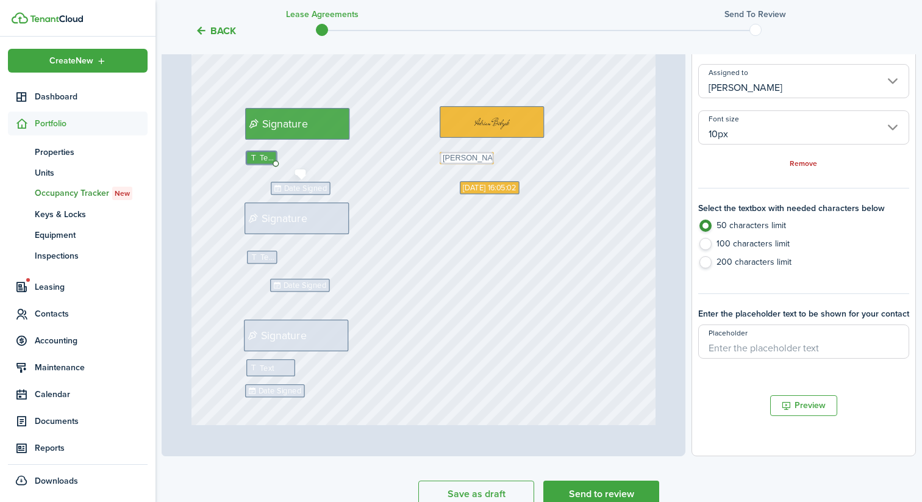
click at [308, 183] on span "Date Signed" at bounding box center [305, 188] width 43 height 12
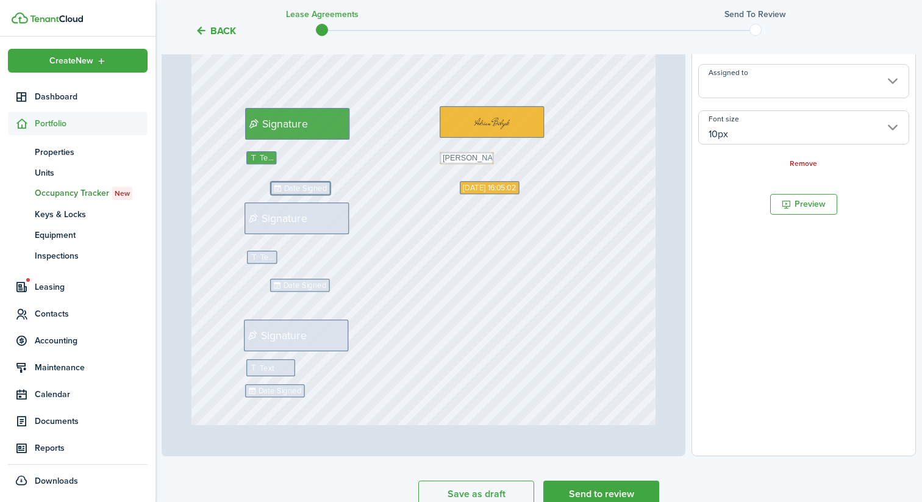
click at [778, 84] on input "Assigned to" at bounding box center [803, 81] width 211 height 34
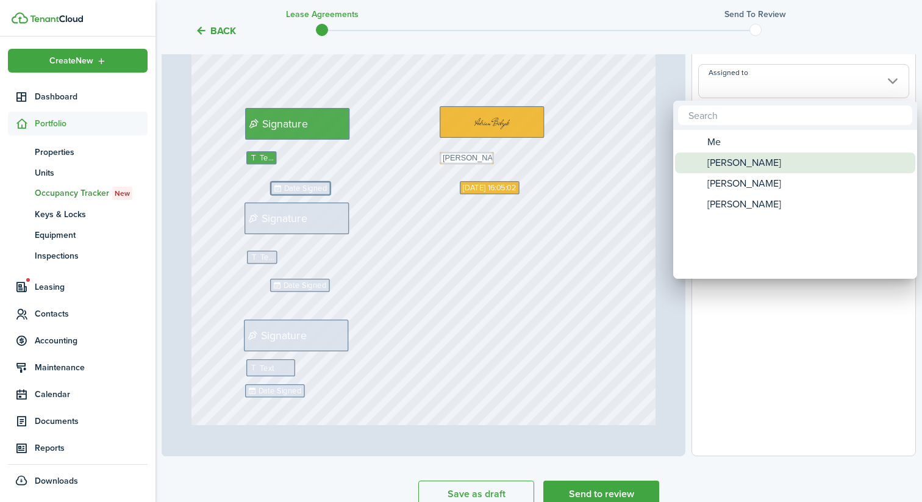
click at [744, 162] on span "[PERSON_NAME]" at bounding box center [744, 162] width 74 height 21
type input "[PERSON_NAME]"
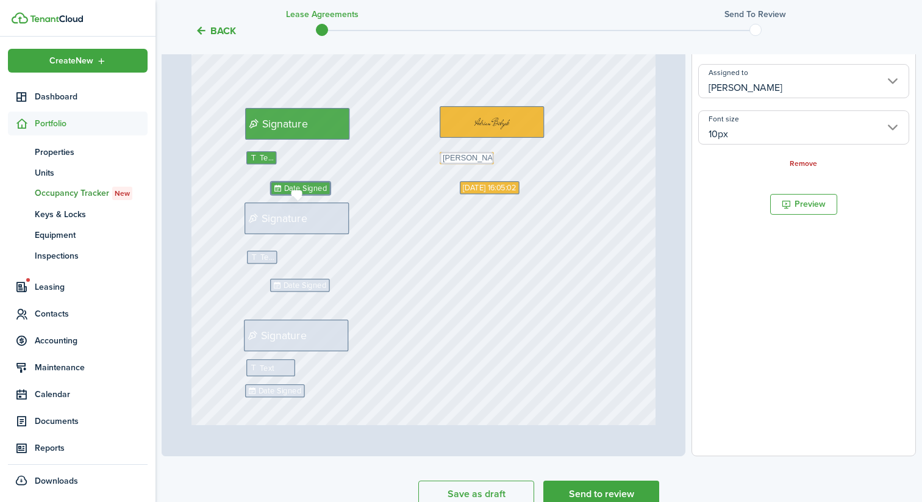
click at [288, 210] on span "Signature" at bounding box center [285, 218] width 46 height 16
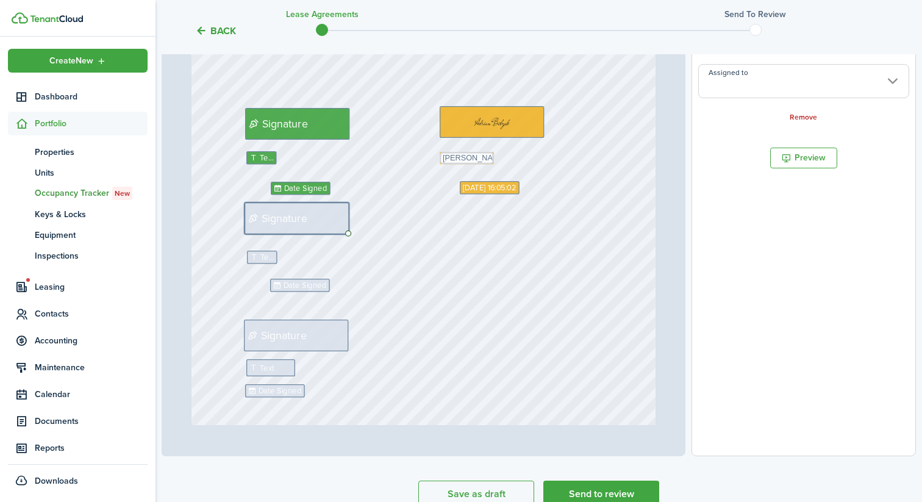
click at [738, 89] on input "Assigned to" at bounding box center [803, 81] width 211 height 34
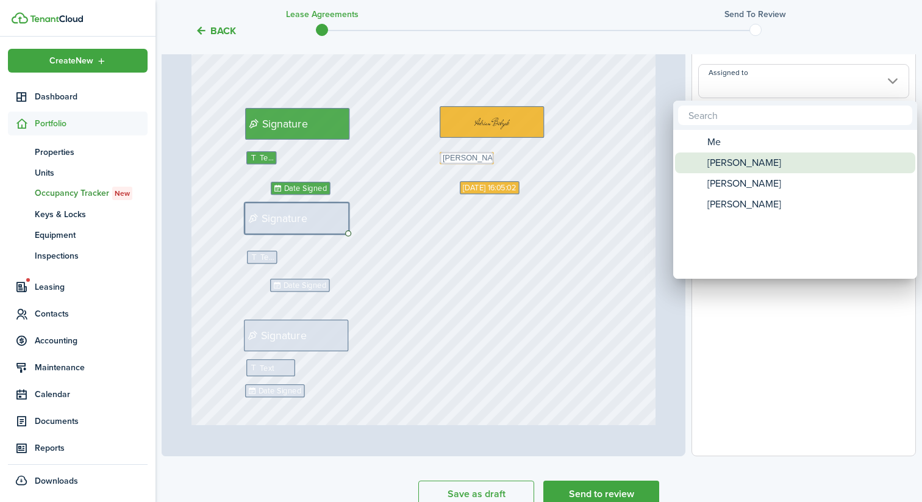
click at [738, 167] on span "[PERSON_NAME]" at bounding box center [744, 162] width 74 height 21
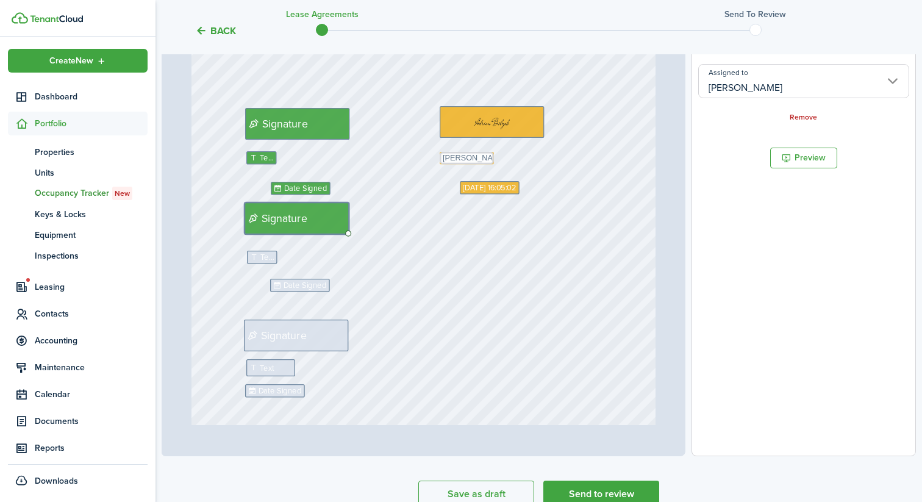
click at [756, 89] on input "[PERSON_NAME]" at bounding box center [803, 81] width 211 height 34
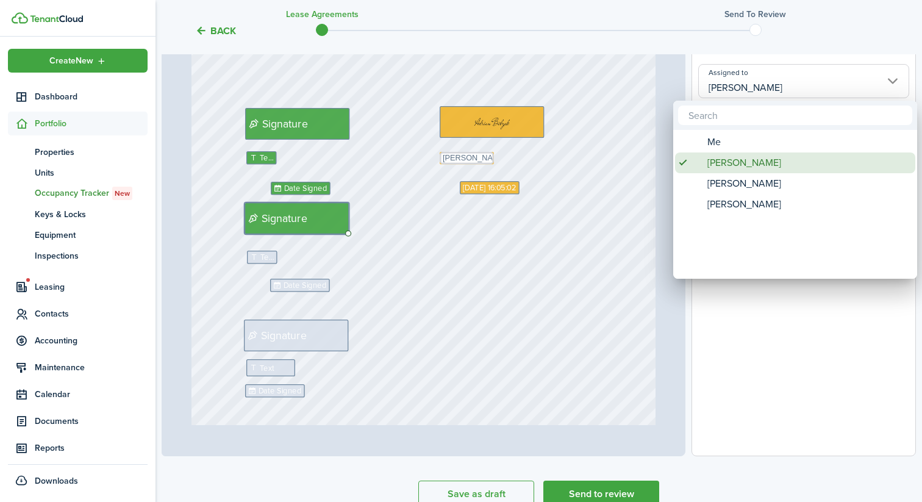
click at [743, 180] on span "[PERSON_NAME]" at bounding box center [744, 183] width 74 height 21
type input "[PERSON_NAME]"
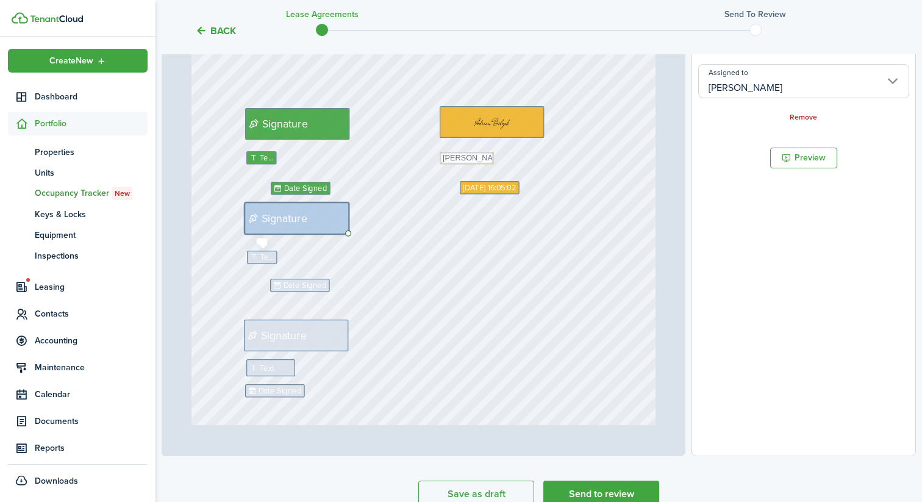
click at [256, 257] on icon at bounding box center [255, 257] width 10 height 8
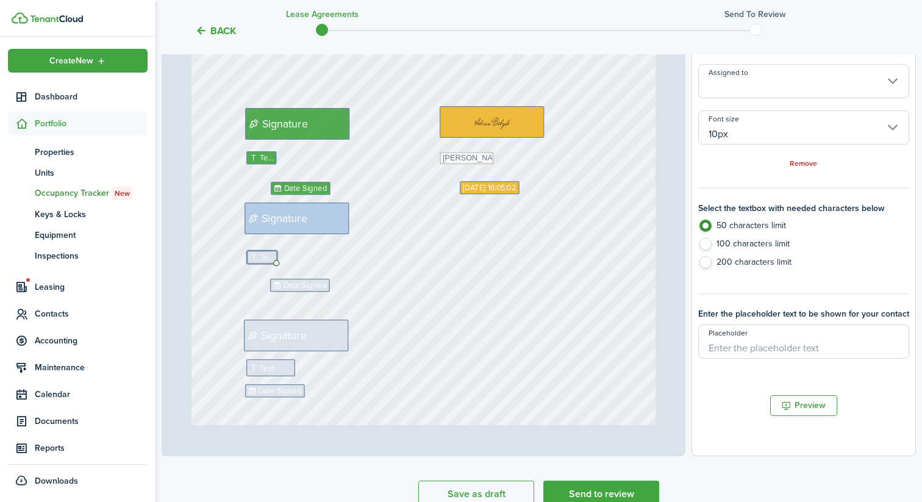
click at [775, 68] on input "Assigned to" at bounding box center [803, 81] width 211 height 34
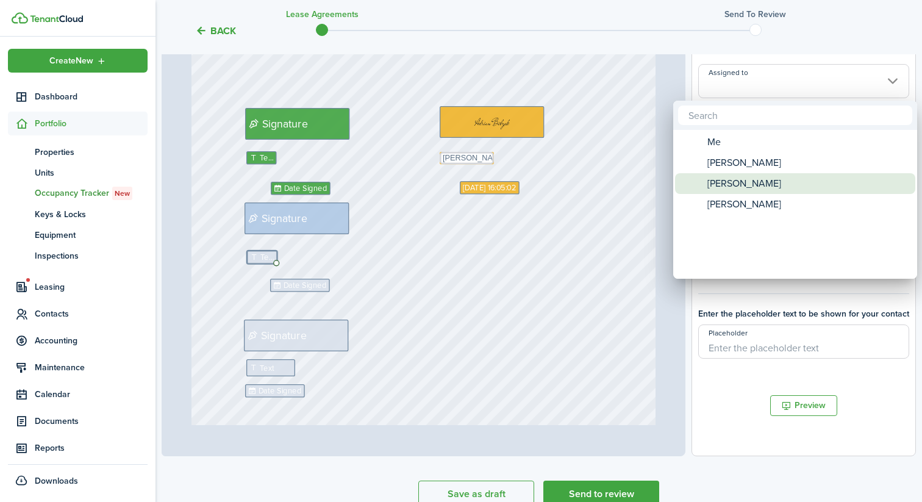
click at [734, 177] on span "[PERSON_NAME]" at bounding box center [744, 183] width 74 height 21
type input "[PERSON_NAME]"
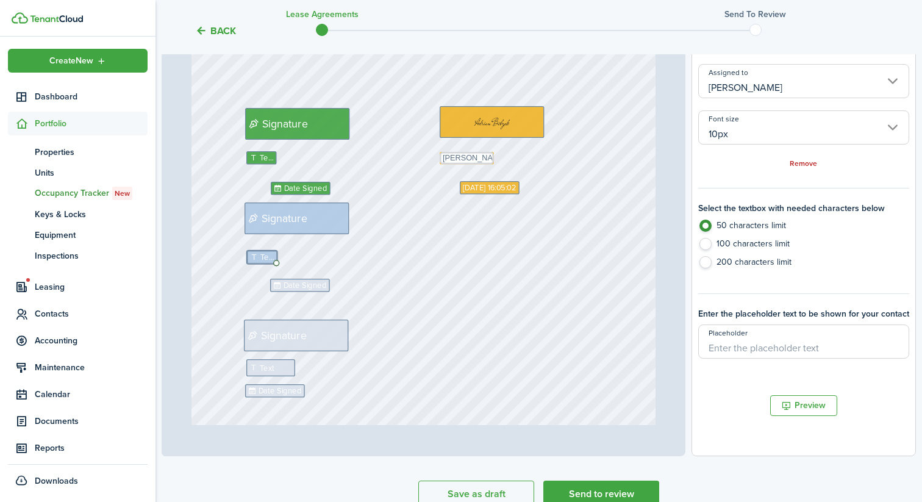
click at [303, 278] on div "Text [PERSON_NAME] Initials Signature Date Signed Date Signed Initials Initials…" at bounding box center [423, 301] width 465 height 613
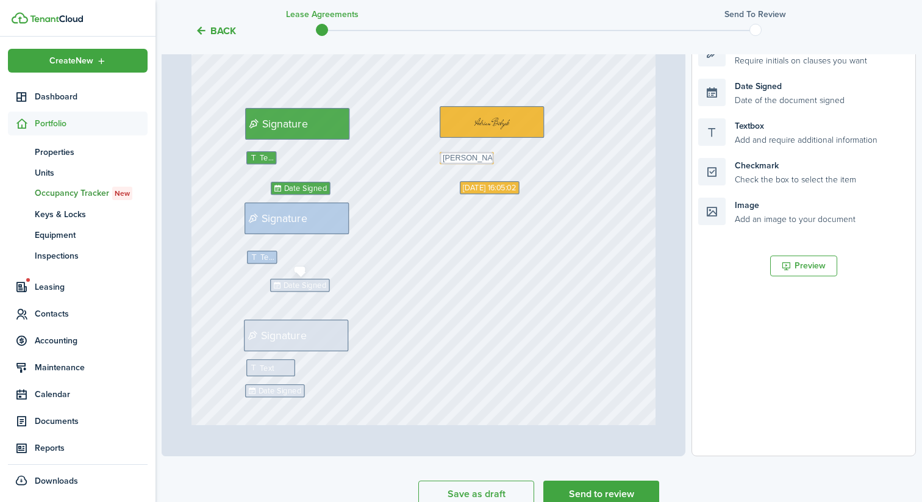
click at [302, 287] on span "Date Signed" at bounding box center [304, 285] width 43 height 12
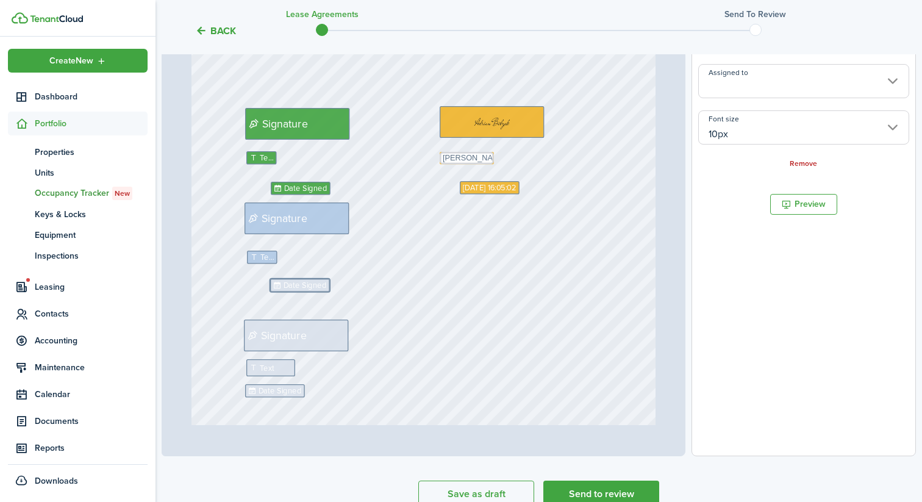
click at [769, 88] on input "Assigned to" at bounding box center [803, 81] width 211 height 34
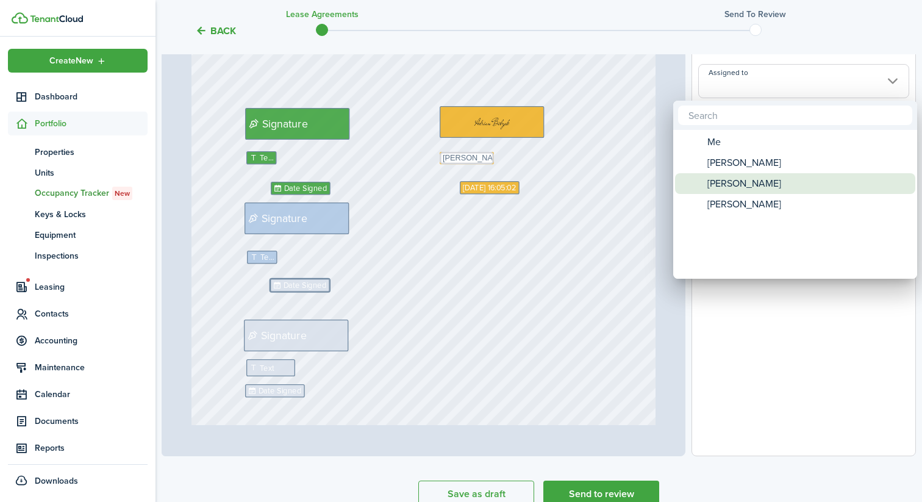
click at [740, 177] on span "[PERSON_NAME]" at bounding box center [744, 183] width 74 height 21
type input "[PERSON_NAME]"
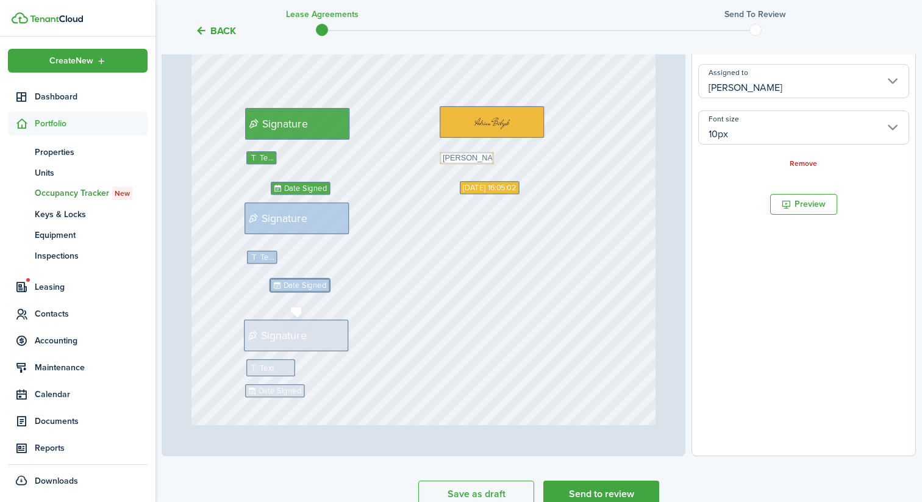
click at [303, 321] on div "Signature" at bounding box center [296, 334] width 104 height 31
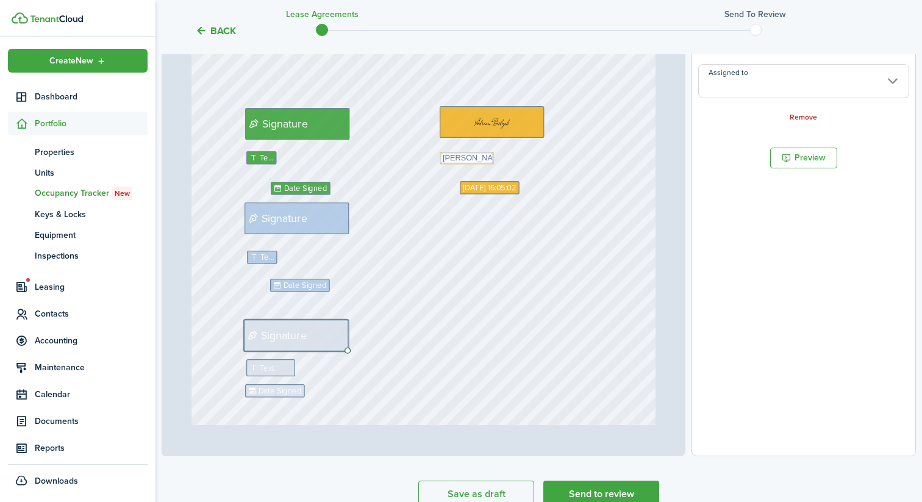
click at [748, 96] on input "Assigned to" at bounding box center [803, 81] width 211 height 34
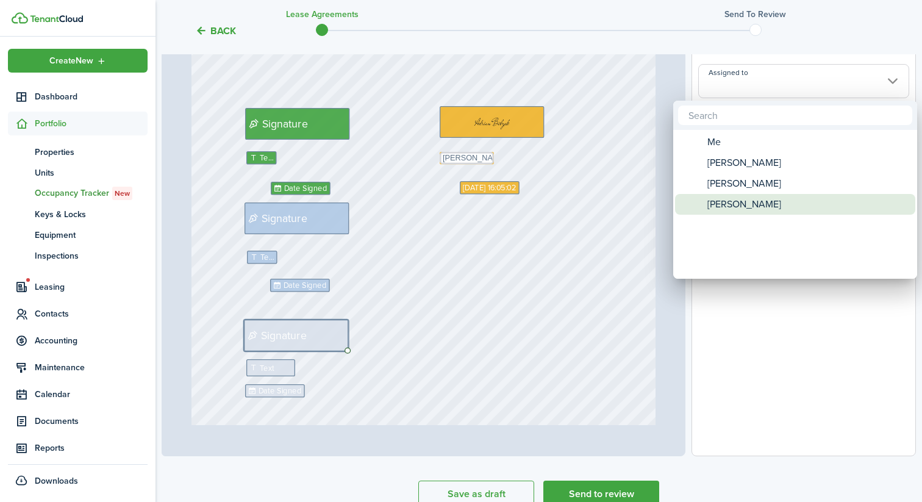
click at [734, 207] on span "[PERSON_NAME]" at bounding box center [744, 204] width 74 height 21
type input "[PERSON_NAME]"
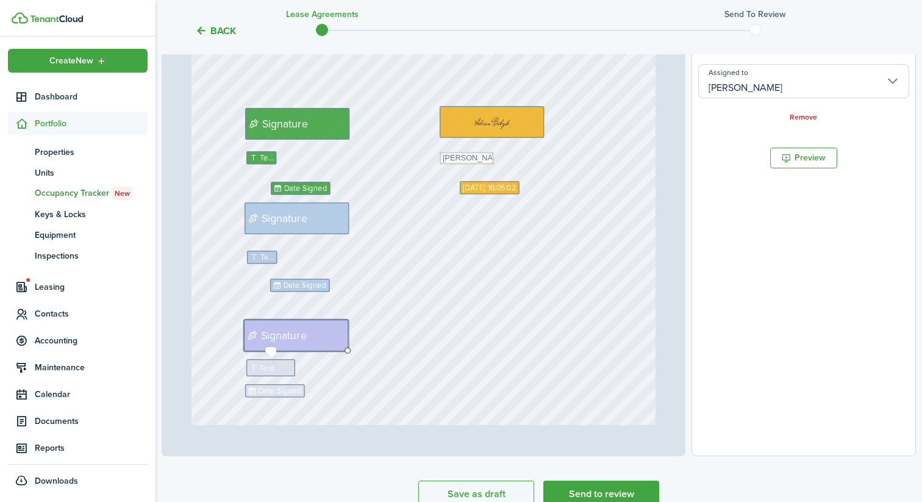
click at [284, 368] on div "Text" at bounding box center [270, 367] width 49 height 17
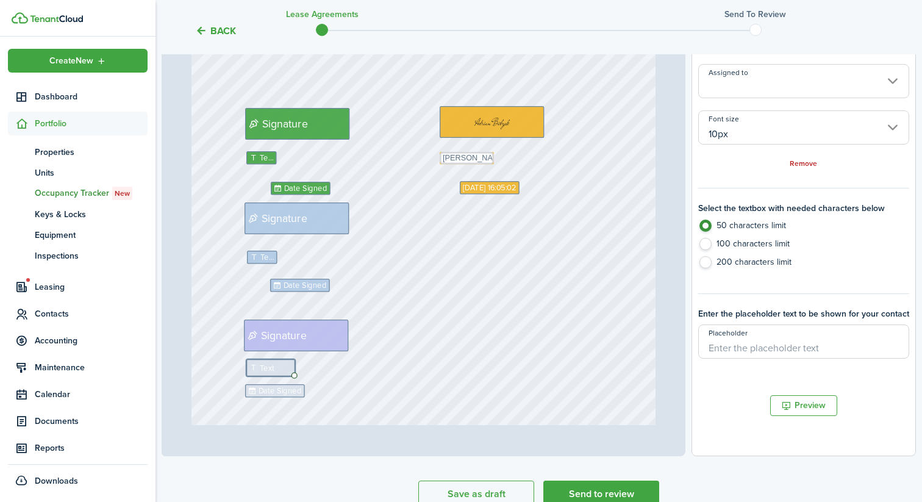
click at [777, 91] on input "Assigned to" at bounding box center [803, 81] width 211 height 34
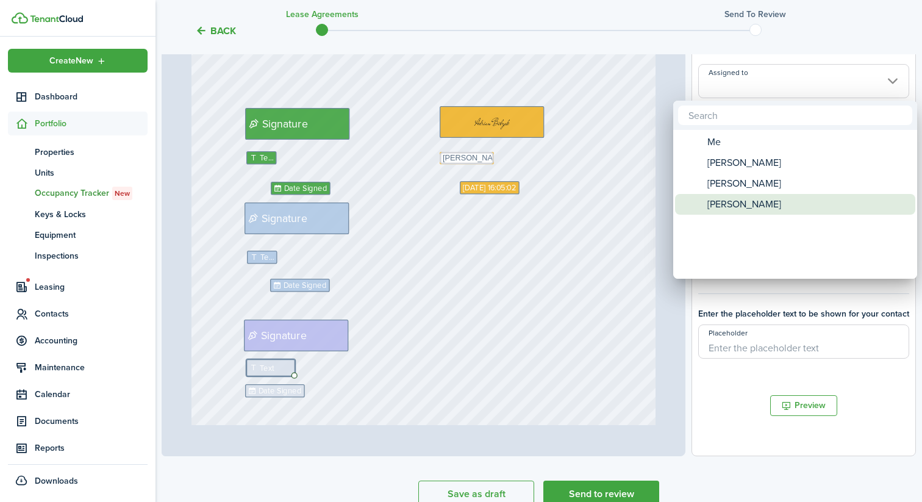
click at [738, 201] on span "[PERSON_NAME]" at bounding box center [744, 204] width 74 height 21
type input "[PERSON_NAME]"
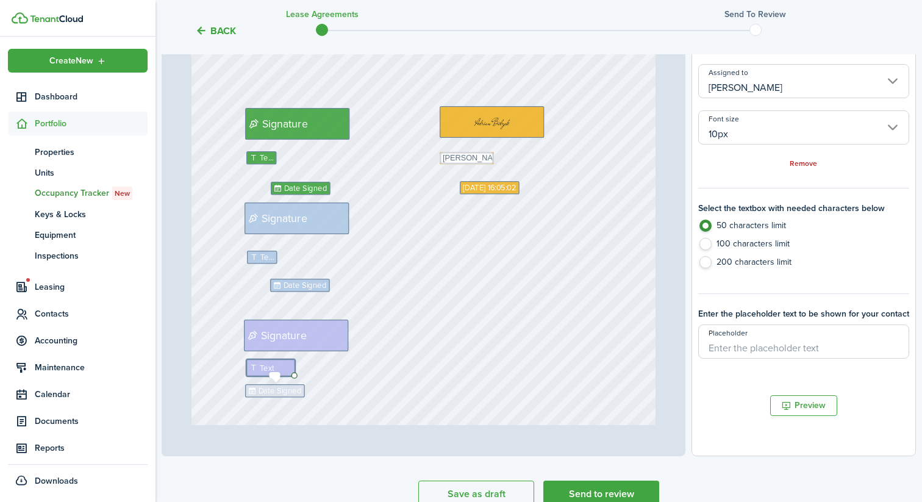
click at [277, 389] on span "Date Signed" at bounding box center [279, 391] width 43 height 12
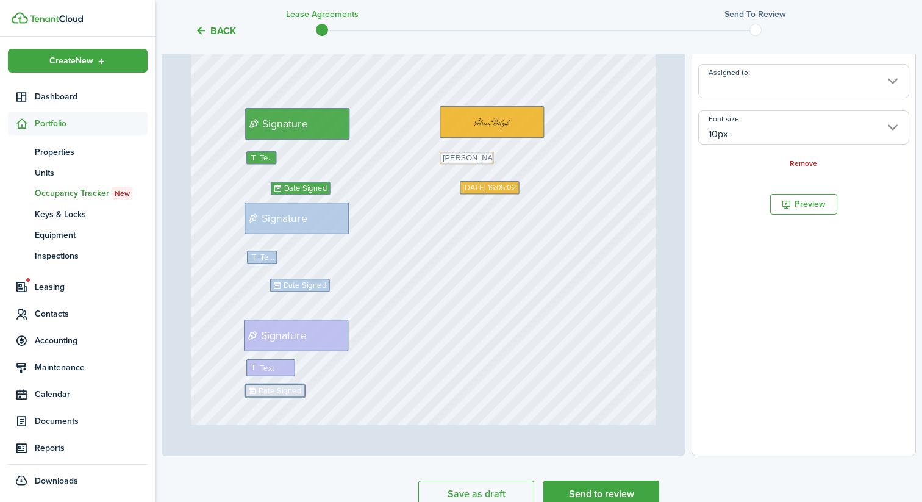
click at [775, 83] on input "Assigned to" at bounding box center [803, 81] width 211 height 34
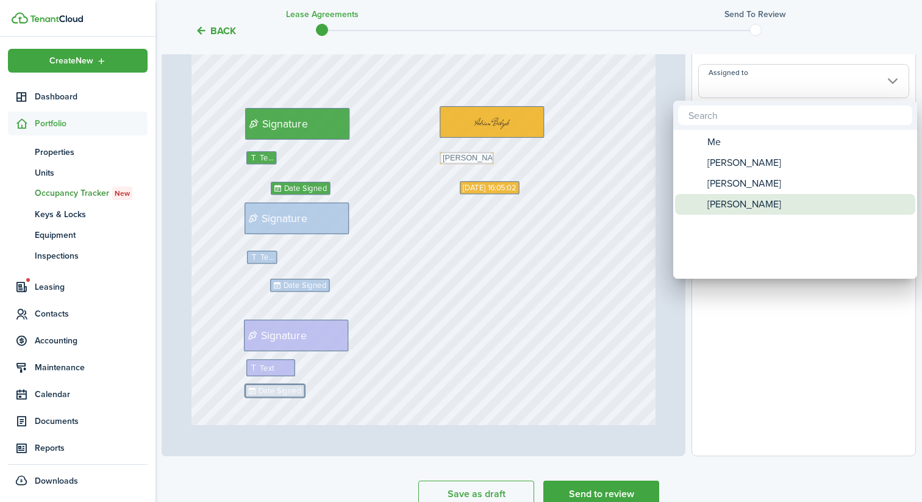
click at [743, 202] on span "[PERSON_NAME]" at bounding box center [744, 204] width 74 height 21
type input "[PERSON_NAME]"
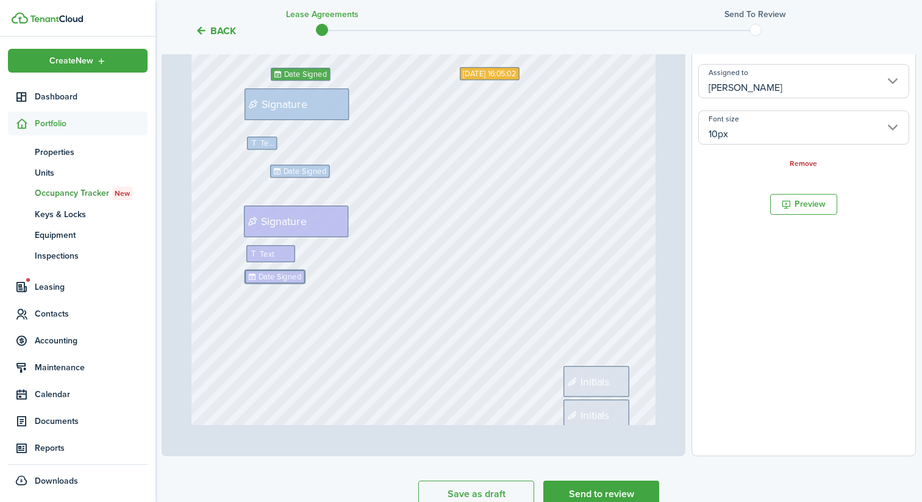
scroll to position [7727, 0]
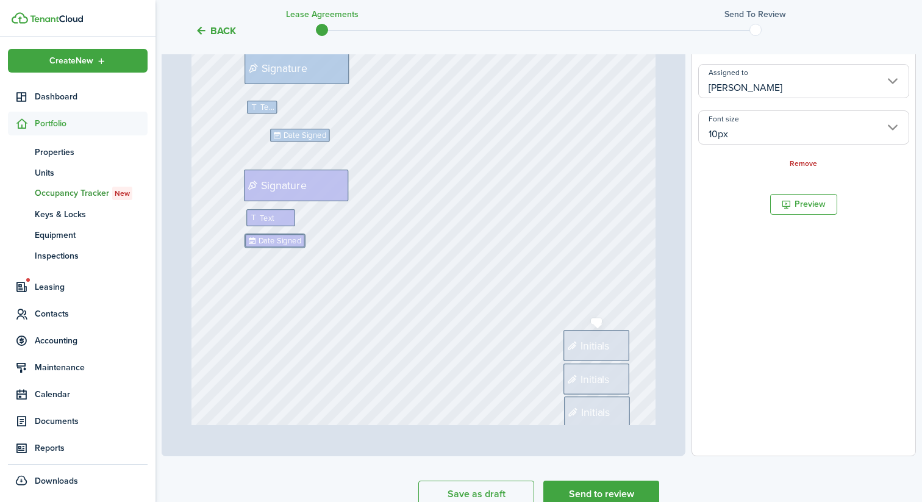
click at [580, 344] on span "Initials" at bounding box center [594, 345] width 29 height 16
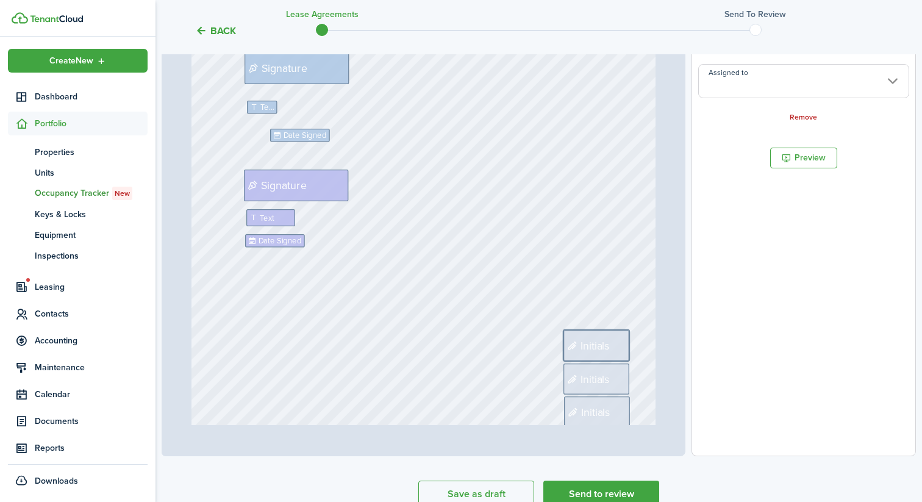
click at [760, 87] on input "Assigned to" at bounding box center [803, 81] width 211 height 34
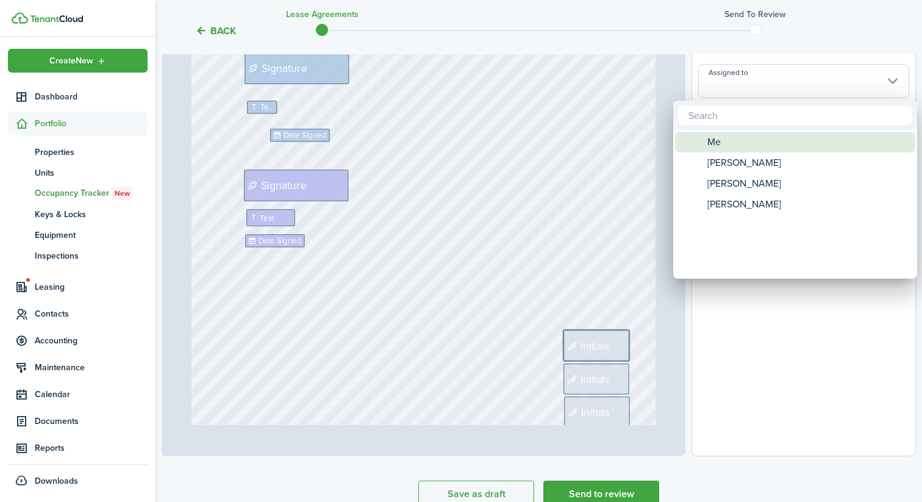
click at [746, 149] on div "Me" at bounding box center [800, 142] width 216 height 21
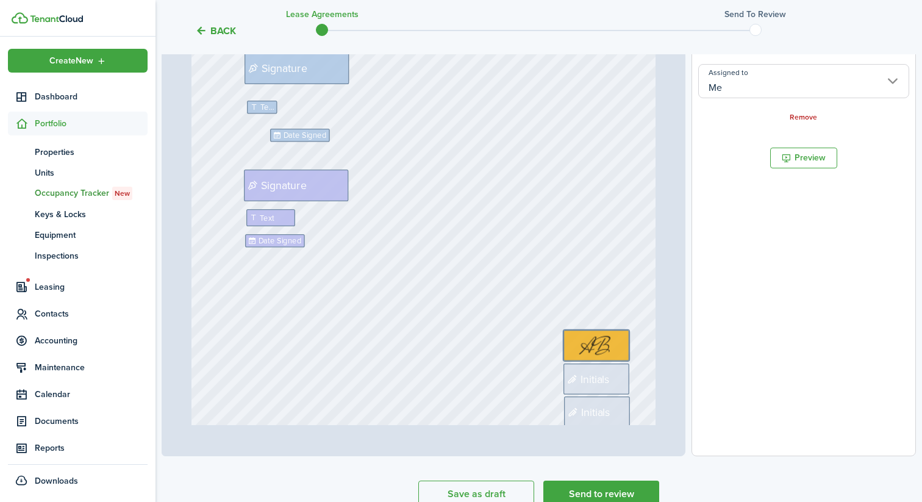
click at [746, 78] on input "Me" at bounding box center [803, 81] width 211 height 34
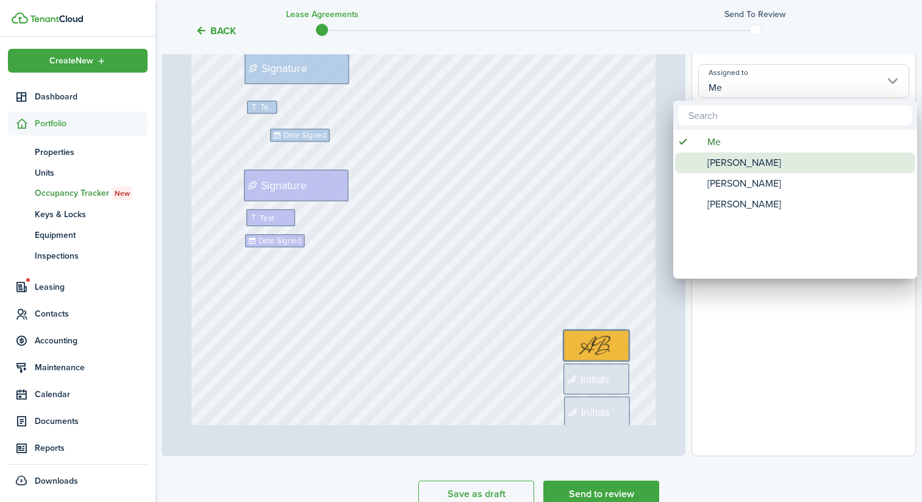
click at [727, 160] on span "[PERSON_NAME]" at bounding box center [744, 162] width 74 height 21
type input "[PERSON_NAME]"
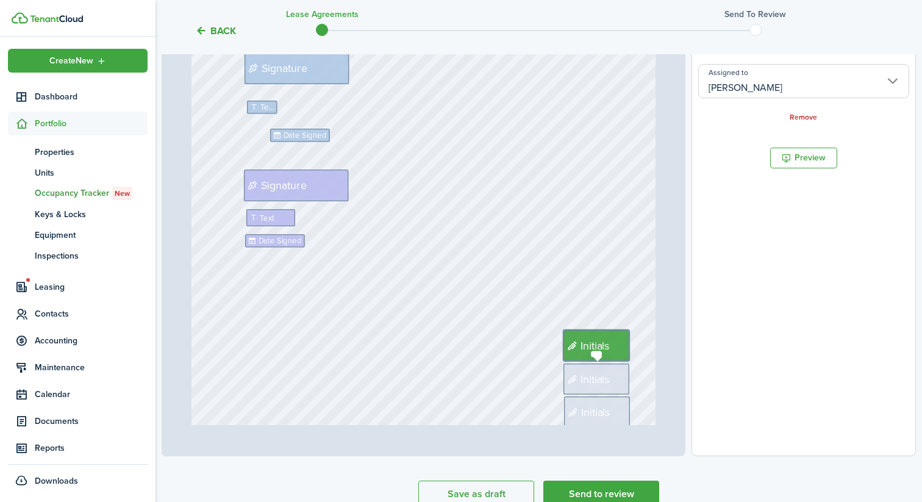
click at [613, 381] on div "Initials" at bounding box center [596, 378] width 66 height 31
click at [747, 91] on input "Assigned to" at bounding box center [803, 81] width 211 height 34
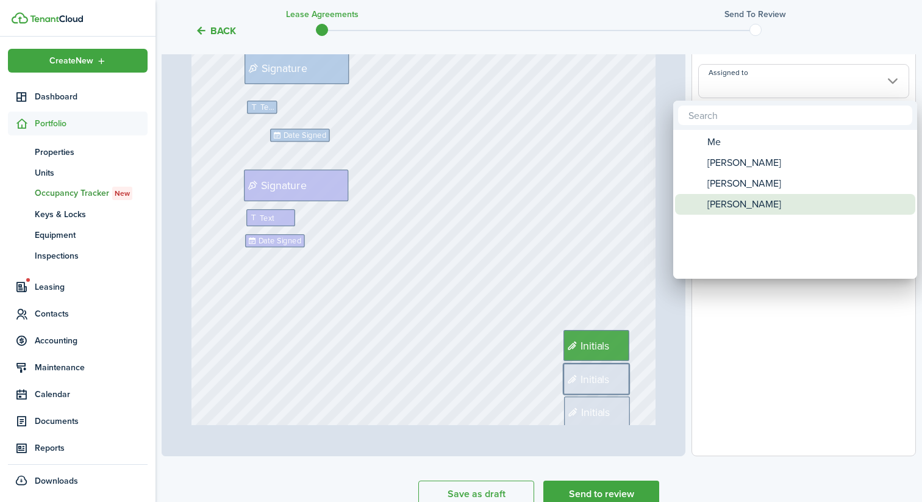
click at [728, 199] on span "[PERSON_NAME]" at bounding box center [744, 204] width 74 height 21
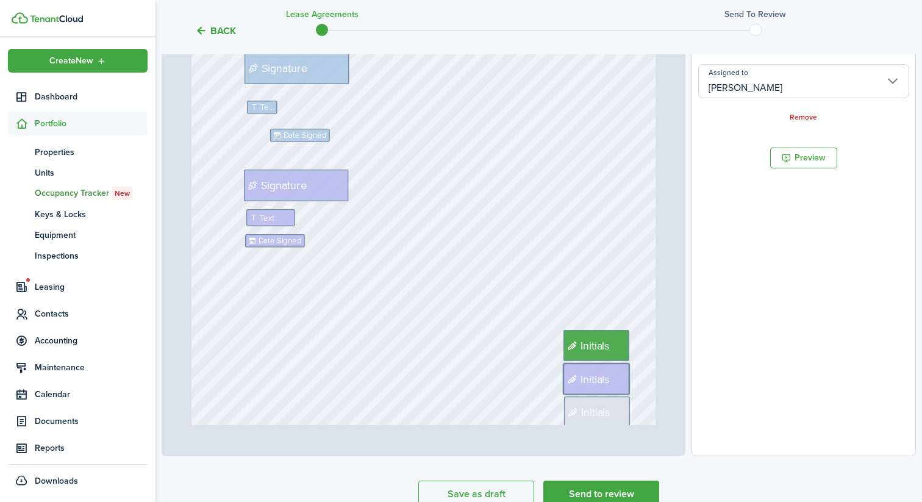
click at [749, 84] on input "[PERSON_NAME]" at bounding box center [803, 81] width 211 height 34
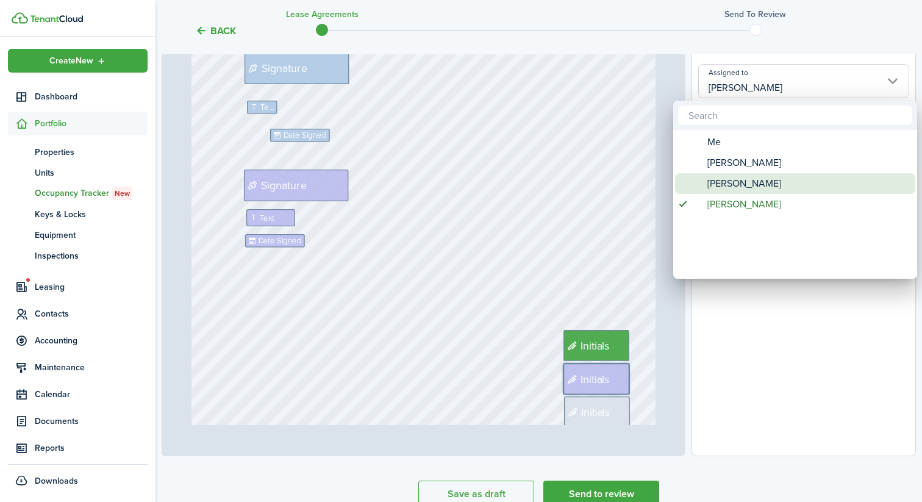
click at [738, 186] on span "[PERSON_NAME]" at bounding box center [744, 183] width 74 height 21
type input "[PERSON_NAME]"
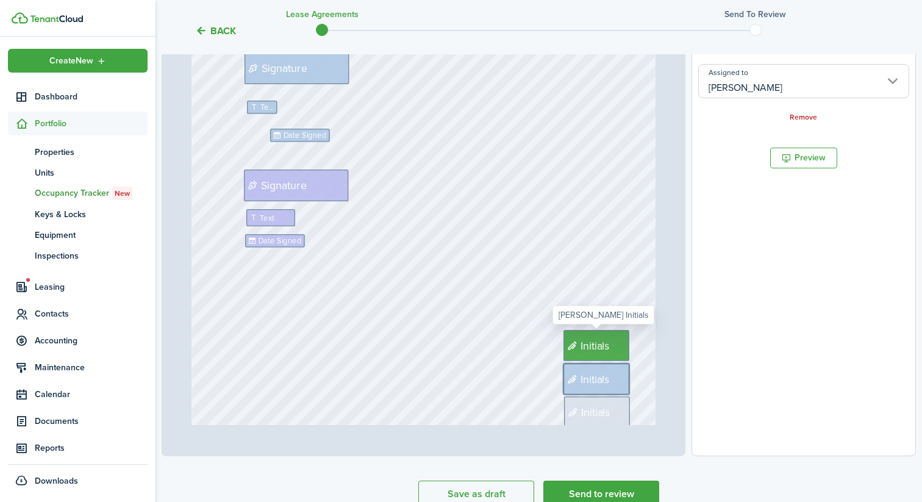
scroll to position [7763, 0]
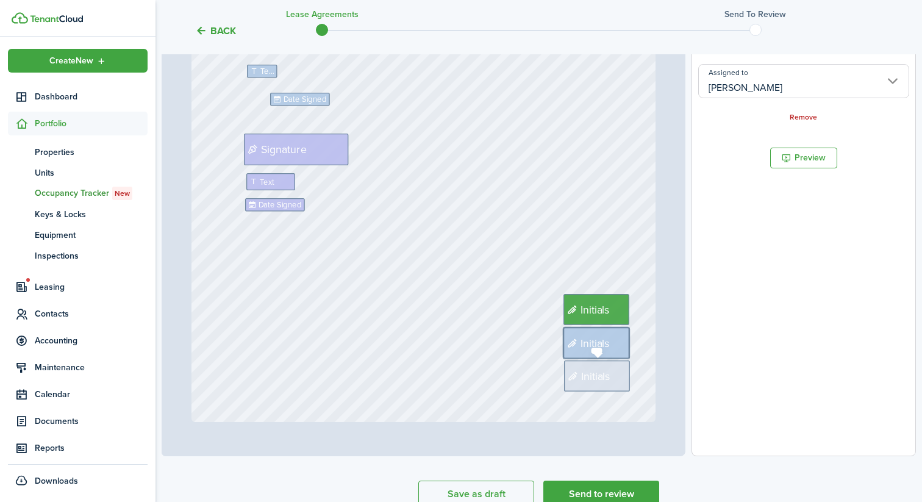
click at [597, 377] on span "Initials" at bounding box center [595, 376] width 29 height 16
click at [749, 82] on input "Assigned to" at bounding box center [803, 81] width 211 height 34
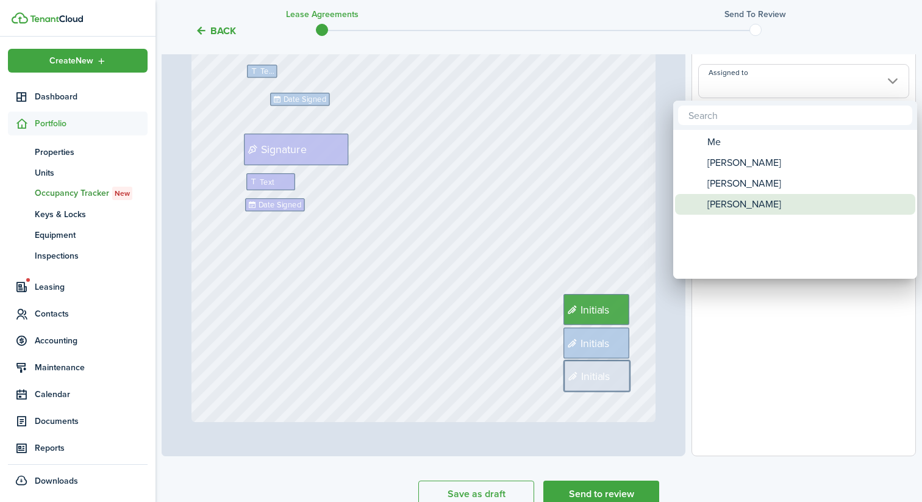
click at [728, 205] on span "[PERSON_NAME]" at bounding box center [744, 204] width 74 height 21
type input "[PERSON_NAME]"
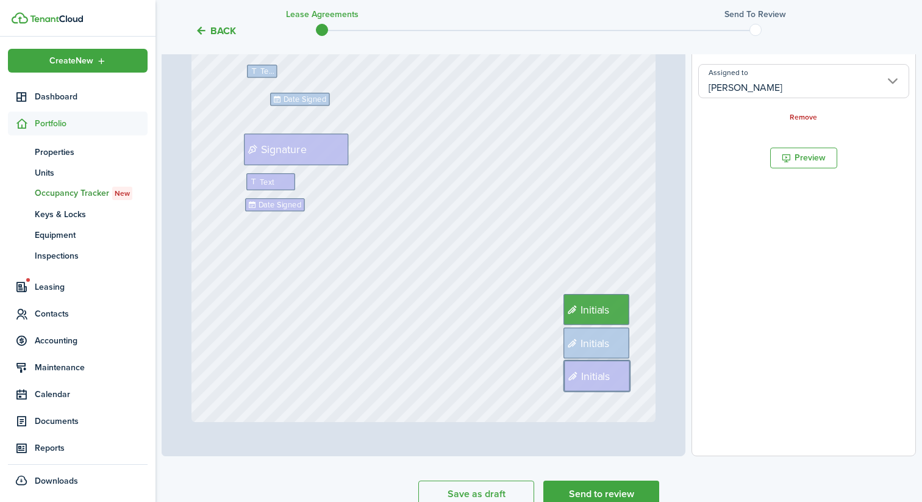
click at [610, 223] on div "Text [PERSON_NAME] Initials Signature Date Signed Date Signed Initials Initials…" at bounding box center [423, 115] width 465 height 613
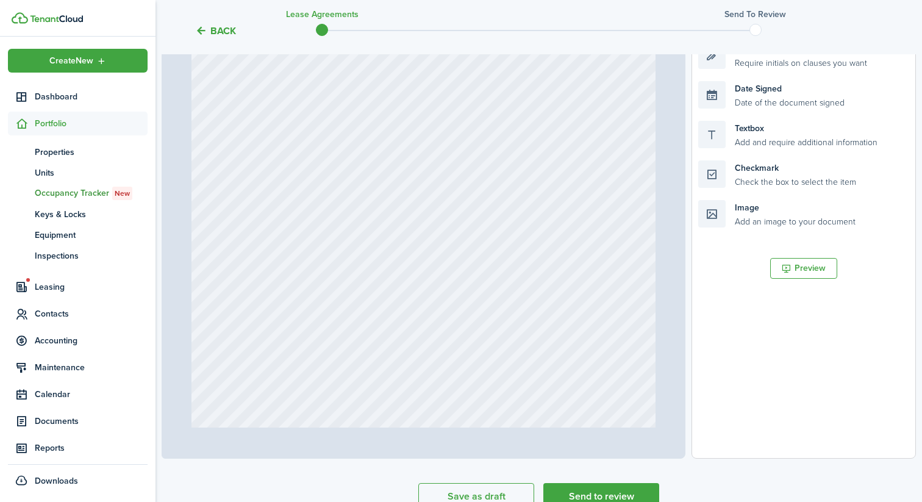
scroll to position [3748, 0]
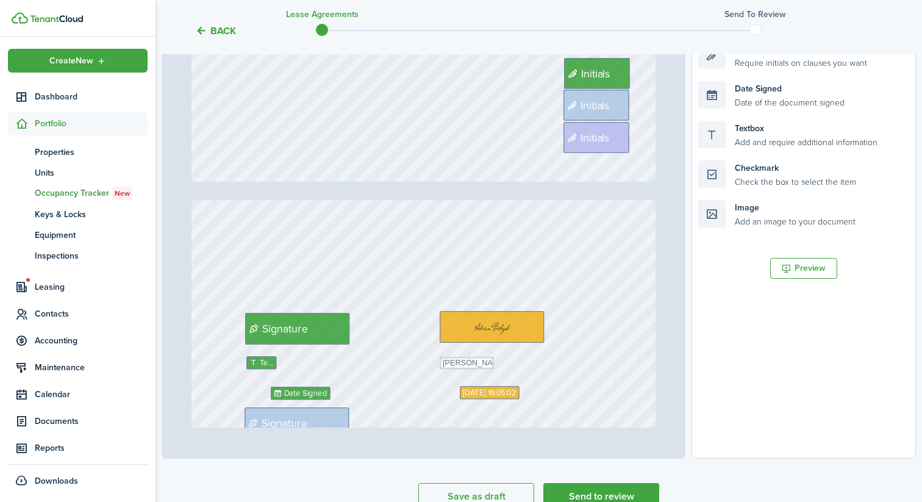
type input "13"
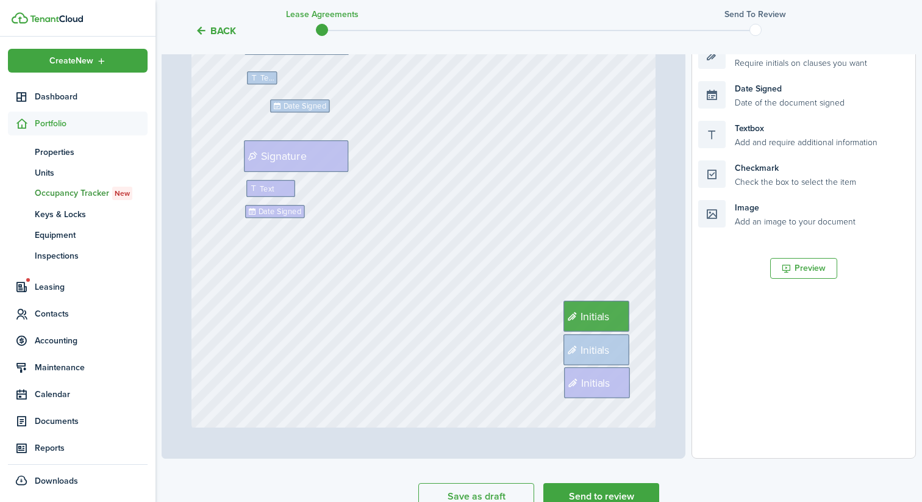
scroll to position [7763, 0]
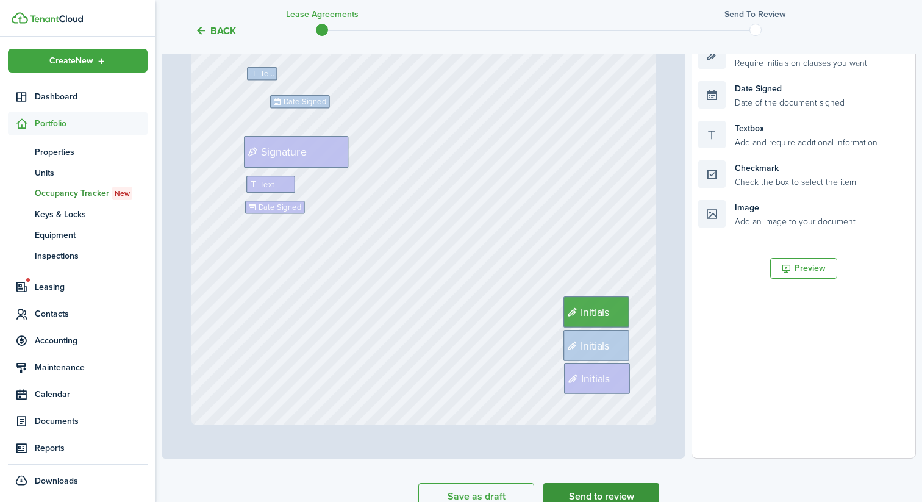
click at [603, 491] on button "Send to review" at bounding box center [601, 496] width 116 height 27
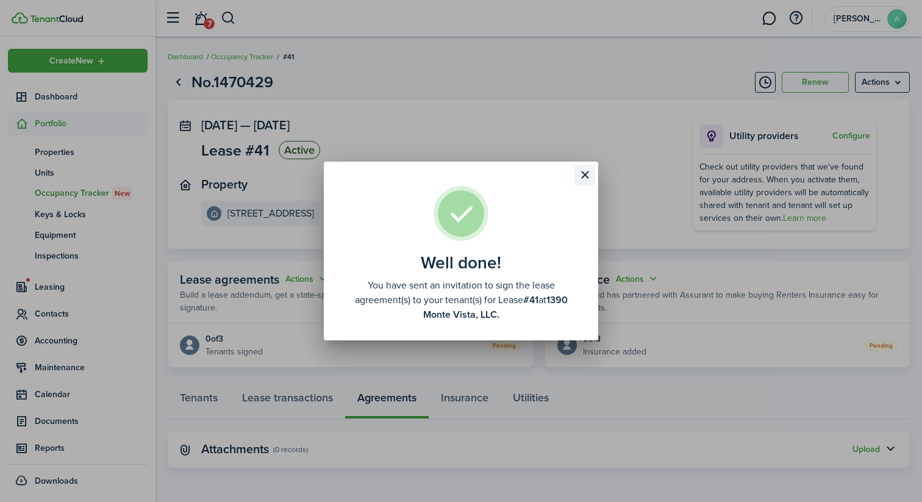
click at [580, 171] on button "Close modal" at bounding box center [584, 175] width 21 height 21
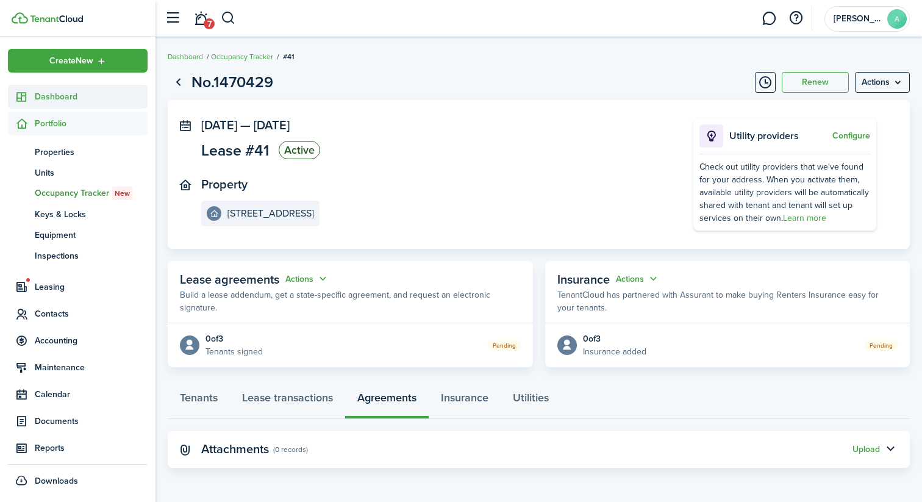
click at [66, 101] on span "Dashboard" at bounding box center [91, 96] width 113 height 13
